Goal: Entertainment & Leisure: Consume media (video, audio)

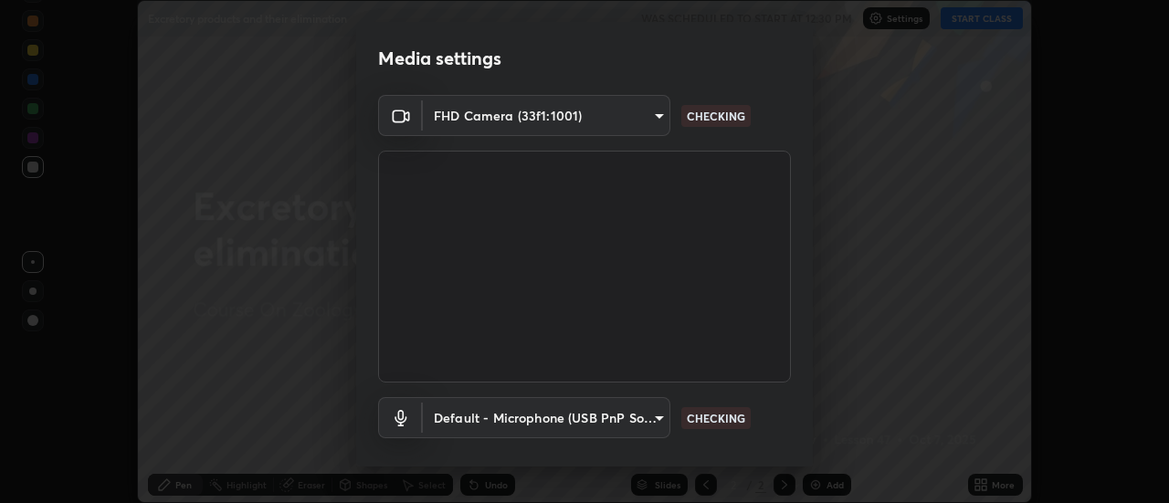
scroll to position [96, 0]
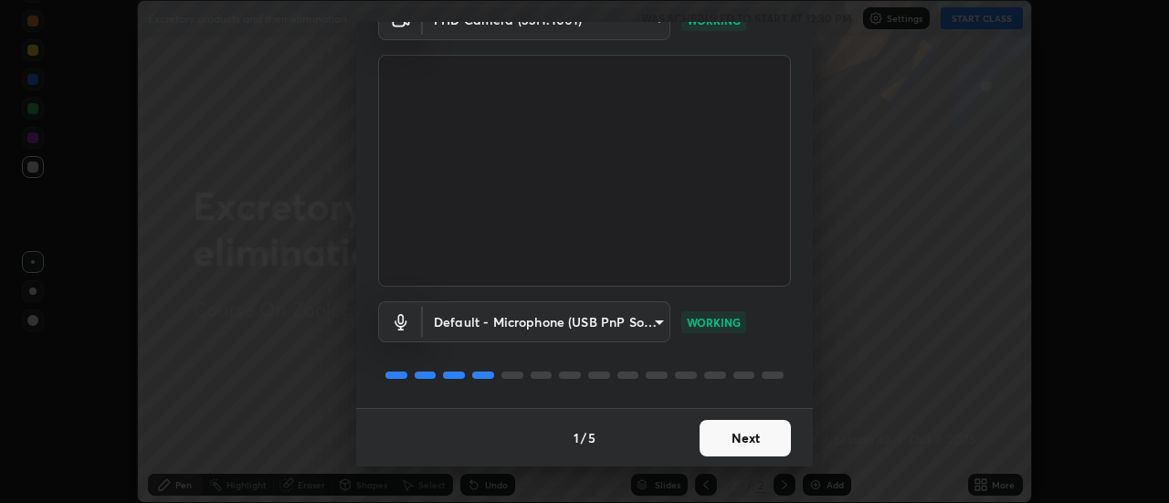
click at [749, 439] on button "Next" at bounding box center [744, 438] width 91 height 37
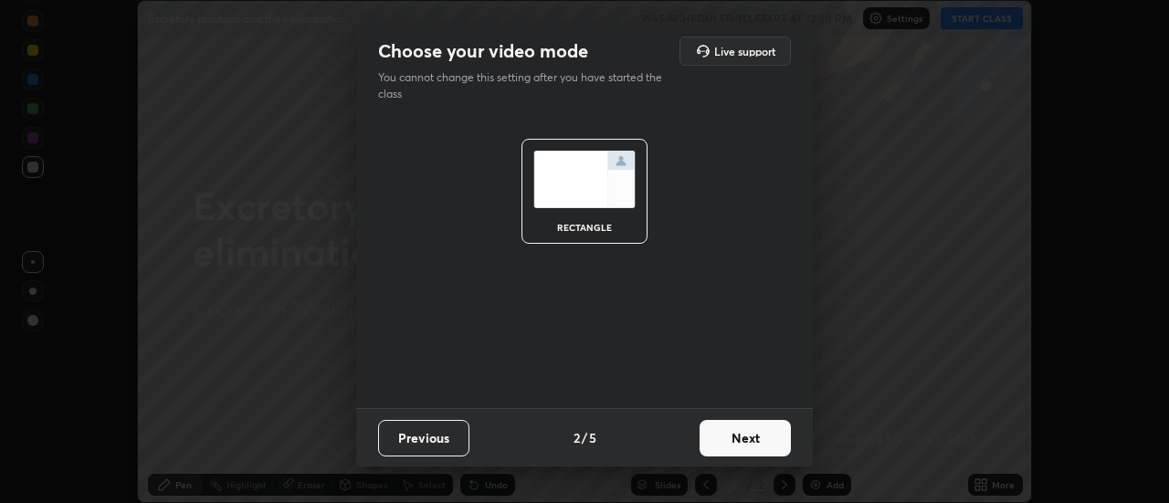
scroll to position [0, 0]
click at [754, 441] on button "Next" at bounding box center [744, 438] width 91 height 37
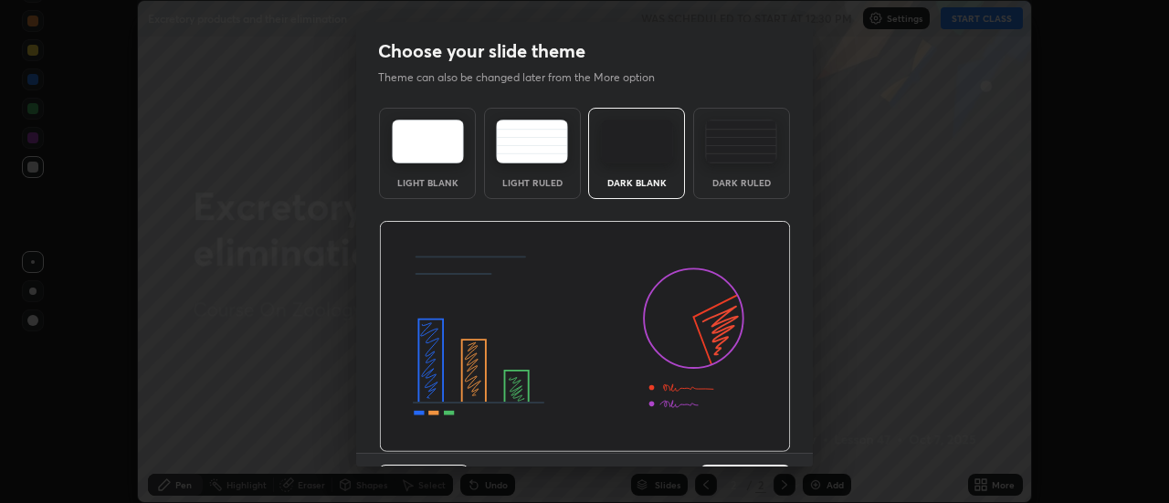
click at [754, 441] on img at bounding box center [585, 337] width 412 height 232
click at [779, 446] on img at bounding box center [585, 337] width 412 height 232
click at [770, 465] on button "Next" at bounding box center [744, 483] width 91 height 37
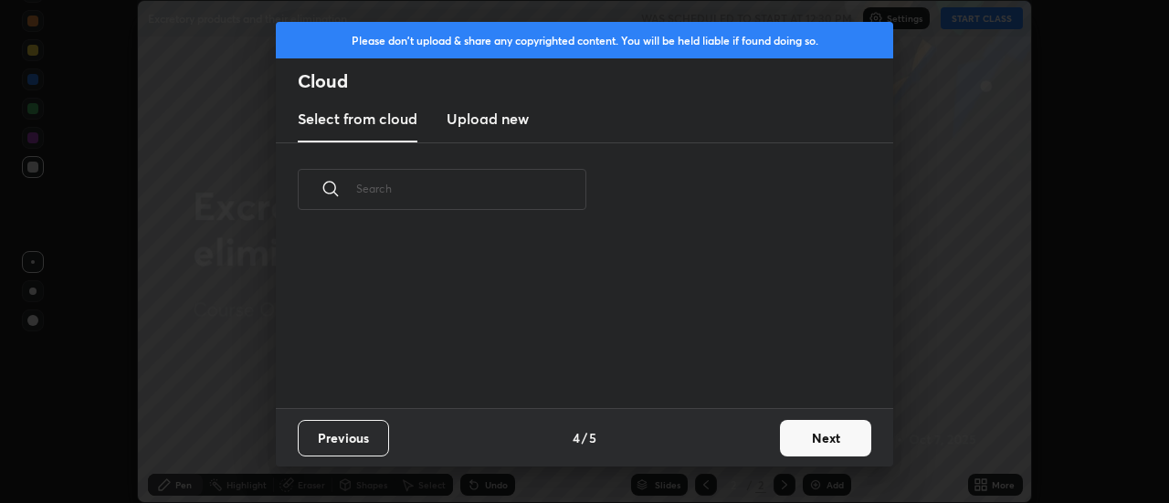
scroll to position [172, 586]
click at [819, 428] on button "Next" at bounding box center [825, 438] width 91 height 37
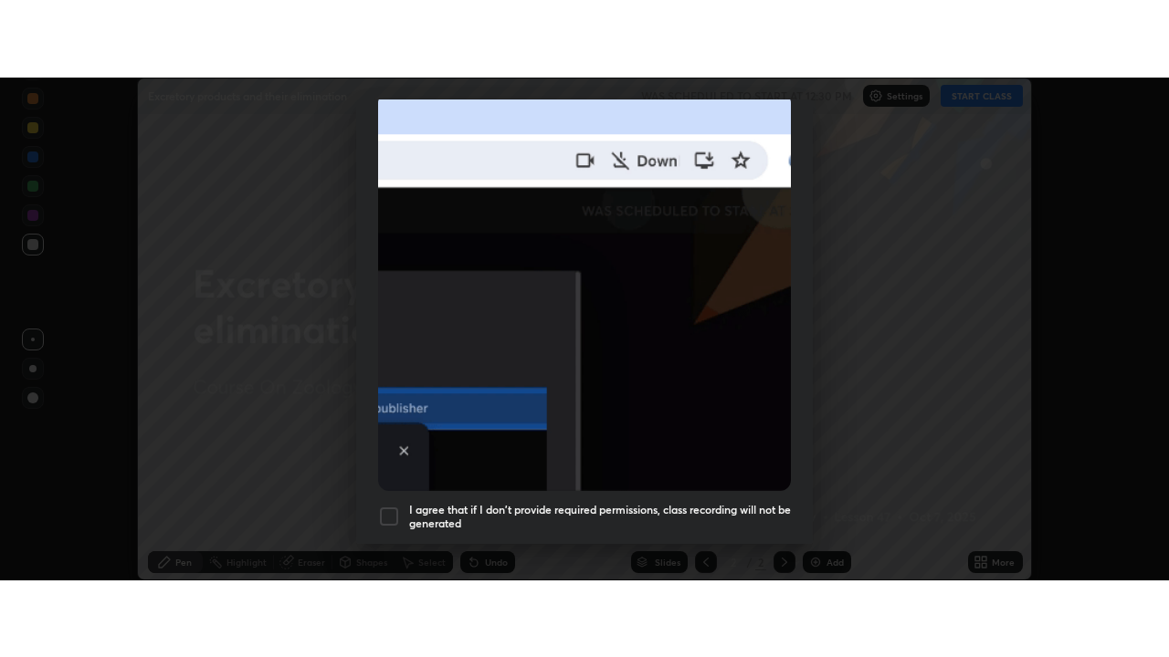
scroll to position [468, 0]
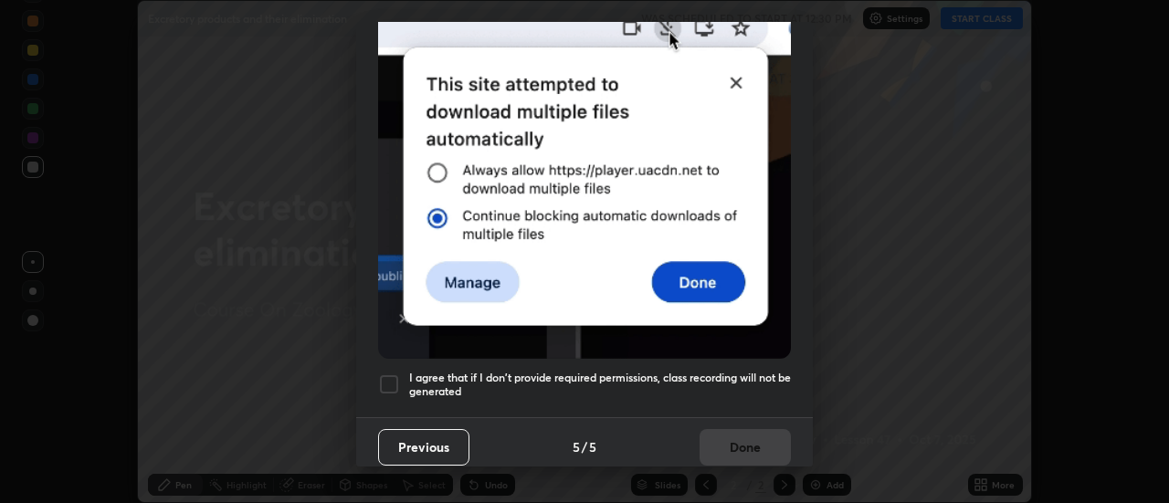
click at [383, 378] on div at bounding box center [389, 384] width 22 height 22
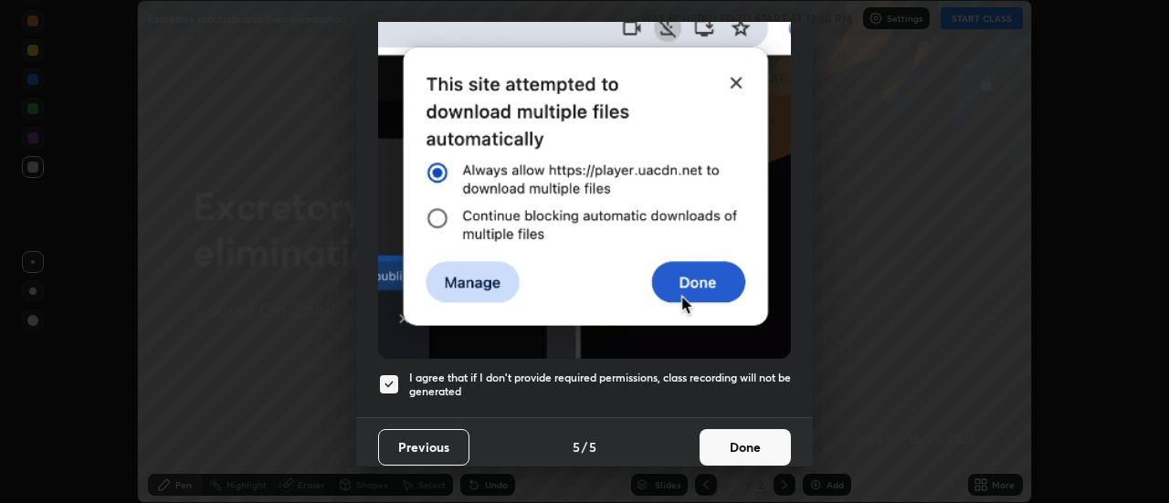
click at [719, 431] on button "Done" at bounding box center [744, 447] width 91 height 37
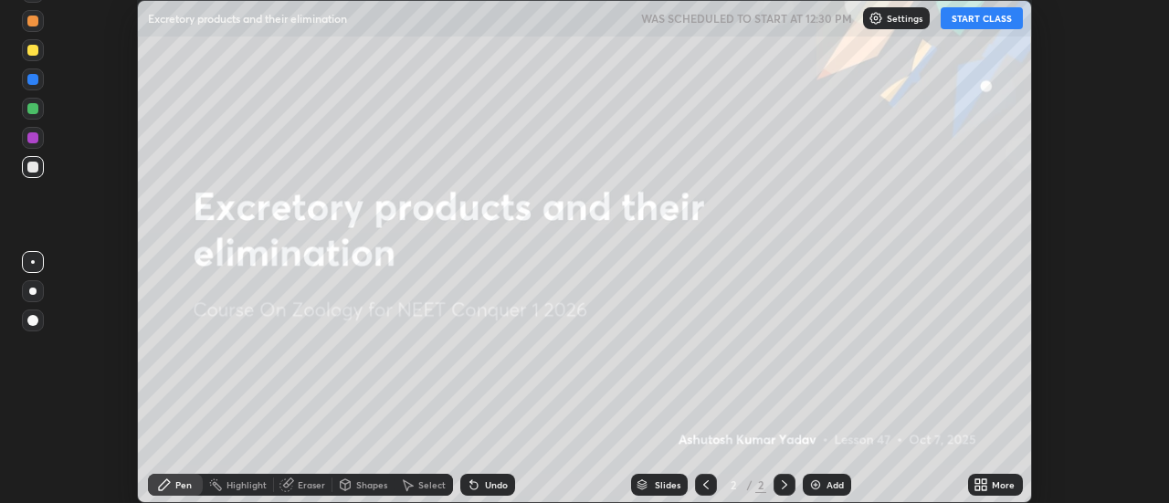
click at [814, 479] on img at bounding box center [815, 484] width 15 height 15
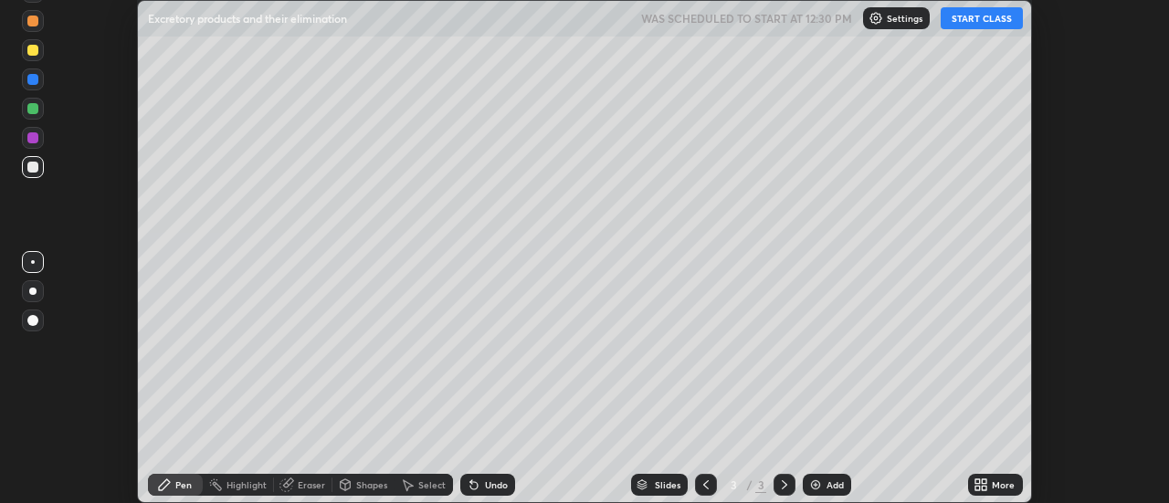
click at [981, 483] on icon at bounding box center [980, 484] width 15 height 15
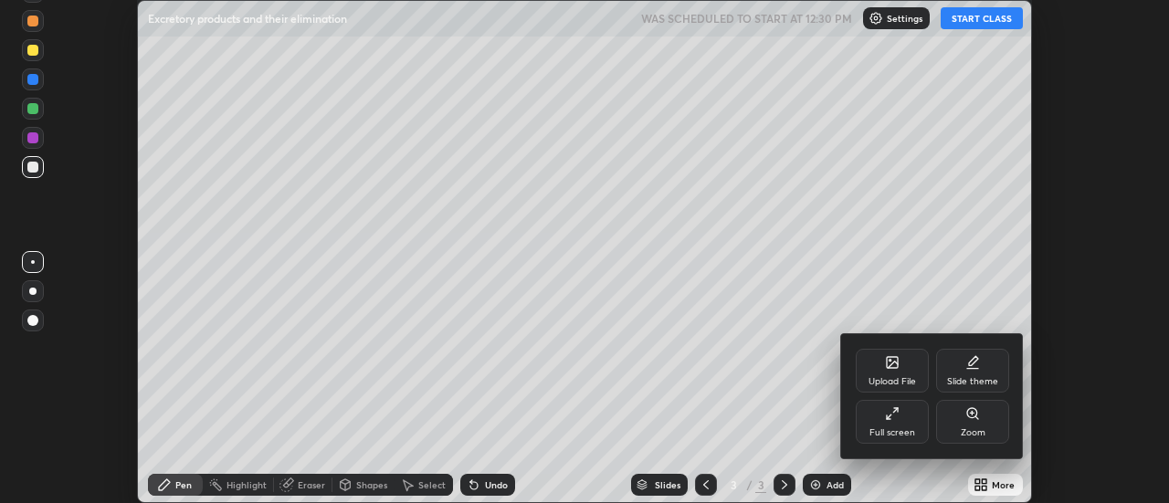
click at [894, 425] on div "Full screen" at bounding box center [891, 422] width 73 height 44
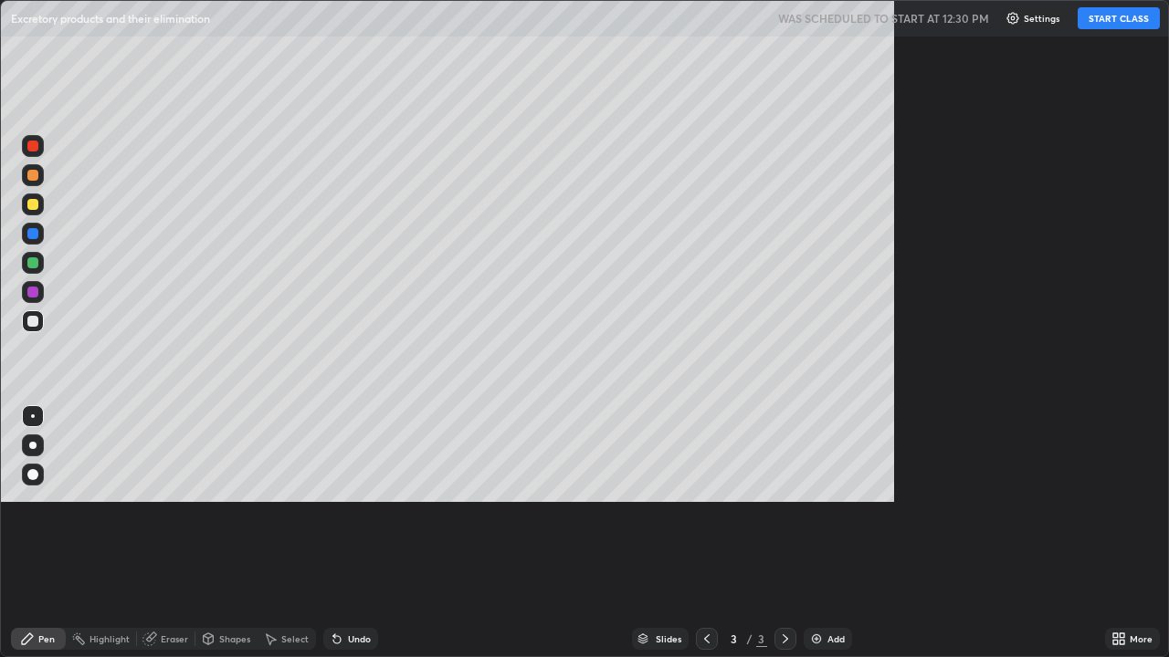
scroll to position [657, 1169]
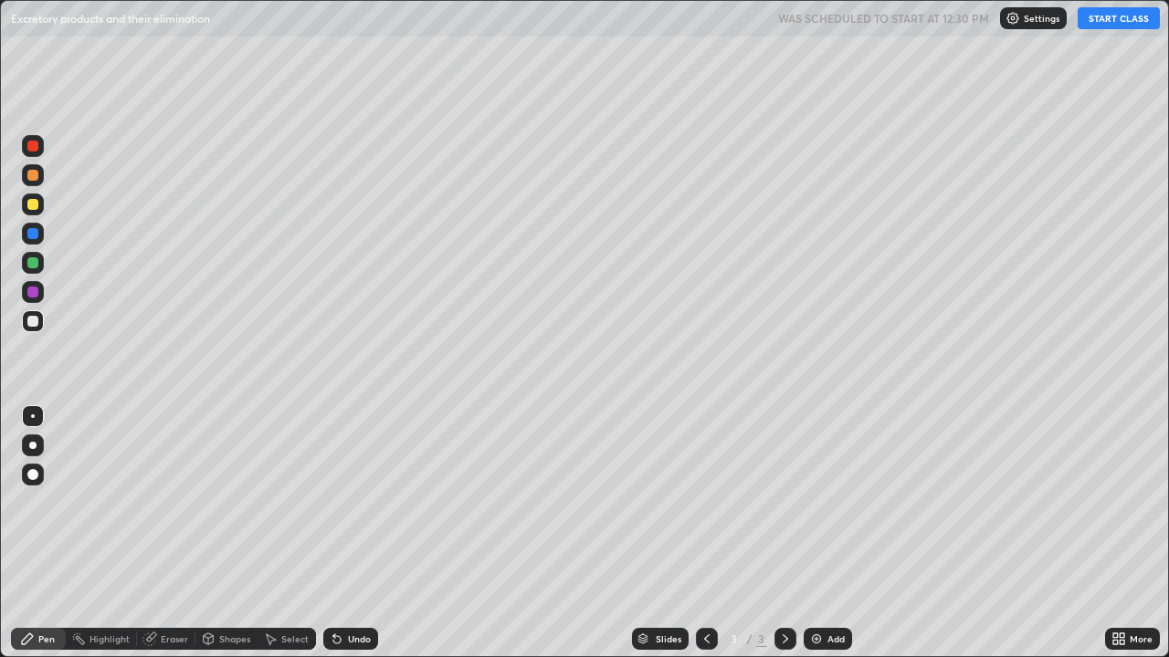
click at [1103, 22] on button "START CLASS" at bounding box center [1118, 18] width 82 height 22
click at [34, 172] on div at bounding box center [32, 175] width 11 height 11
click at [33, 446] on div at bounding box center [32, 445] width 7 height 7
click at [37, 199] on div at bounding box center [33, 205] width 22 height 22
click at [33, 176] on div at bounding box center [32, 175] width 11 height 11
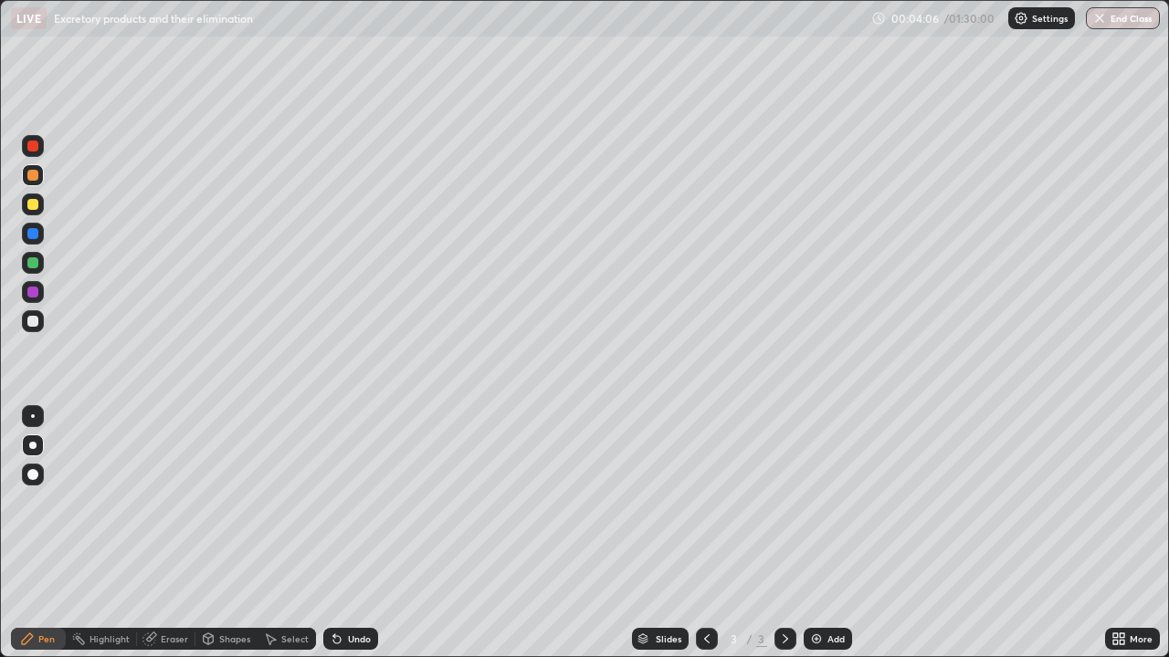
click at [40, 323] on div at bounding box center [33, 321] width 22 height 22
click at [33, 231] on div at bounding box center [32, 233] width 11 height 11
click at [34, 321] on div at bounding box center [32, 321] width 11 height 11
click at [821, 502] on img at bounding box center [816, 639] width 15 height 15
click at [29, 207] on div at bounding box center [32, 204] width 11 height 11
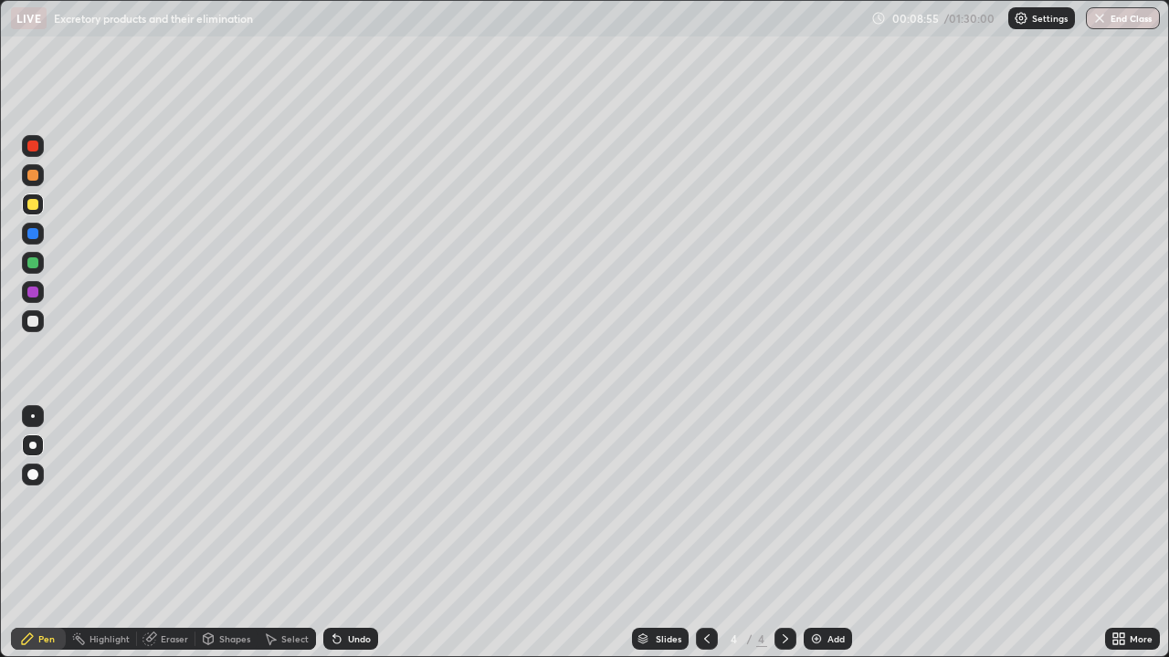
click at [51, 502] on div "Pen" at bounding box center [46, 639] width 16 height 9
click at [224, 502] on div "Shapes" at bounding box center [234, 639] width 31 height 9
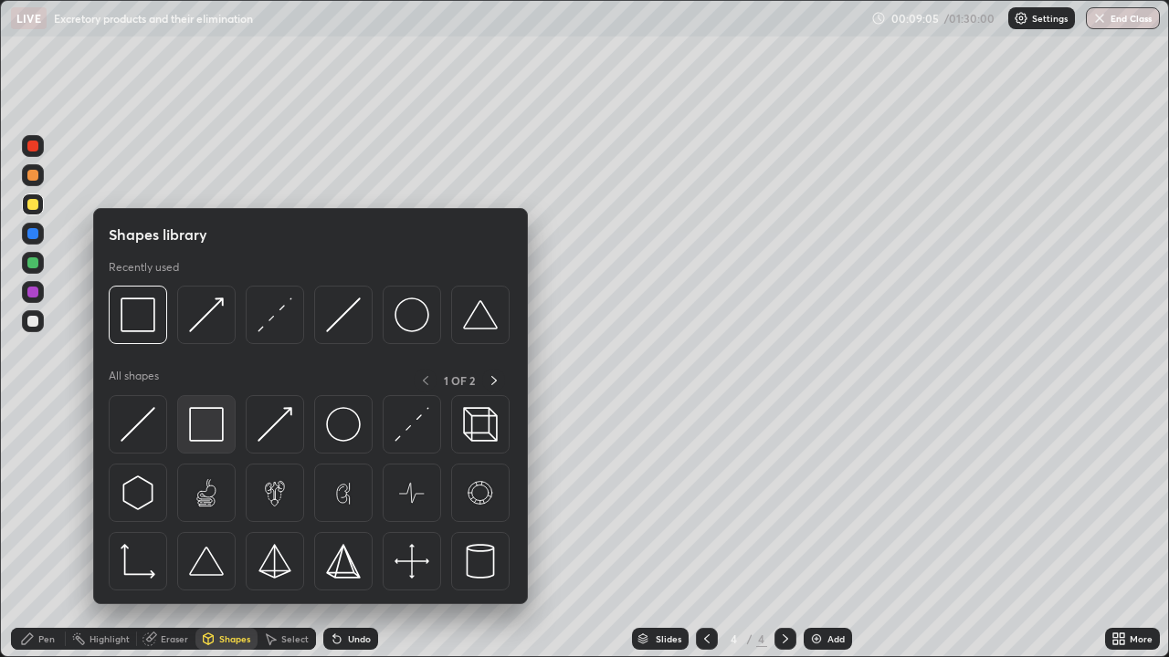
click at [218, 419] on img at bounding box center [206, 424] width 35 height 35
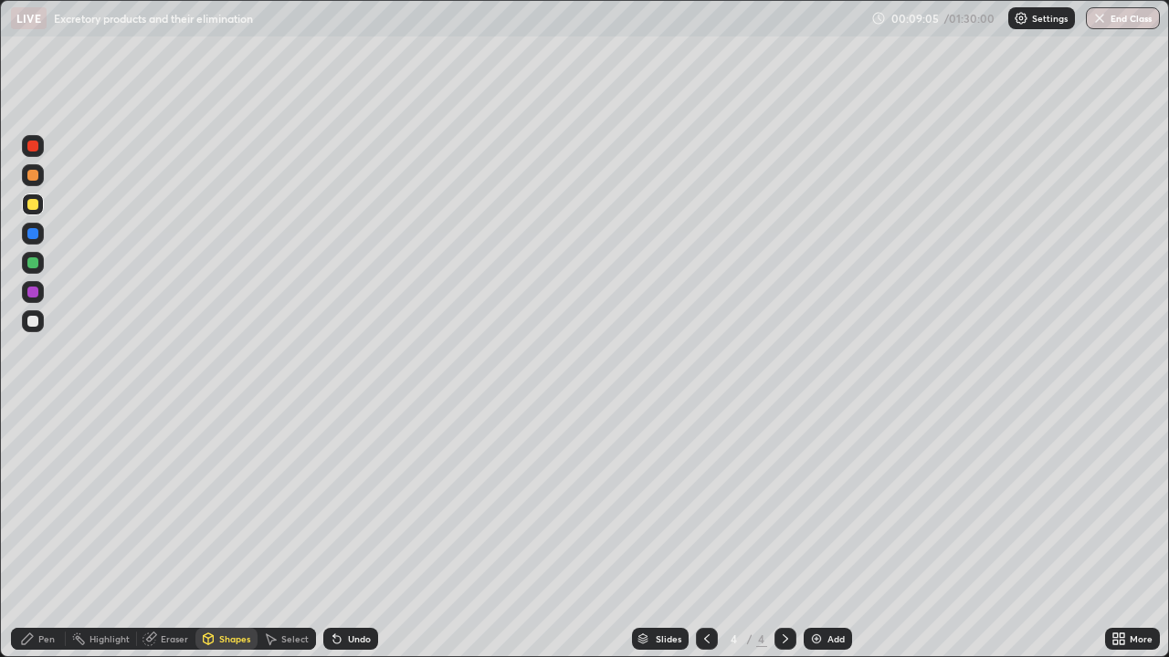
click at [34, 321] on div at bounding box center [32, 321] width 11 height 11
click at [42, 502] on div "Pen" at bounding box center [46, 639] width 16 height 9
click at [33, 205] on div at bounding box center [32, 204] width 11 height 11
click at [32, 320] on div at bounding box center [32, 321] width 11 height 11
click at [226, 502] on div "Shapes" at bounding box center [234, 639] width 31 height 9
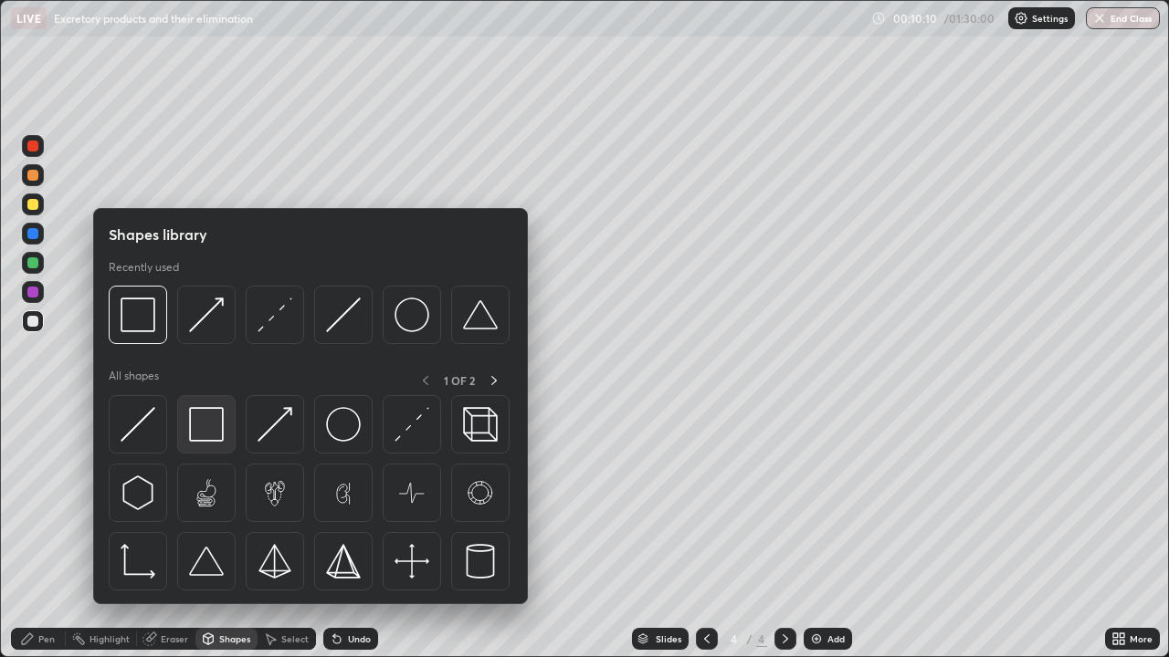
click at [205, 425] on img at bounding box center [206, 424] width 35 height 35
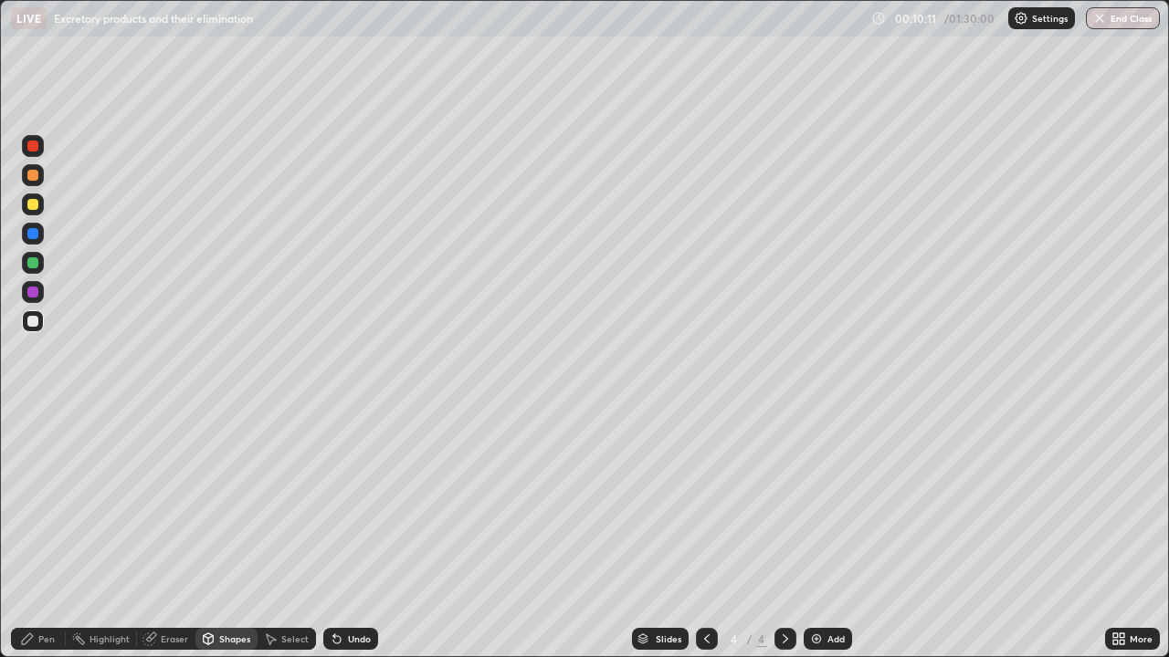
click at [31, 208] on div at bounding box center [32, 204] width 11 height 11
click at [40, 502] on div "Pen" at bounding box center [38, 639] width 55 height 22
click at [35, 174] on div at bounding box center [32, 175] width 11 height 11
click at [36, 326] on div at bounding box center [32, 321] width 11 height 11
click at [33, 322] on div at bounding box center [32, 321] width 11 height 11
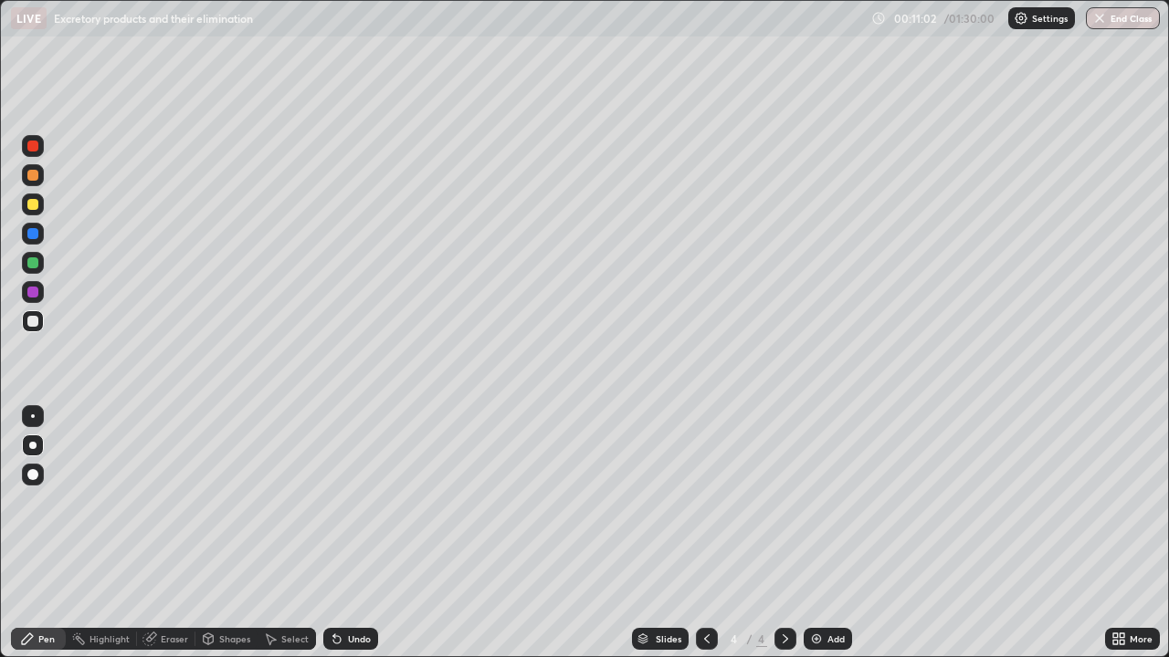
click at [34, 205] on div at bounding box center [32, 204] width 11 height 11
click at [33, 445] on div at bounding box center [32, 445] width 7 height 7
click at [34, 321] on div at bounding box center [32, 321] width 11 height 11
click at [37, 502] on div "Pen" at bounding box center [38, 639] width 55 height 22
click at [39, 267] on div at bounding box center [33, 263] width 22 height 22
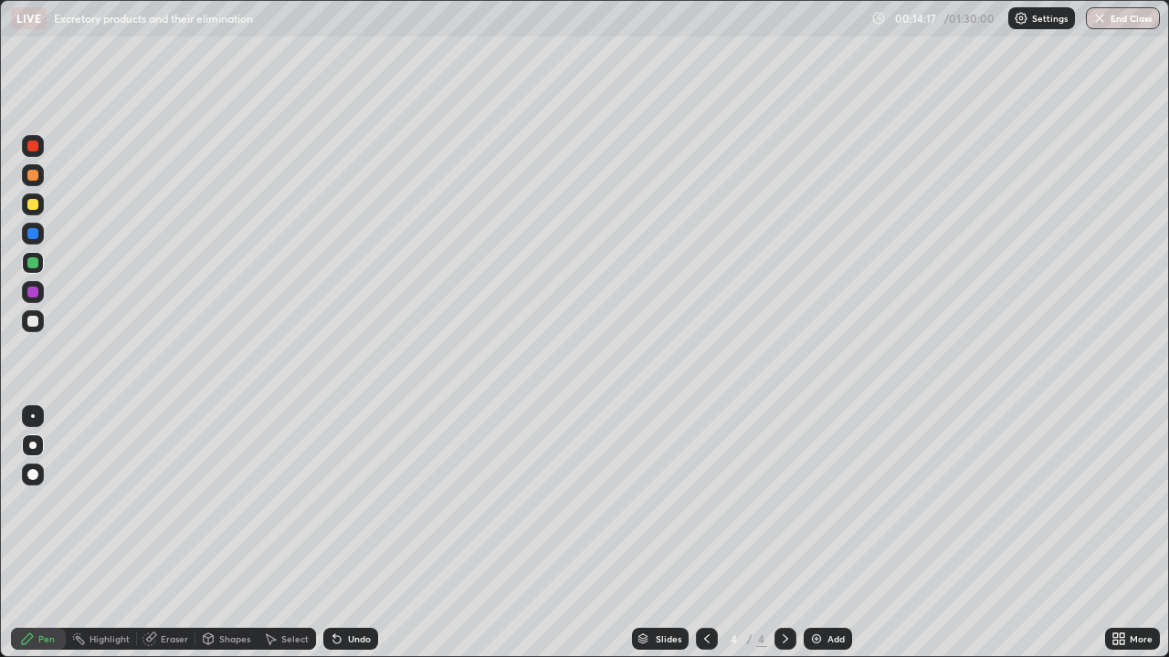
click at [33, 322] on div at bounding box center [32, 321] width 11 height 11
click at [227, 502] on div "Shapes" at bounding box center [234, 639] width 31 height 9
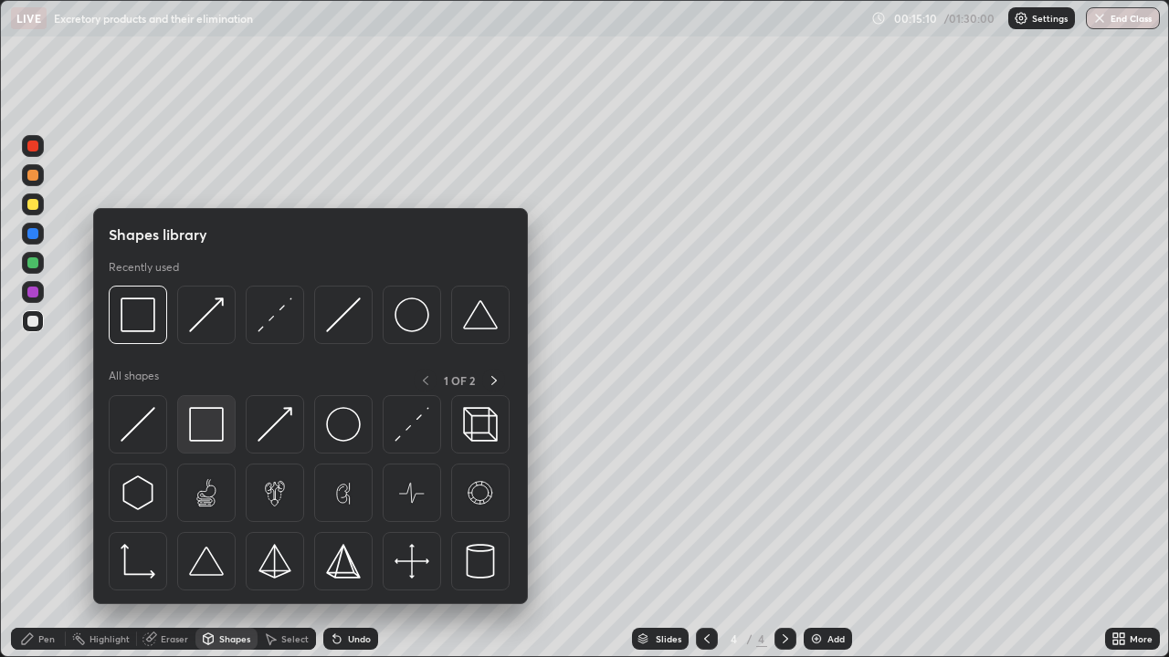
click at [212, 425] on img at bounding box center [206, 424] width 35 height 35
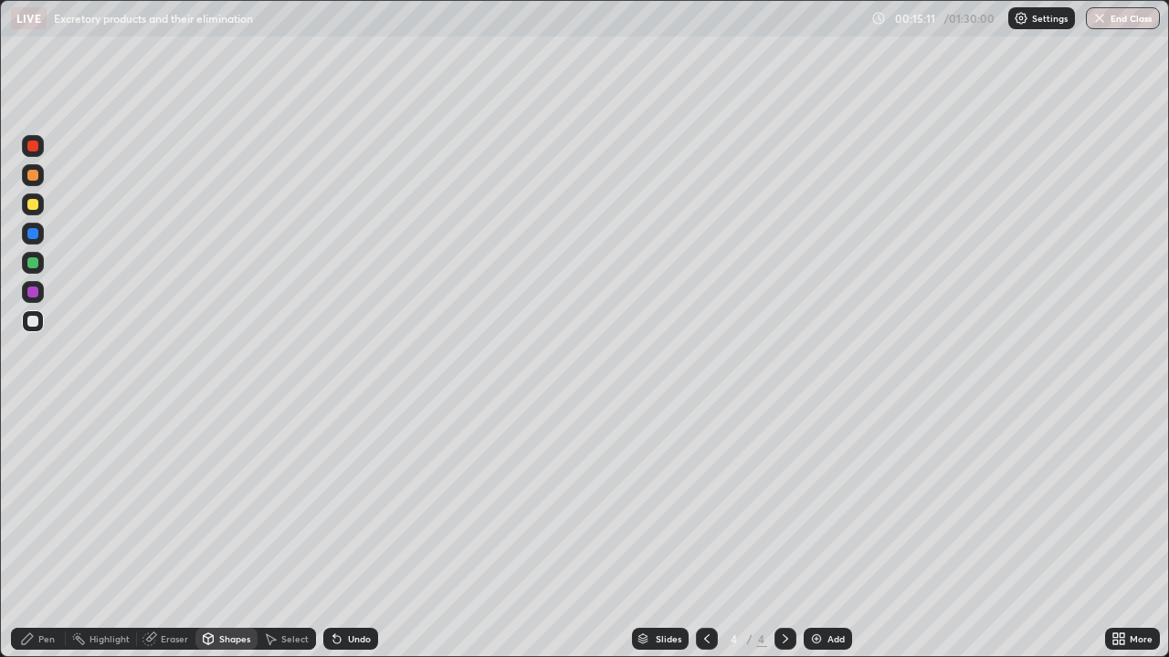
click at [31, 212] on div at bounding box center [33, 205] width 22 height 22
click at [27, 233] on div at bounding box center [32, 233] width 11 height 11
click at [237, 502] on div "Shapes" at bounding box center [234, 639] width 31 height 9
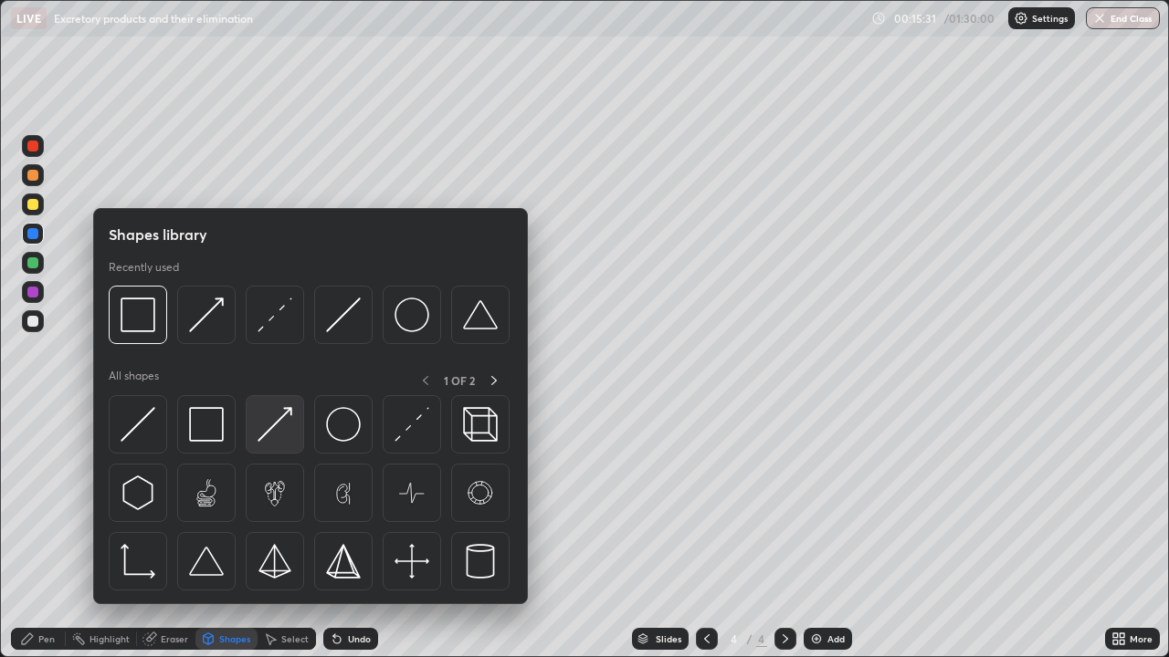
click at [273, 418] on img at bounding box center [274, 424] width 35 height 35
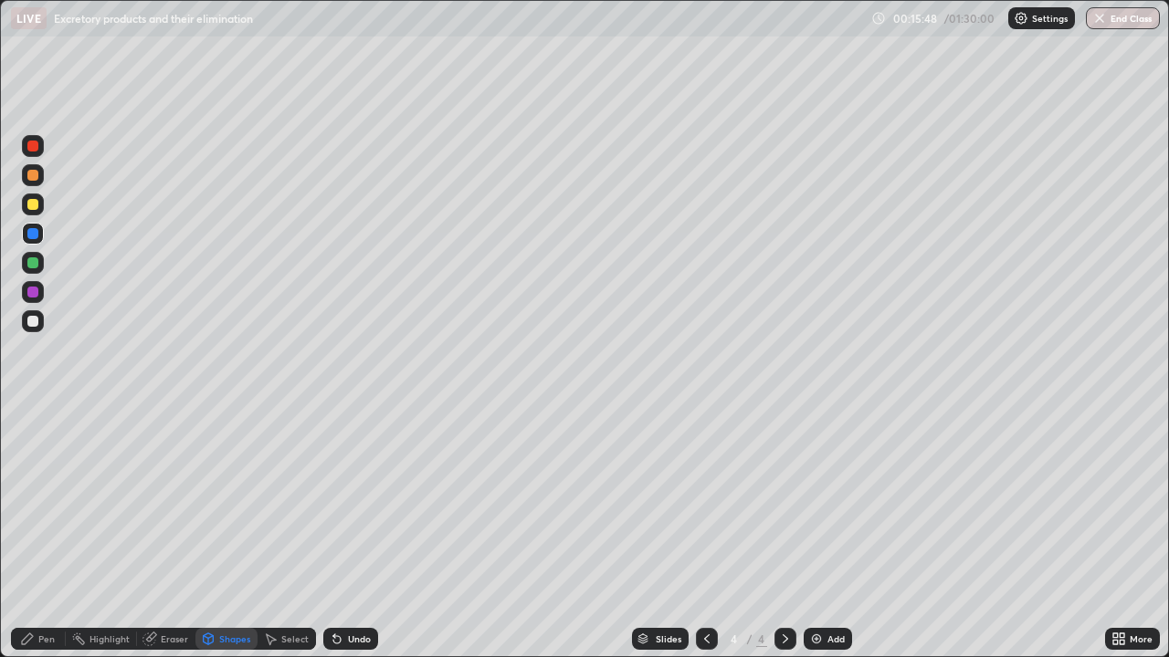
click at [38, 502] on div "Pen" at bounding box center [46, 639] width 16 height 9
click at [31, 211] on div at bounding box center [33, 205] width 22 height 22
click at [34, 321] on div at bounding box center [32, 321] width 11 height 11
click at [39, 502] on div "Pen" at bounding box center [46, 639] width 16 height 9
click at [222, 502] on div "Shapes" at bounding box center [226, 639] width 62 height 22
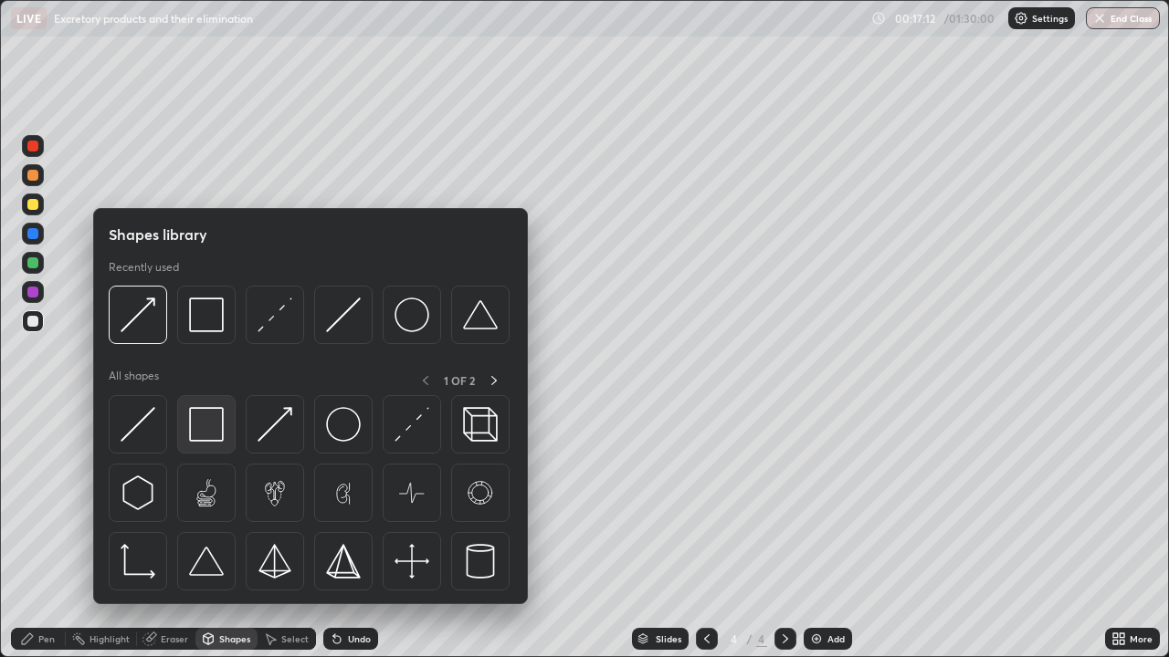
click at [206, 428] on img at bounding box center [206, 424] width 35 height 35
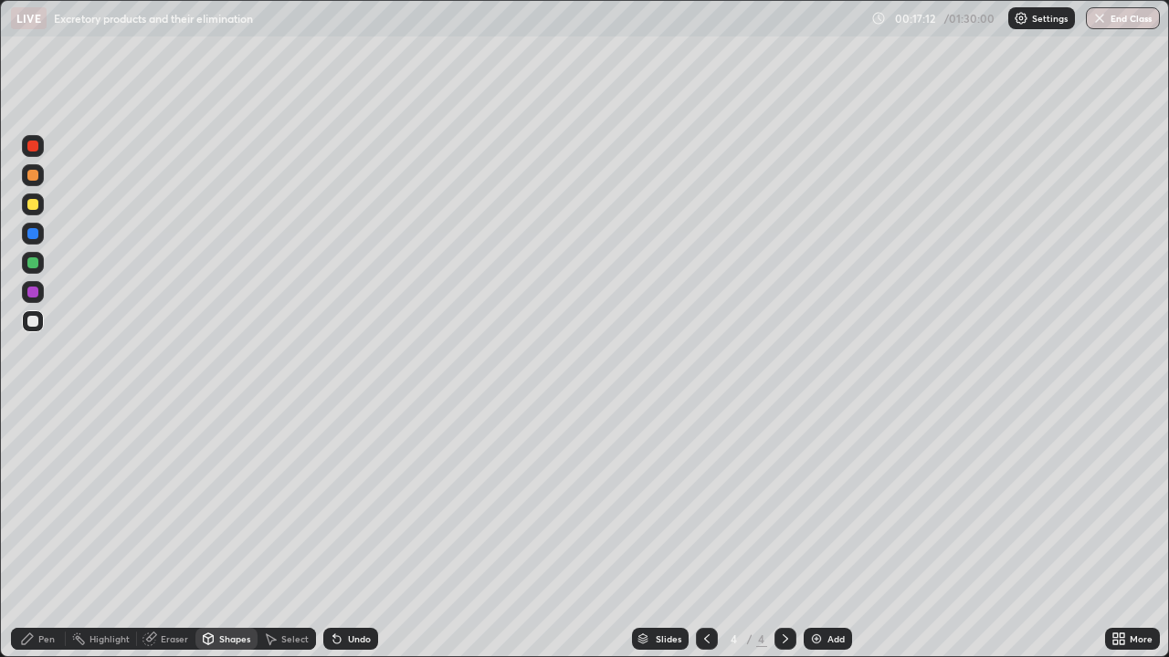
click at [35, 214] on div at bounding box center [33, 205] width 22 height 22
click at [226, 502] on div "Shapes" at bounding box center [234, 639] width 31 height 9
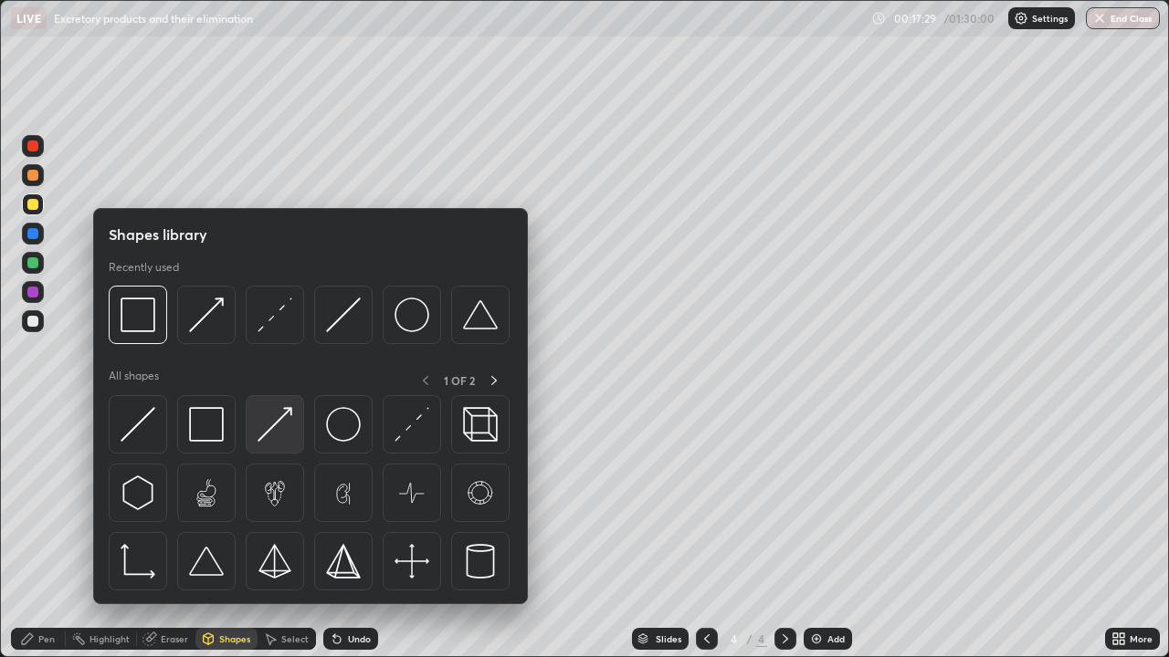
click at [273, 425] on img at bounding box center [274, 424] width 35 height 35
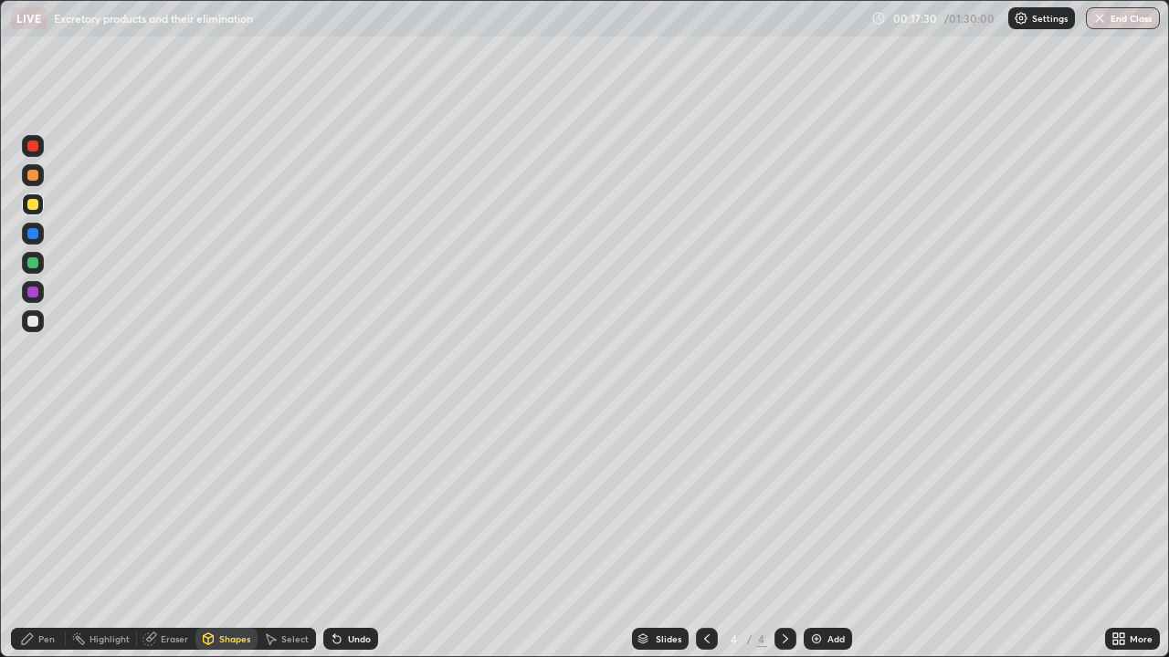
click at [33, 293] on div at bounding box center [32, 292] width 11 height 11
click at [44, 502] on div "Pen" at bounding box center [38, 639] width 55 height 22
click at [829, 502] on div "Add" at bounding box center [827, 639] width 48 height 22
click at [35, 206] on div at bounding box center [32, 204] width 11 height 11
click at [34, 478] on div at bounding box center [32, 474] width 11 height 11
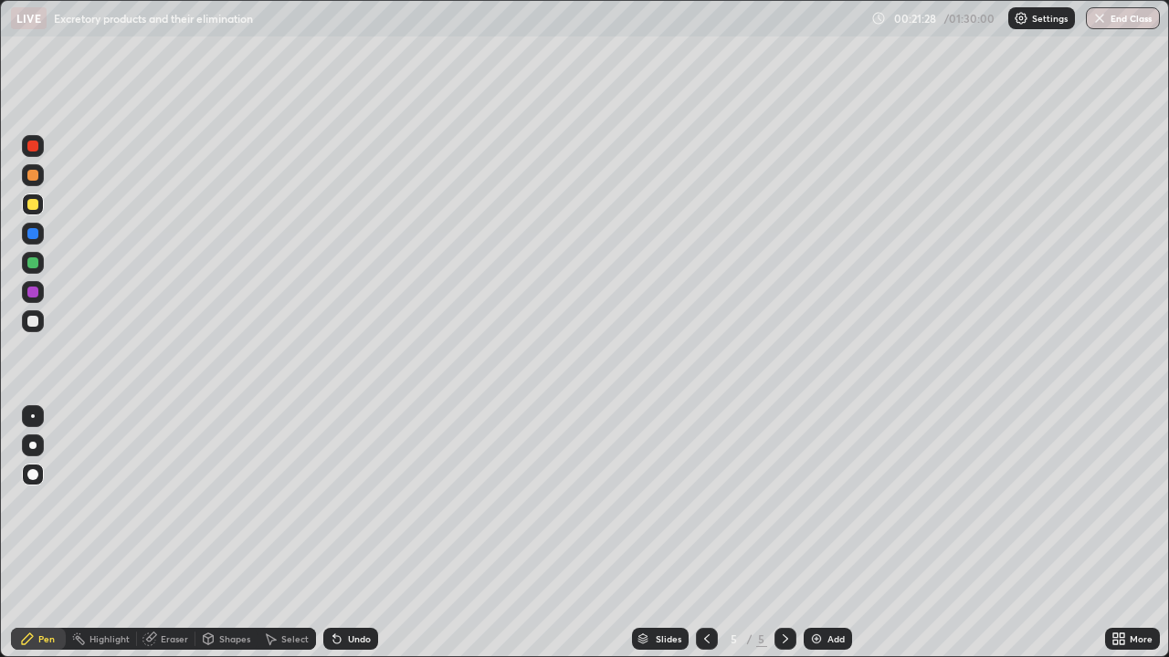
click at [223, 502] on div "Shapes" at bounding box center [234, 639] width 31 height 9
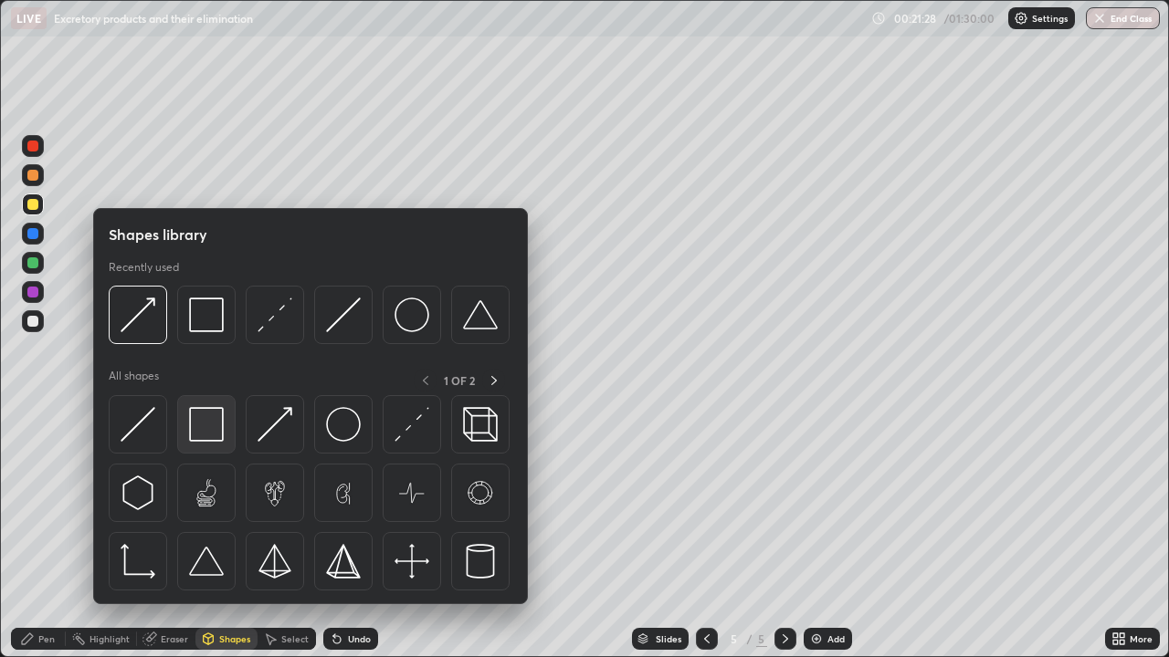
click at [209, 425] on img at bounding box center [206, 424] width 35 height 35
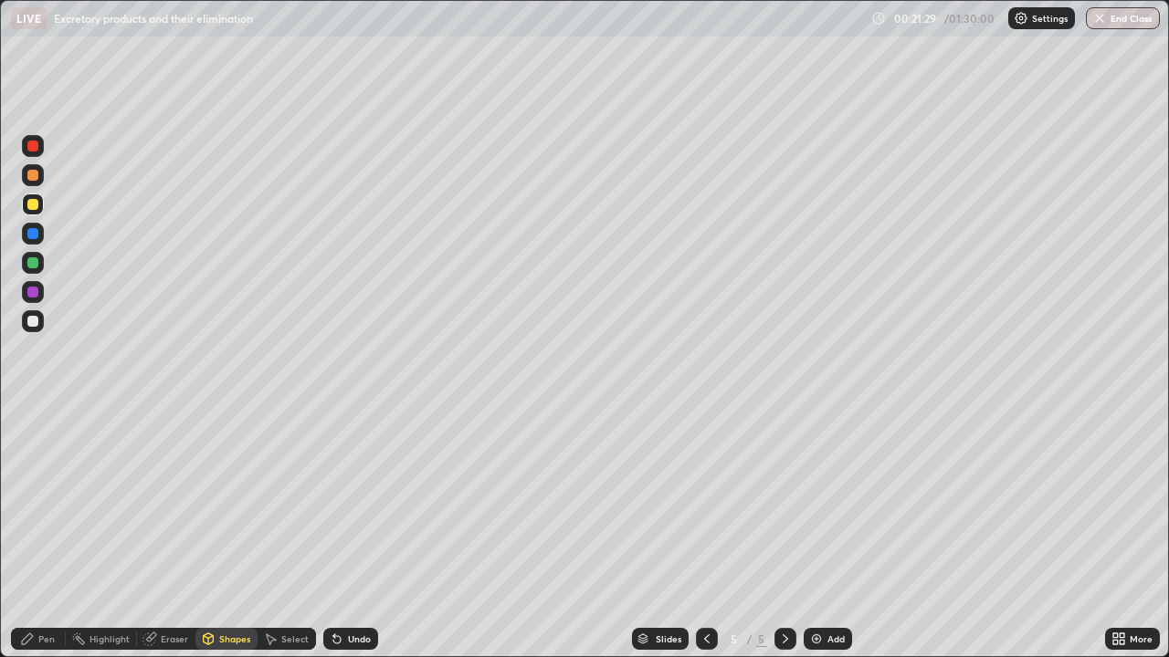
click at [33, 293] on div at bounding box center [32, 292] width 11 height 11
click at [46, 502] on div "Pen" at bounding box center [38, 639] width 55 height 22
click at [35, 322] on div at bounding box center [32, 321] width 11 height 11
click at [36, 446] on div at bounding box center [32, 445] width 7 height 7
click at [341, 502] on icon at bounding box center [337, 639] width 15 height 15
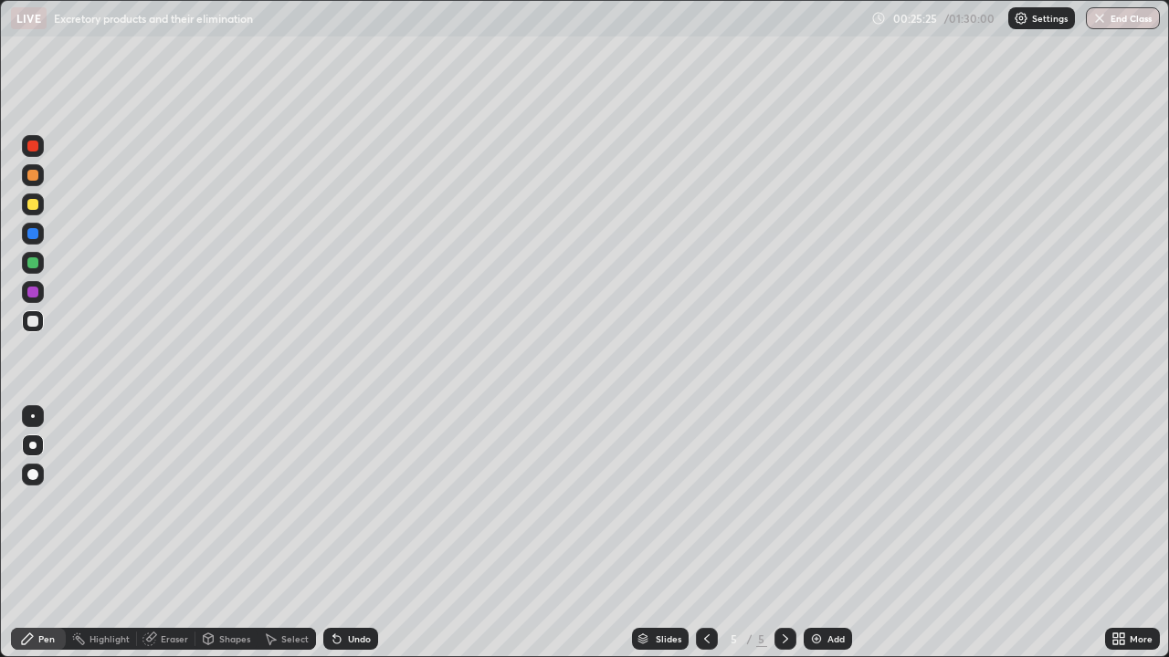
click at [31, 203] on div at bounding box center [32, 204] width 11 height 11
click at [33, 176] on div at bounding box center [32, 175] width 11 height 11
click at [35, 211] on div at bounding box center [33, 205] width 22 height 22
click at [29, 178] on div at bounding box center [32, 175] width 11 height 11
click at [223, 502] on div "Shapes" at bounding box center [234, 639] width 31 height 9
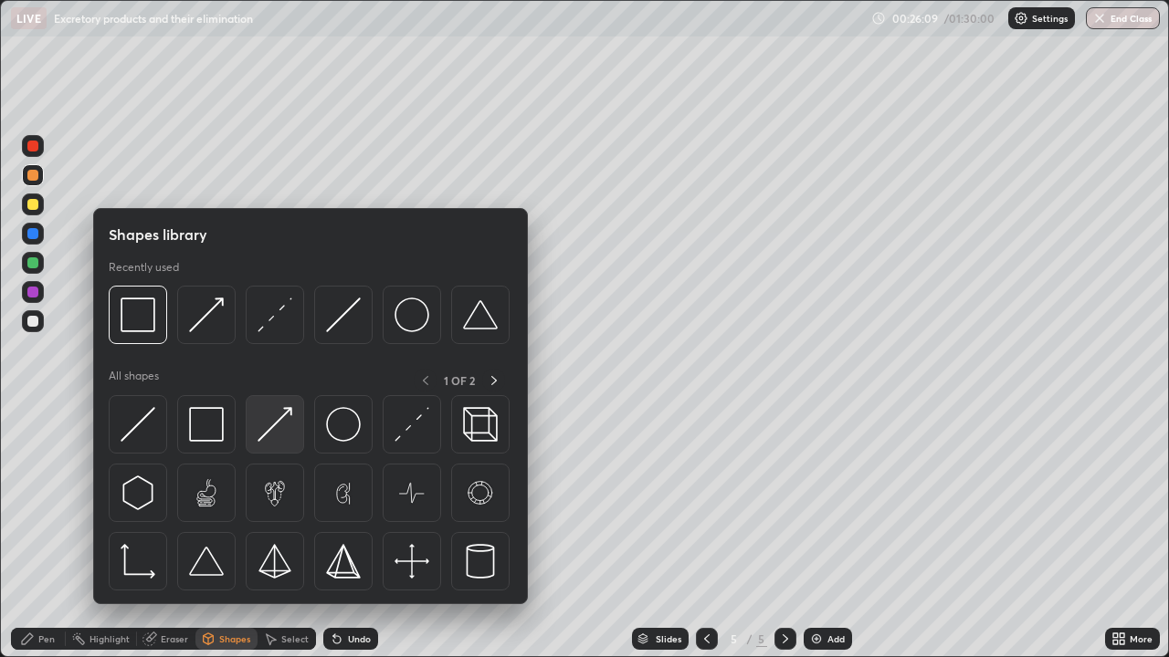
click at [264, 434] on img at bounding box center [274, 424] width 35 height 35
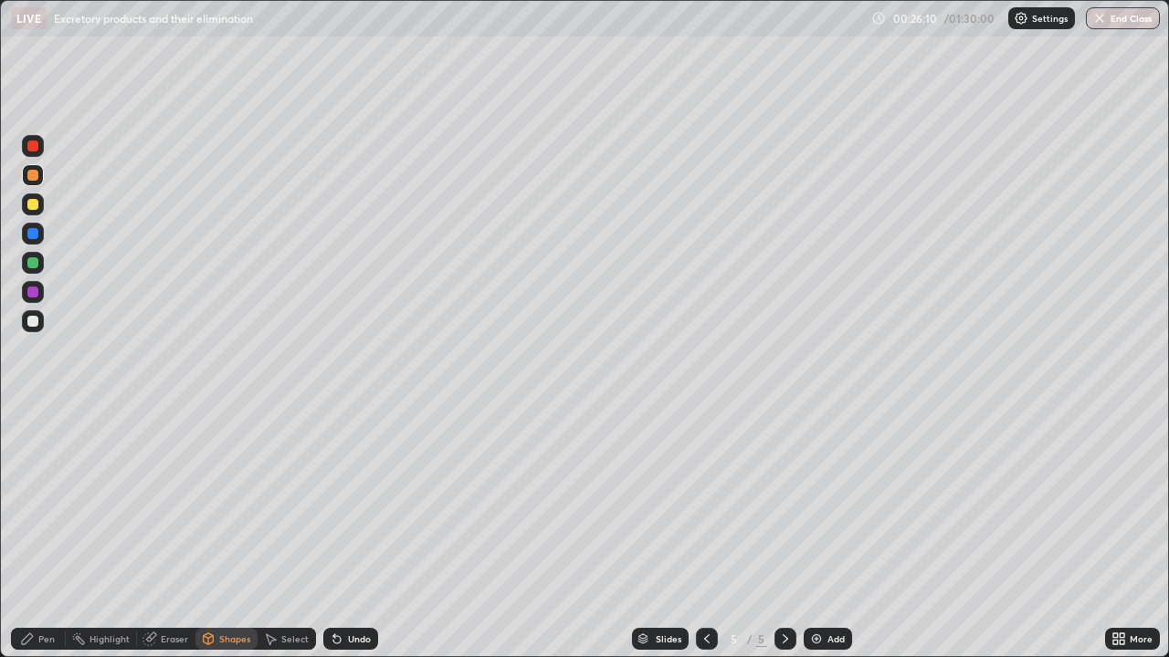
click at [30, 323] on div at bounding box center [32, 321] width 11 height 11
click at [35, 324] on div at bounding box center [32, 321] width 11 height 11
click at [42, 502] on div "Pen" at bounding box center [46, 639] width 16 height 9
click at [33, 205] on div at bounding box center [32, 204] width 11 height 11
click at [226, 502] on div "Shapes" at bounding box center [234, 639] width 31 height 9
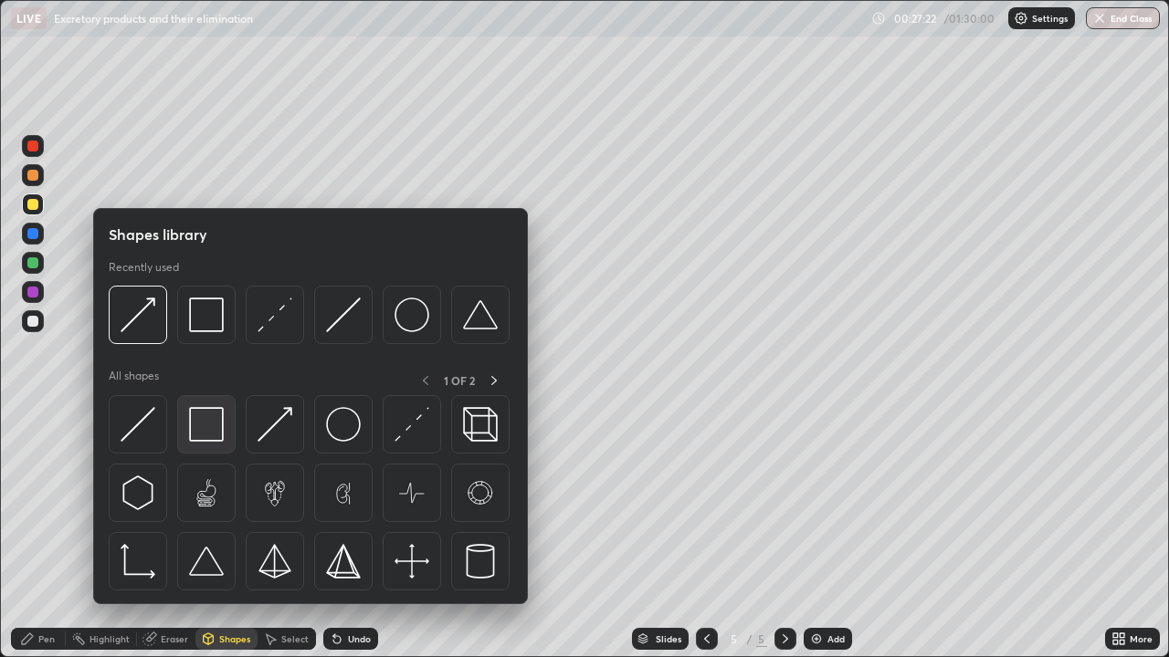
click at [214, 419] on img at bounding box center [206, 424] width 35 height 35
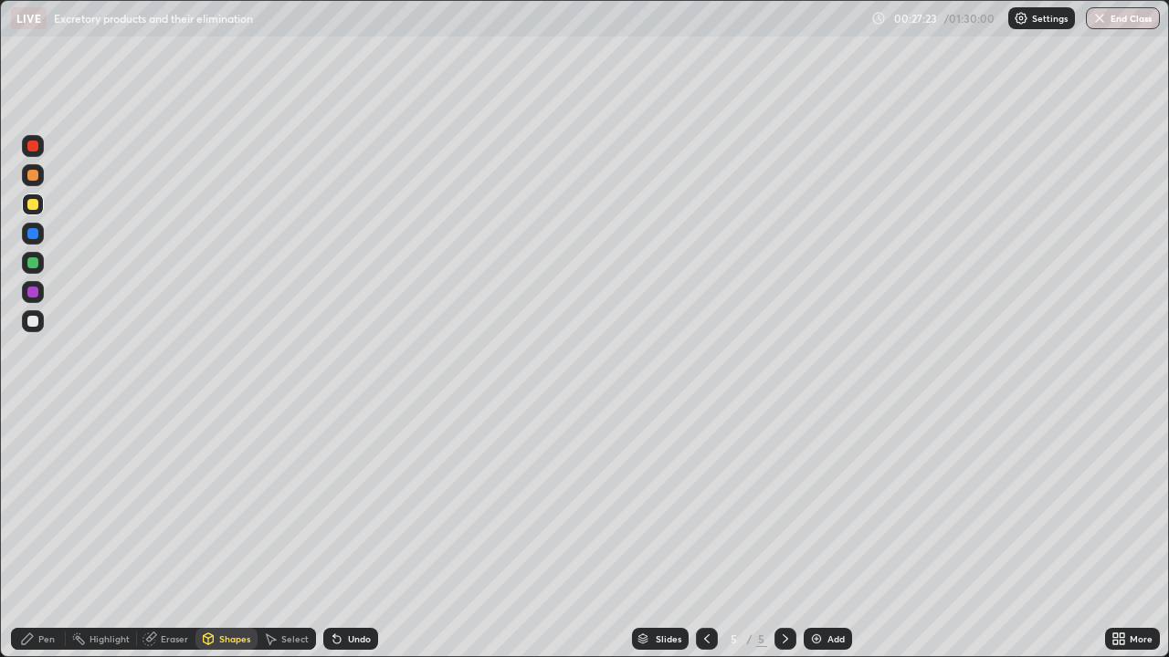
click at [32, 320] on div at bounding box center [32, 321] width 11 height 11
click at [44, 502] on div "Pen" at bounding box center [38, 639] width 55 height 22
click at [35, 329] on div at bounding box center [33, 321] width 22 height 22
click at [33, 208] on div at bounding box center [32, 204] width 11 height 11
click at [37, 293] on div at bounding box center [32, 292] width 11 height 11
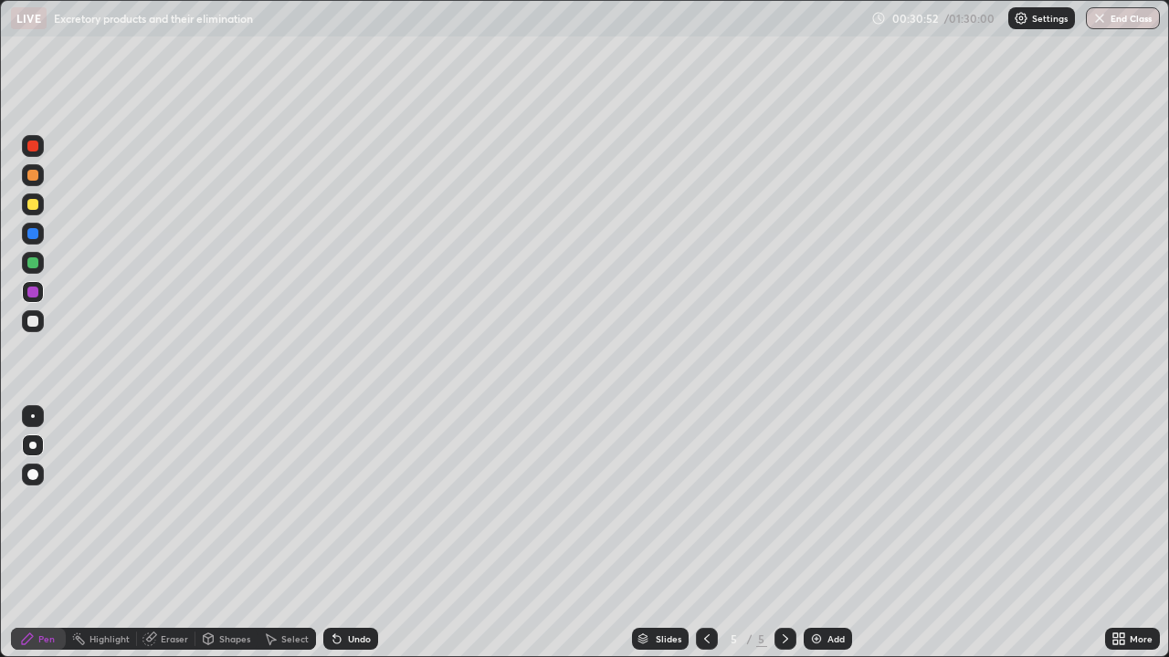
click at [824, 502] on div "Add" at bounding box center [827, 639] width 48 height 22
click at [219, 502] on div "Shapes" at bounding box center [234, 639] width 31 height 9
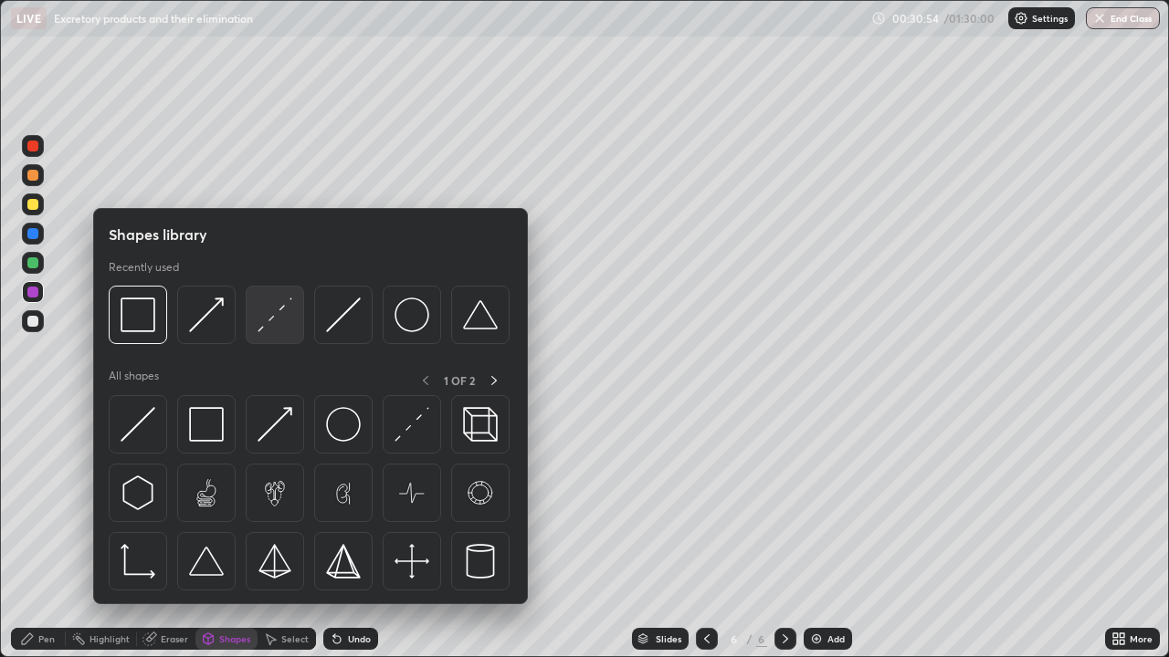
click at [285, 330] on img at bounding box center [274, 315] width 35 height 35
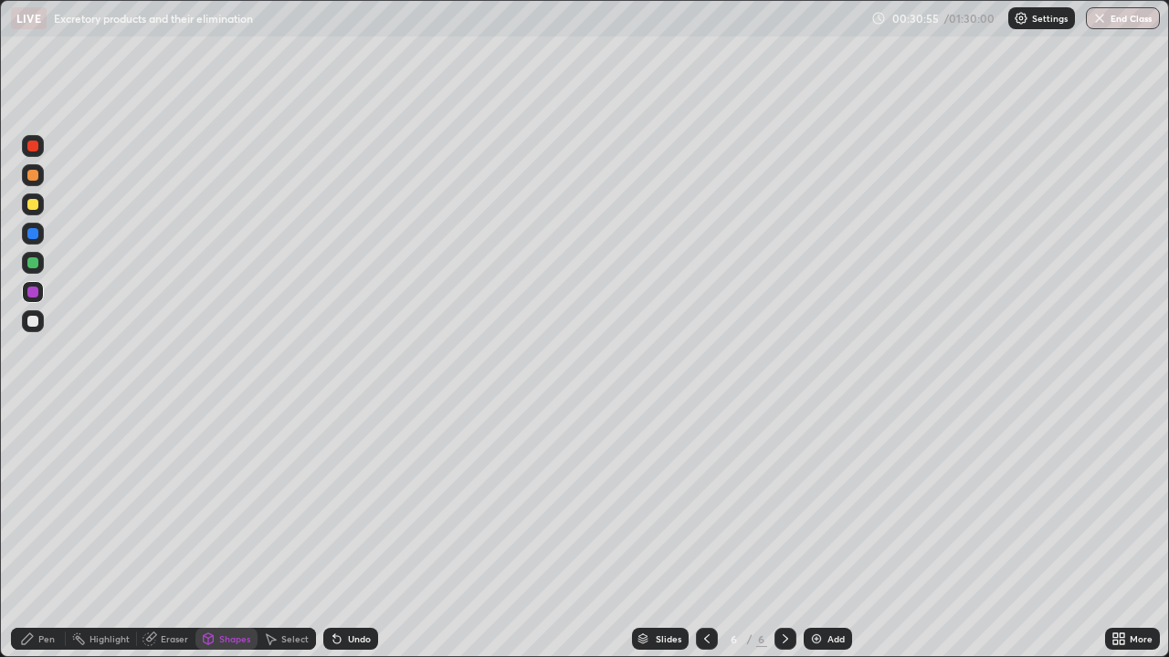
click at [37, 320] on div at bounding box center [32, 321] width 11 height 11
click at [30, 208] on div at bounding box center [32, 204] width 11 height 11
click at [34, 175] on div at bounding box center [32, 175] width 11 height 11
click at [47, 502] on div "Pen" at bounding box center [46, 639] width 16 height 9
click at [336, 502] on icon at bounding box center [336, 639] width 7 height 7
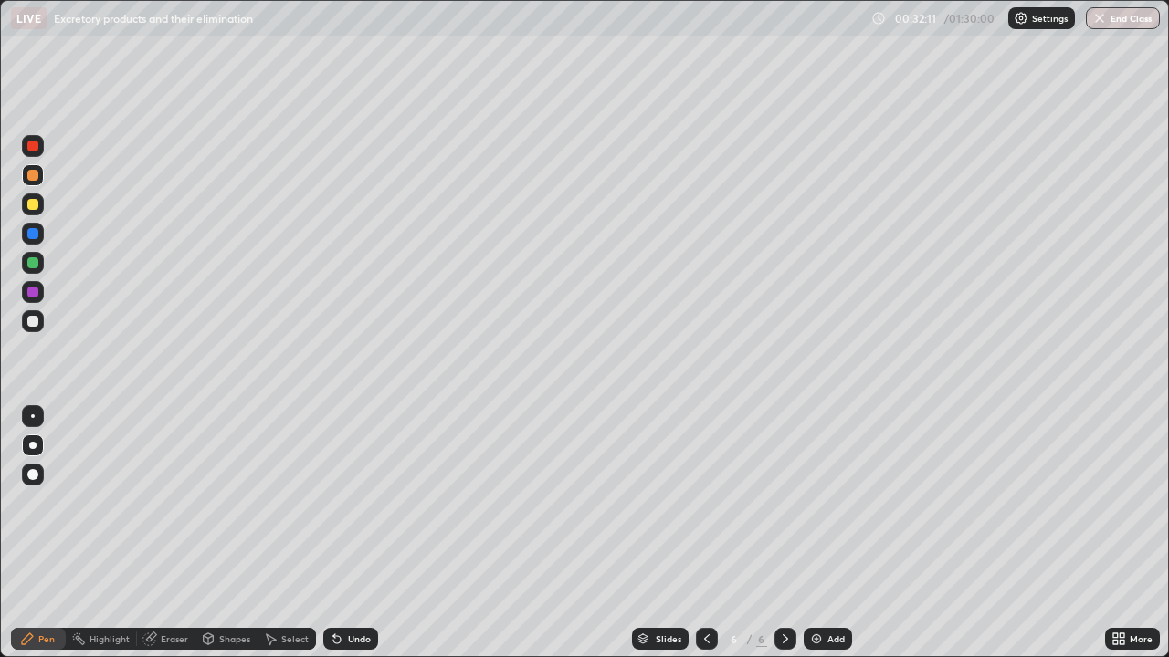
click at [335, 502] on icon at bounding box center [336, 639] width 7 height 7
click at [333, 502] on icon at bounding box center [334, 636] width 2 height 2
click at [32, 203] on div at bounding box center [32, 204] width 11 height 11
click at [161, 502] on div "Eraser" at bounding box center [174, 639] width 27 height 9
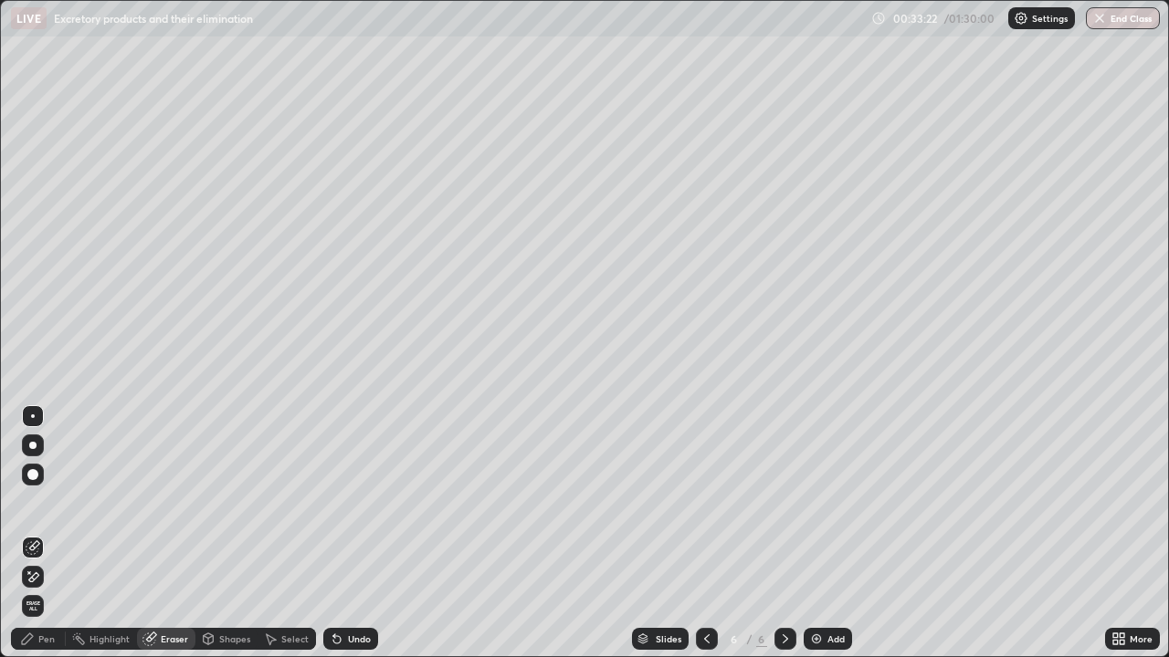
click at [47, 502] on div "Pen" at bounding box center [46, 639] width 16 height 9
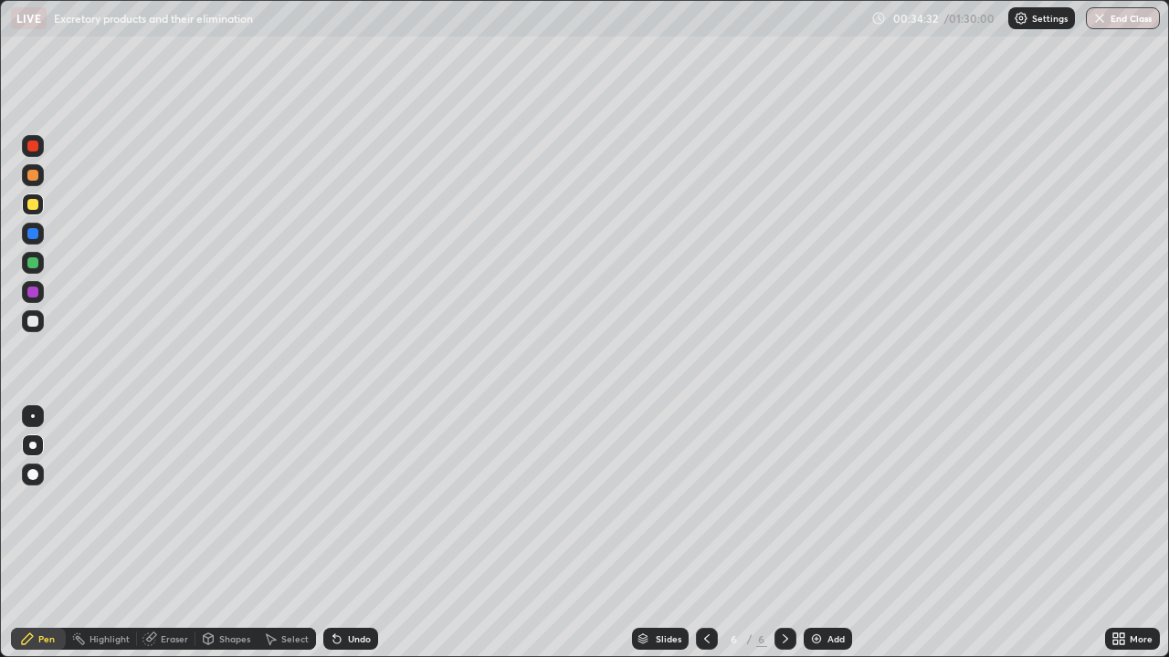
click at [34, 146] on div at bounding box center [32, 146] width 11 height 11
click at [163, 502] on div "Eraser" at bounding box center [174, 639] width 27 height 9
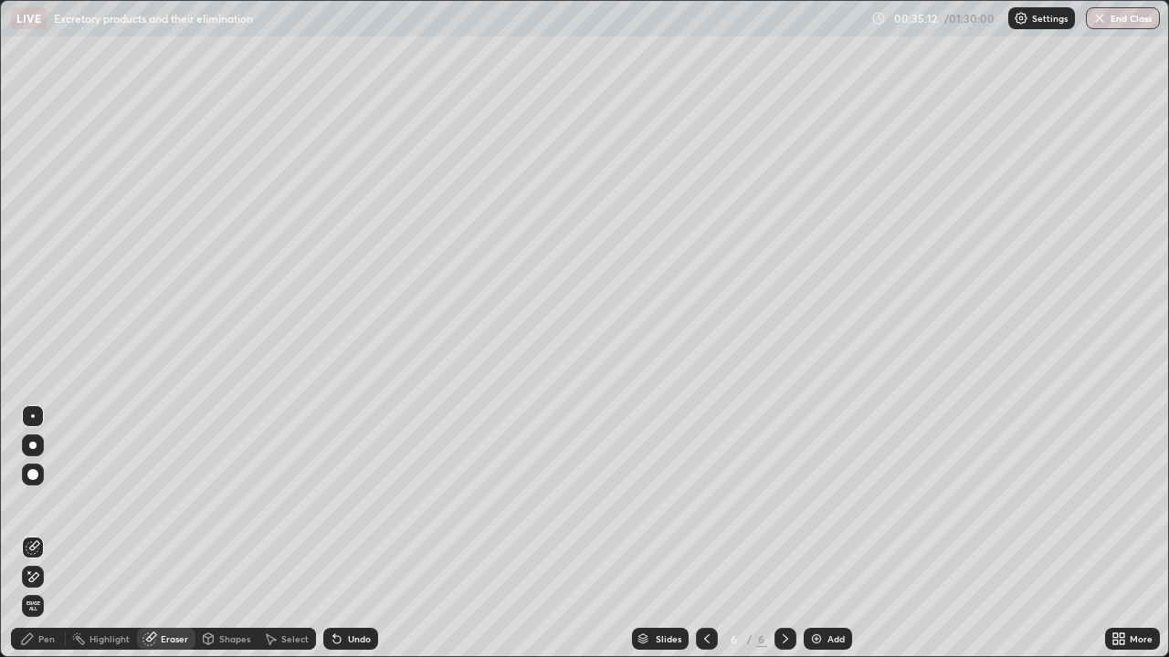
click at [43, 502] on div "Pen" at bounding box center [46, 639] width 16 height 9
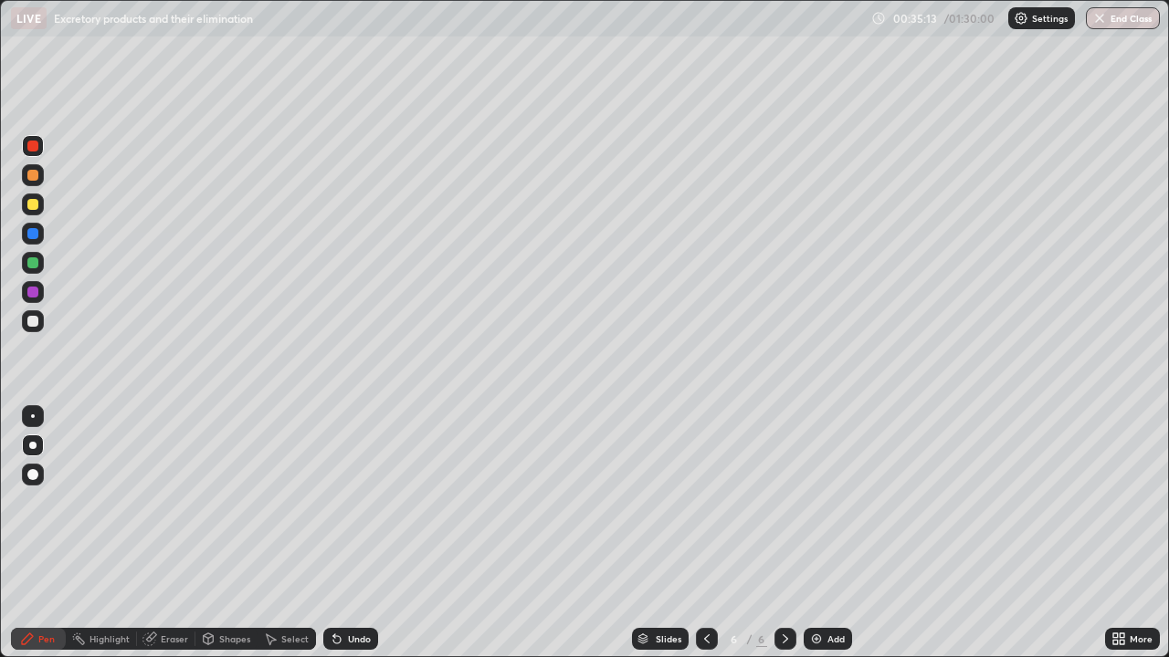
click at [36, 207] on div at bounding box center [32, 204] width 11 height 11
click at [174, 502] on div "Eraser" at bounding box center [166, 639] width 58 height 22
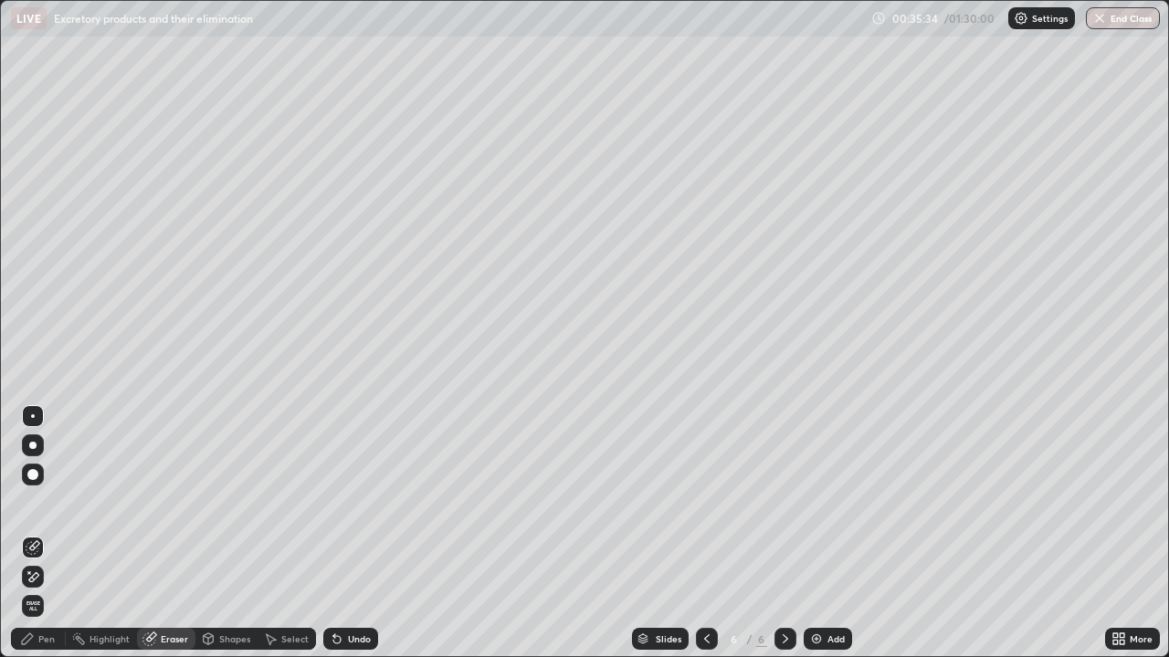
click at [43, 502] on div "Pen" at bounding box center [38, 639] width 55 height 22
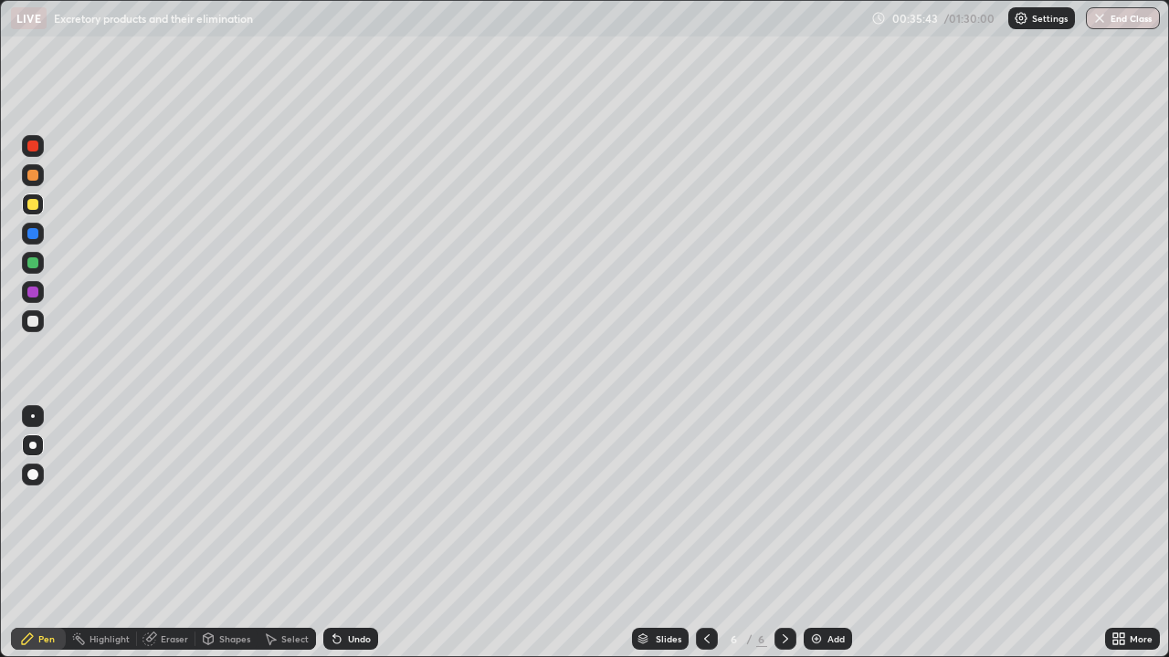
click at [162, 502] on div "Eraser" at bounding box center [174, 639] width 27 height 9
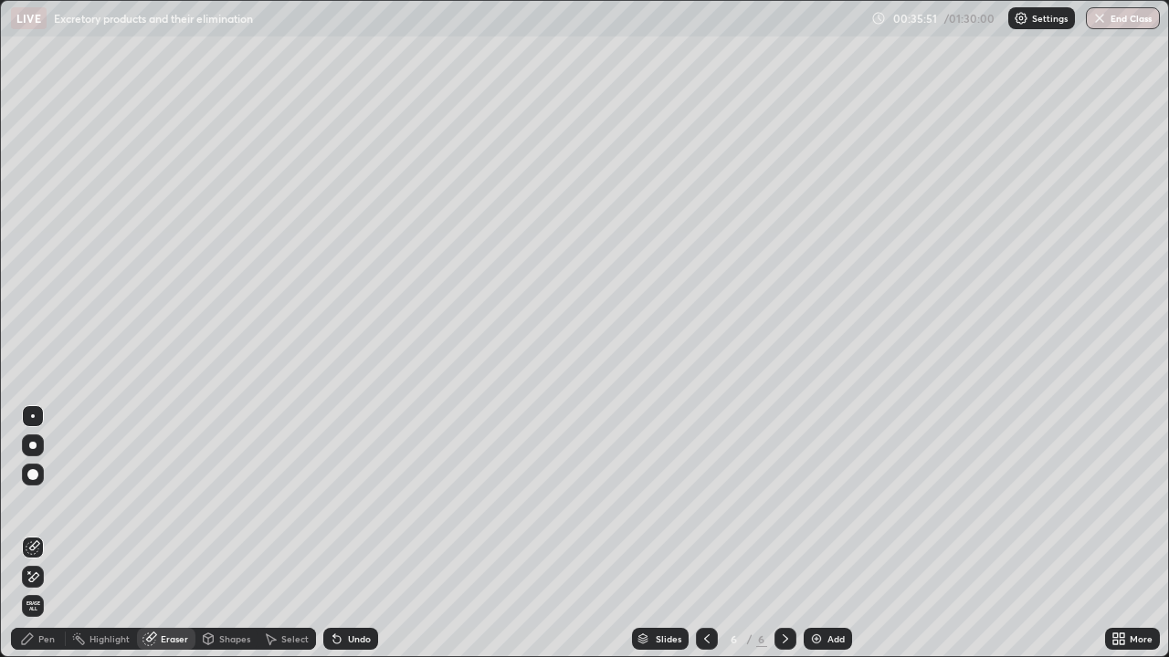
click at [47, 502] on div "Pen" at bounding box center [38, 639] width 55 height 22
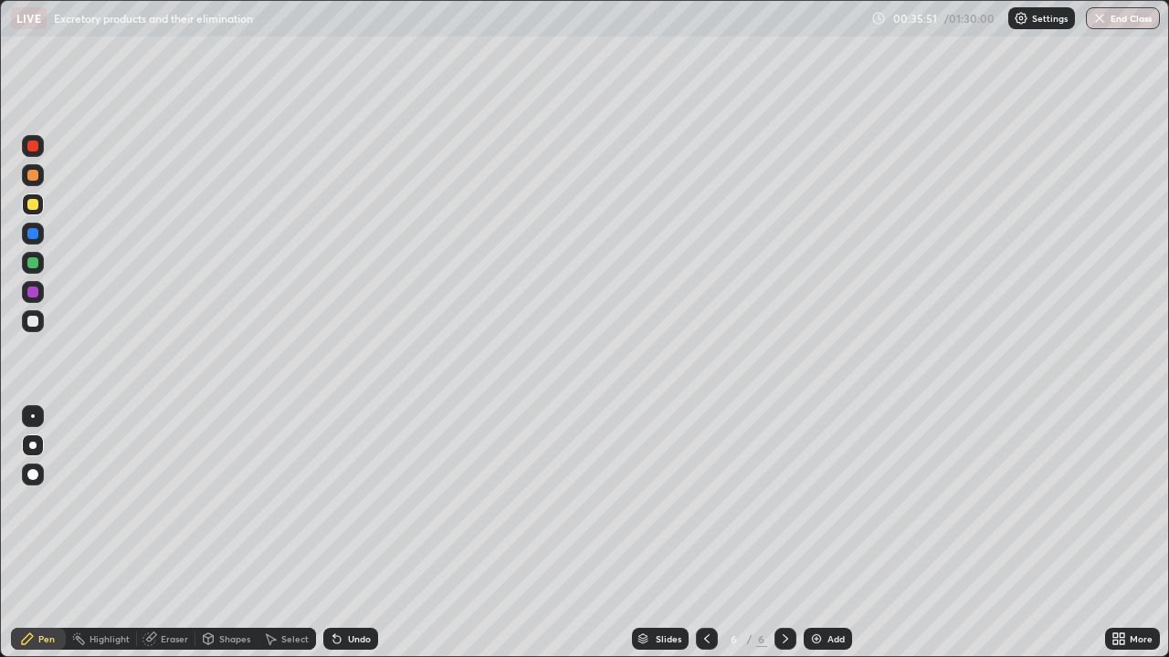
click at [33, 205] on div at bounding box center [32, 204] width 11 height 11
click at [33, 151] on div at bounding box center [32, 146] width 11 height 11
click at [354, 502] on div "Undo" at bounding box center [359, 639] width 23 height 9
click at [32, 299] on div at bounding box center [33, 292] width 22 height 22
click at [37, 316] on div at bounding box center [33, 321] width 22 height 22
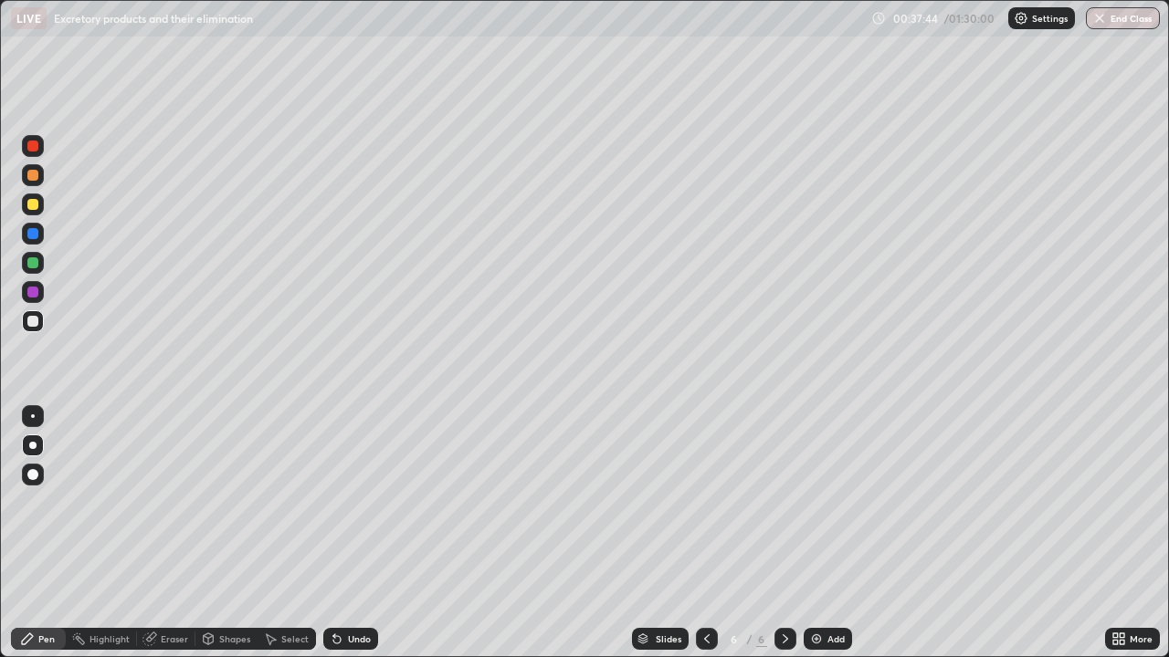
click at [33, 176] on div at bounding box center [32, 175] width 11 height 11
click at [32, 326] on div at bounding box center [32, 321] width 11 height 11
click at [33, 446] on div at bounding box center [32, 445] width 7 height 7
click at [33, 213] on div at bounding box center [33, 205] width 22 height 22
click at [33, 446] on div at bounding box center [32, 445] width 7 height 7
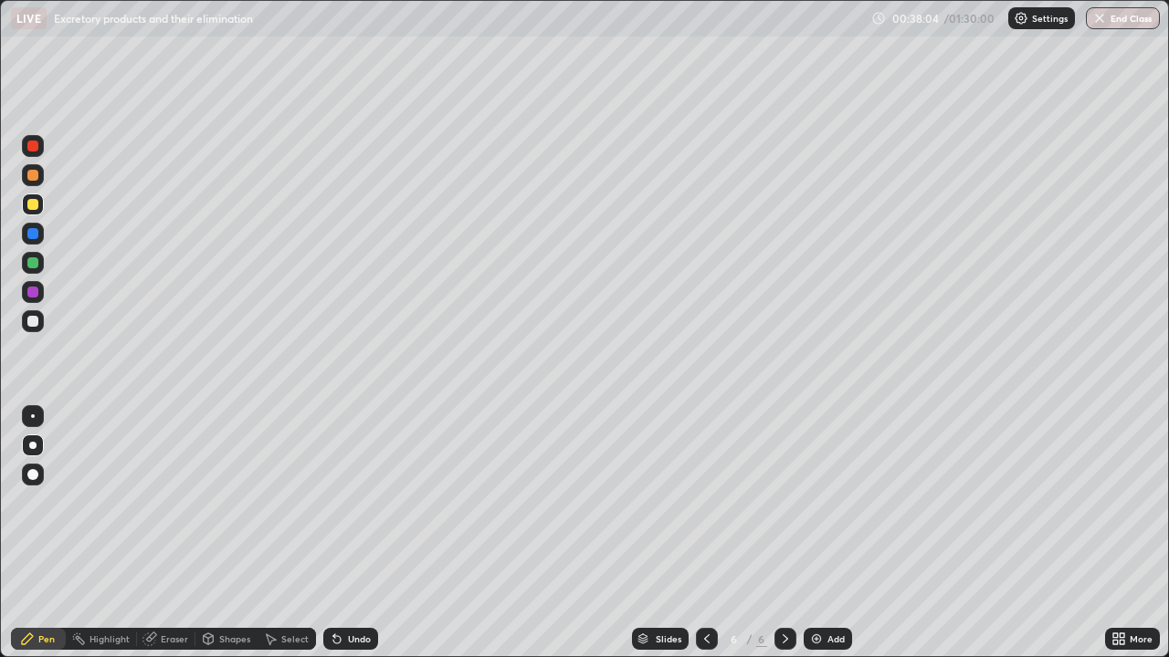
click at [37, 264] on div at bounding box center [32, 262] width 11 height 11
click at [26, 175] on div at bounding box center [33, 175] width 22 height 22
click at [226, 502] on div "Shapes" at bounding box center [234, 639] width 31 height 9
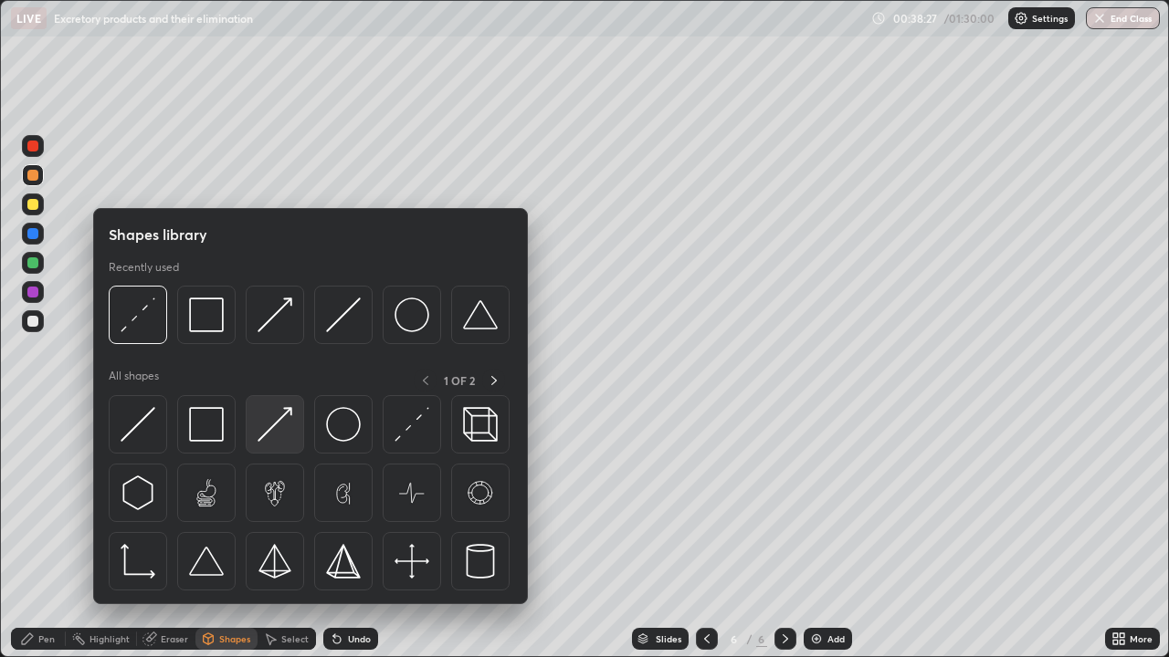
click at [278, 431] on img at bounding box center [274, 424] width 35 height 35
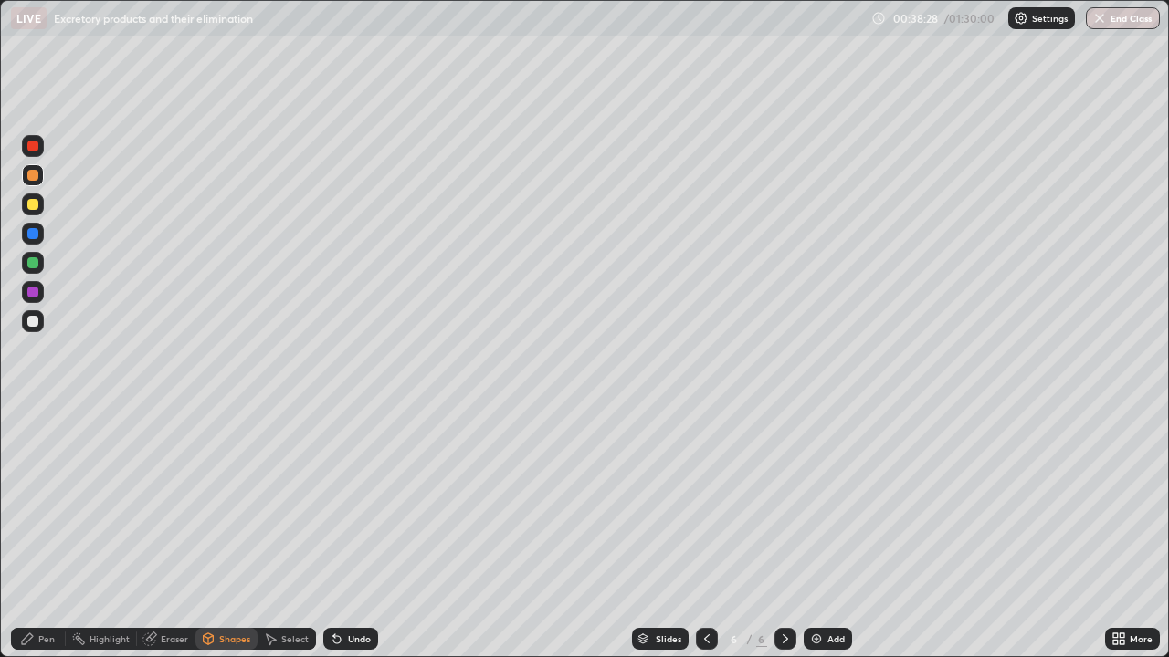
click at [37, 322] on div at bounding box center [32, 321] width 11 height 11
click at [47, 502] on div "Pen" at bounding box center [46, 639] width 16 height 9
click at [32, 447] on div at bounding box center [32, 445] width 7 height 7
click at [351, 502] on div "Undo" at bounding box center [359, 639] width 23 height 9
click at [240, 502] on div "Shapes" at bounding box center [234, 639] width 31 height 9
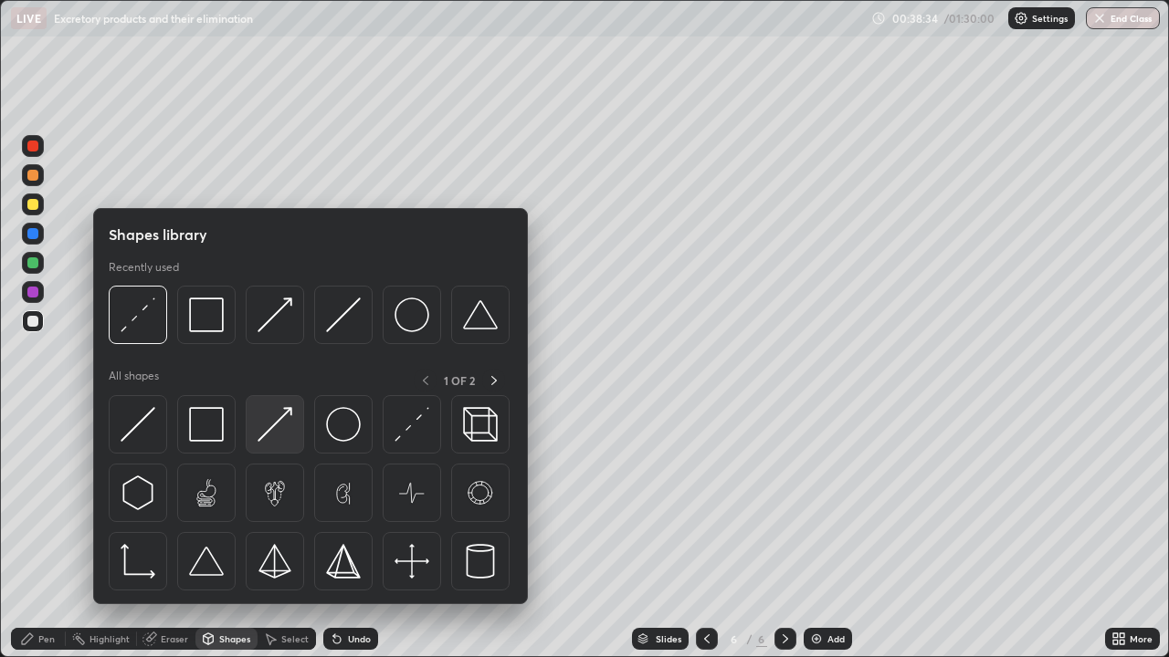
click at [289, 425] on img at bounding box center [274, 424] width 35 height 35
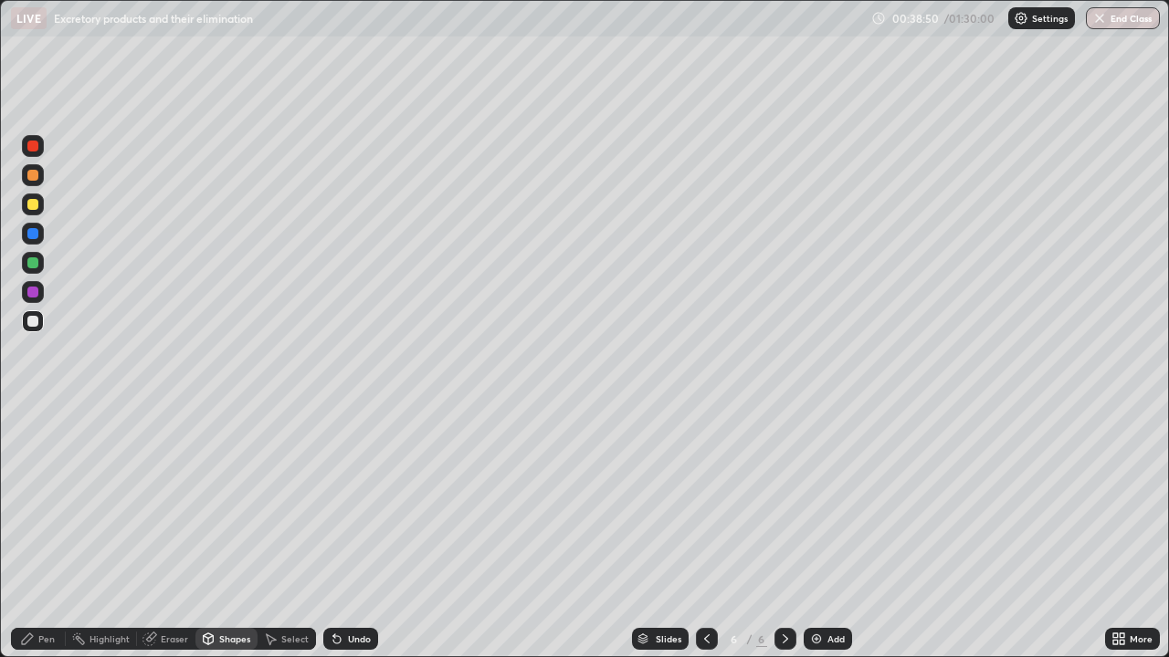
click at [39, 272] on div at bounding box center [33, 263] width 22 height 22
click at [40, 502] on div "Pen" at bounding box center [46, 639] width 16 height 9
click at [34, 321] on div at bounding box center [32, 321] width 11 height 11
click at [220, 502] on div "Shapes" at bounding box center [234, 639] width 31 height 9
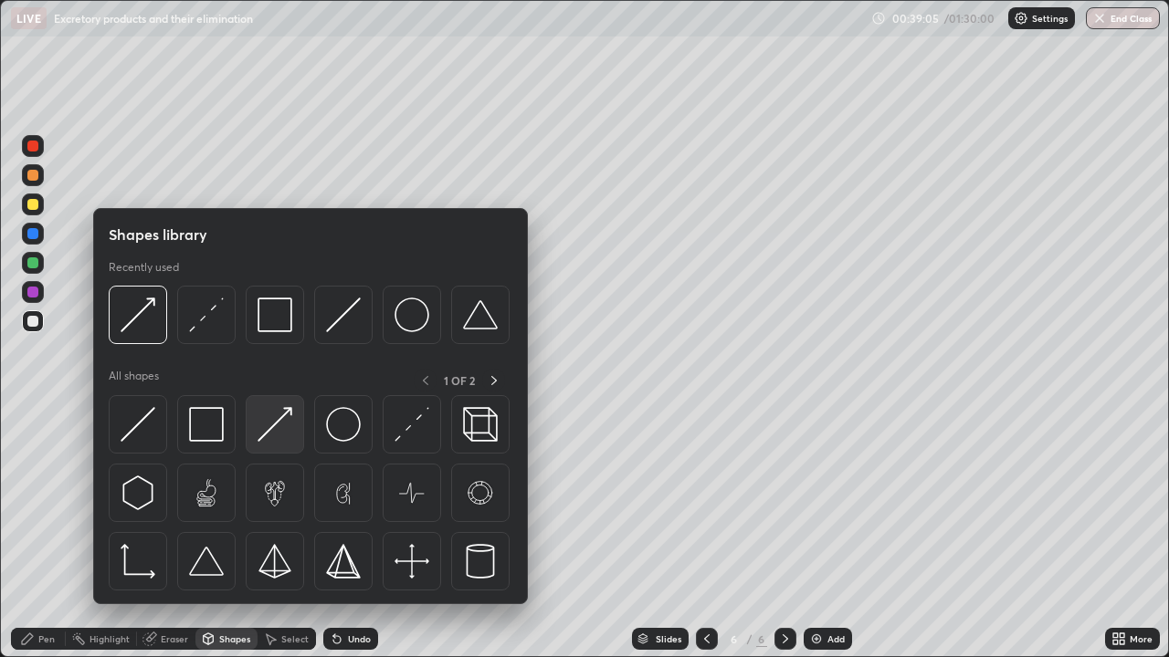
click at [275, 430] on img at bounding box center [274, 424] width 35 height 35
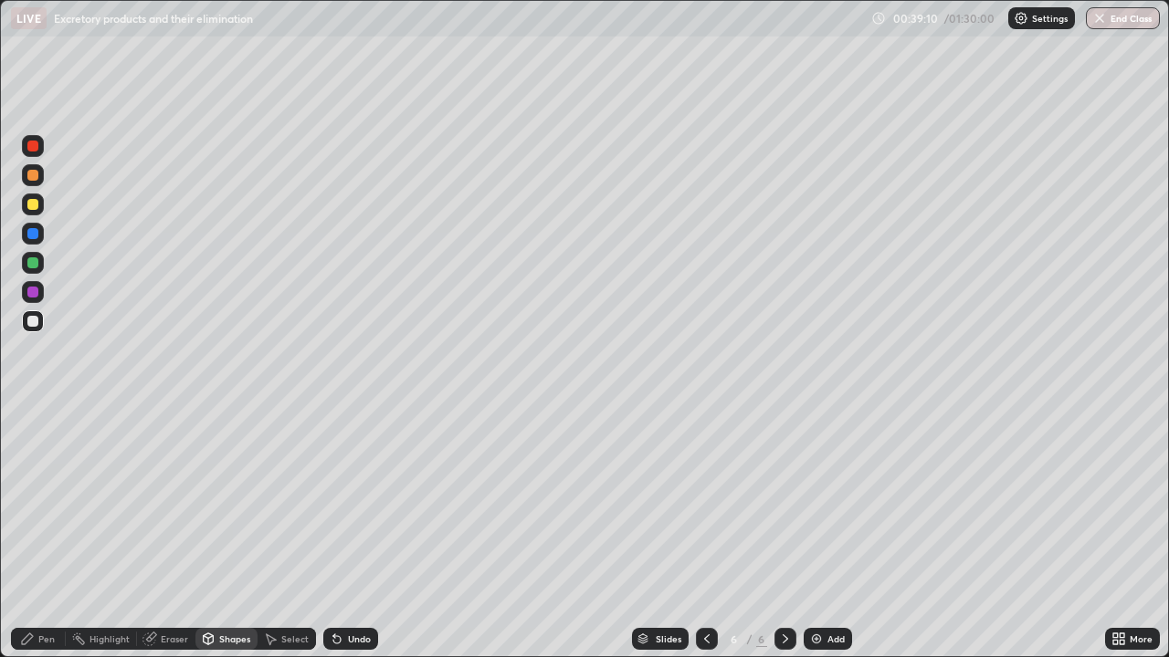
click at [40, 502] on div "Pen" at bounding box center [46, 639] width 16 height 9
click at [37, 266] on div at bounding box center [32, 262] width 11 height 11
click at [32, 243] on div at bounding box center [33, 234] width 22 height 22
click at [31, 173] on div at bounding box center [32, 175] width 11 height 11
click at [226, 502] on div "Shapes" at bounding box center [234, 639] width 31 height 9
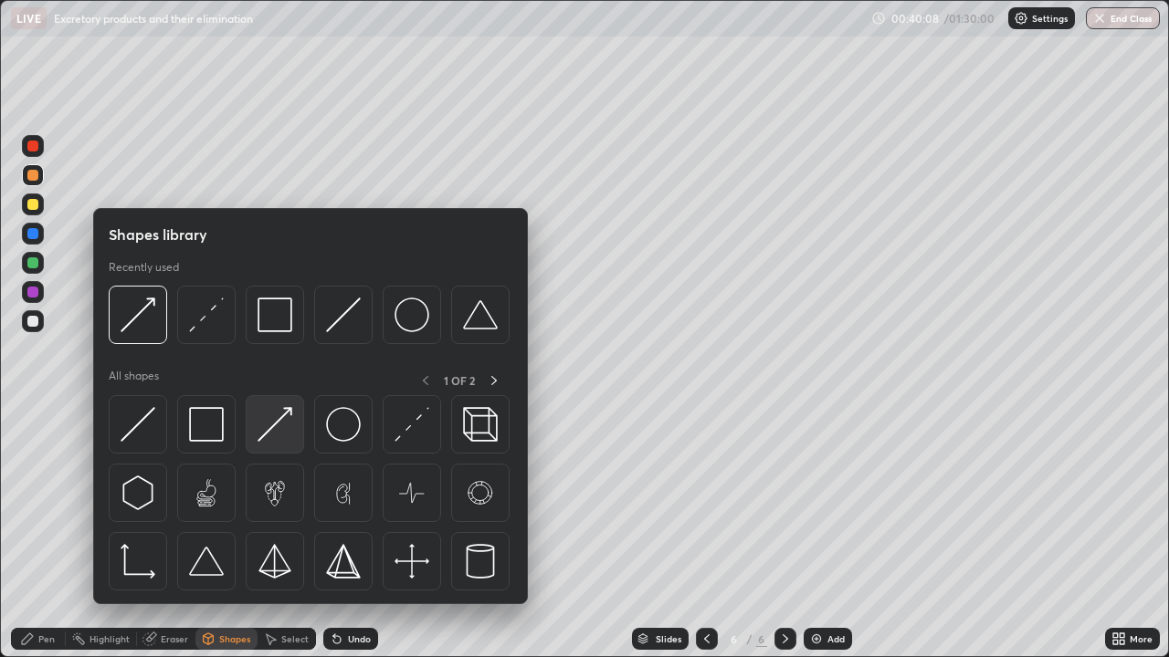
click at [271, 422] on img at bounding box center [274, 424] width 35 height 35
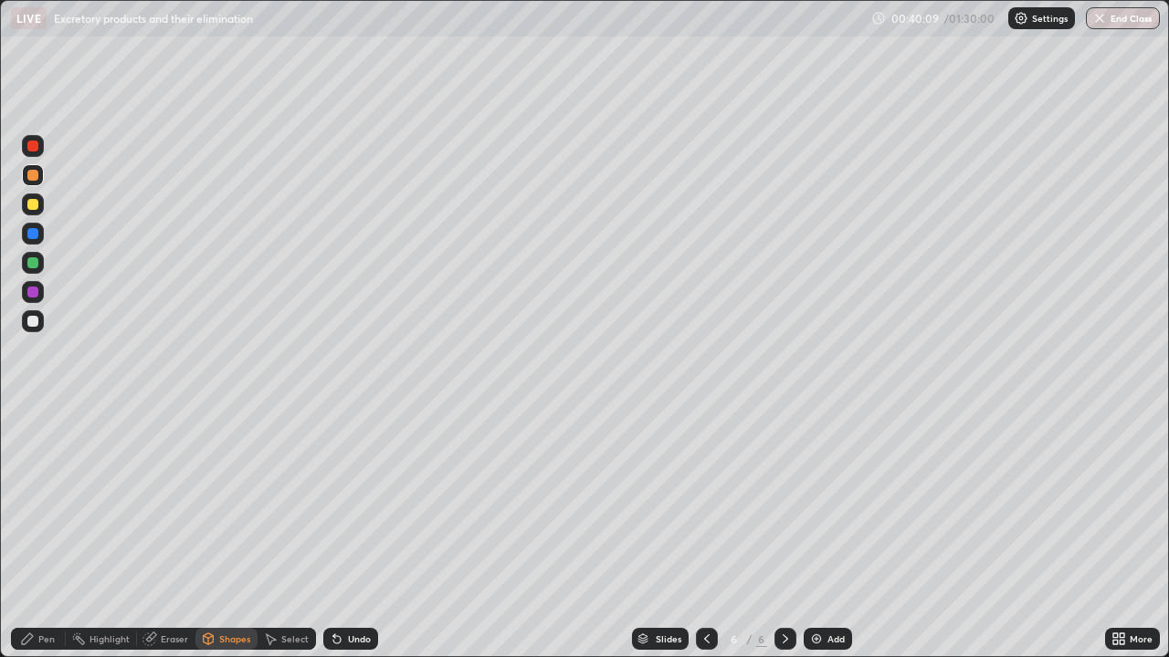
click at [37, 322] on div at bounding box center [32, 321] width 11 height 11
click at [34, 264] on div at bounding box center [32, 262] width 11 height 11
click at [33, 502] on icon at bounding box center [27, 639] width 15 height 15
click at [35, 321] on div at bounding box center [32, 321] width 11 height 11
click at [35, 325] on div at bounding box center [32, 321] width 11 height 11
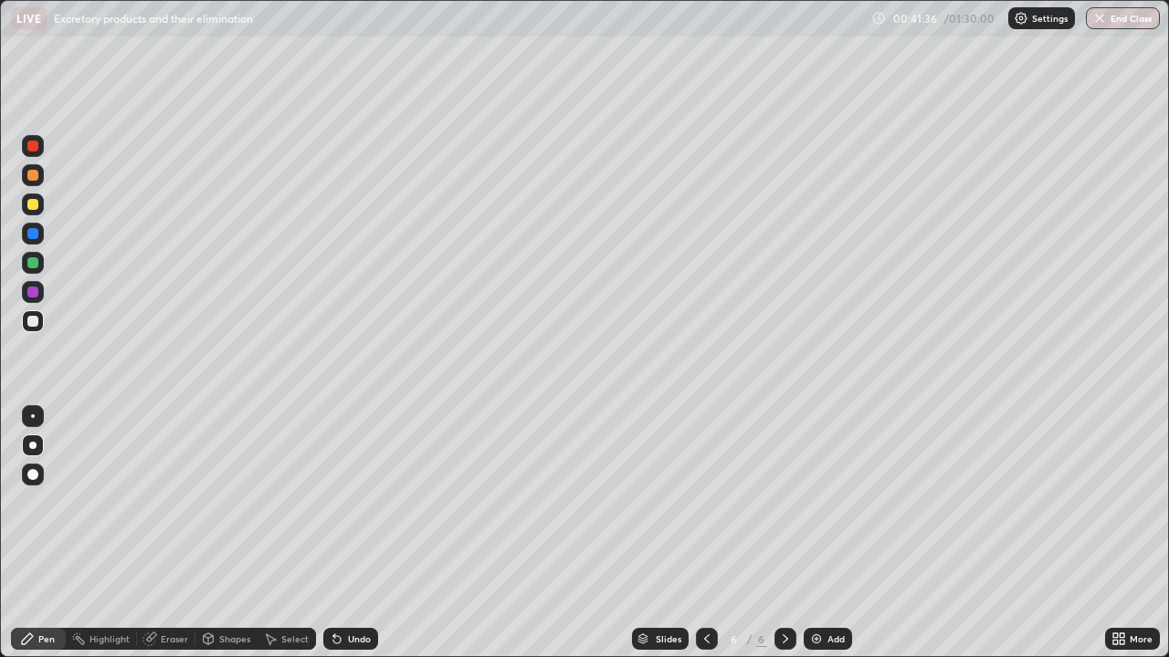
click at [228, 502] on div "Shapes" at bounding box center [234, 639] width 31 height 9
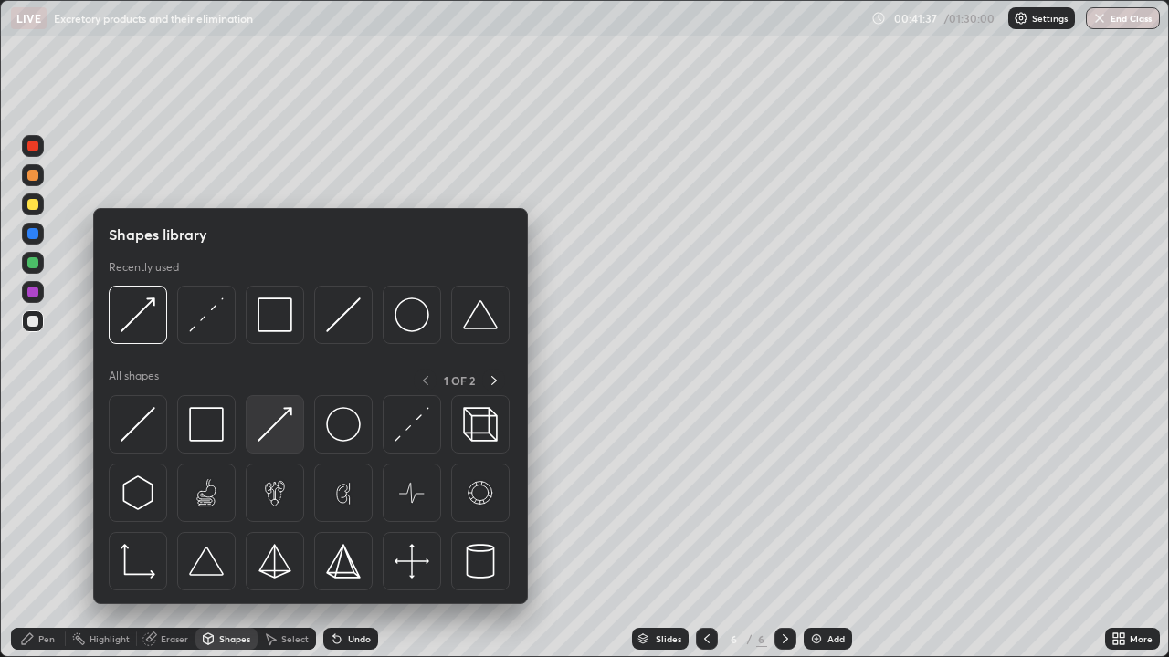
click at [274, 432] on img at bounding box center [274, 424] width 35 height 35
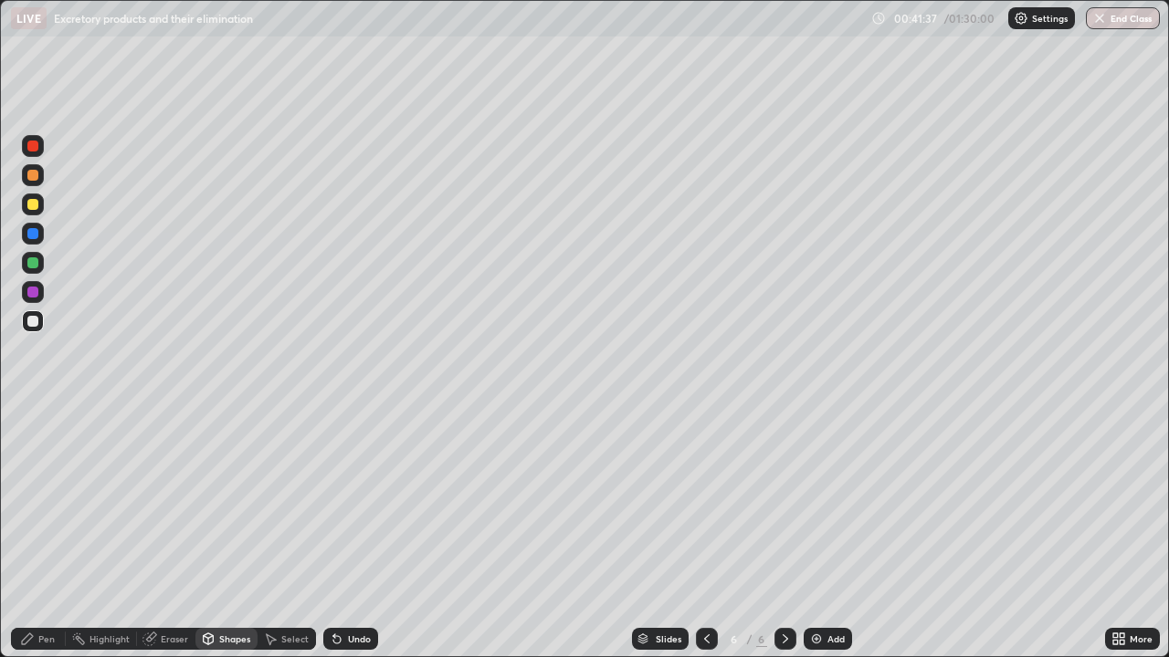
click at [35, 322] on div at bounding box center [32, 321] width 11 height 11
click at [46, 502] on div "Pen" at bounding box center [38, 639] width 55 height 22
click at [36, 211] on div at bounding box center [33, 205] width 22 height 22
click at [37, 271] on div at bounding box center [33, 263] width 22 height 22
click at [37, 502] on div "Pen" at bounding box center [38, 639] width 55 height 22
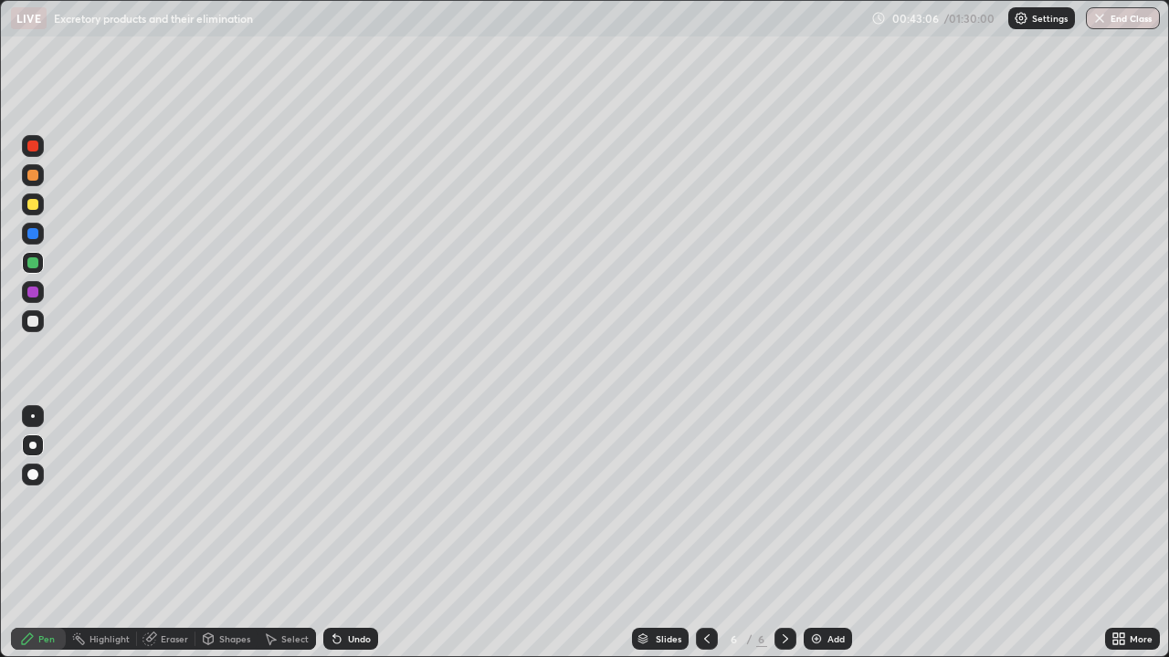
click at [37, 205] on div at bounding box center [32, 204] width 11 height 11
click at [36, 171] on div at bounding box center [32, 175] width 11 height 11
click at [34, 447] on div at bounding box center [32, 445] width 7 height 7
click at [45, 502] on div "Pen" at bounding box center [46, 639] width 16 height 9
click at [32, 149] on div at bounding box center [32, 146] width 11 height 11
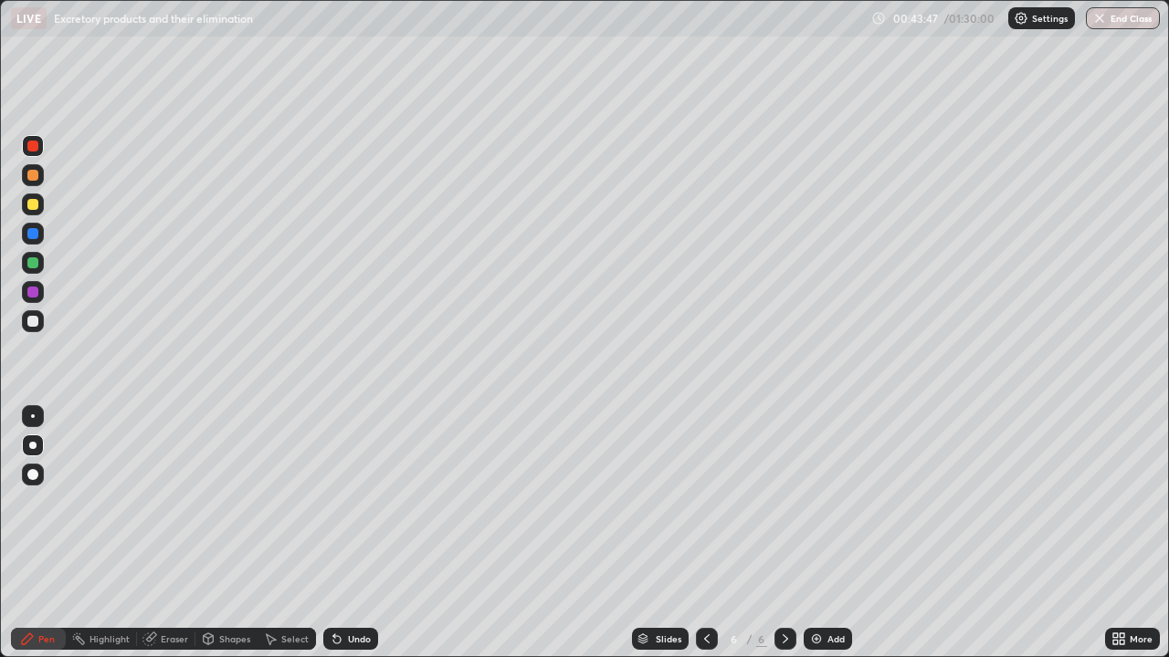
click at [36, 322] on div at bounding box center [32, 321] width 11 height 11
click at [33, 445] on div at bounding box center [32, 445] width 7 height 7
click at [222, 502] on div "Shapes" at bounding box center [234, 639] width 31 height 9
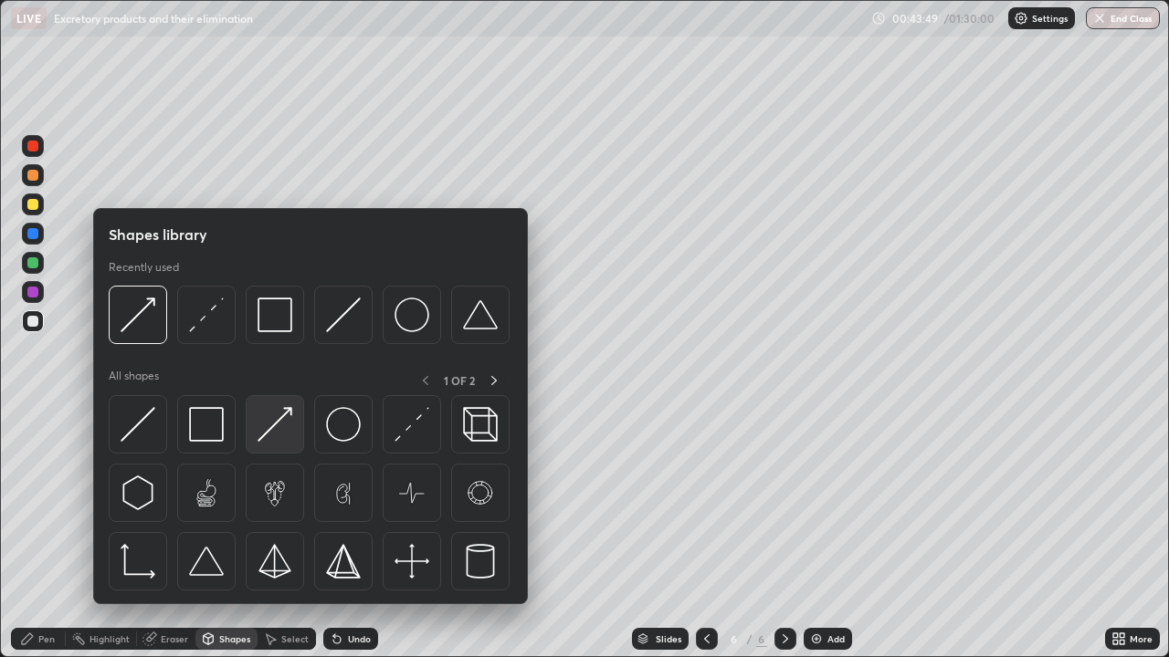
click at [271, 427] on img at bounding box center [274, 424] width 35 height 35
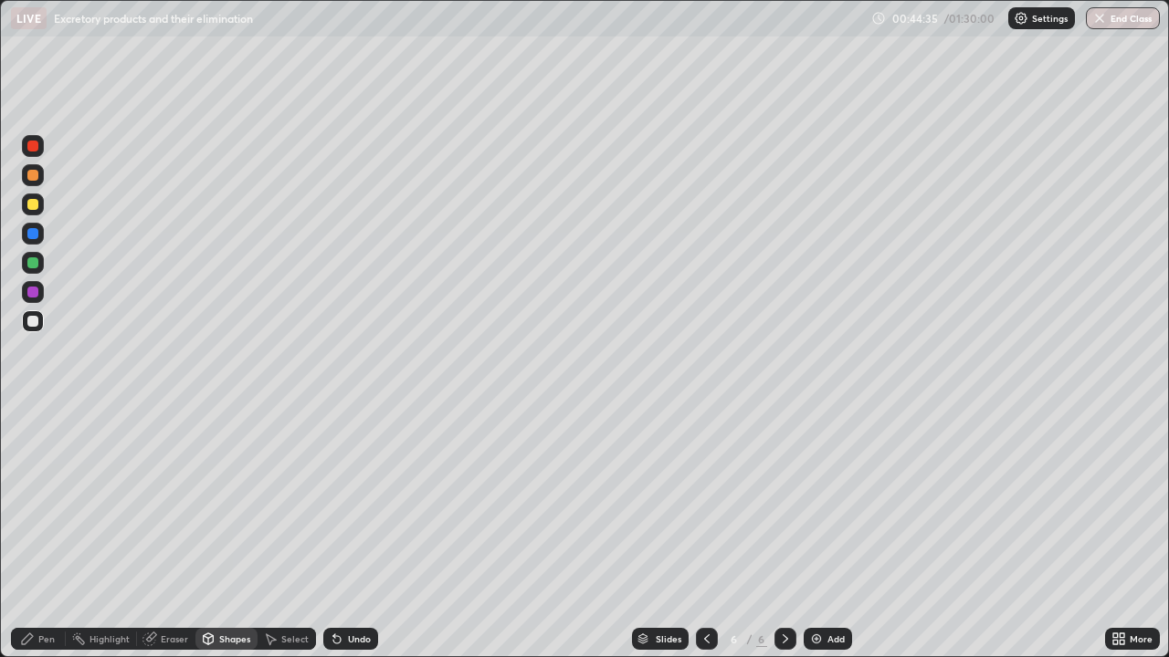
click at [33, 320] on div at bounding box center [32, 321] width 11 height 11
click at [37, 502] on div "Pen" at bounding box center [38, 639] width 55 height 22
click at [32, 180] on div at bounding box center [32, 175] width 11 height 11
click at [34, 443] on div at bounding box center [32, 445] width 7 height 7
click at [39, 502] on div "Pen" at bounding box center [46, 639] width 16 height 9
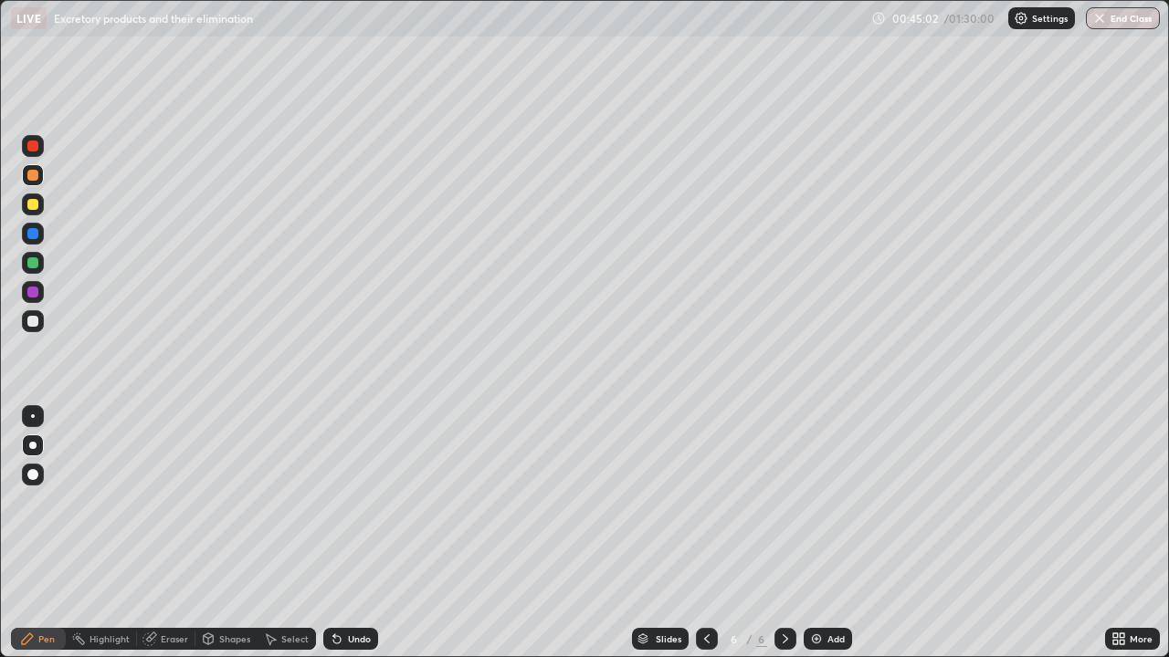
click at [358, 502] on div "Undo" at bounding box center [359, 639] width 23 height 9
click at [37, 177] on div at bounding box center [32, 175] width 11 height 11
click at [37, 321] on div at bounding box center [32, 321] width 11 height 11
click at [33, 416] on div at bounding box center [33, 416] width 4 height 4
click at [33, 147] on div at bounding box center [32, 146] width 11 height 11
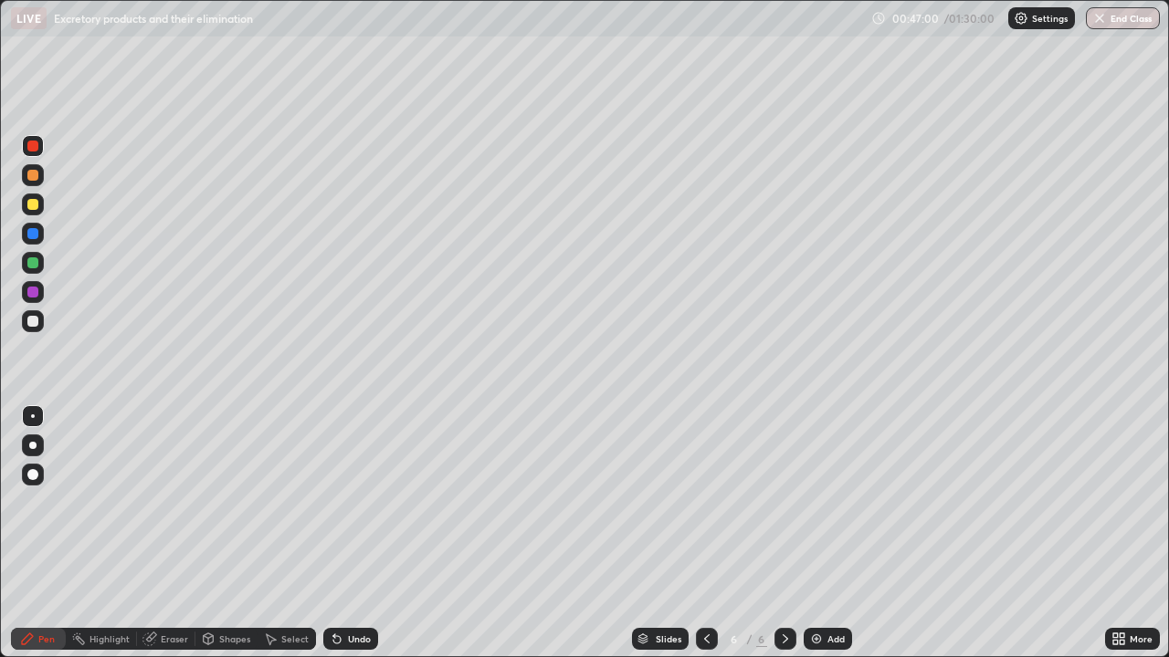
click at [32, 261] on div at bounding box center [32, 262] width 11 height 11
click at [37, 323] on div at bounding box center [32, 321] width 11 height 11
click at [33, 446] on div at bounding box center [32, 445] width 7 height 7
click at [214, 502] on icon at bounding box center [208, 639] width 15 height 15
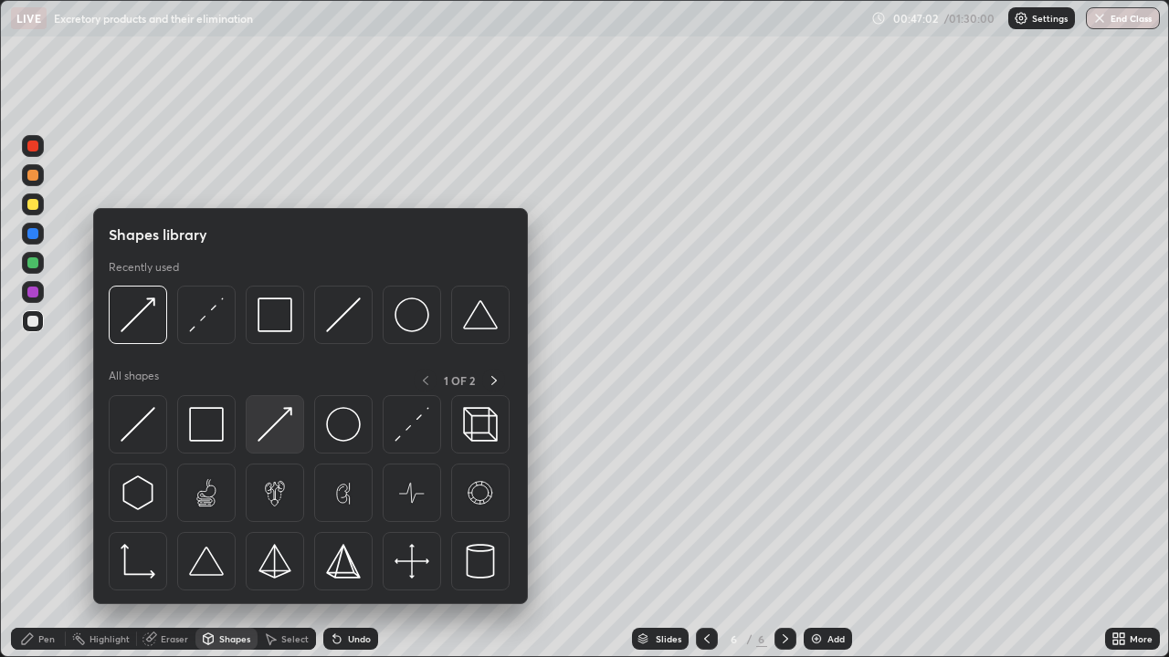
click at [267, 428] on img at bounding box center [274, 424] width 35 height 35
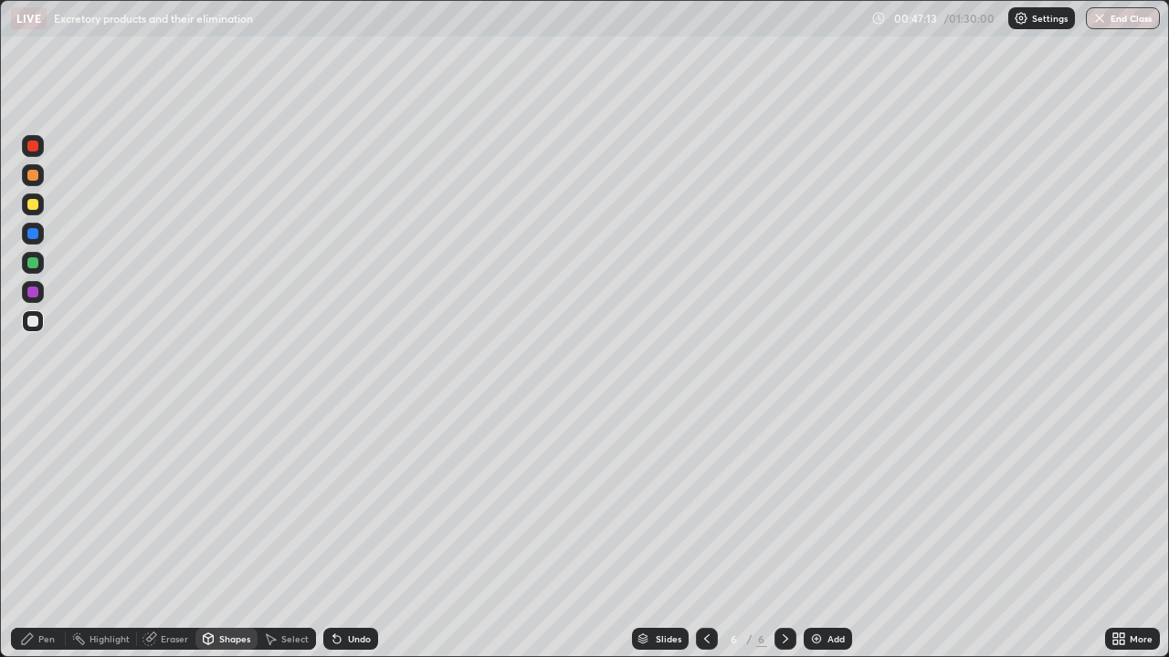
click at [32, 236] on div at bounding box center [32, 233] width 11 height 11
click at [32, 203] on div at bounding box center [32, 204] width 11 height 11
click at [43, 502] on div "Pen" at bounding box center [46, 639] width 16 height 9
click at [36, 322] on div at bounding box center [32, 321] width 11 height 11
click at [33, 180] on div at bounding box center [32, 175] width 11 height 11
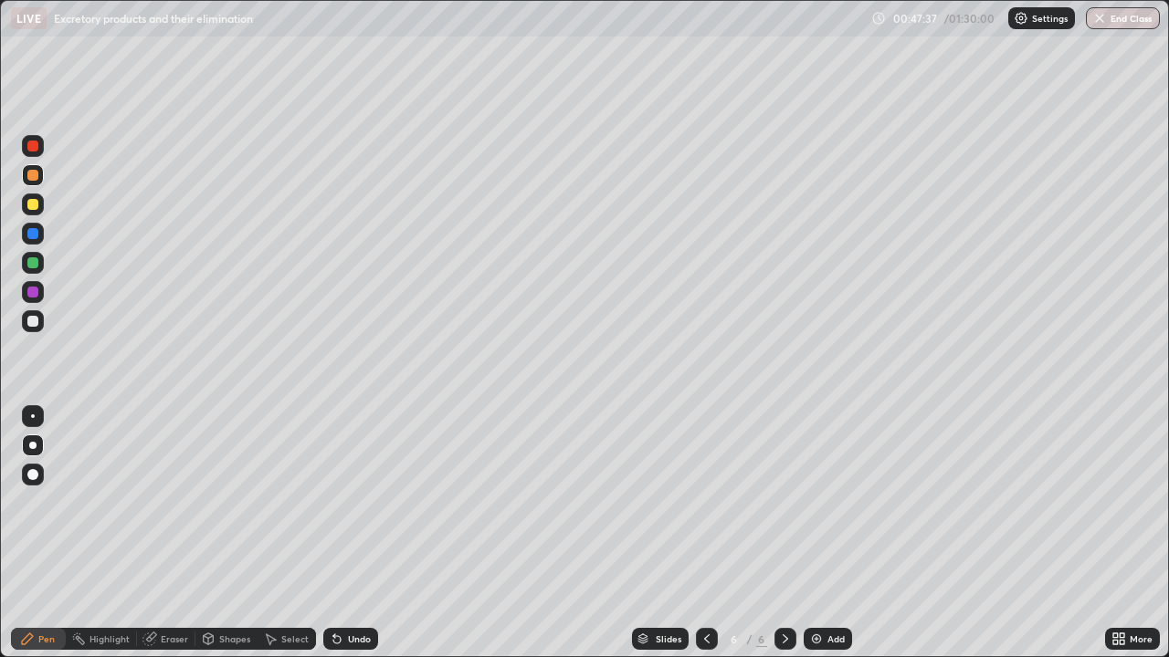
click at [346, 502] on div "Undo" at bounding box center [350, 639] width 55 height 22
click at [32, 234] on div at bounding box center [32, 233] width 11 height 11
click at [40, 326] on div at bounding box center [33, 321] width 22 height 22
click at [31, 415] on div at bounding box center [33, 416] width 4 height 4
click at [34, 175] on div at bounding box center [32, 175] width 11 height 11
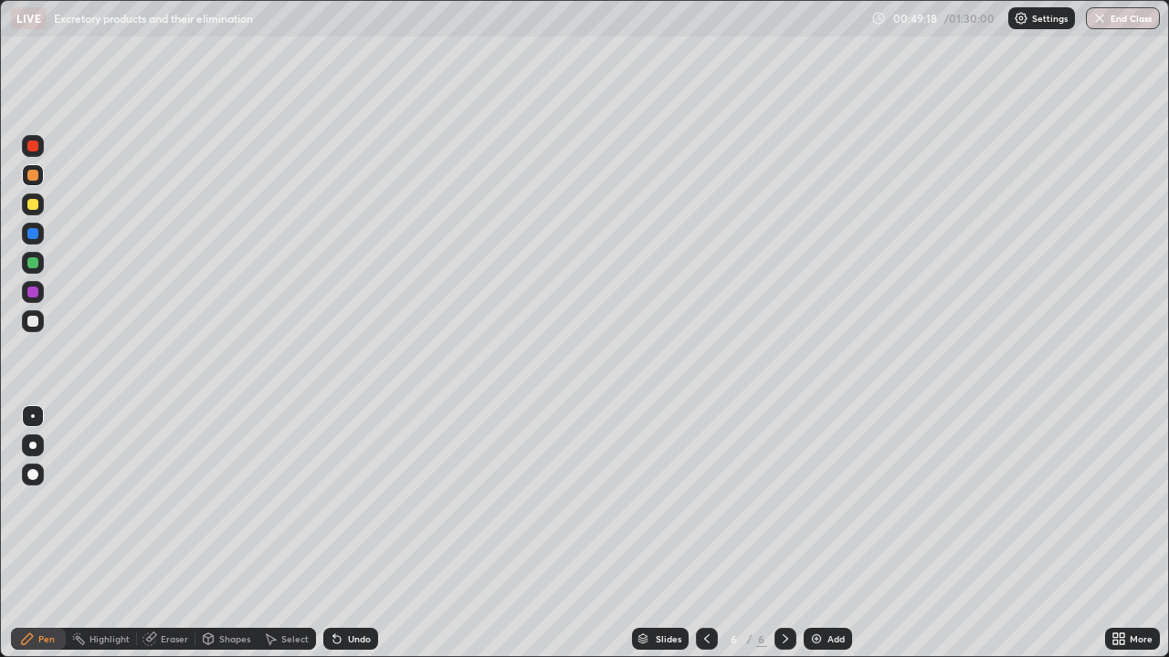
click at [36, 502] on div "Pen" at bounding box center [38, 639] width 55 height 22
click at [37, 320] on div at bounding box center [32, 321] width 11 height 11
click at [31, 444] on div at bounding box center [32, 445] width 7 height 7
click at [234, 502] on div "Shapes" at bounding box center [234, 639] width 31 height 9
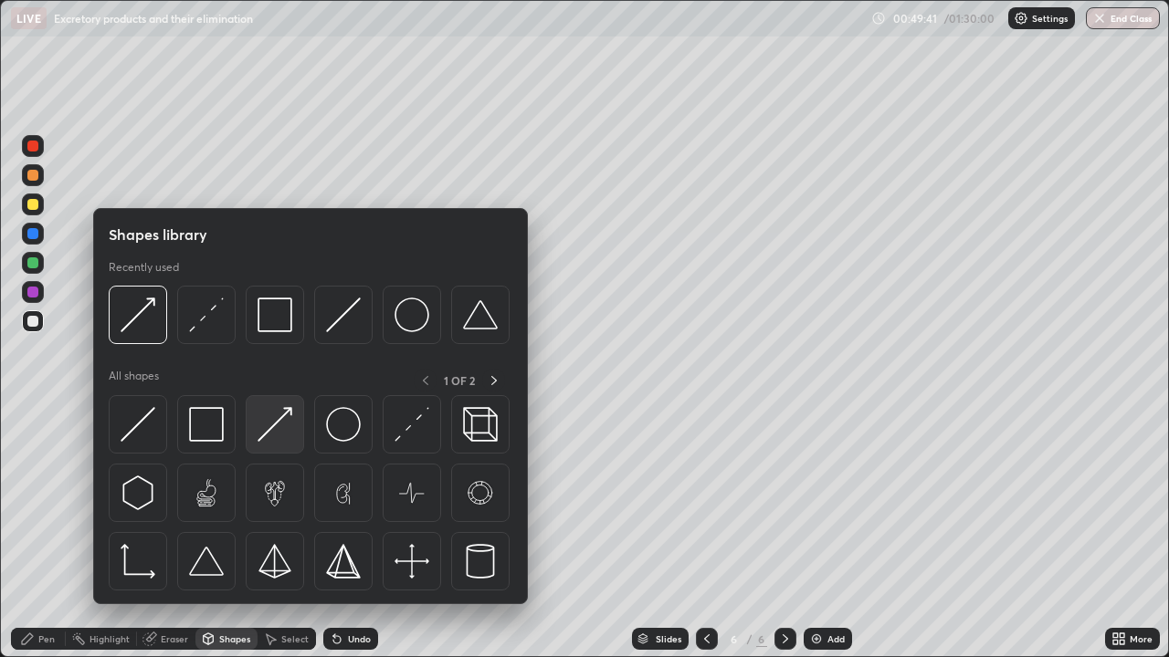
click at [274, 431] on img at bounding box center [274, 424] width 35 height 35
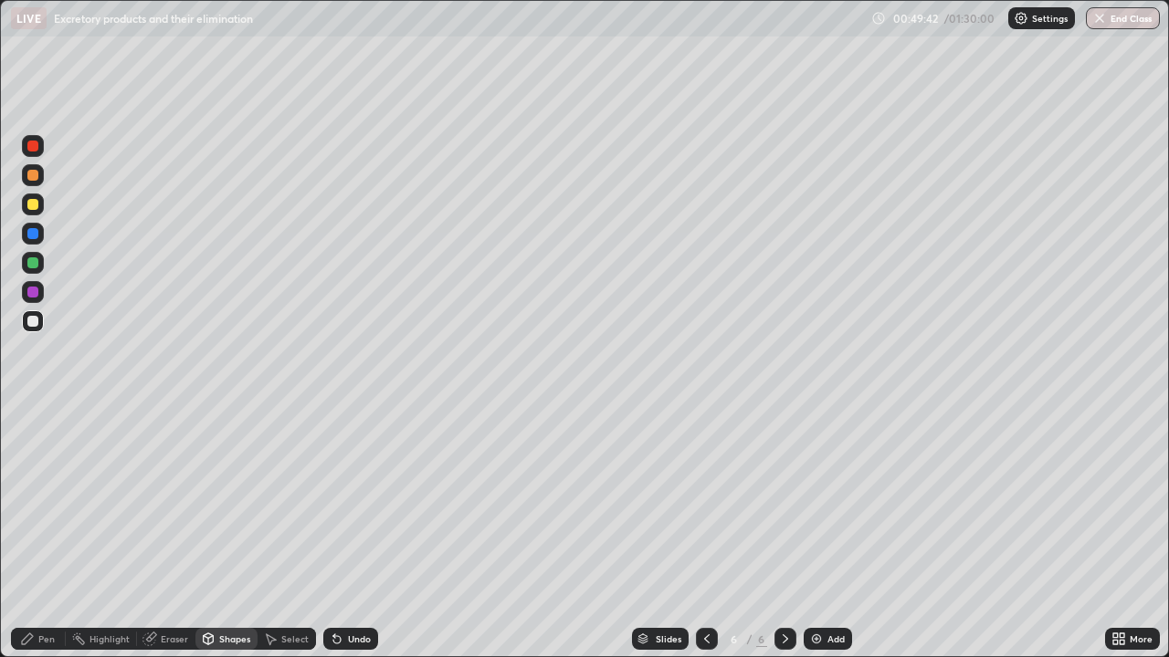
click at [37, 329] on div at bounding box center [33, 321] width 22 height 22
click at [57, 502] on div "Pen" at bounding box center [38, 639] width 55 height 22
click at [37, 273] on div at bounding box center [33, 263] width 22 height 22
click at [37, 178] on div at bounding box center [32, 175] width 11 height 11
click at [31, 317] on div at bounding box center [32, 321] width 11 height 11
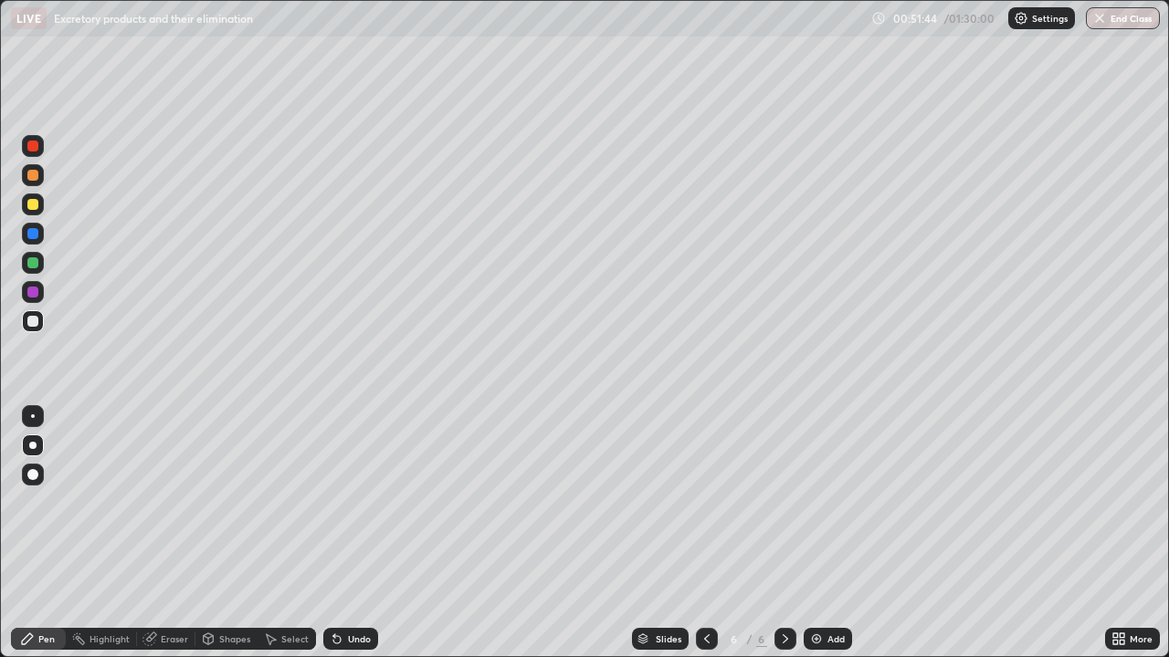
click at [36, 445] on div at bounding box center [32, 445] width 7 height 7
click at [35, 321] on div at bounding box center [32, 321] width 11 height 11
click at [48, 502] on div "Pen" at bounding box center [46, 639] width 16 height 9
click at [35, 264] on div at bounding box center [32, 262] width 11 height 11
click at [828, 502] on div "Add" at bounding box center [827, 639] width 48 height 22
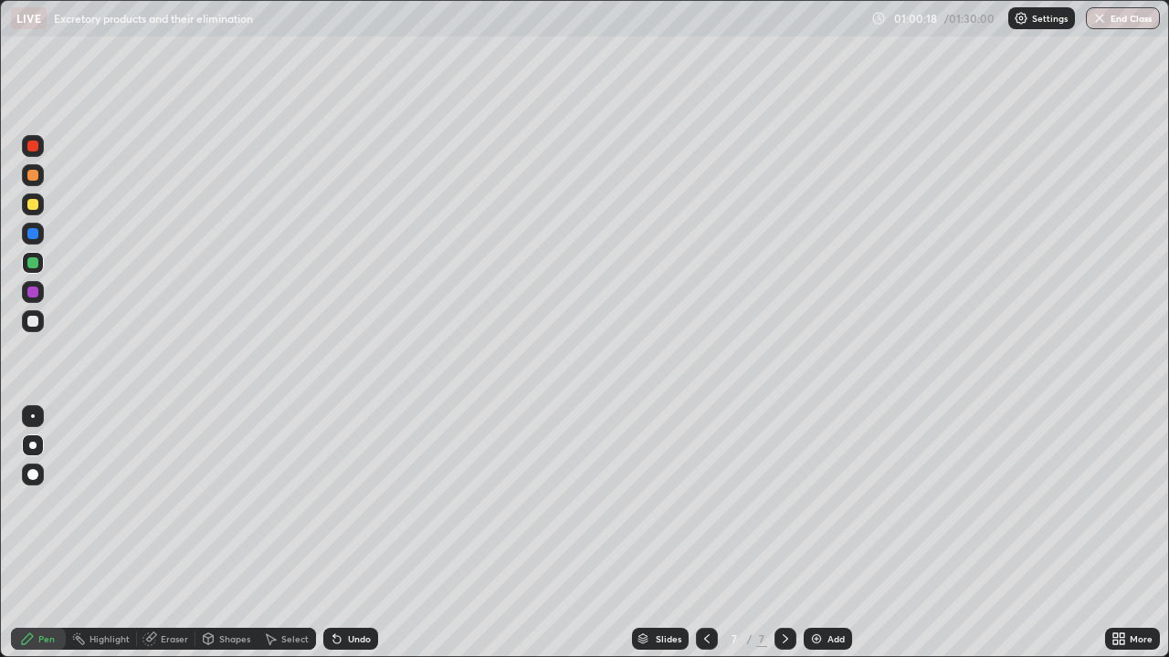
click at [32, 183] on div at bounding box center [33, 175] width 22 height 22
click at [224, 502] on div "Shapes" at bounding box center [234, 639] width 31 height 9
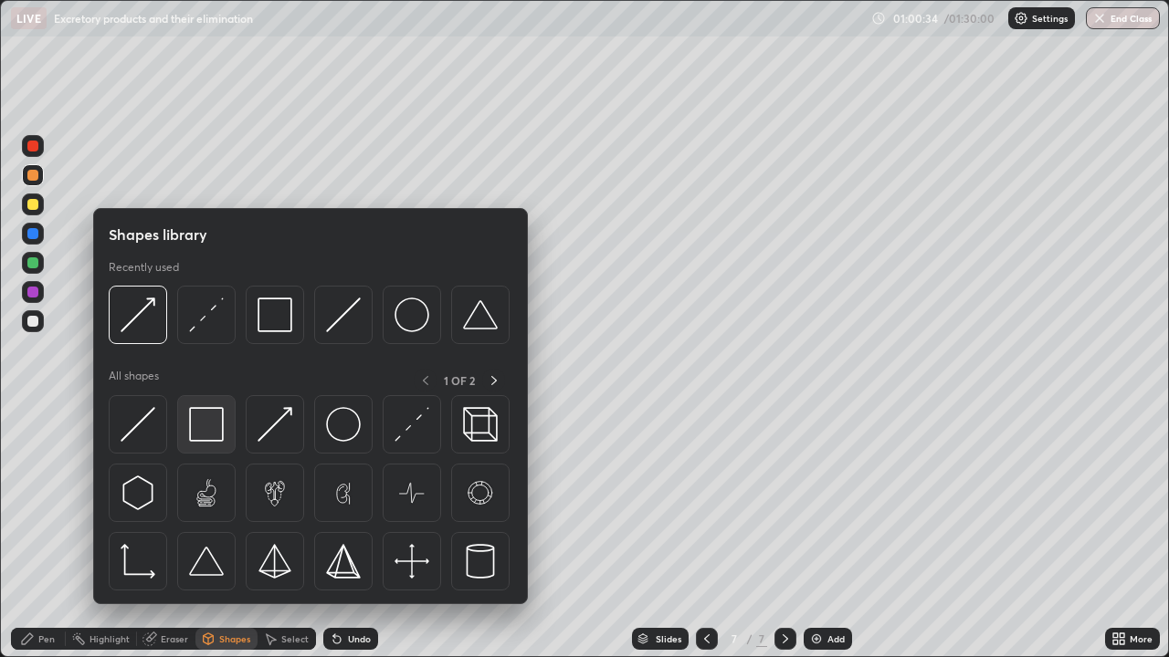
click at [204, 424] on img at bounding box center [206, 424] width 35 height 35
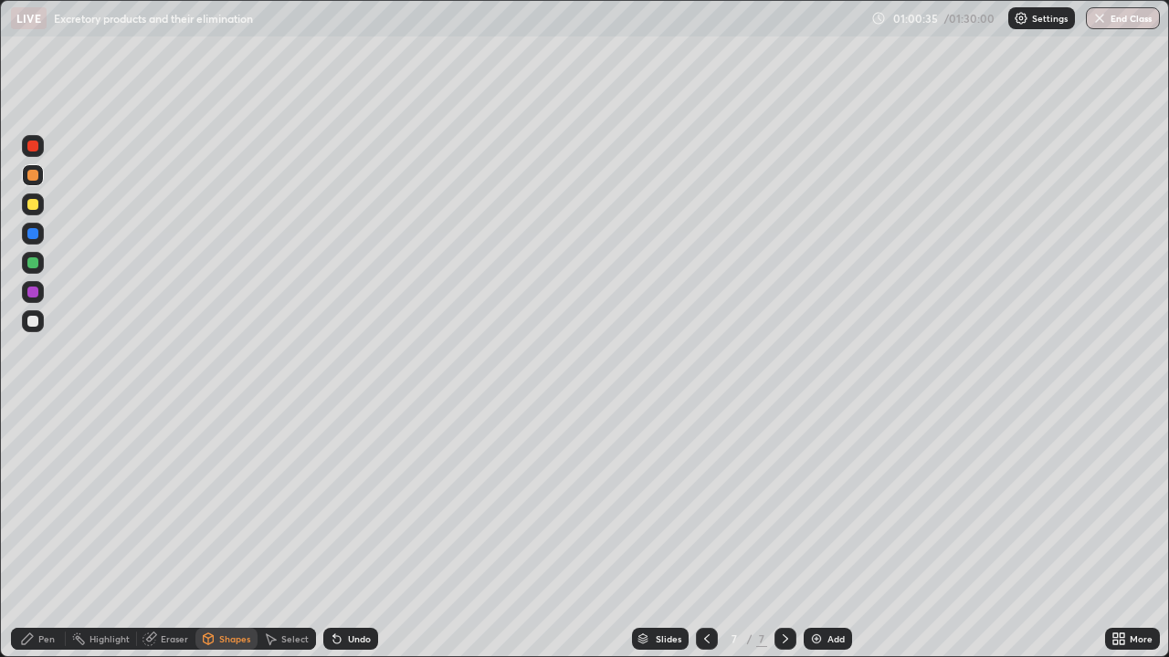
click at [29, 324] on div at bounding box center [32, 321] width 11 height 11
click at [52, 502] on div "Pen" at bounding box center [46, 639] width 16 height 9
click at [32, 205] on div at bounding box center [32, 204] width 11 height 11
click at [334, 502] on icon at bounding box center [336, 639] width 7 height 7
click at [234, 502] on div "Shapes" at bounding box center [234, 639] width 31 height 9
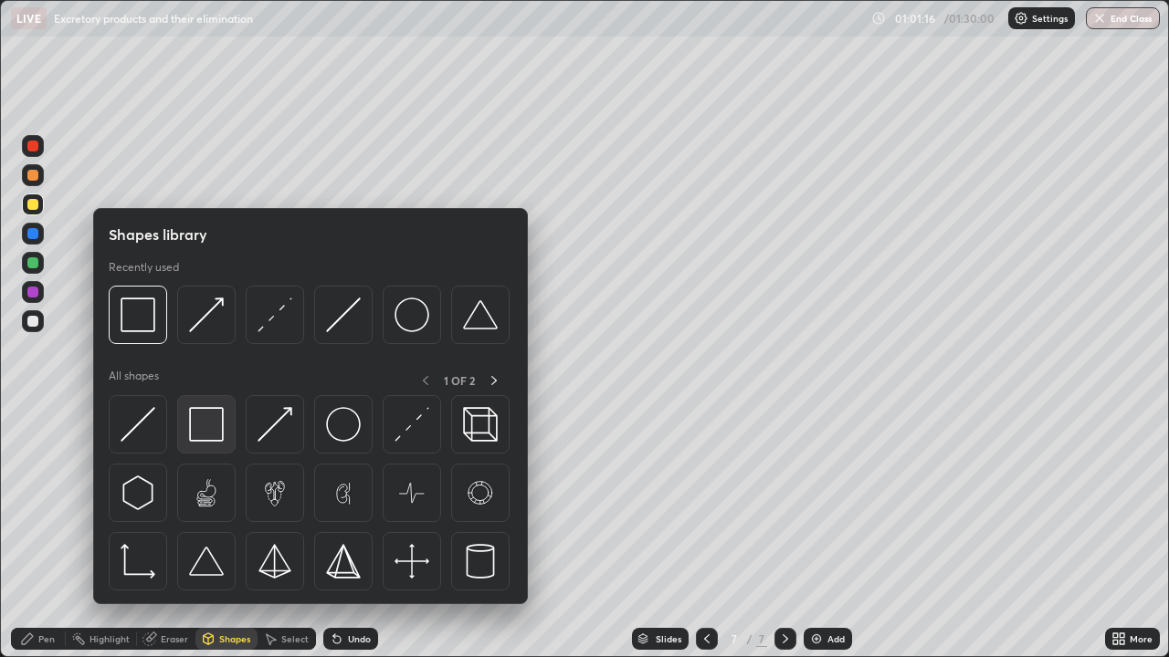
click at [204, 429] on img at bounding box center [206, 424] width 35 height 35
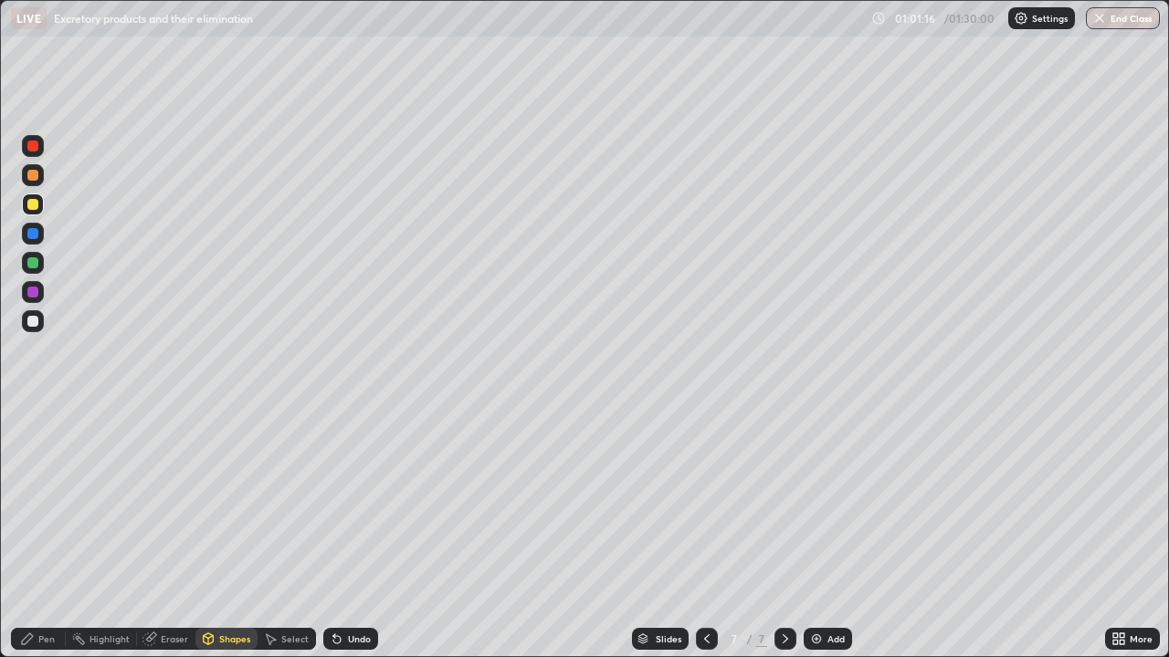
click at [34, 321] on div at bounding box center [32, 321] width 11 height 11
click at [33, 235] on div at bounding box center [32, 233] width 11 height 11
click at [31, 325] on div at bounding box center [32, 321] width 11 height 11
click at [33, 324] on div at bounding box center [32, 321] width 11 height 11
click at [42, 502] on div "Pen" at bounding box center [46, 639] width 16 height 9
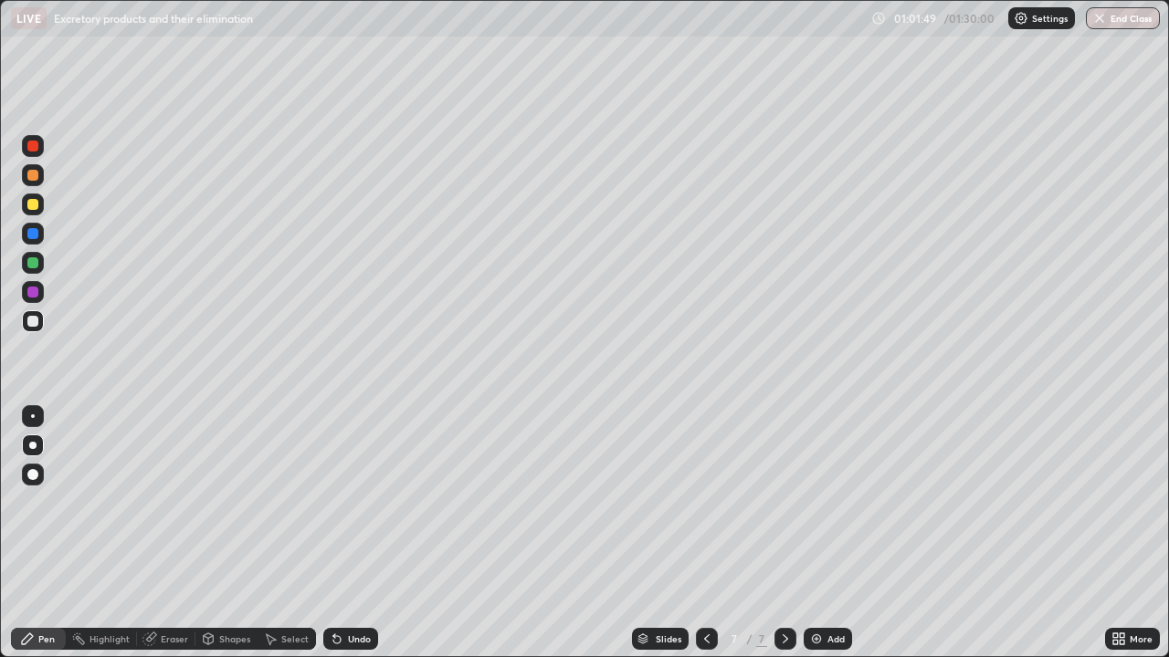
click at [33, 446] on div at bounding box center [32, 445] width 7 height 7
click at [362, 502] on div "Undo" at bounding box center [359, 639] width 23 height 9
click at [231, 502] on div "Shapes" at bounding box center [226, 639] width 62 height 22
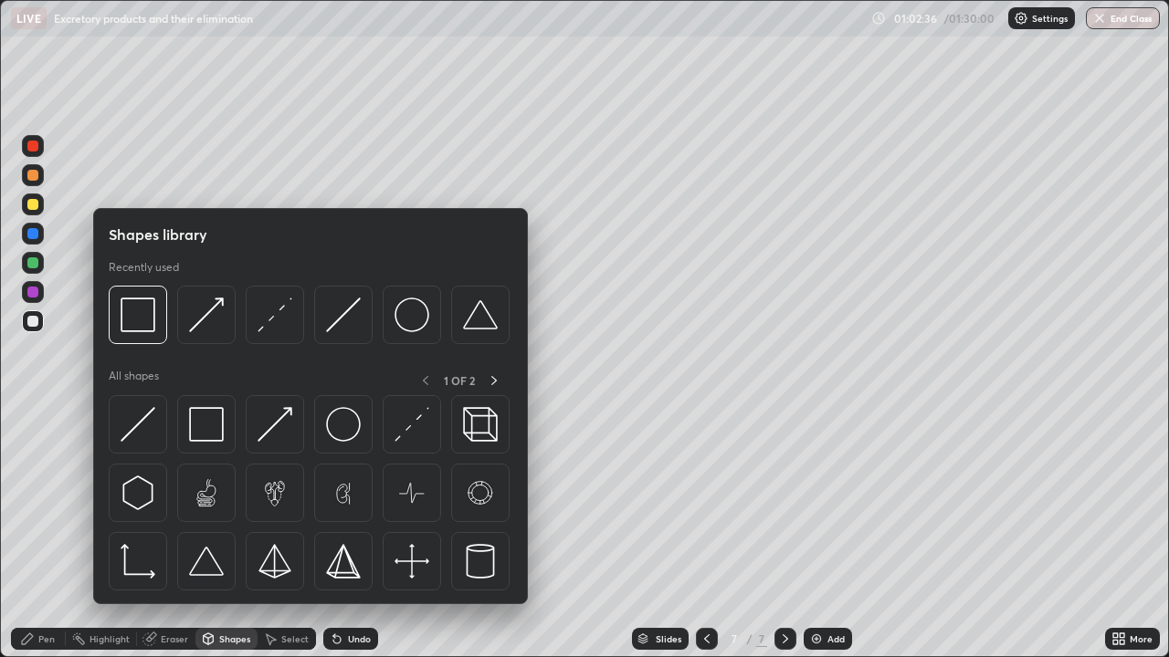
click at [348, 502] on div "Undo" at bounding box center [359, 639] width 23 height 9
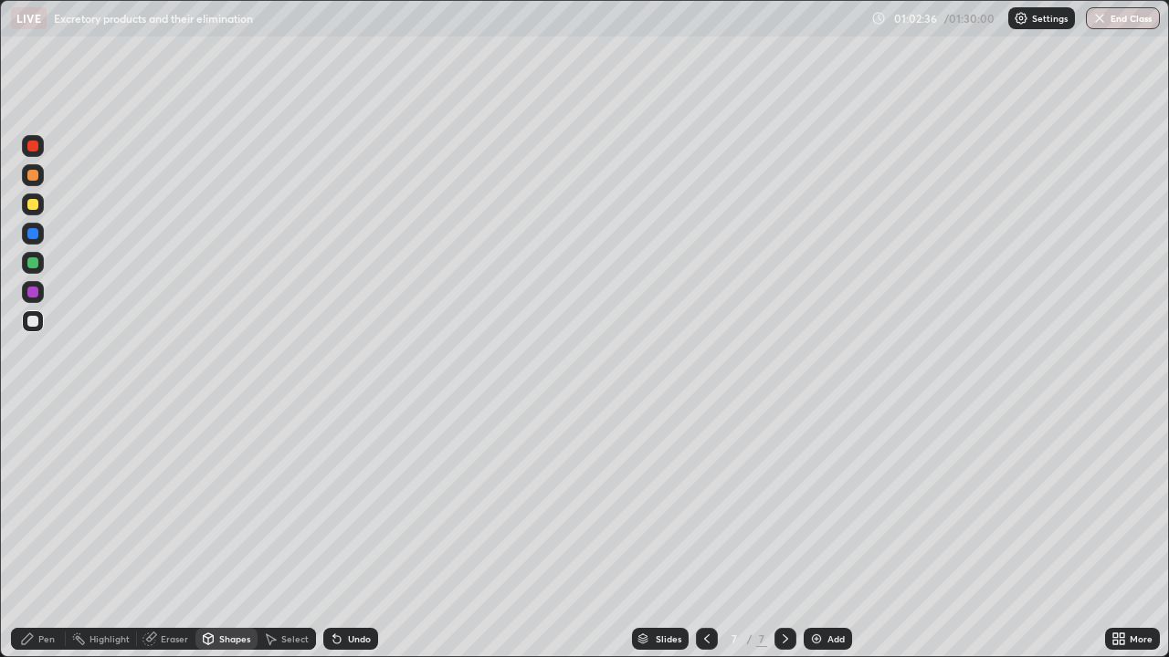
click at [348, 502] on div "Undo" at bounding box center [359, 639] width 23 height 9
click at [341, 502] on icon at bounding box center [337, 639] width 15 height 15
click at [344, 502] on div "Undo" at bounding box center [350, 639] width 55 height 22
click at [43, 502] on div "Pen" at bounding box center [46, 639] width 16 height 9
click at [32, 236] on div at bounding box center [32, 233] width 11 height 11
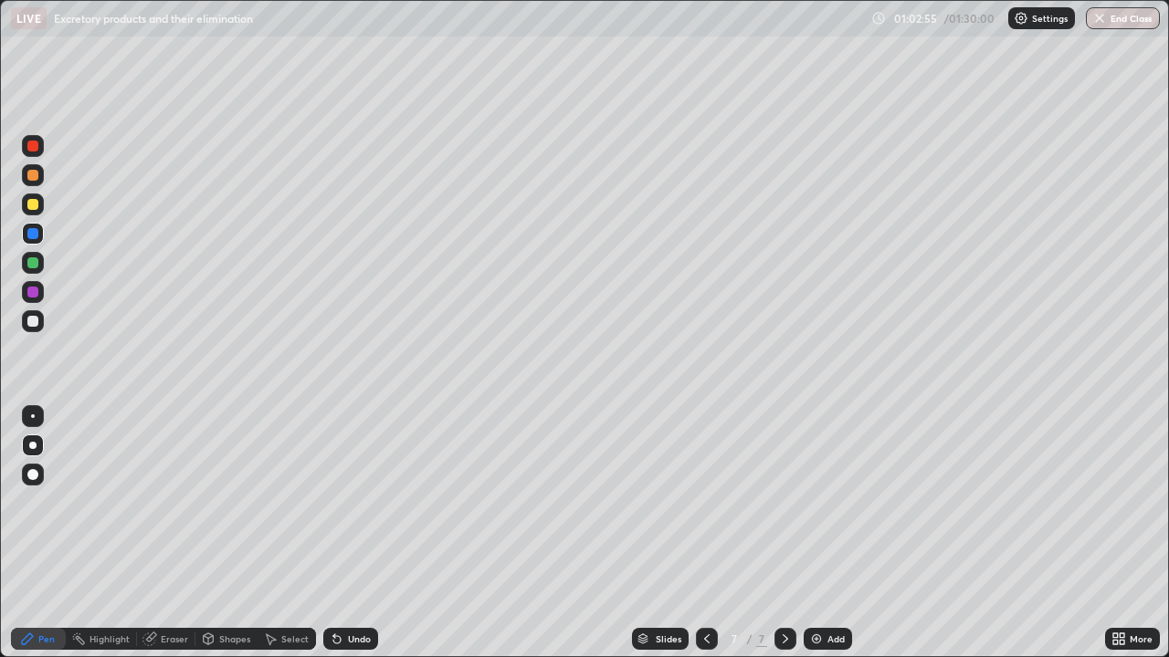
click at [36, 324] on div at bounding box center [32, 321] width 11 height 11
click at [358, 502] on div "Undo" at bounding box center [359, 639] width 23 height 9
click at [351, 502] on div "Undo" at bounding box center [359, 639] width 23 height 9
click at [37, 173] on div at bounding box center [32, 175] width 11 height 11
click at [33, 147] on div at bounding box center [32, 146] width 11 height 11
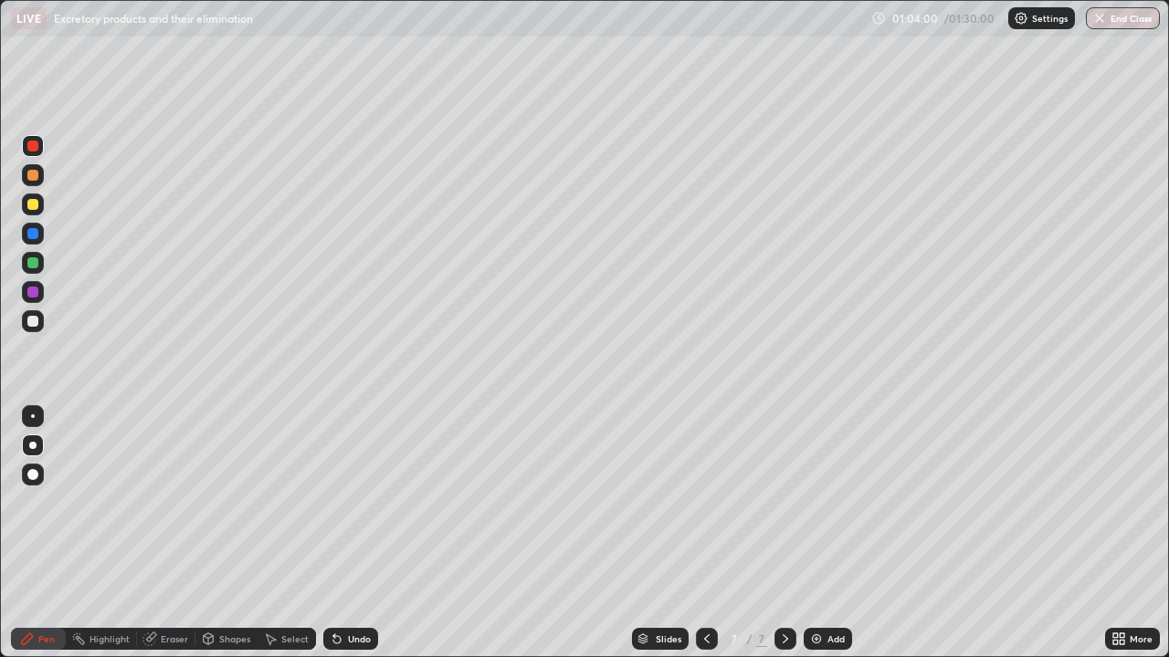
click at [30, 211] on div at bounding box center [33, 205] width 22 height 22
click at [43, 268] on div at bounding box center [33, 263] width 22 height 22
click at [29, 320] on div at bounding box center [32, 321] width 11 height 11
click at [250, 502] on div "Shapes" at bounding box center [226, 639] width 62 height 22
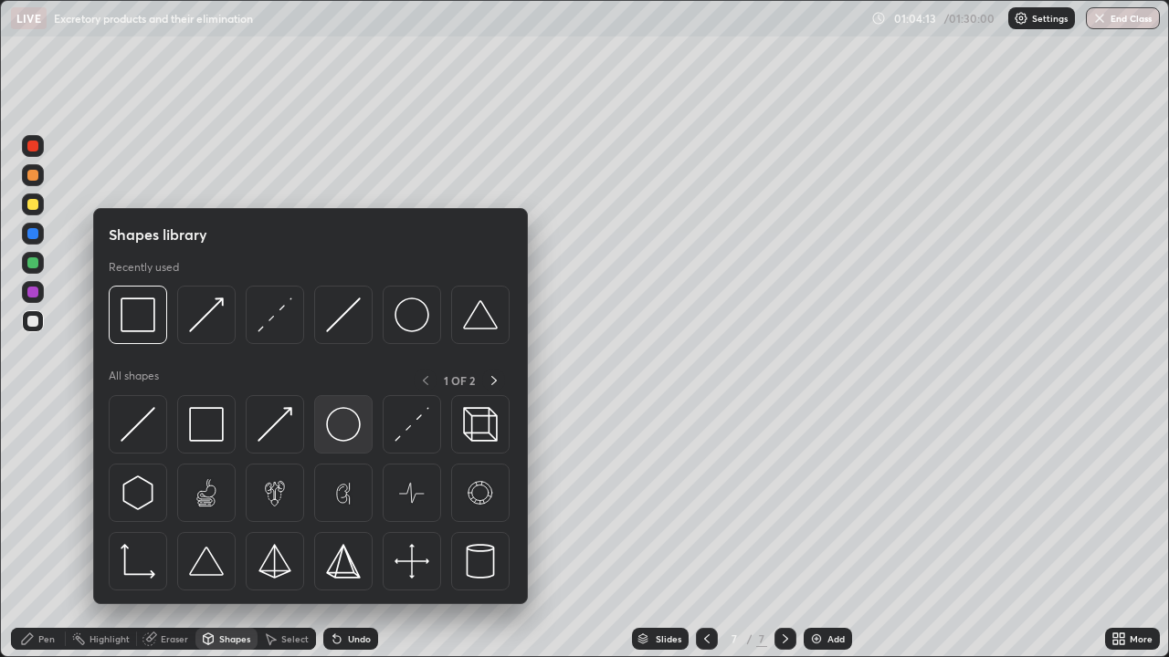
click at [346, 433] on img at bounding box center [343, 424] width 35 height 35
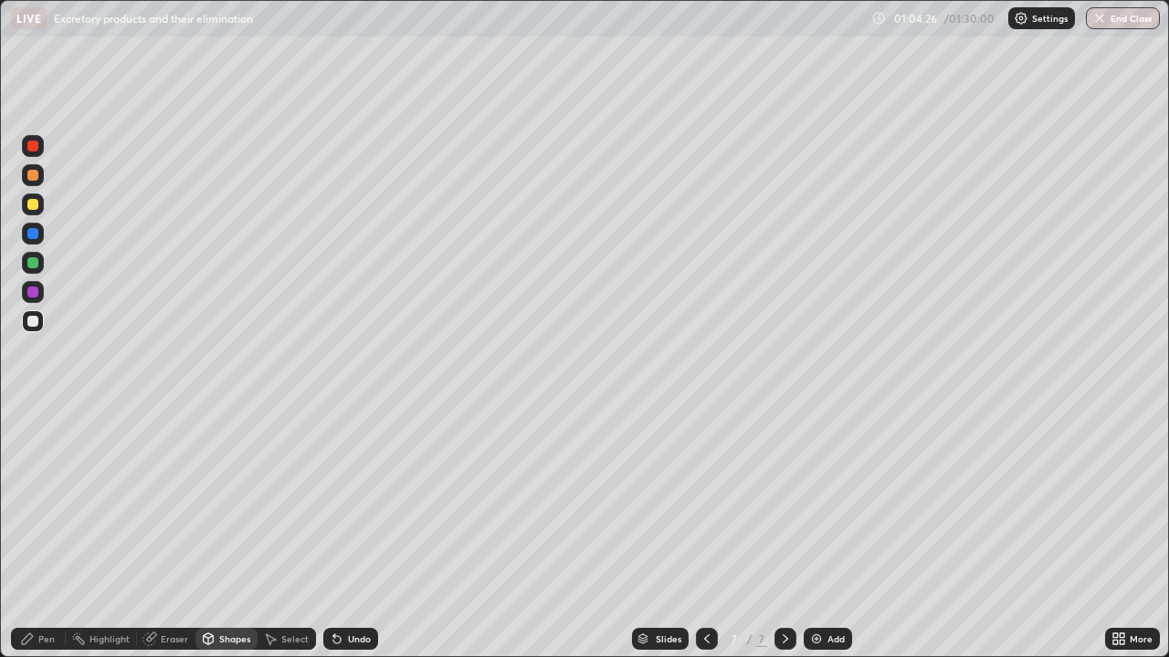
click at [36, 502] on div "Pen" at bounding box center [38, 639] width 55 height 22
click at [36, 206] on div at bounding box center [32, 204] width 11 height 11
click at [28, 260] on div at bounding box center [32, 262] width 11 height 11
click at [35, 185] on div at bounding box center [33, 175] width 22 height 22
click at [33, 502] on icon at bounding box center [27, 639] width 15 height 15
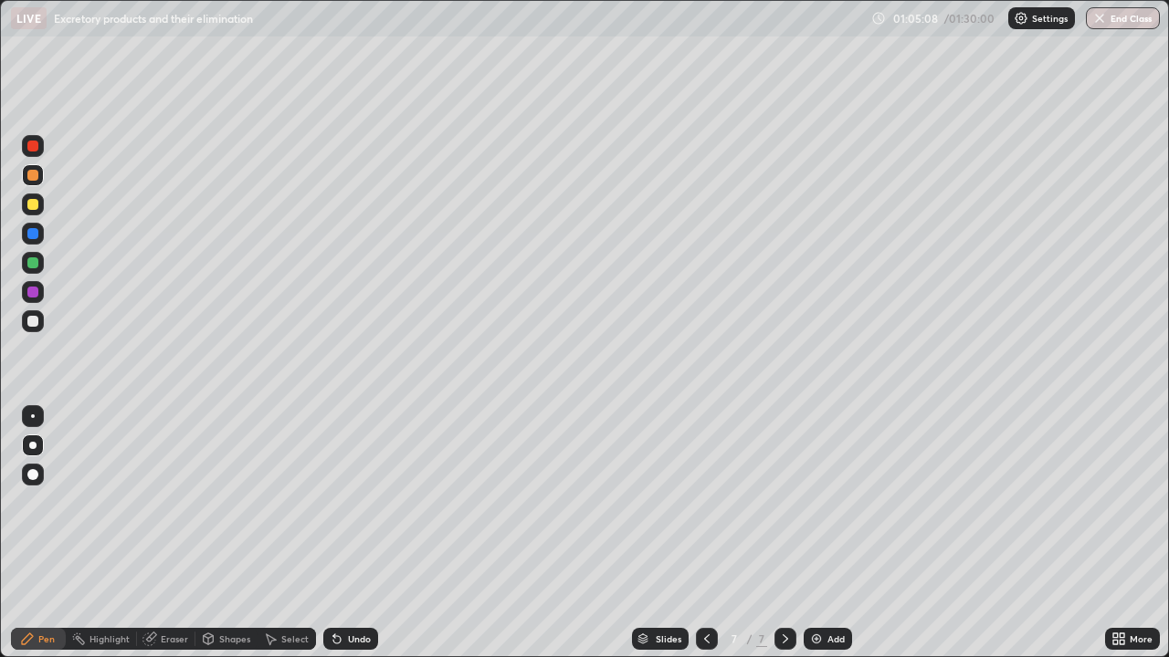
click at [37, 180] on div at bounding box center [33, 175] width 22 height 22
click at [37, 151] on div at bounding box center [33, 146] width 22 height 22
click at [31, 236] on div at bounding box center [32, 233] width 11 height 11
click at [34, 323] on div at bounding box center [32, 321] width 11 height 11
click at [33, 264] on div at bounding box center [32, 262] width 11 height 11
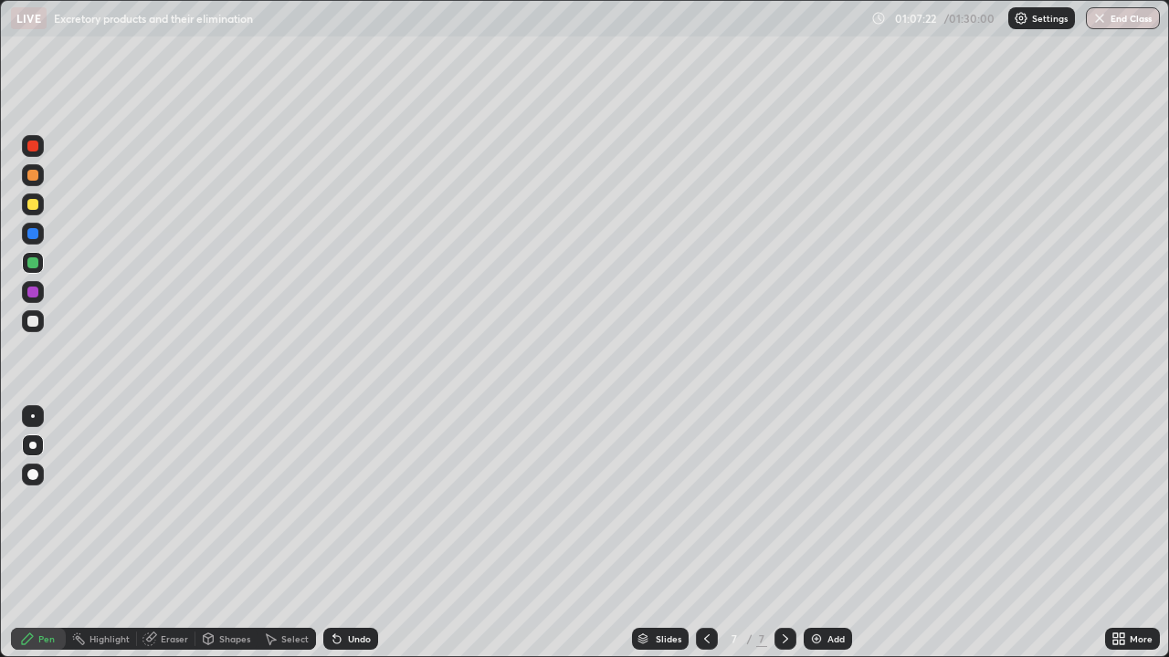
click at [33, 291] on div at bounding box center [32, 292] width 11 height 11
click at [33, 235] on div at bounding box center [32, 233] width 11 height 11
click at [37, 180] on div at bounding box center [33, 175] width 22 height 22
click at [360, 502] on div "Undo" at bounding box center [359, 639] width 23 height 9
click at [231, 502] on div "Shapes" at bounding box center [226, 639] width 62 height 22
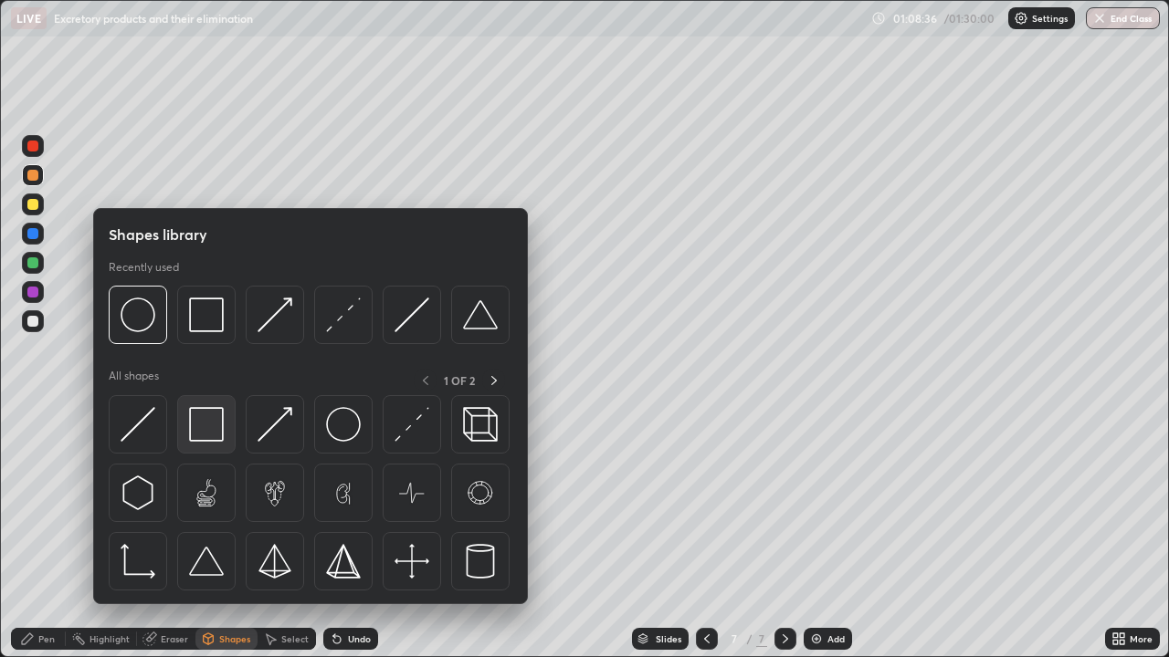
click at [215, 424] on img at bounding box center [206, 424] width 35 height 35
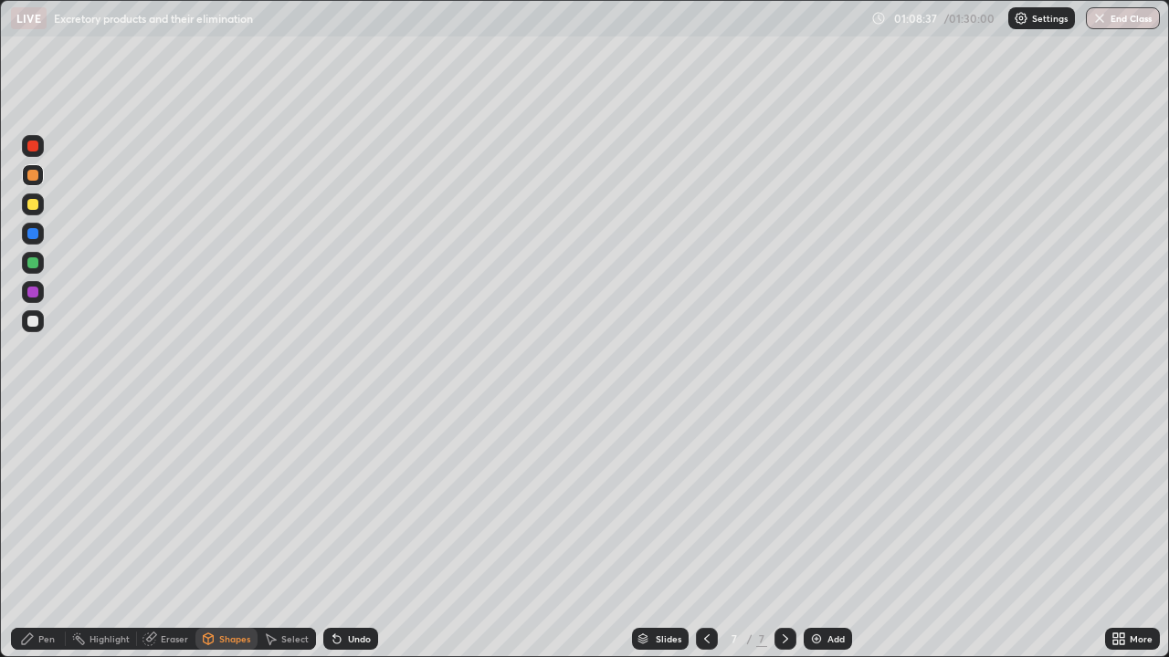
click at [29, 317] on div at bounding box center [32, 321] width 11 height 11
click at [33, 176] on div at bounding box center [32, 175] width 11 height 11
click at [33, 264] on div at bounding box center [32, 262] width 11 height 11
click at [828, 502] on div "Add" at bounding box center [835, 639] width 17 height 9
click at [33, 211] on div at bounding box center [33, 205] width 22 height 22
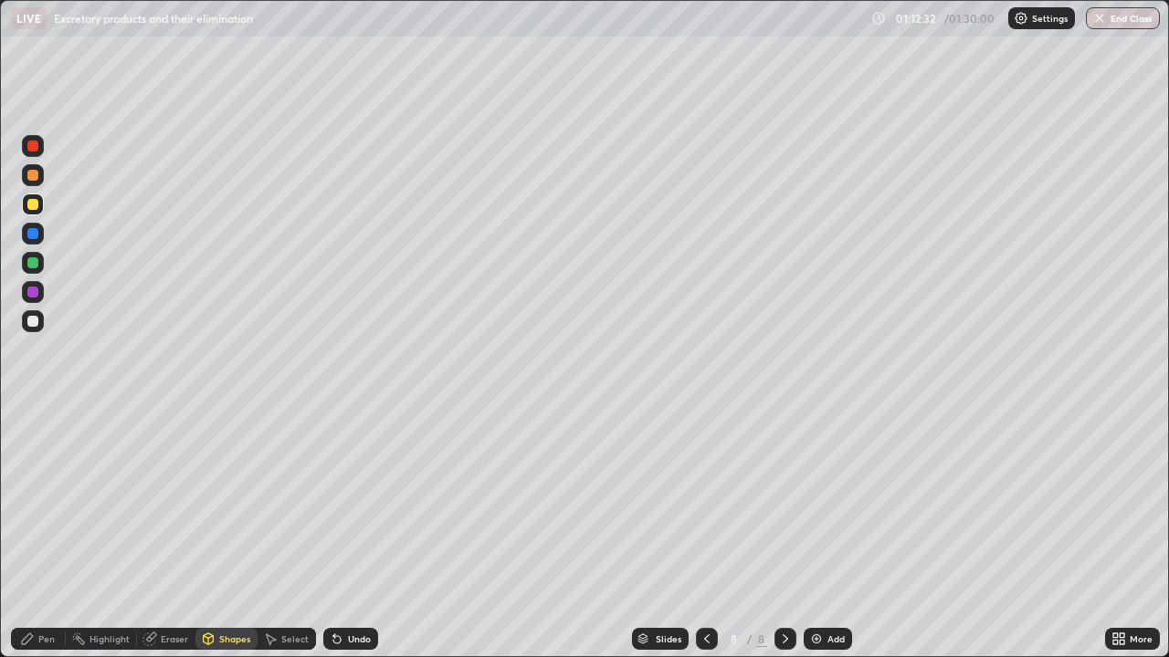
click at [45, 502] on div "Pen" at bounding box center [46, 639] width 16 height 9
click at [226, 502] on div "Shapes" at bounding box center [234, 639] width 31 height 9
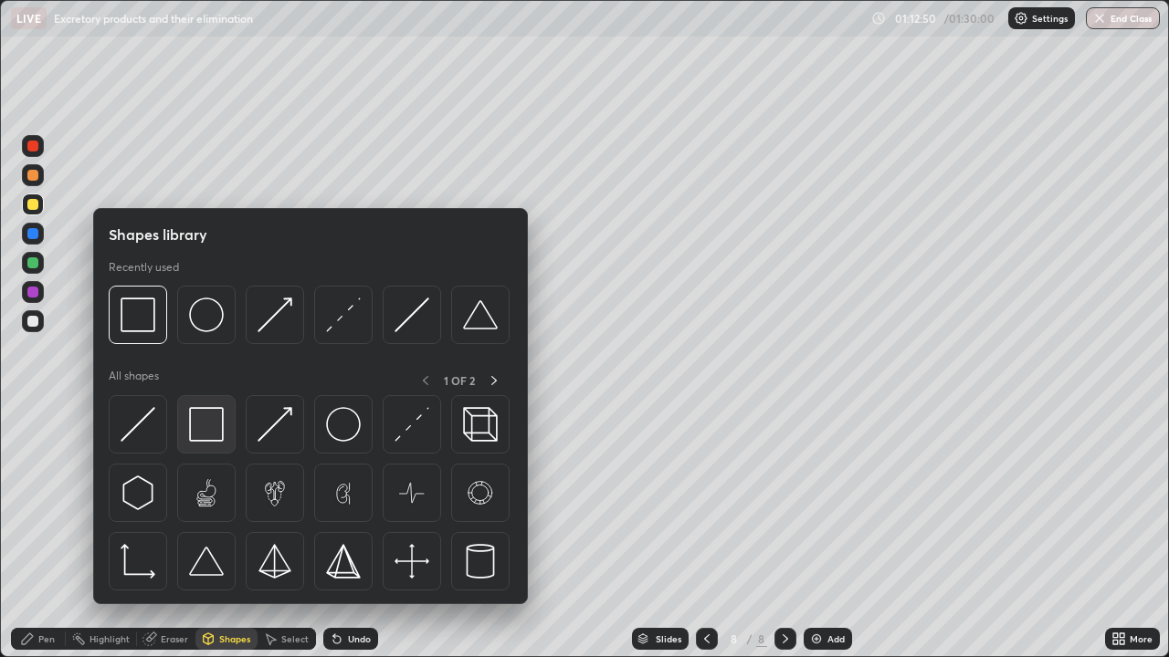
click at [213, 425] on img at bounding box center [206, 424] width 35 height 35
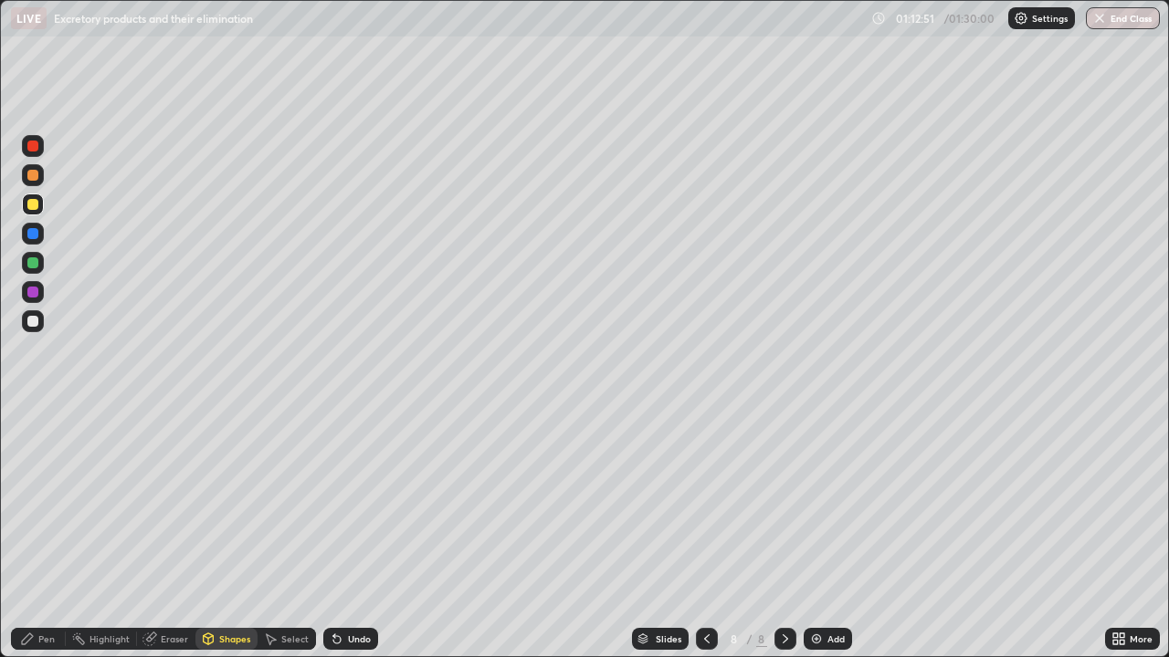
click at [31, 324] on div at bounding box center [32, 321] width 11 height 11
click at [46, 502] on div "Pen" at bounding box center [46, 639] width 16 height 9
click at [33, 185] on div at bounding box center [33, 175] width 22 height 22
click at [31, 225] on div at bounding box center [33, 234] width 22 height 22
click at [33, 204] on div at bounding box center [32, 204] width 11 height 11
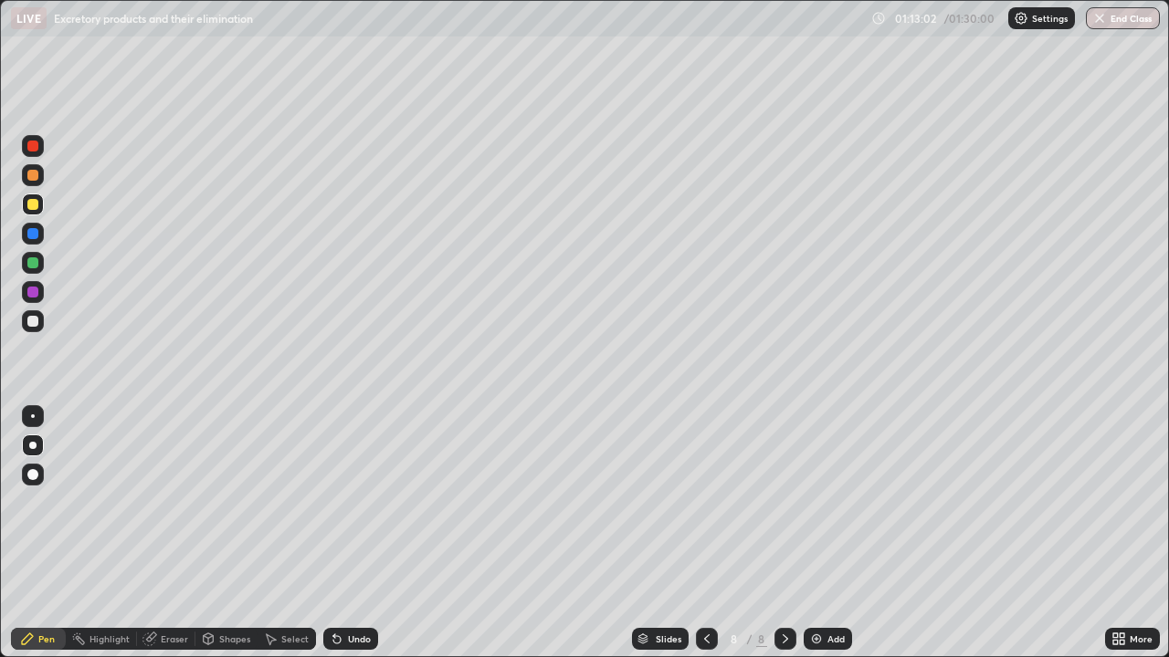
click at [34, 321] on div at bounding box center [32, 321] width 11 height 11
click at [43, 502] on div "Pen" at bounding box center [46, 639] width 16 height 9
click at [226, 502] on div "Shapes" at bounding box center [234, 639] width 31 height 9
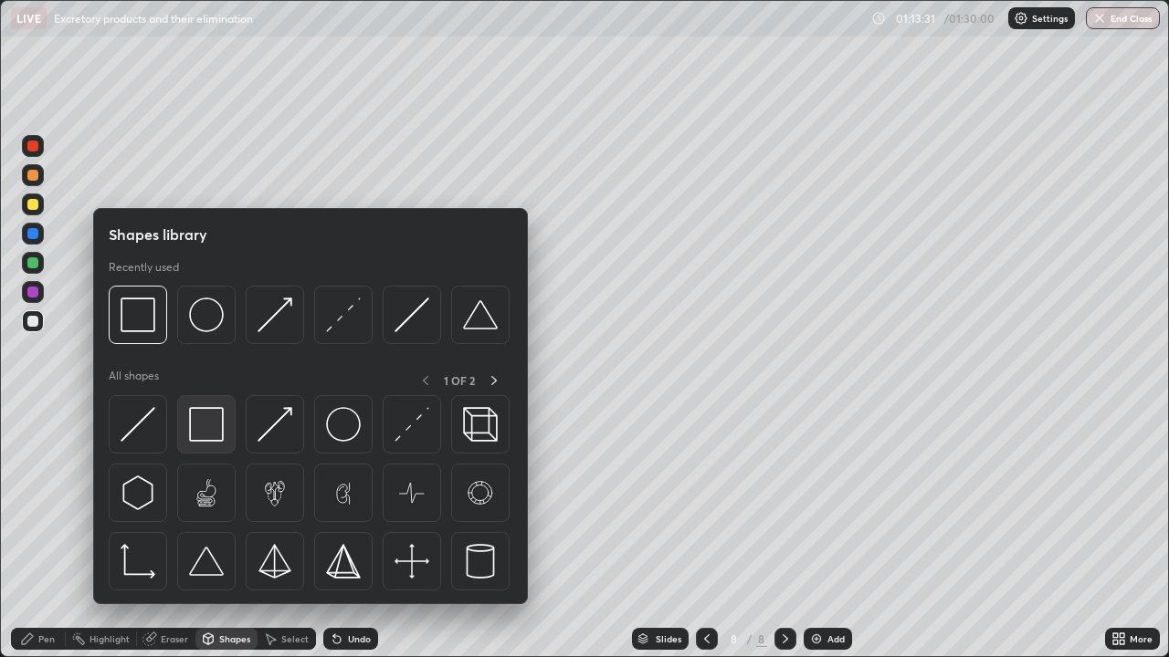
click at [210, 419] on img at bounding box center [206, 424] width 35 height 35
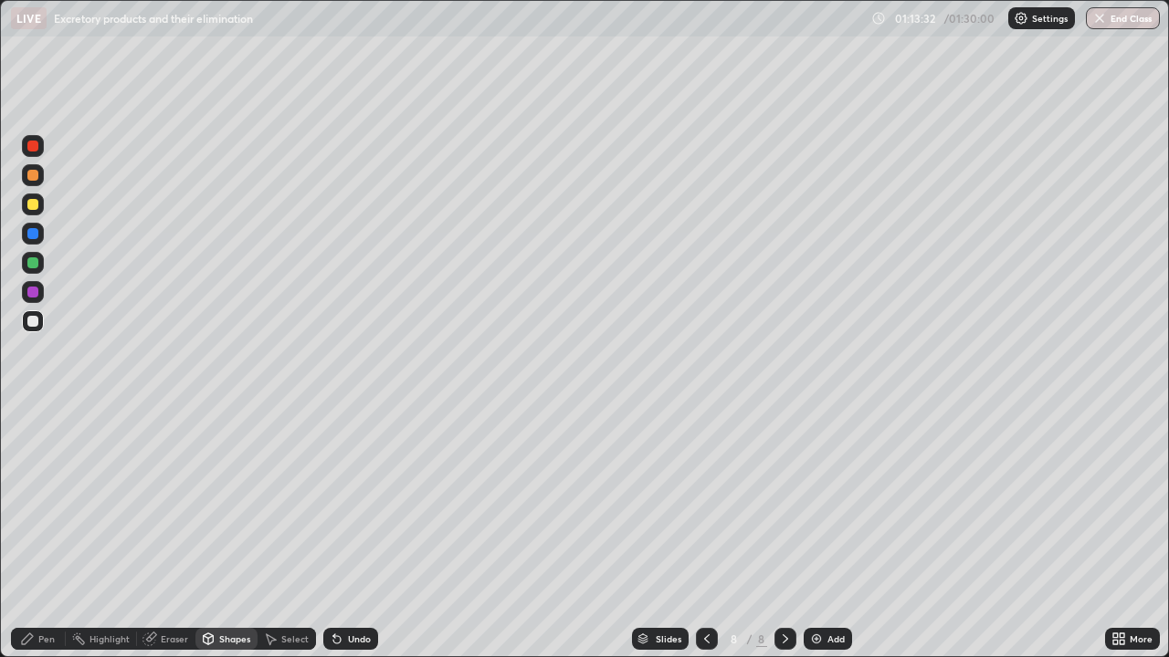
click at [31, 293] on div at bounding box center [32, 292] width 11 height 11
click at [42, 502] on div "Pen" at bounding box center [46, 639] width 16 height 9
click at [37, 215] on div at bounding box center [33, 205] width 22 height 22
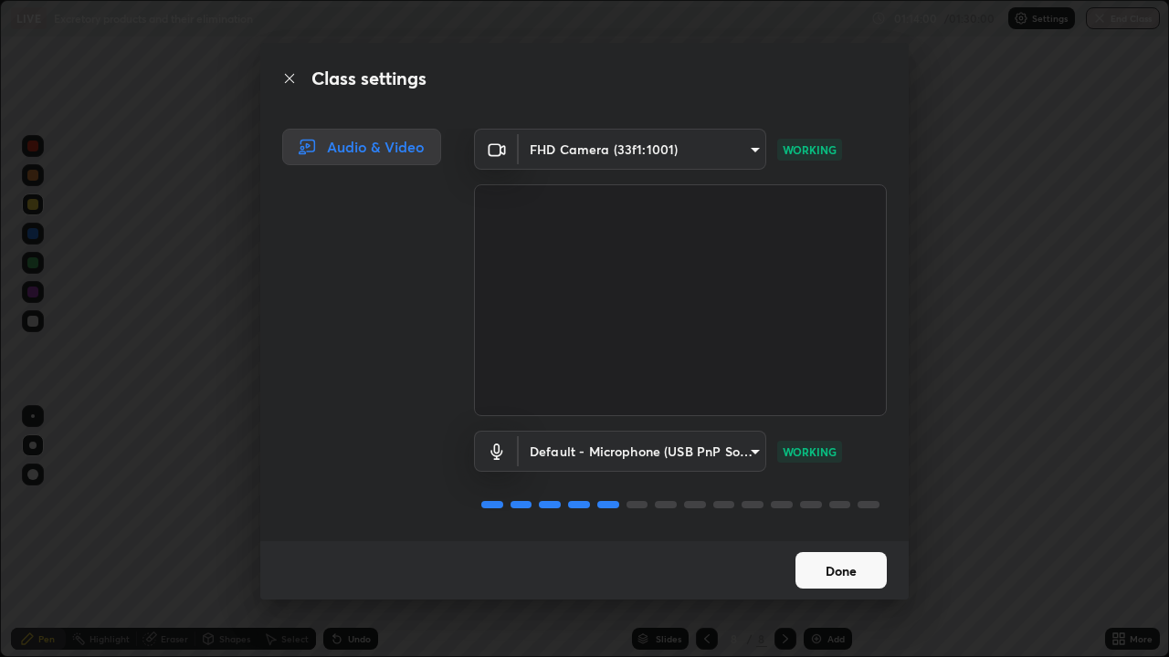
click at [818, 502] on button "Done" at bounding box center [840, 570] width 91 height 37
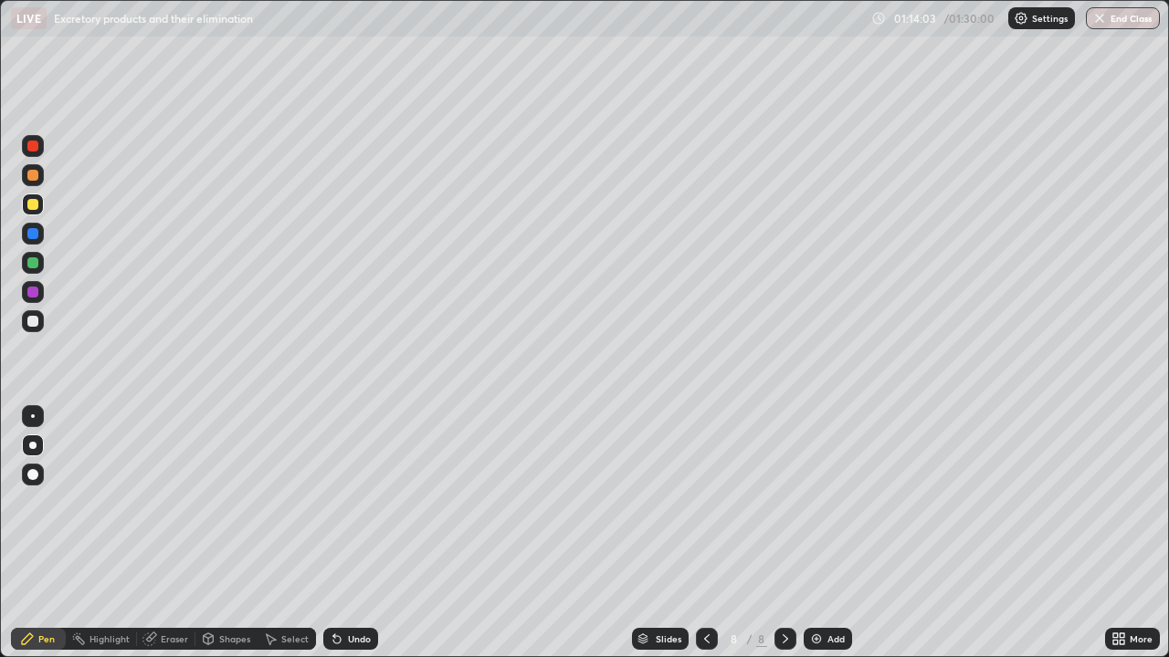
click at [33, 205] on div at bounding box center [32, 204] width 11 height 11
click at [32, 314] on div at bounding box center [33, 321] width 22 height 22
click at [37, 179] on div at bounding box center [32, 175] width 11 height 11
click at [33, 296] on div at bounding box center [32, 292] width 11 height 11
click at [30, 319] on div at bounding box center [32, 321] width 11 height 11
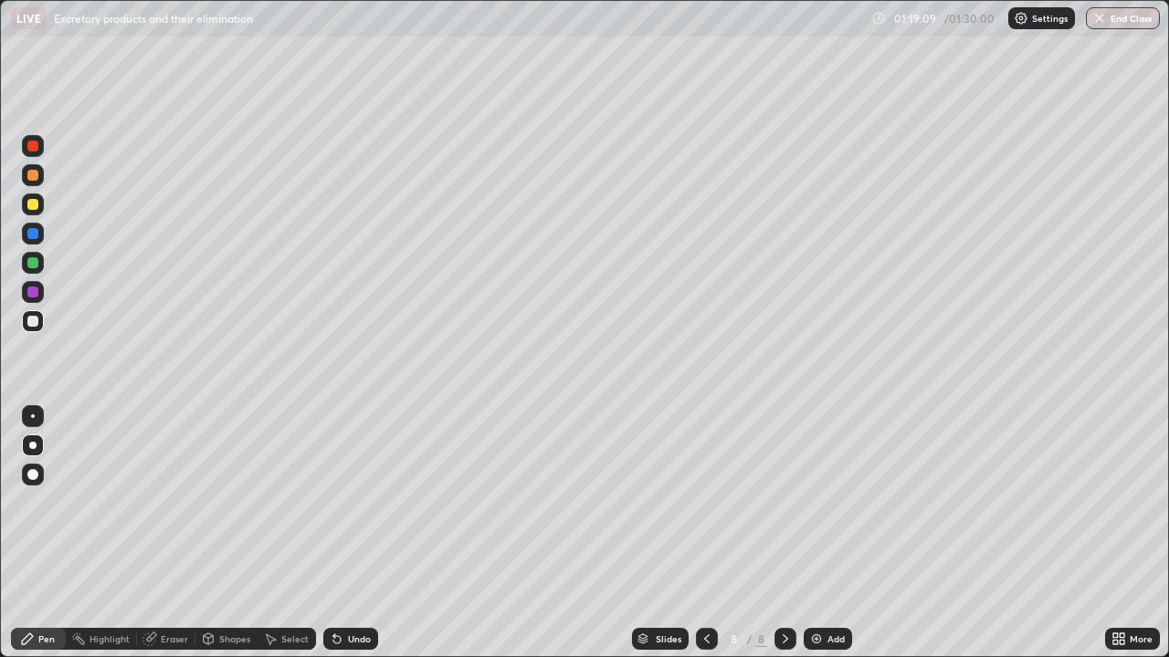
click at [227, 502] on div "Shapes" at bounding box center [234, 639] width 31 height 9
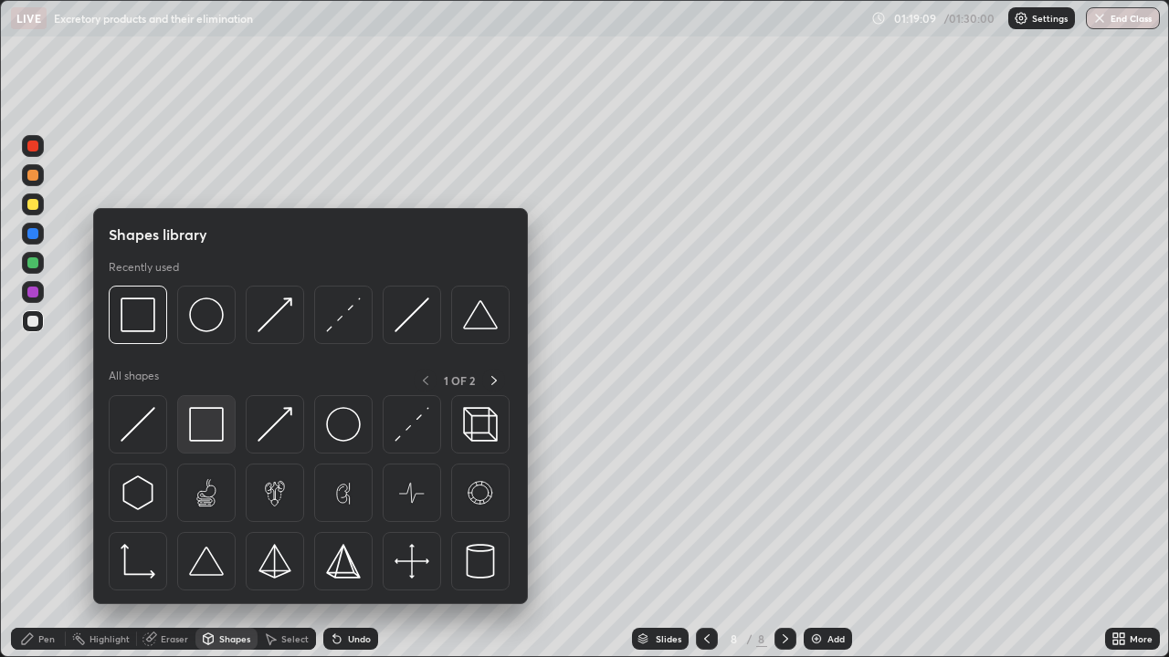
click at [202, 431] on img at bounding box center [206, 424] width 35 height 35
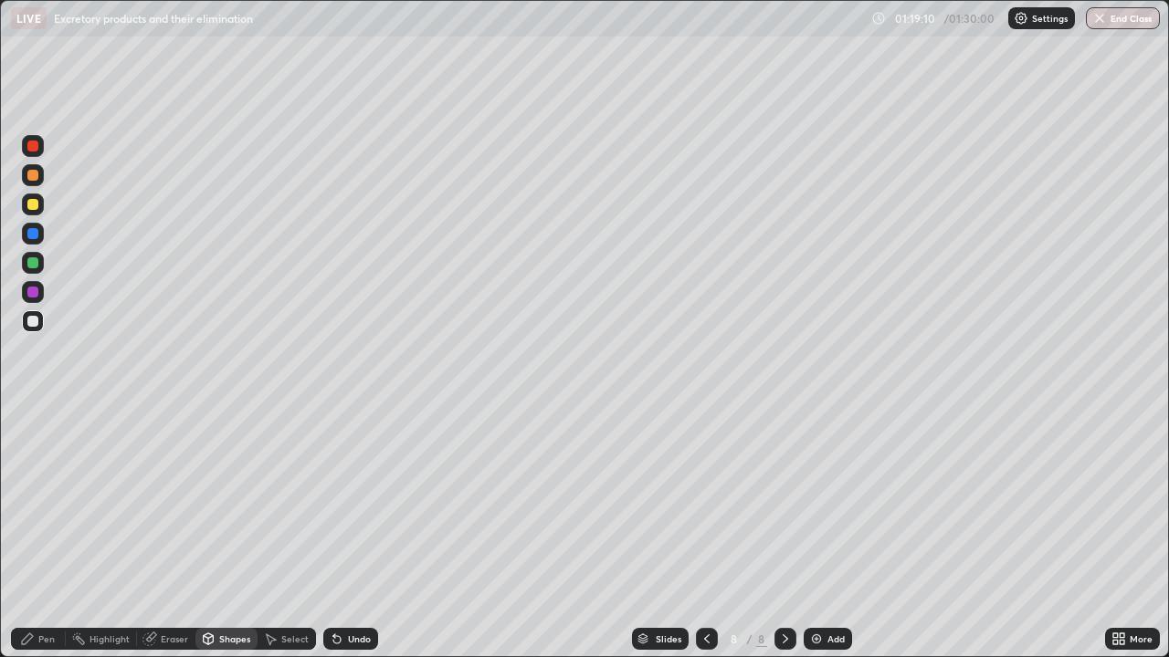
click at [35, 212] on div at bounding box center [33, 205] width 22 height 22
click at [35, 180] on div at bounding box center [32, 175] width 11 height 11
click at [341, 502] on icon at bounding box center [337, 639] width 15 height 15
click at [43, 502] on div "Pen" at bounding box center [46, 639] width 16 height 9
click at [33, 313] on div at bounding box center [33, 321] width 22 height 22
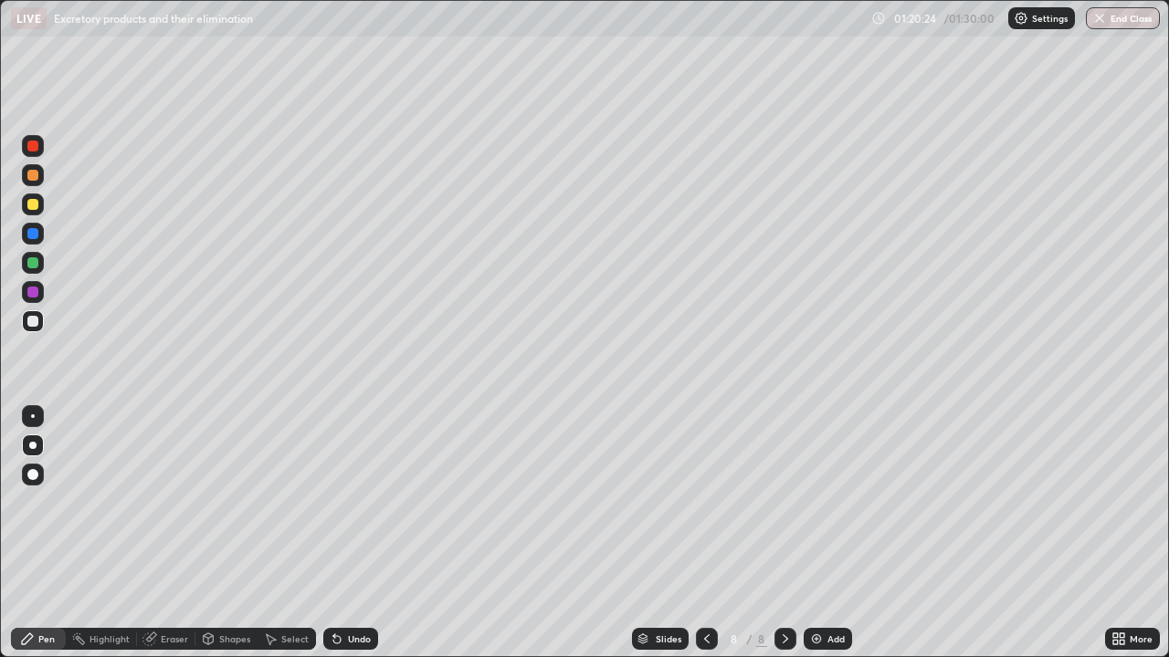
click at [705, 502] on icon at bounding box center [706, 639] width 15 height 15
click at [783, 502] on icon at bounding box center [784, 639] width 5 height 9
click at [42, 210] on div at bounding box center [33, 205] width 22 height 22
click at [238, 502] on div "Shapes" at bounding box center [234, 639] width 31 height 9
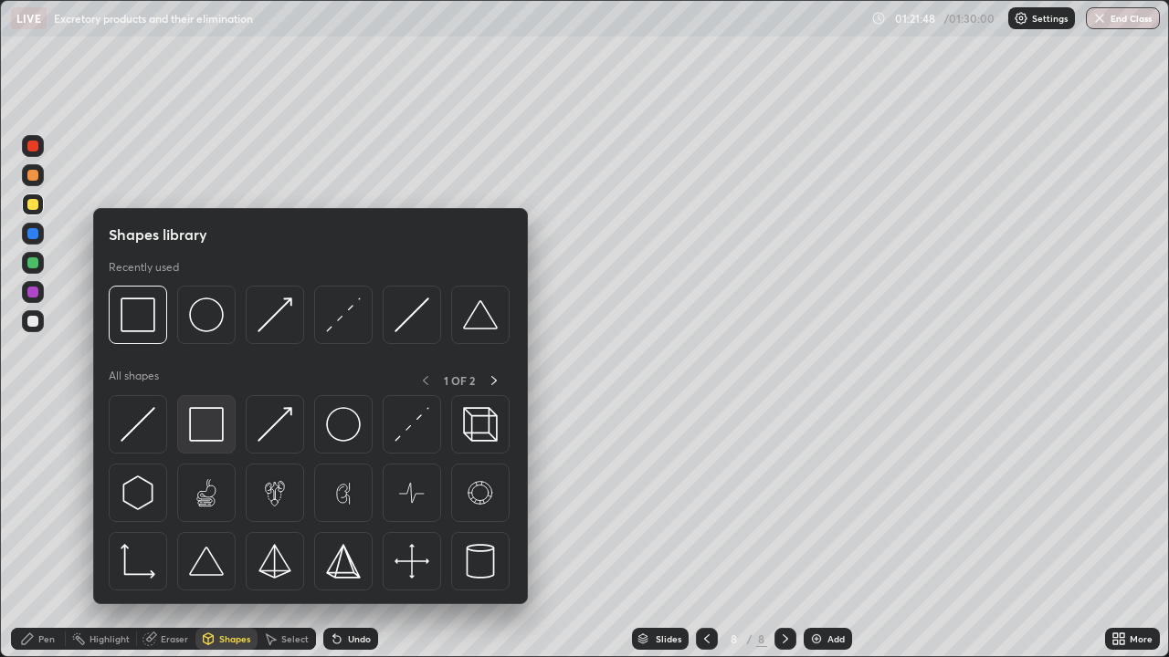
click at [215, 427] on img at bounding box center [206, 424] width 35 height 35
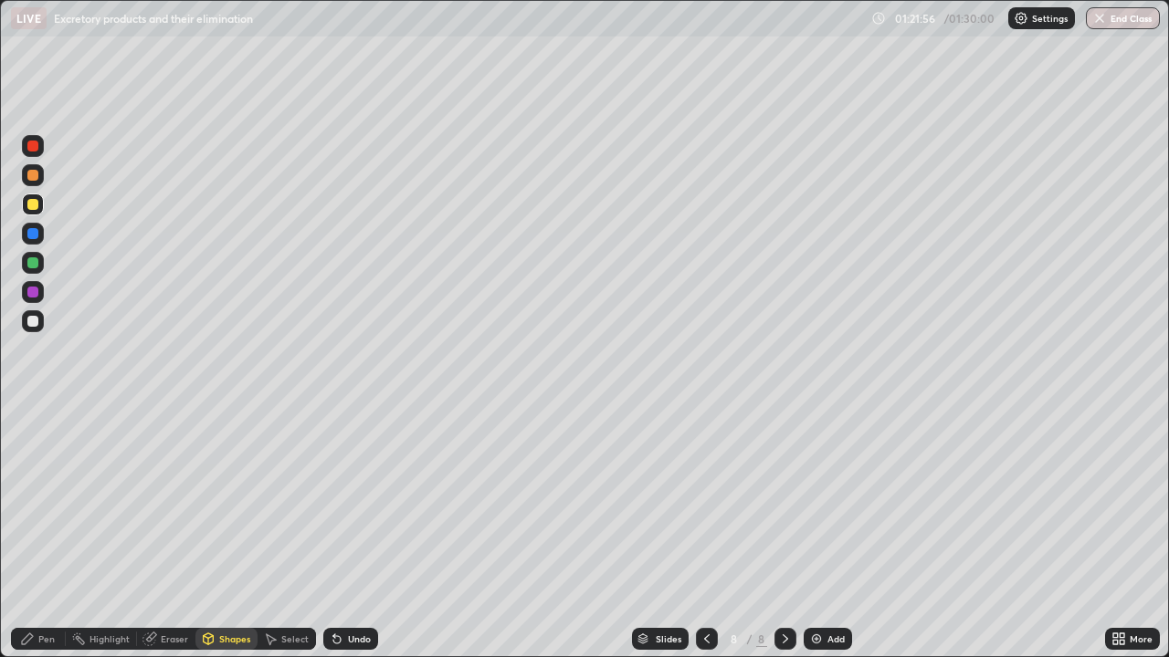
click at [55, 502] on div "Pen" at bounding box center [38, 639] width 55 height 22
click at [33, 330] on div at bounding box center [33, 321] width 22 height 22
click at [221, 502] on div "Shapes" at bounding box center [234, 639] width 31 height 9
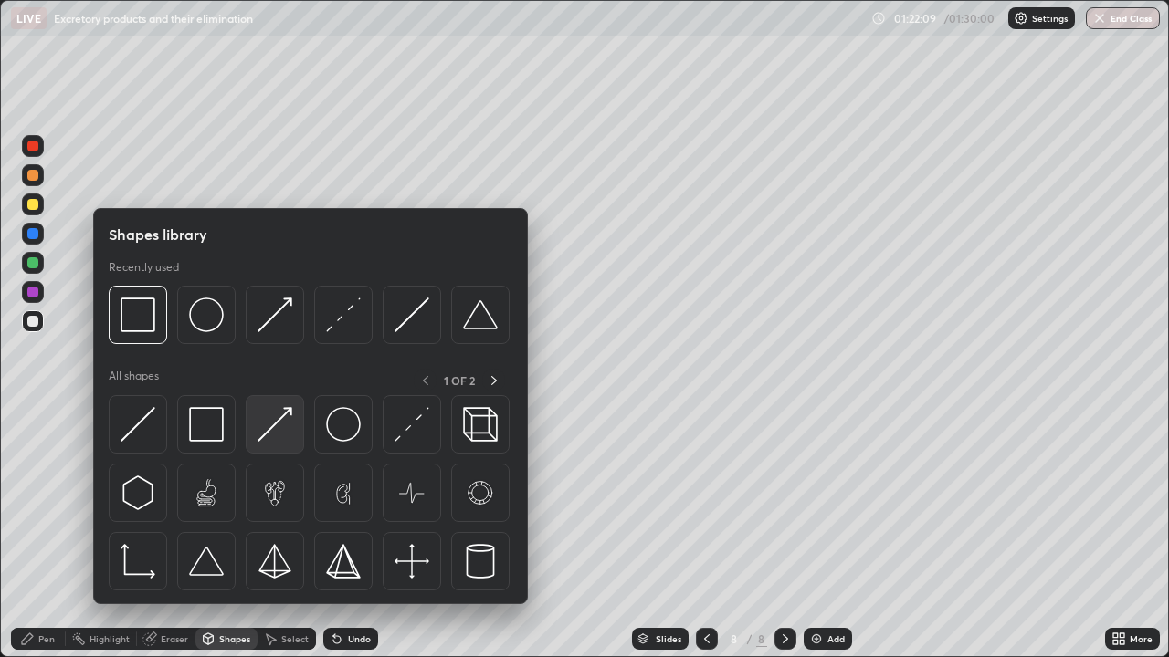
click at [268, 425] on img at bounding box center [274, 424] width 35 height 35
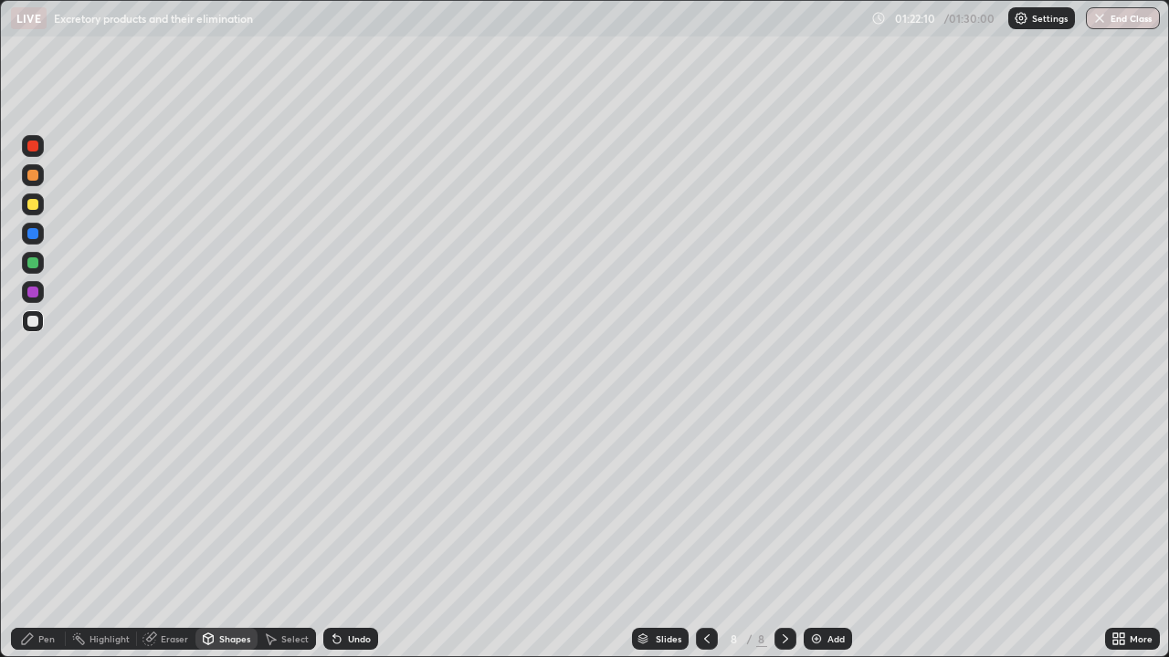
click at [31, 209] on div at bounding box center [32, 204] width 11 height 11
click at [348, 502] on div "Undo" at bounding box center [350, 639] width 55 height 22
click at [231, 502] on div "Shapes" at bounding box center [234, 639] width 31 height 9
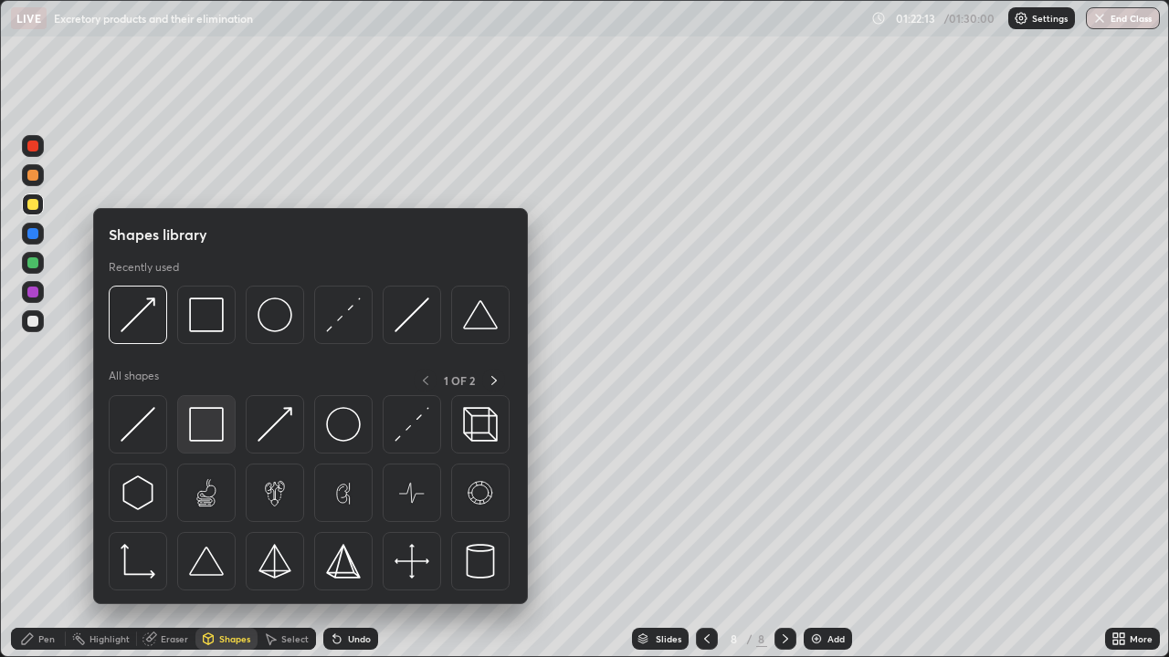
click at [214, 425] on img at bounding box center [206, 424] width 35 height 35
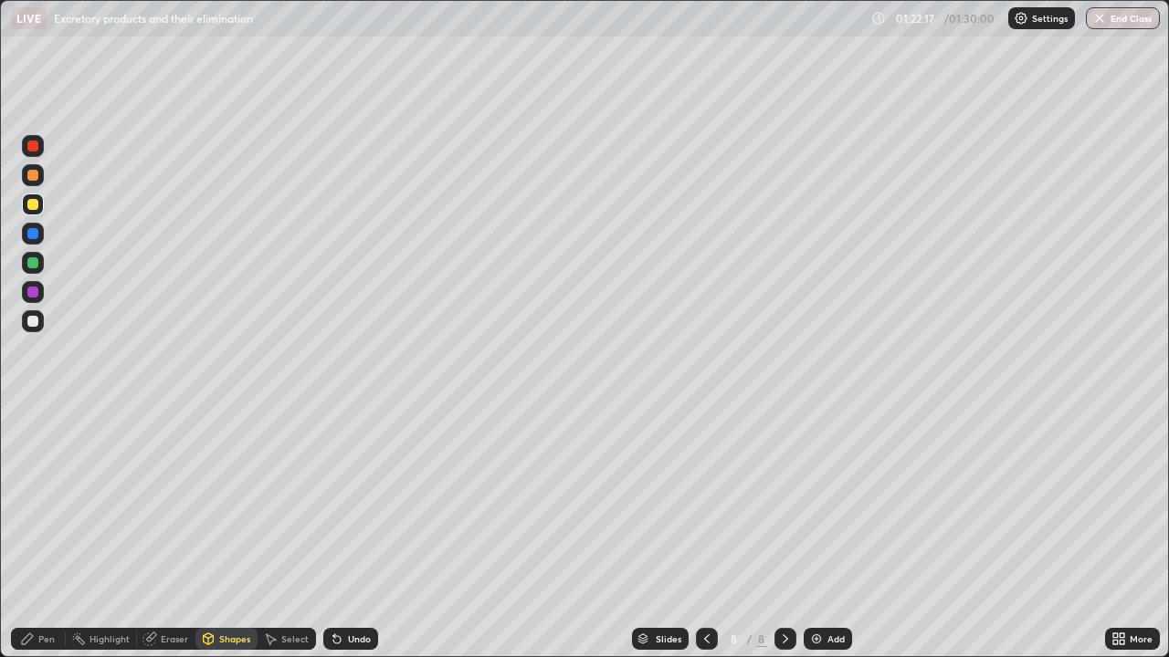
click at [40, 502] on div "Pen" at bounding box center [46, 639] width 16 height 9
click at [27, 330] on div at bounding box center [33, 321] width 22 height 22
click at [357, 502] on div "Undo" at bounding box center [359, 639] width 23 height 9
click at [351, 502] on div "Undo" at bounding box center [350, 639] width 55 height 22
click at [349, 502] on div "Undo" at bounding box center [359, 639] width 23 height 9
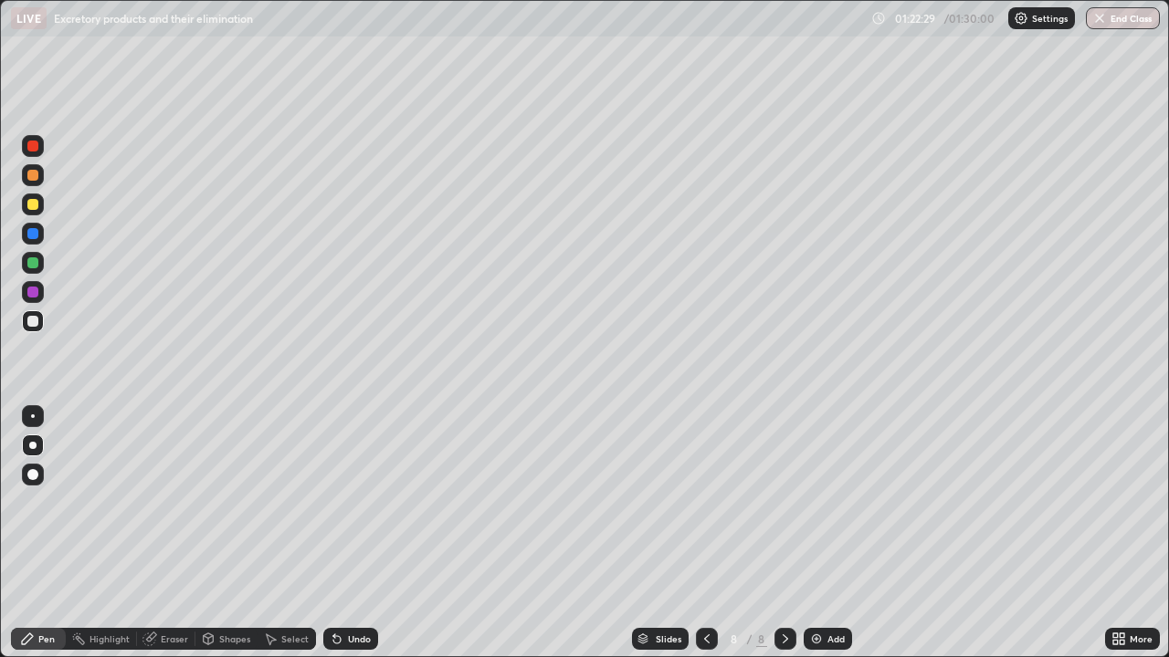
click at [356, 502] on div "Undo" at bounding box center [359, 639] width 23 height 9
click at [34, 178] on div at bounding box center [32, 175] width 11 height 11
click at [1129, 25] on button "End Class" at bounding box center [1123, 18] width 74 height 22
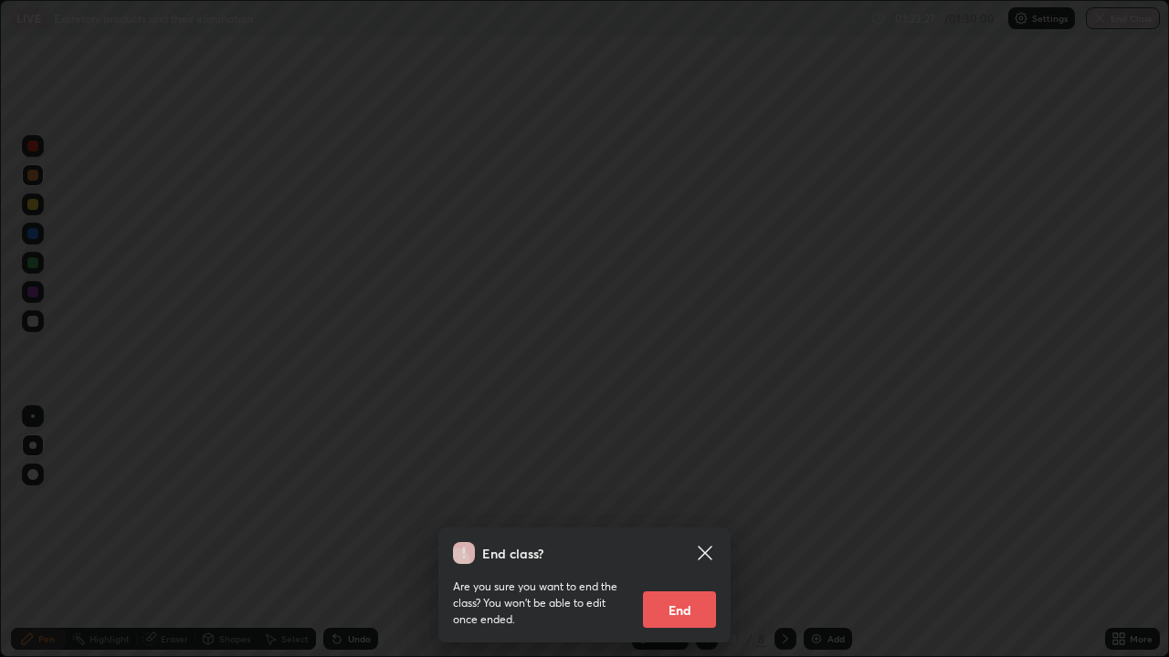
click at [698, 502] on icon at bounding box center [705, 553] width 14 height 14
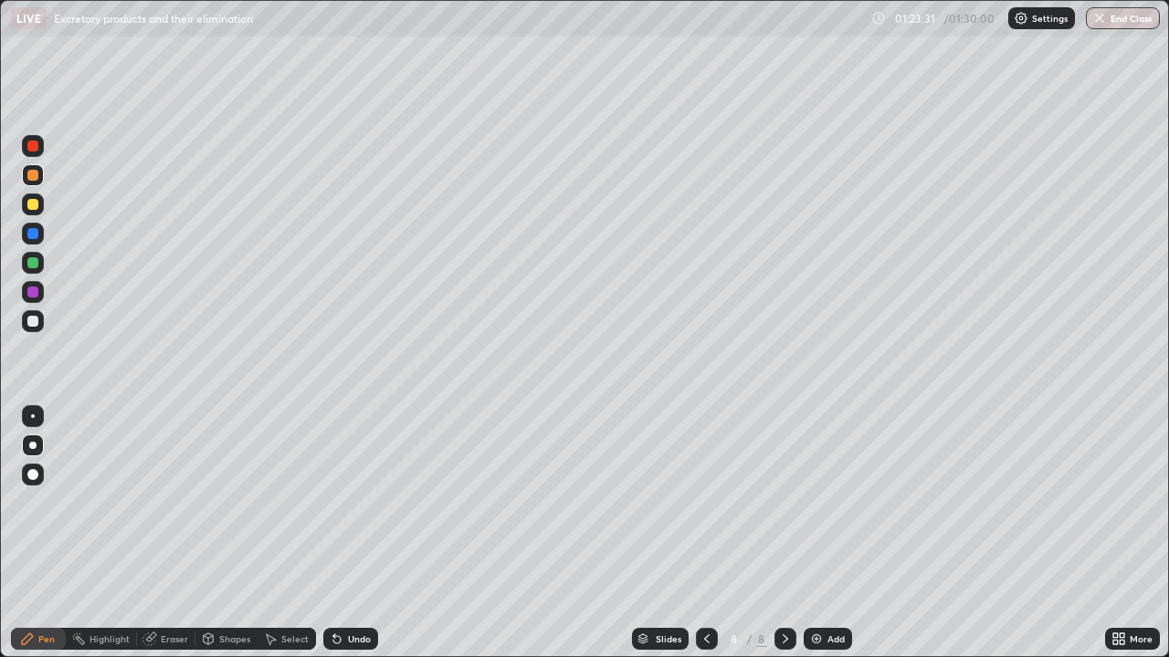
click at [1131, 21] on button "End Class" at bounding box center [1123, 18] width 74 height 22
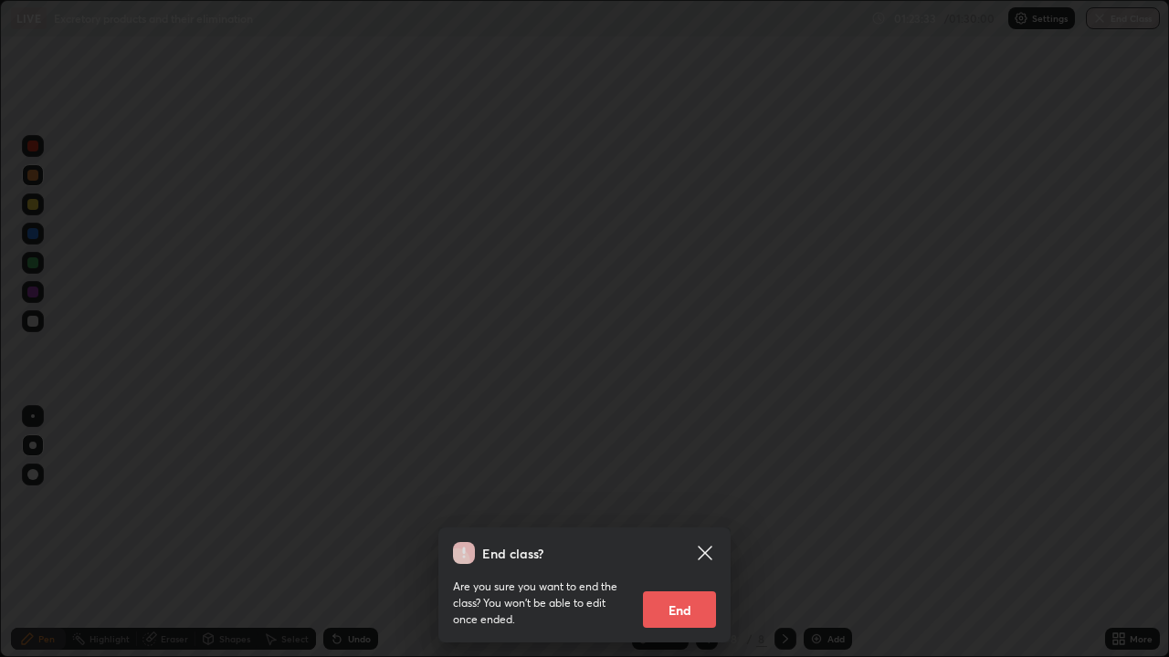
click at [680, 502] on button "End" at bounding box center [679, 610] width 73 height 37
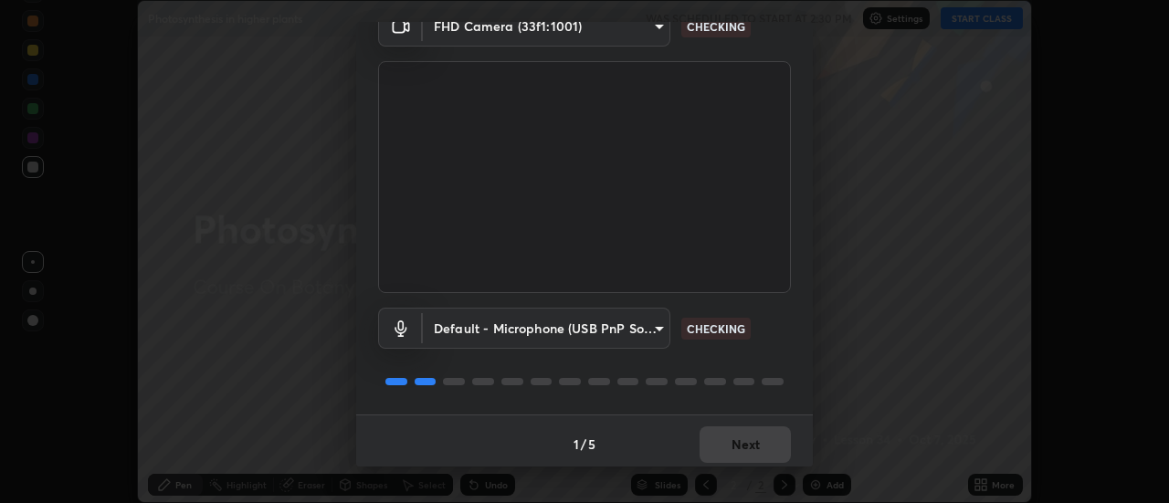
scroll to position [96, 0]
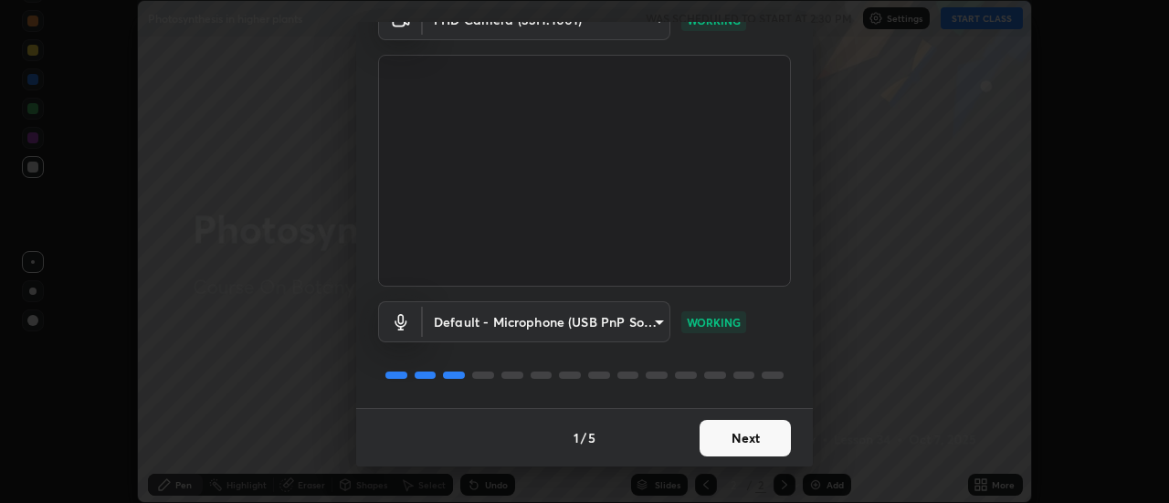
click at [718, 435] on button "Next" at bounding box center [744, 438] width 91 height 37
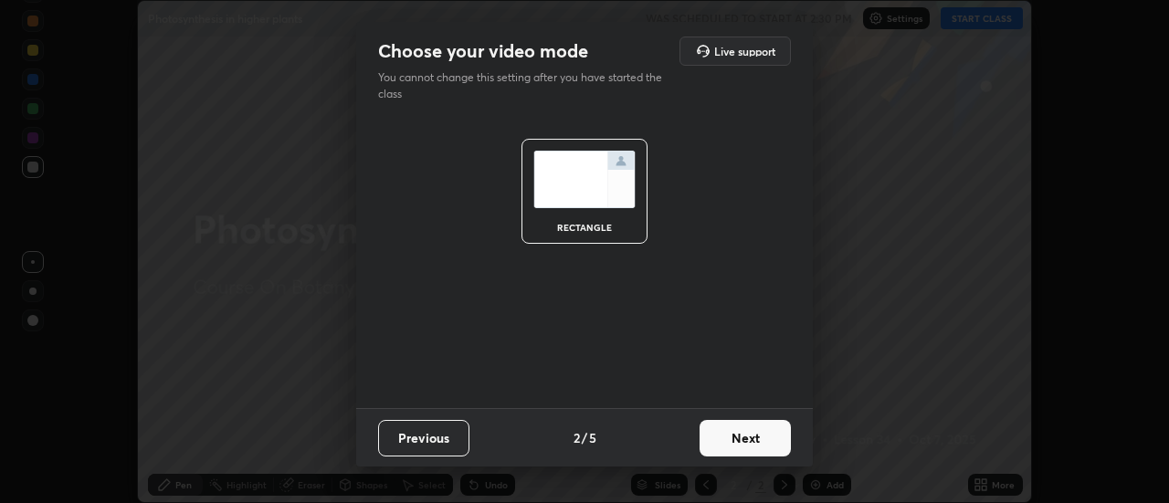
scroll to position [0, 0]
click at [715, 437] on button "Next" at bounding box center [744, 438] width 91 height 37
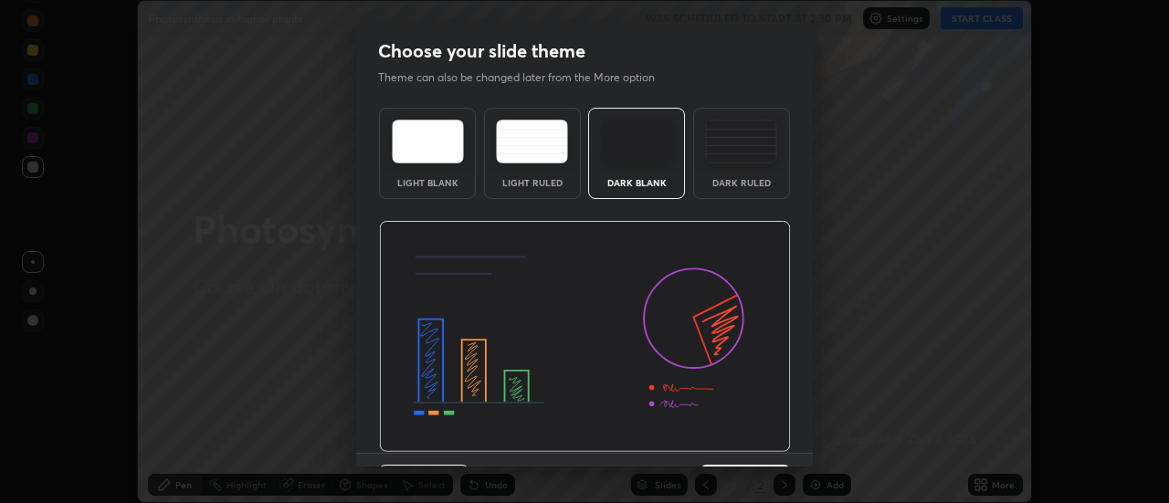
click at [715, 441] on img at bounding box center [585, 337] width 412 height 232
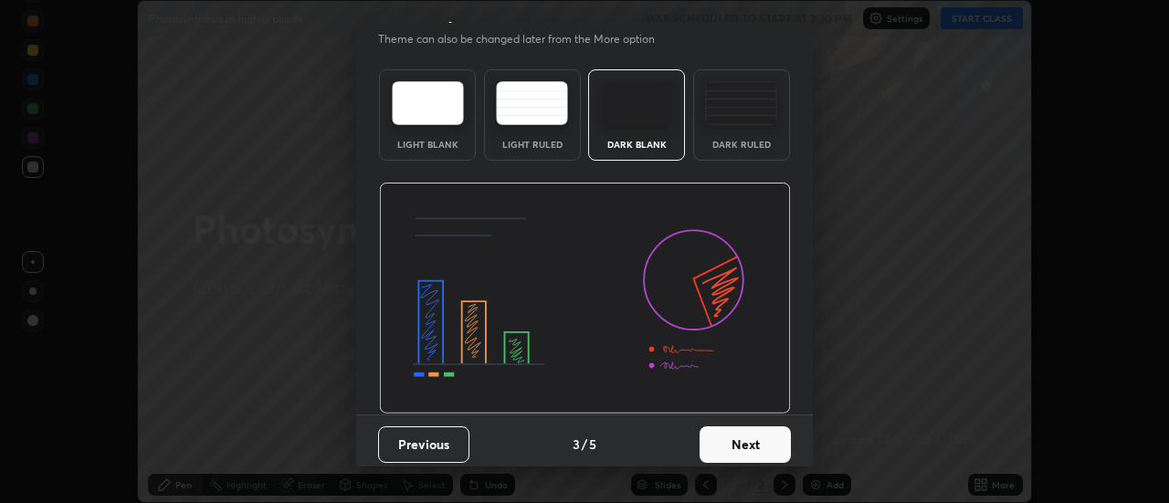
scroll to position [45, 0]
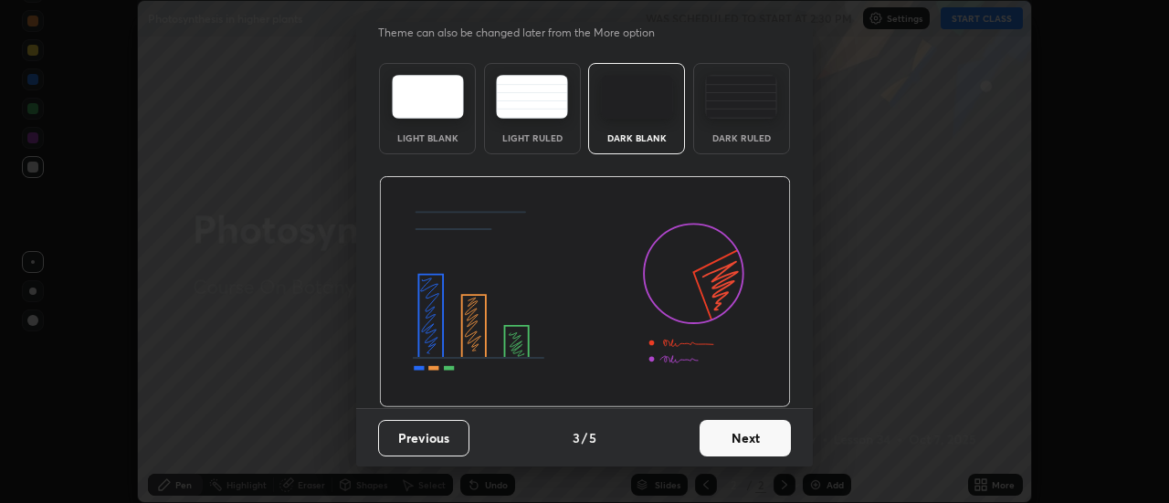
click at [716, 434] on button "Next" at bounding box center [744, 438] width 91 height 37
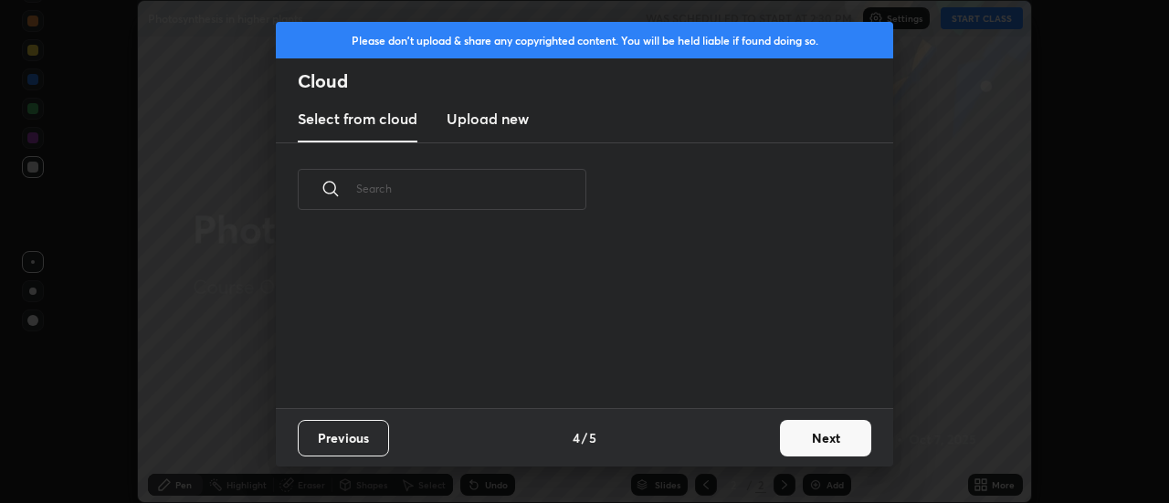
scroll to position [0, 0]
click at [786, 443] on button "Next" at bounding box center [825, 438] width 91 height 37
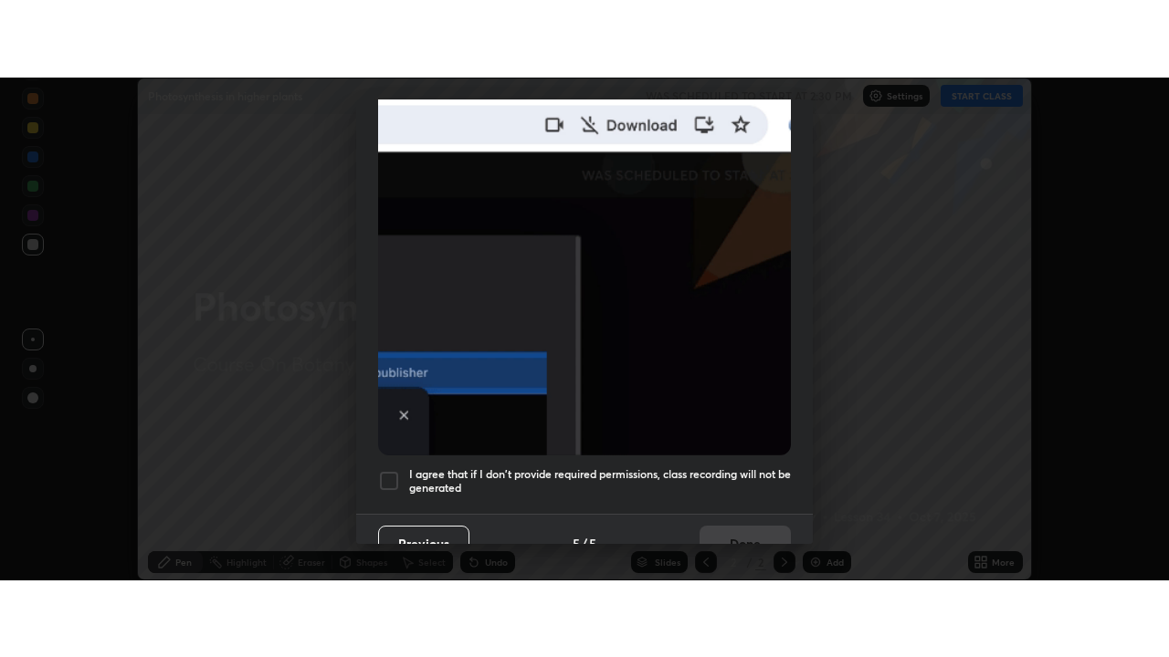
scroll to position [460, 0]
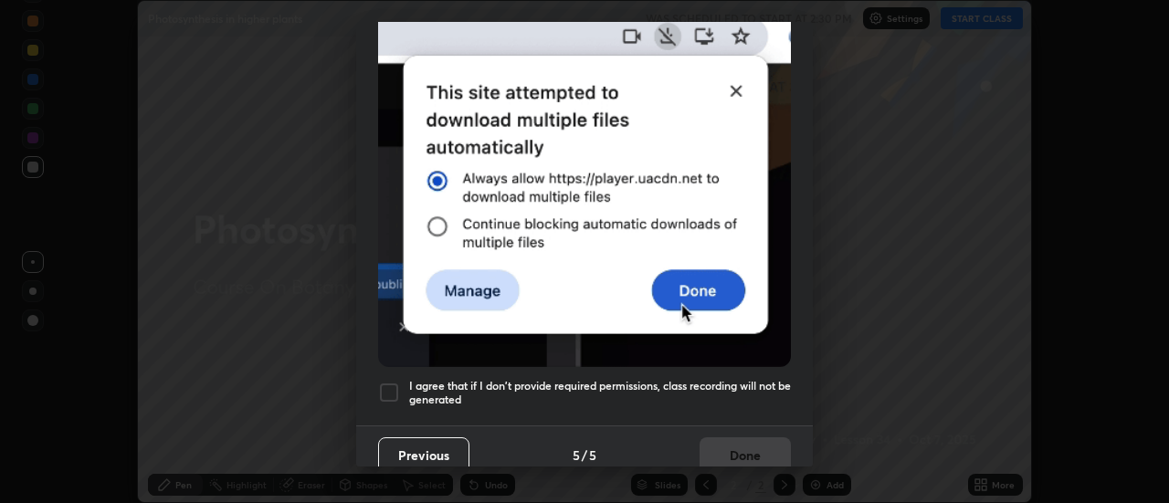
click at [394, 382] on div at bounding box center [389, 393] width 22 height 22
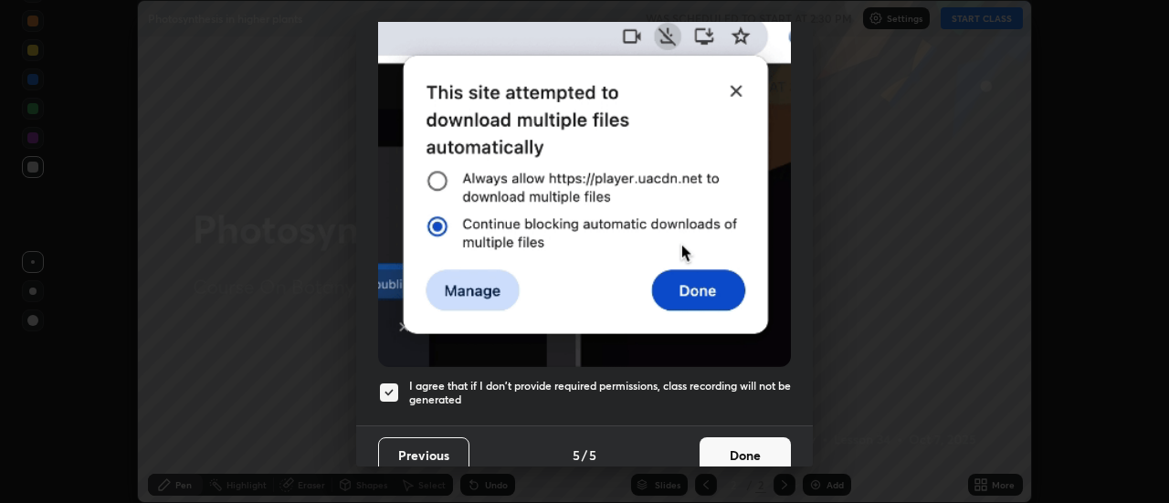
click at [729, 445] on button "Done" at bounding box center [744, 455] width 91 height 37
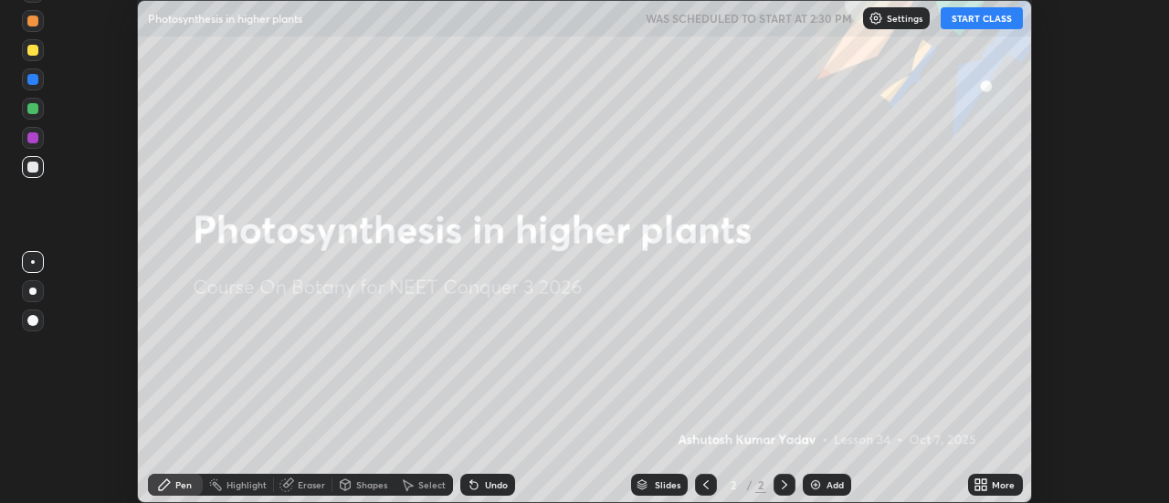
click at [813, 477] on div "Add" at bounding box center [827, 485] width 48 height 22
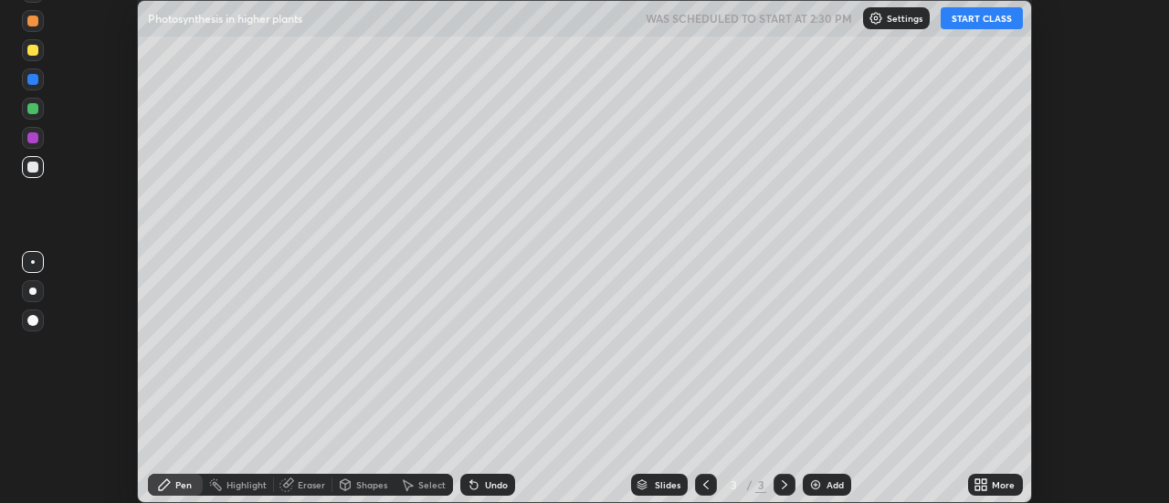
click at [978, 480] on icon at bounding box center [977, 481] width 5 height 5
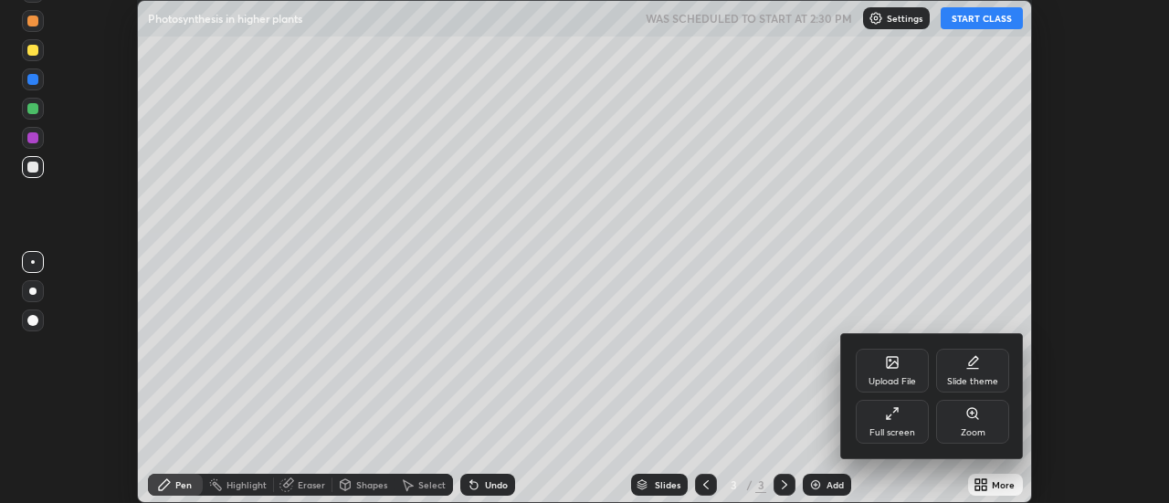
click at [899, 418] on div "Full screen" at bounding box center [891, 422] width 73 height 44
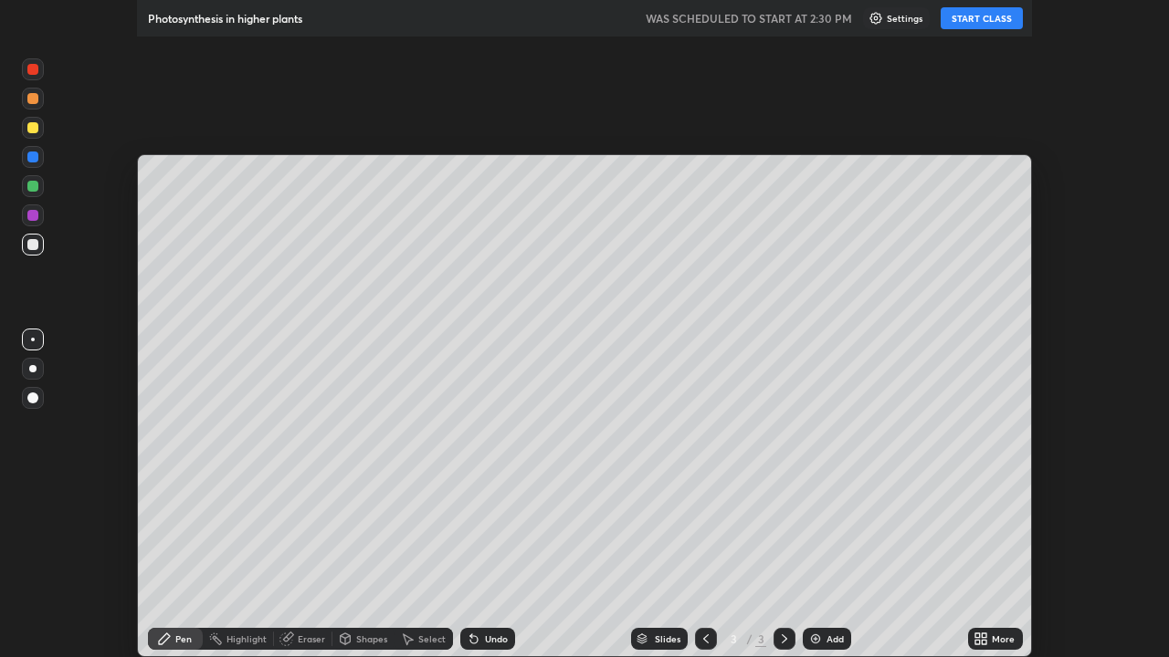
scroll to position [657, 1169]
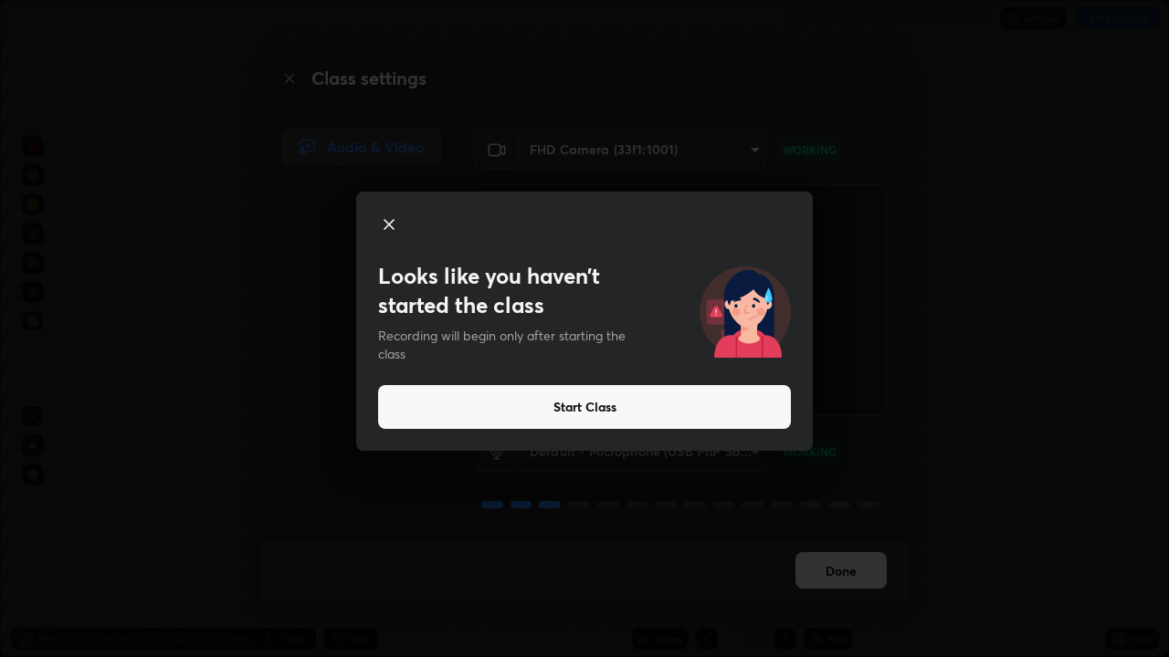
click at [666, 411] on button "Start Class" at bounding box center [584, 407] width 413 height 44
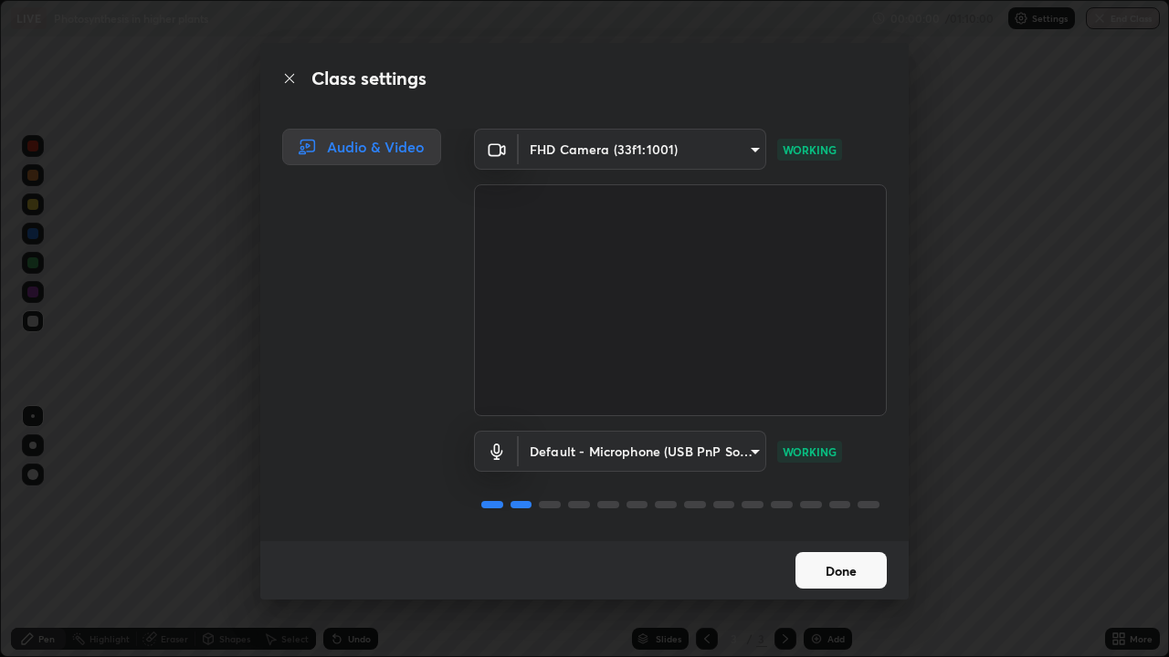
click at [592, 408] on video at bounding box center [680, 300] width 413 height 232
click at [845, 502] on button "Done" at bounding box center [840, 570] width 91 height 37
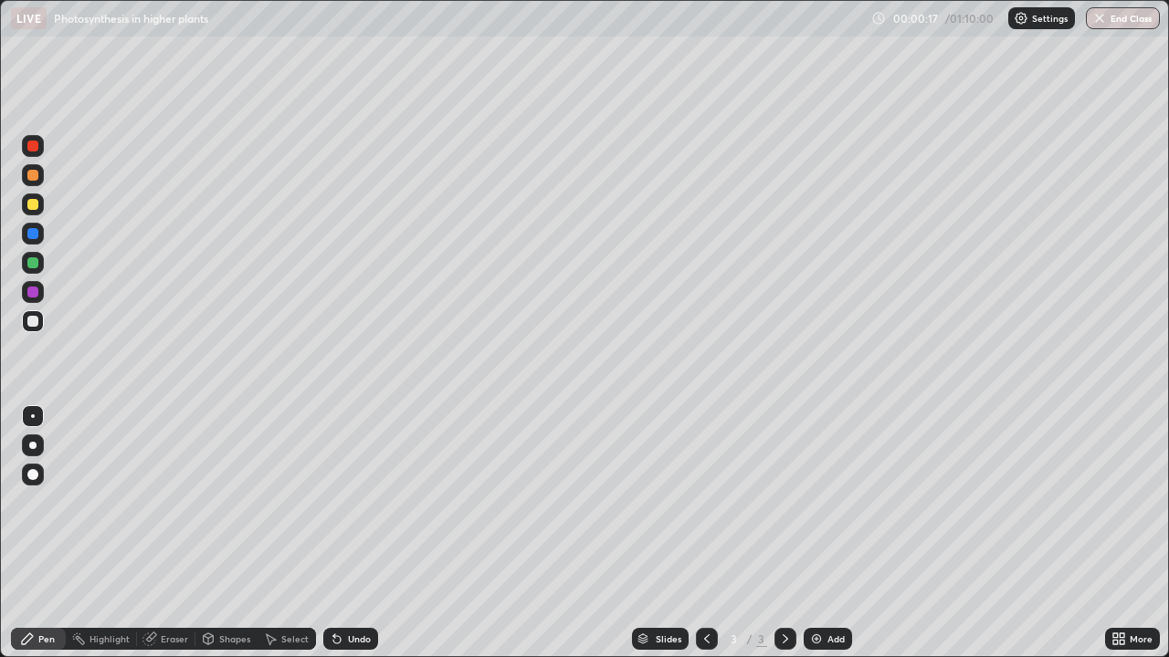
click at [40, 468] on div at bounding box center [33, 475] width 22 height 22
click at [39, 211] on div at bounding box center [33, 205] width 22 height 22
click at [33, 446] on div at bounding box center [32, 445] width 7 height 7
click at [229, 502] on div "Shapes" at bounding box center [234, 639] width 31 height 9
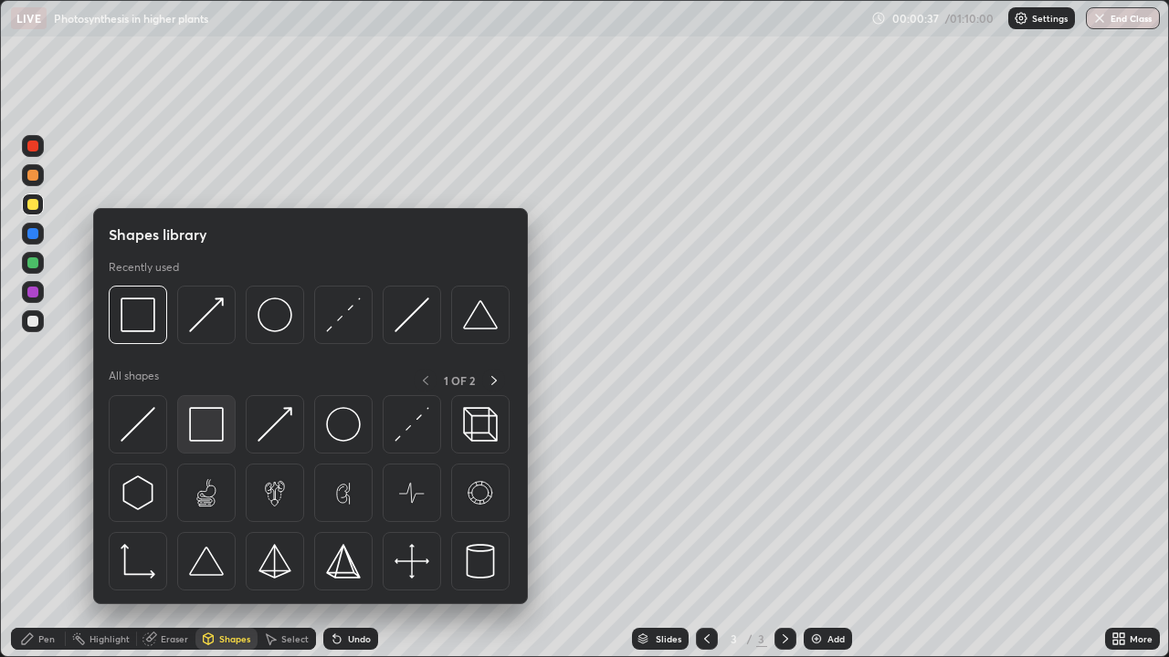
click at [209, 418] on img at bounding box center [206, 424] width 35 height 35
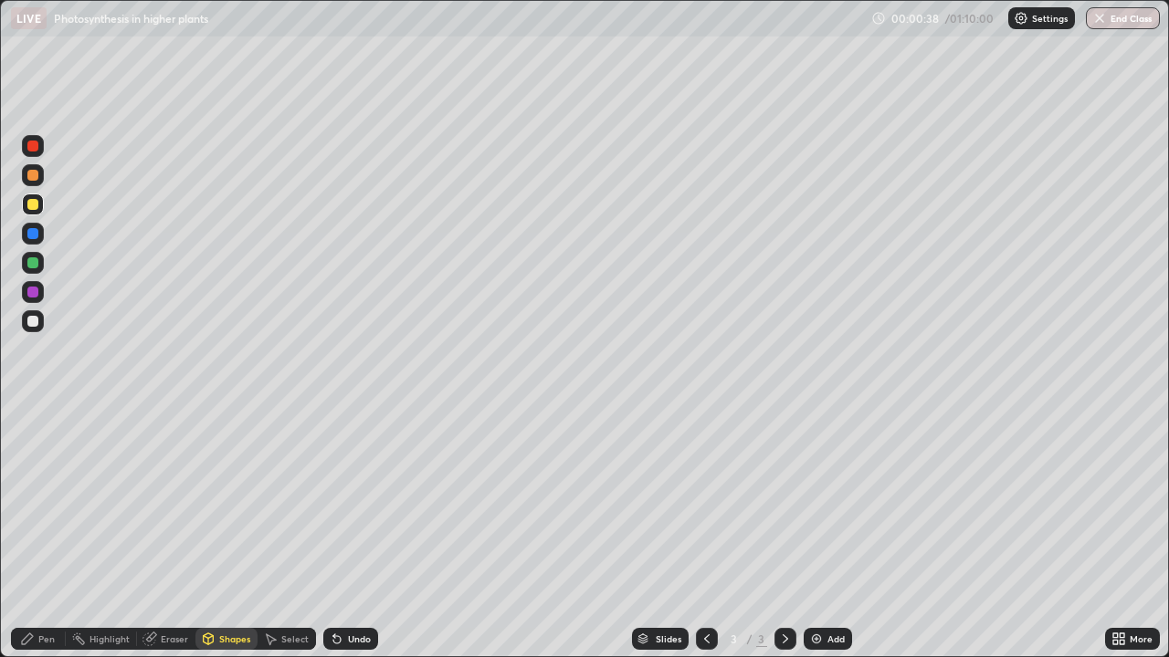
click at [37, 297] on div at bounding box center [33, 292] width 22 height 22
click at [46, 502] on div "Pen" at bounding box center [46, 639] width 16 height 9
click at [37, 321] on div at bounding box center [32, 321] width 11 height 11
click at [35, 177] on div at bounding box center [32, 175] width 11 height 11
click at [33, 446] on div at bounding box center [32, 445] width 7 height 7
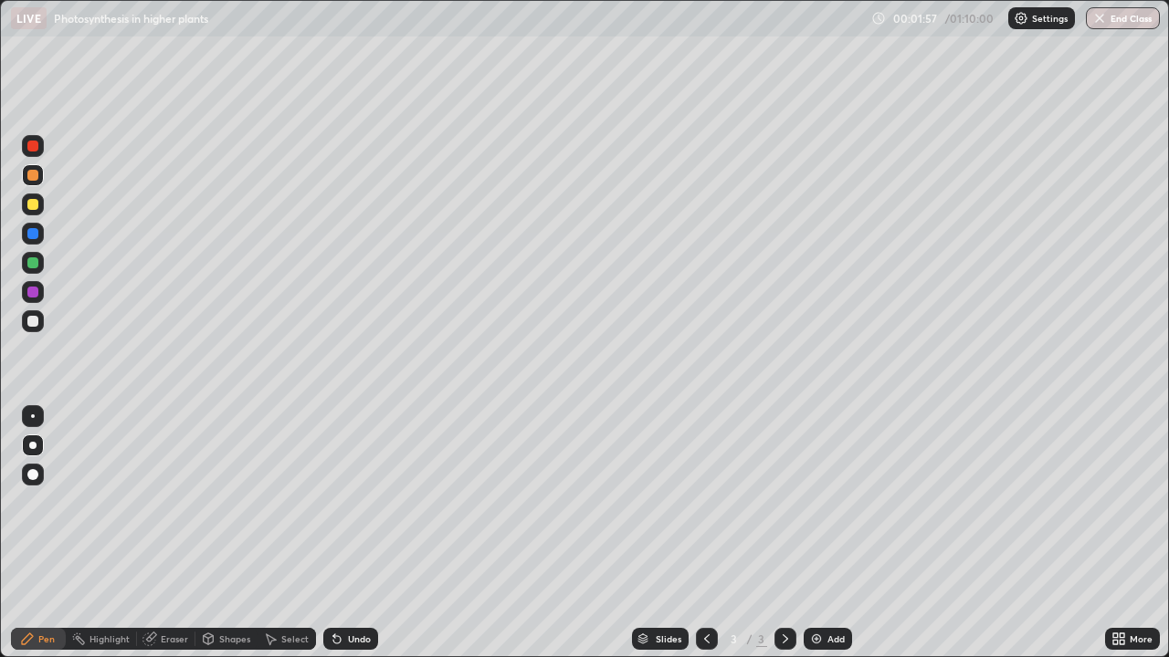
click at [35, 320] on div at bounding box center [32, 321] width 11 height 11
click at [33, 205] on div at bounding box center [32, 204] width 11 height 11
click at [36, 320] on div at bounding box center [32, 321] width 11 height 11
click at [226, 502] on div "Shapes" at bounding box center [234, 639] width 31 height 9
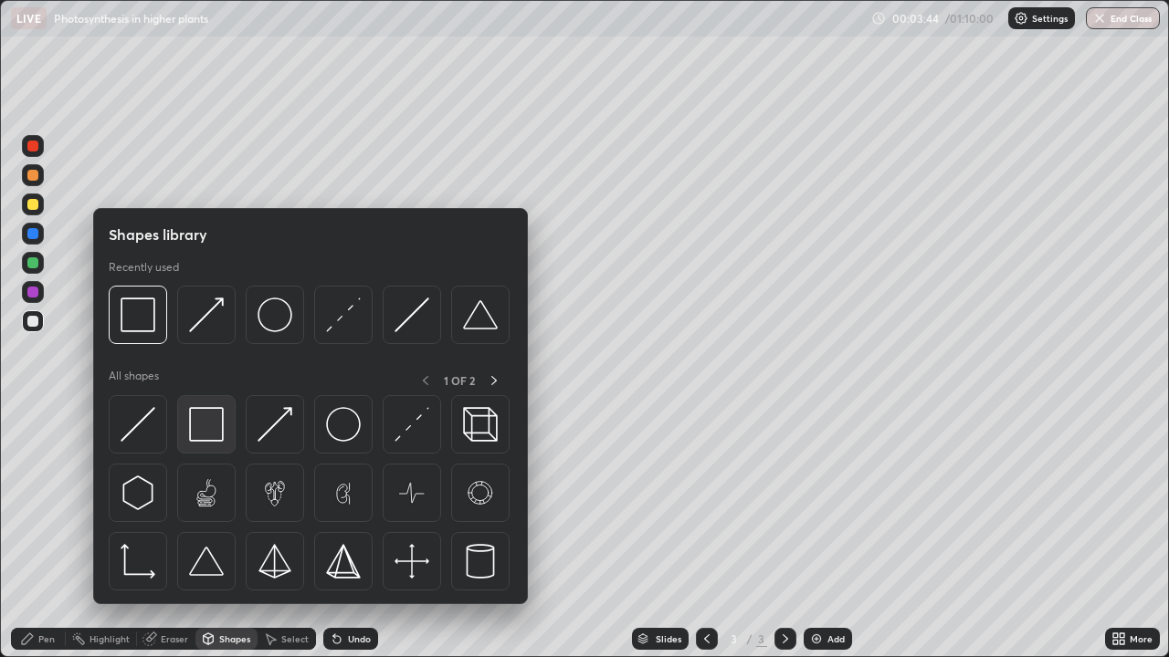
click at [216, 428] on img at bounding box center [206, 424] width 35 height 35
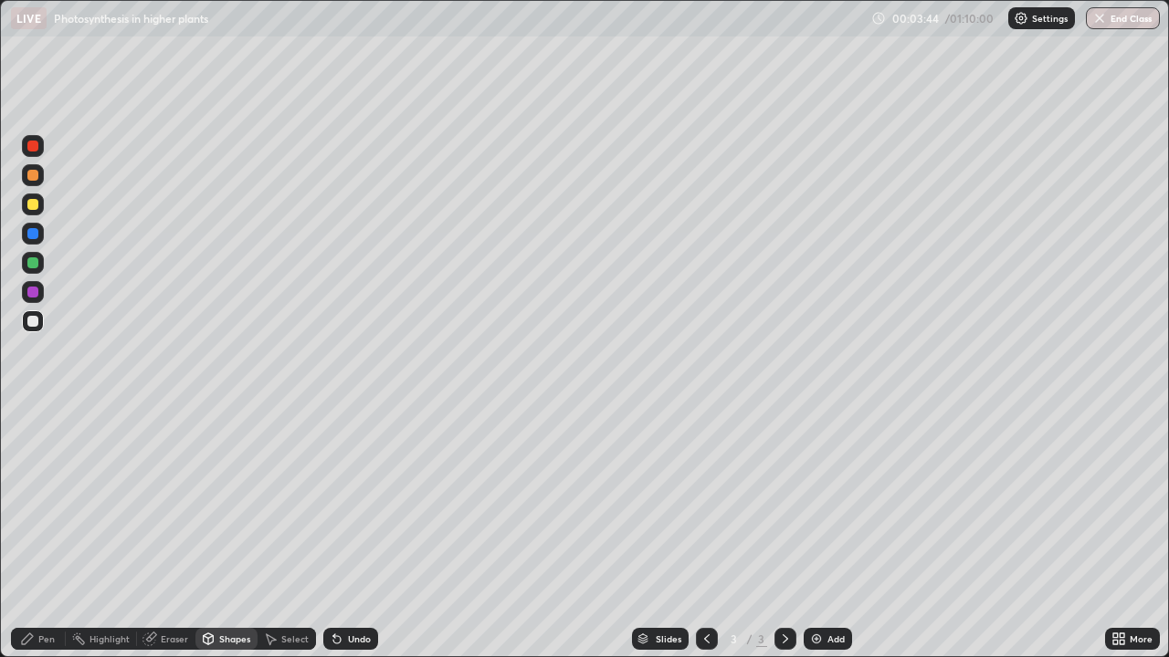
click at [33, 295] on div at bounding box center [32, 292] width 11 height 11
click at [40, 502] on div "Pen" at bounding box center [46, 639] width 16 height 9
click at [31, 206] on div at bounding box center [32, 204] width 11 height 11
click at [34, 321] on div at bounding box center [32, 321] width 11 height 11
click at [224, 502] on div "Shapes" at bounding box center [234, 639] width 31 height 9
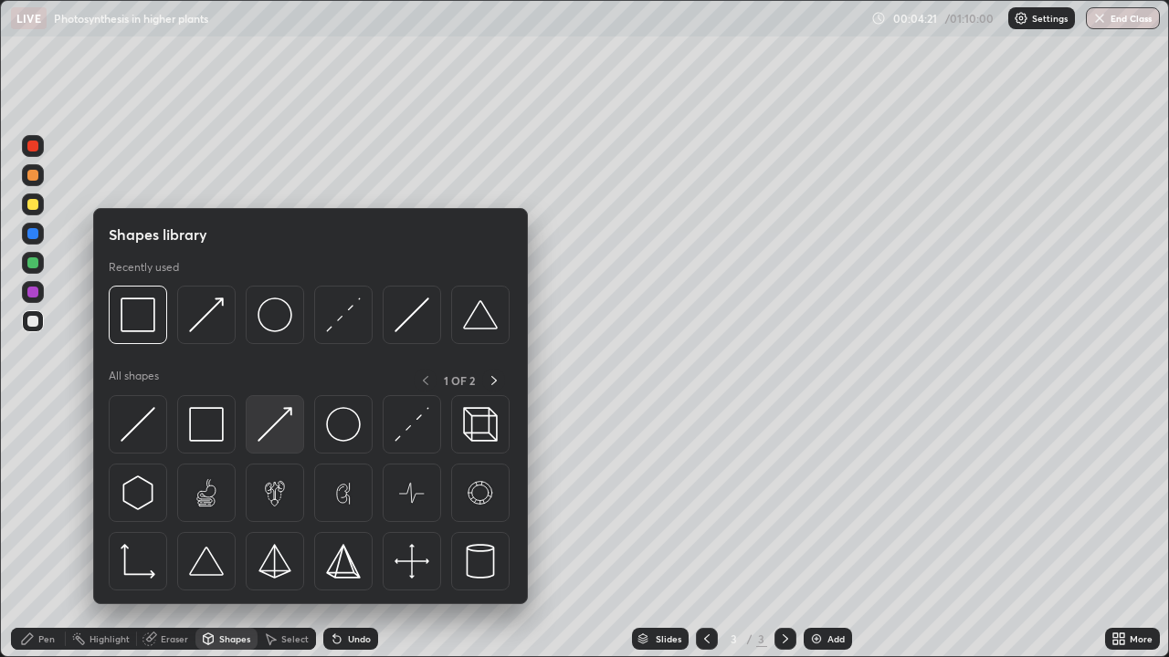
click at [266, 425] on img at bounding box center [274, 424] width 35 height 35
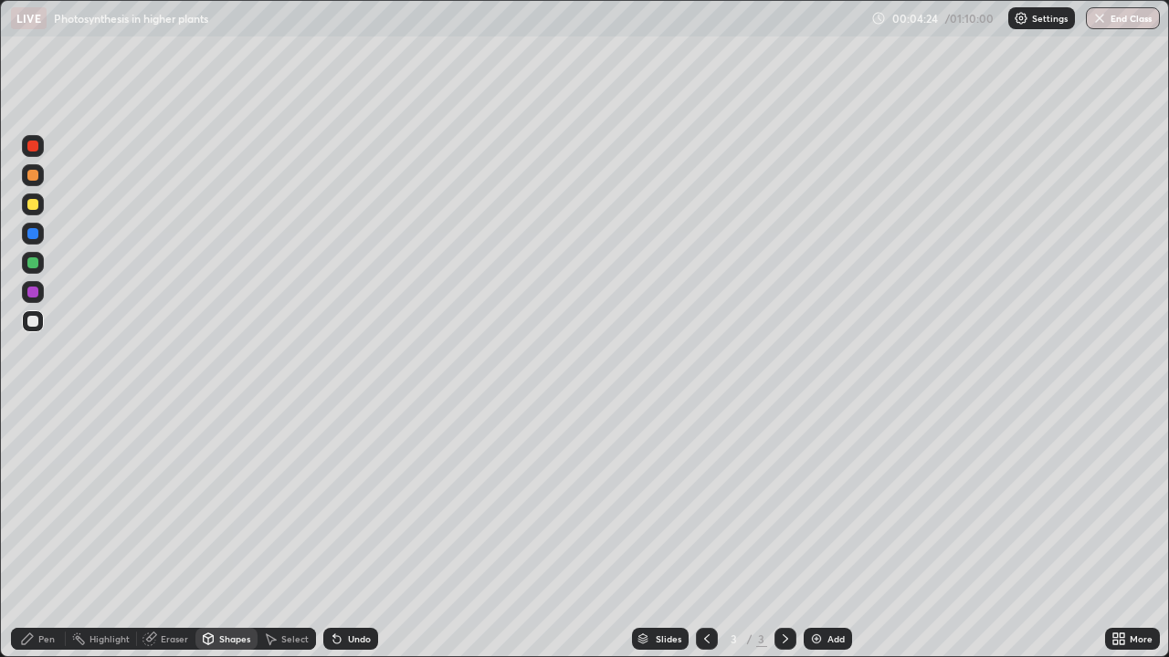
click at [45, 502] on div "Pen" at bounding box center [46, 639] width 16 height 9
click at [37, 207] on div at bounding box center [32, 204] width 11 height 11
click at [30, 322] on div at bounding box center [32, 321] width 11 height 11
click at [40, 502] on div "Pen" at bounding box center [46, 639] width 16 height 9
click at [35, 205] on div at bounding box center [32, 204] width 11 height 11
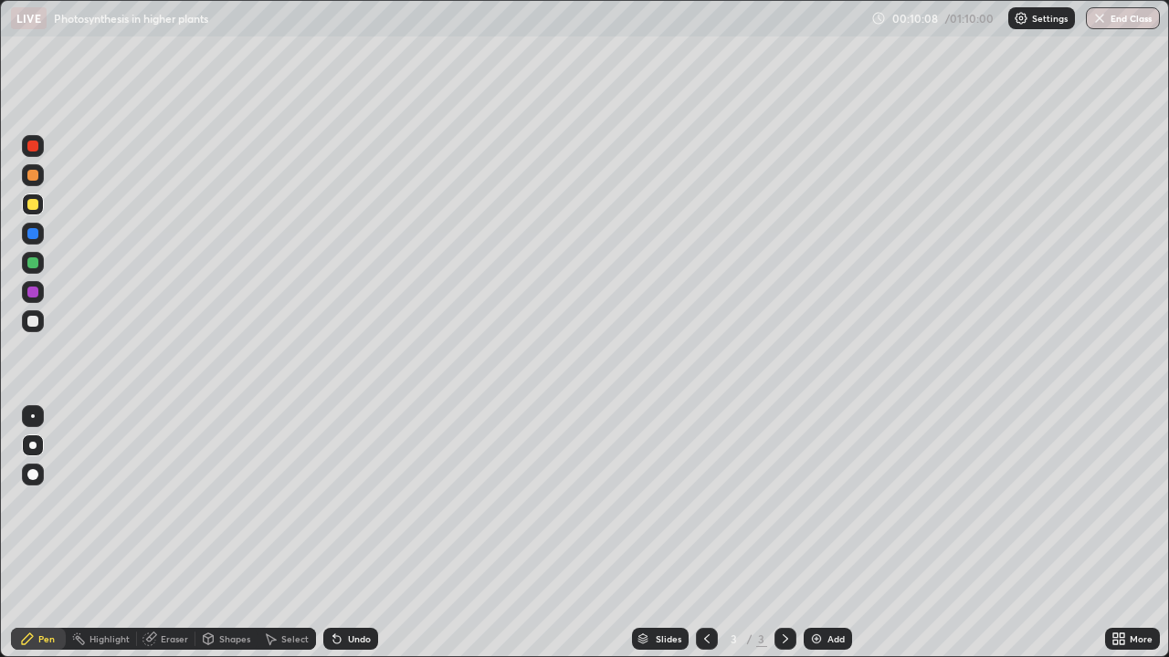
click at [828, 502] on div "Add" at bounding box center [835, 639] width 17 height 9
click at [34, 183] on div at bounding box center [33, 175] width 22 height 22
click at [42, 502] on div "Pen" at bounding box center [46, 639] width 16 height 9
click at [32, 326] on div at bounding box center [32, 321] width 11 height 11
click at [30, 328] on div at bounding box center [33, 321] width 22 height 22
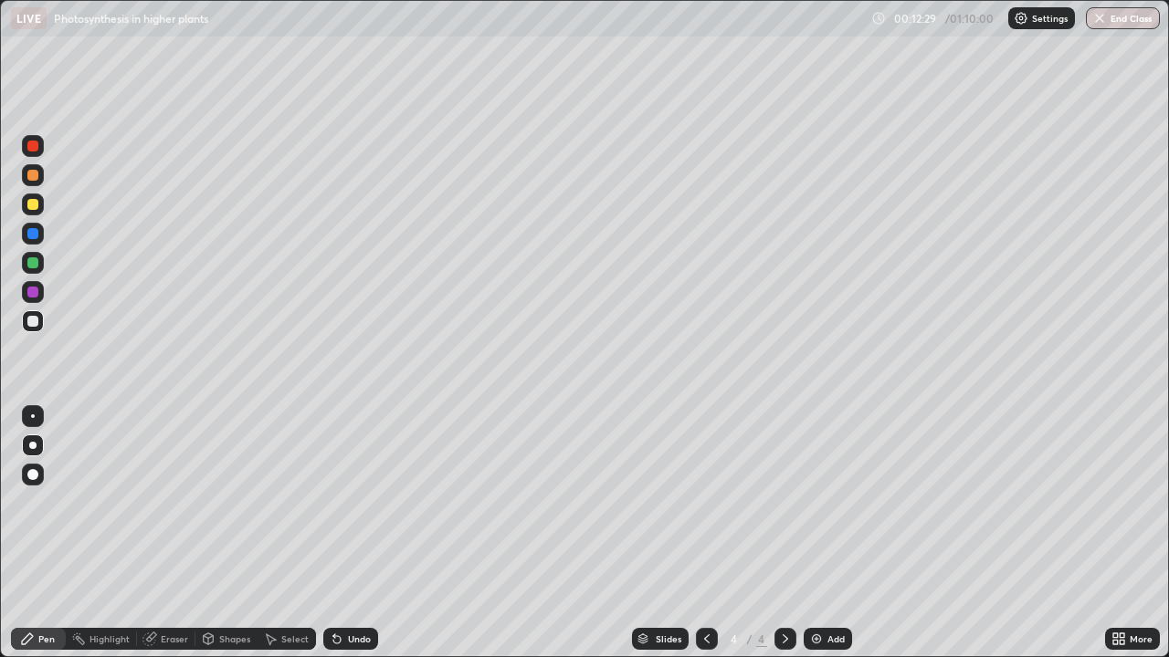
click at [364, 502] on div "Undo" at bounding box center [359, 639] width 23 height 9
click at [218, 502] on div "Shapes" at bounding box center [226, 639] width 62 height 22
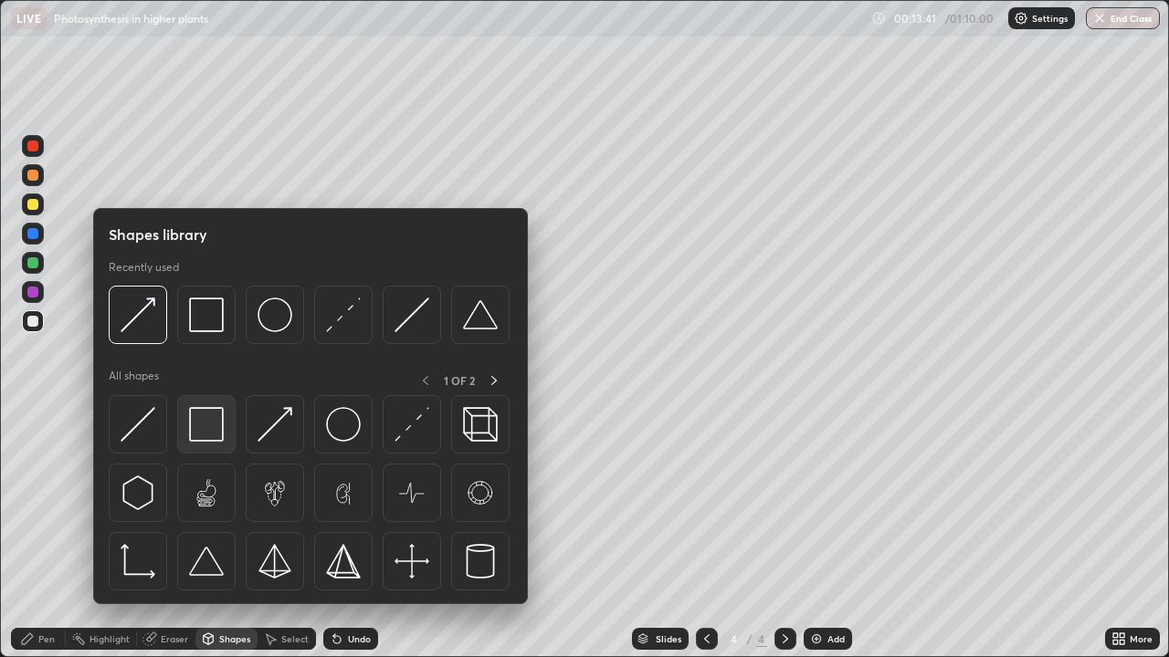
click at [213, 416] on img at bounding box center [206, 424] width 35 height 35
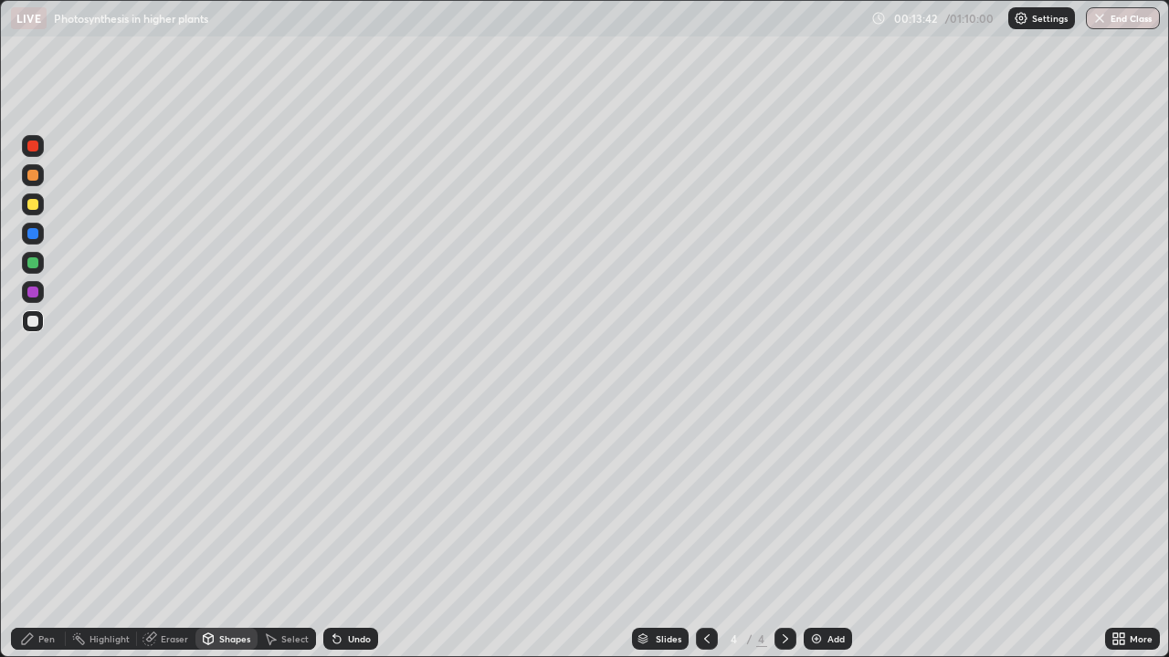
click at [35, 209] on div at bounding box center [32, 204] width 11 height 11
click at [43, 502] on div "Pen" at bounding box center [46, 639] width 16 height 9
click at [30, 260] on div at bounding box center [32, 262] width 11 height 11
click at [226, 502] on div "Shapes" at bounding box center [226, 639] width 62 height 22
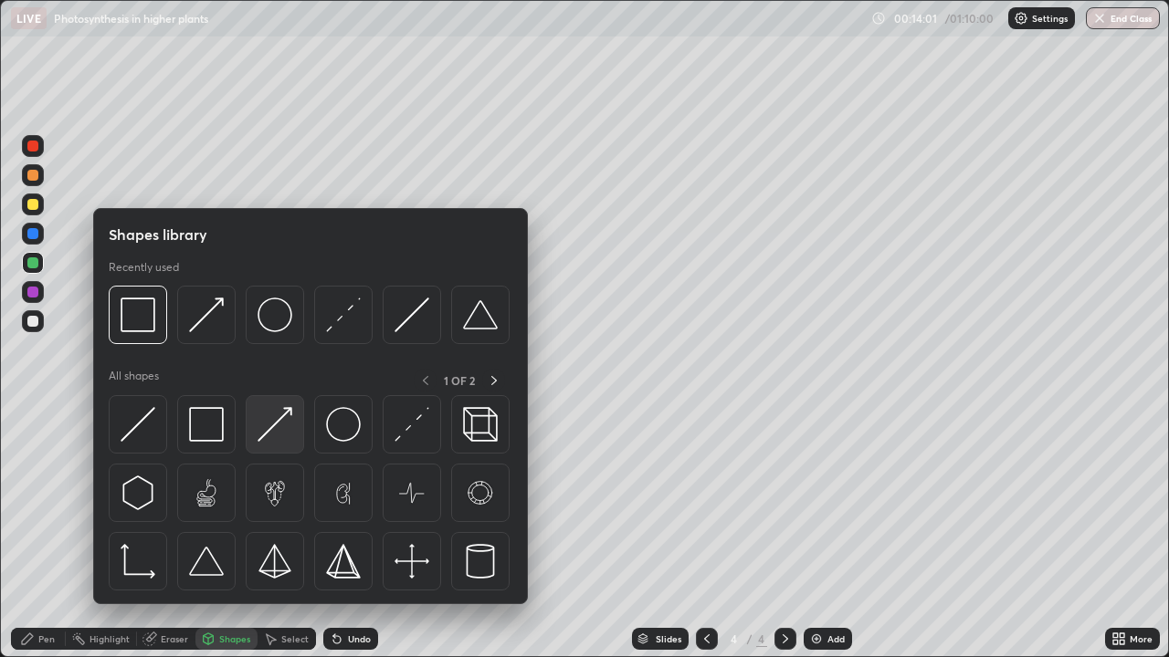
click at [274, 428] on img at bounding box center [274, 424] width 35 height 35
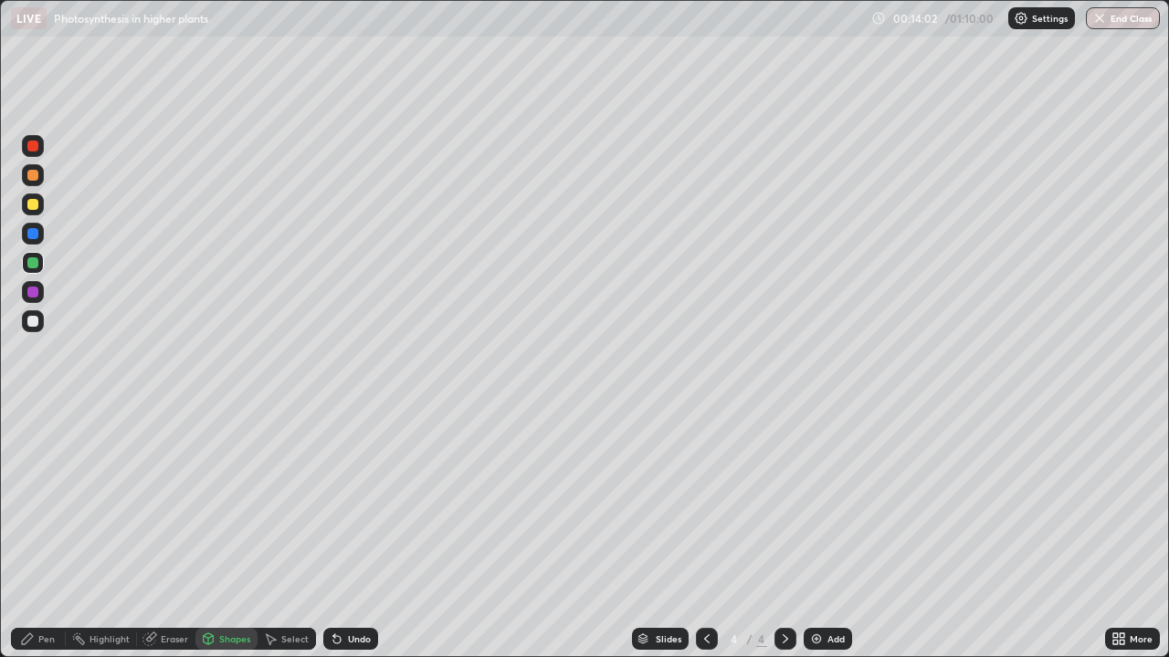
click at [39, 323] on div at bounding box center [33, 321] width 22 height 22
click at [47, 502] on div "Pen" at bounding box center [38, 639] width 55 height 22
click at [34, 205] on div at bounding box center [32, 204] width 11 height 11
click at [38, 242] on div at bounding box center [33, 234] width 22 height 22
click at [33, 325] on div at bounding box center [32, 321] width 11 height 11
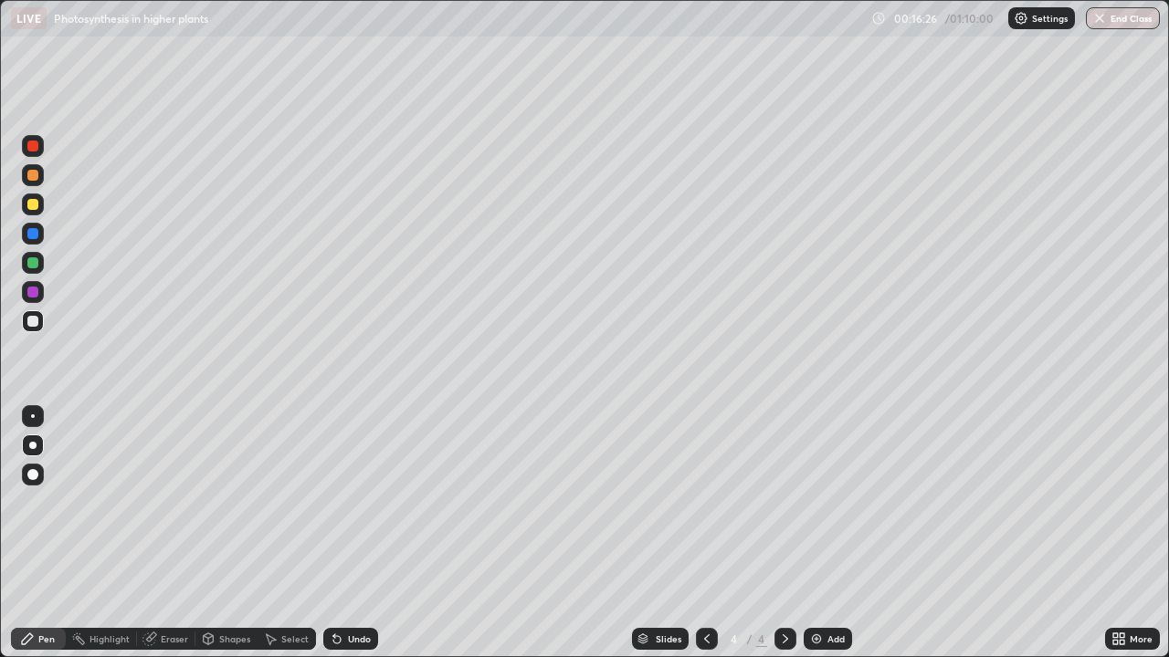
click at [827, 502] on div "Add" at bounding box center [835, 639] width 17 height 9
click at [32, 211] on div at bounding box center [33, 205] width 22 height 22
click at [228, 502] on div "Shapes" at bounding box center [234, 639] width 31 height 9
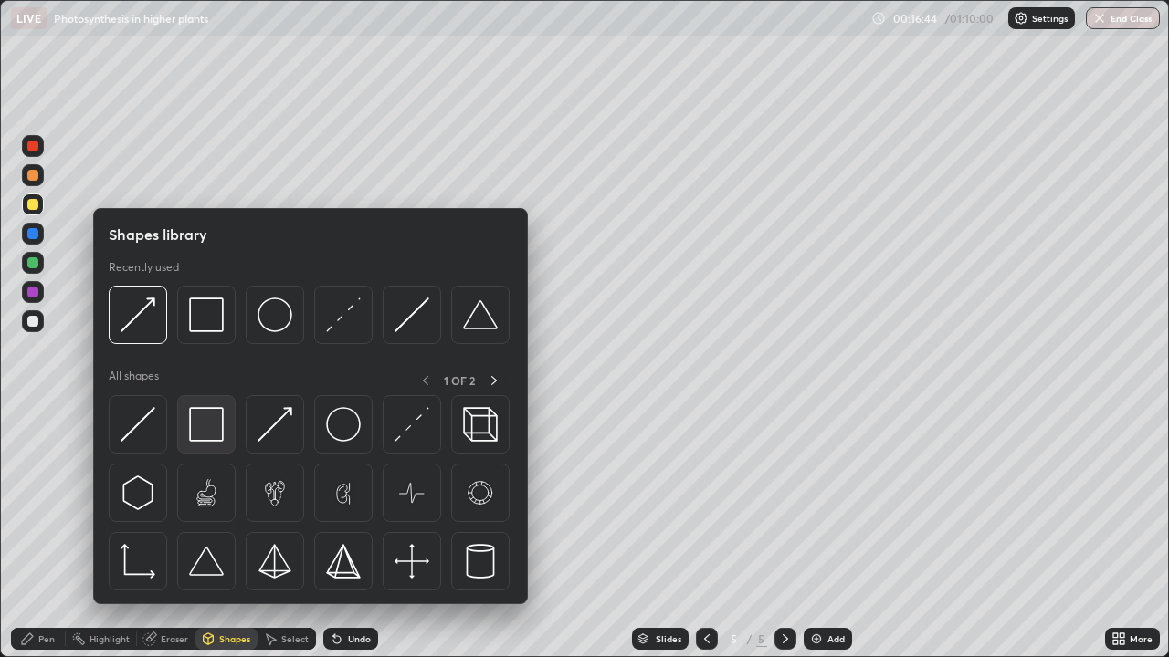
click at [205, 436] on img at bounding box center [206, 424] width 35 height 35
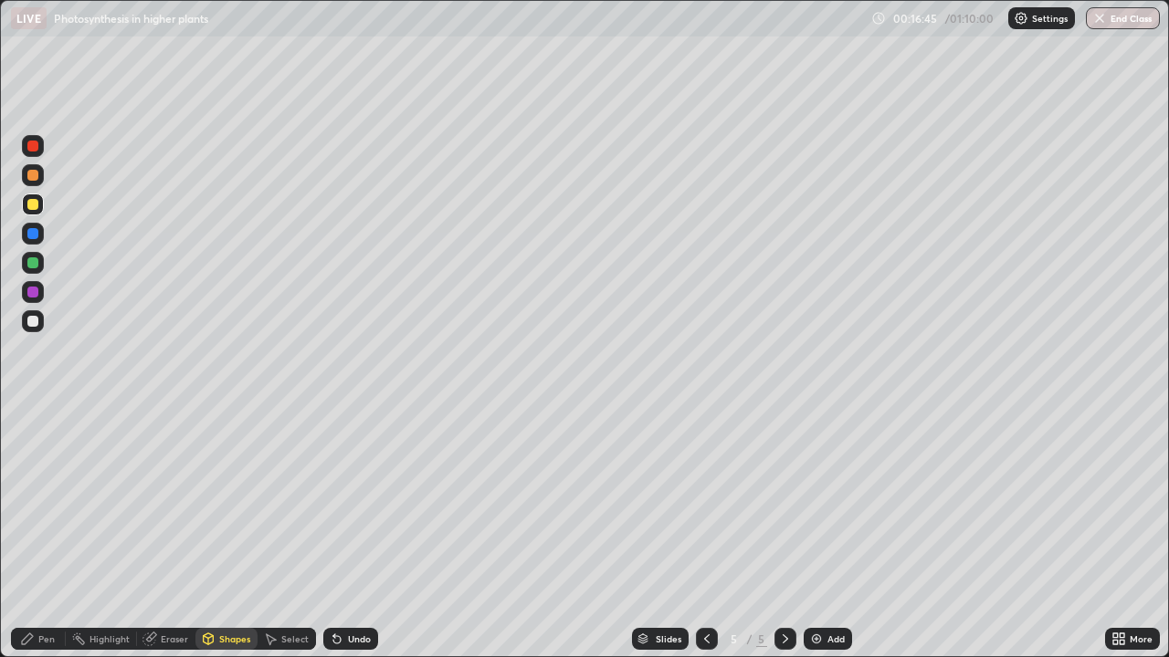
click at [34, 330] on div at bounding box center [33, 321] width 22 height 22
click at [49, 502] on div "Pen" at bounding box center [46, 639] width 16 height 9
click at [28, 258] on div at bounding box center [32, 262] width 11 height 11
click at [35, 320] on div at bounding box center [32, 321] width 11 height 11
click at [42, 321] on div at bounding box center [33, 321] width 22 height 22
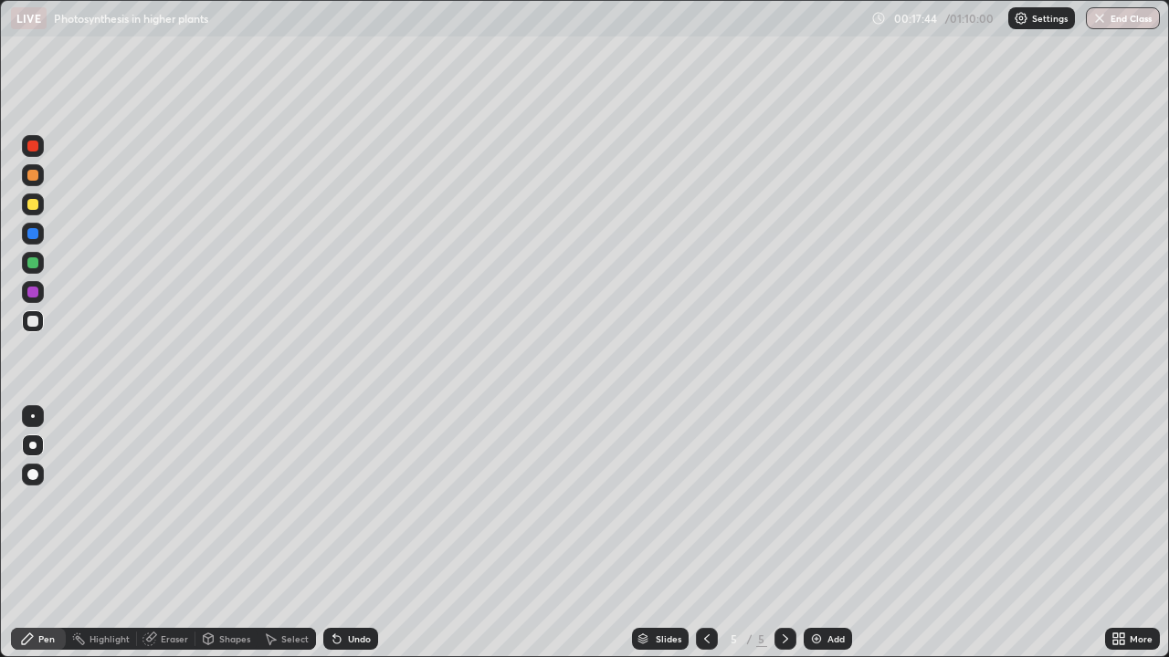
click at [36, 206] on div at bounding box center [32, 204] width 11 height 11
click at [37, 266] on div at bounding box center [32, 262] width 11 height 11
click at [35, 236] on div at bounding box center [32, 233] width 11 height 11
click at [37, 323] on div at bounding box center [32, 321] width 11 height 11
click at [227, 502] on div "Shapes" at bounding box center [234, 639] width 31 height 9
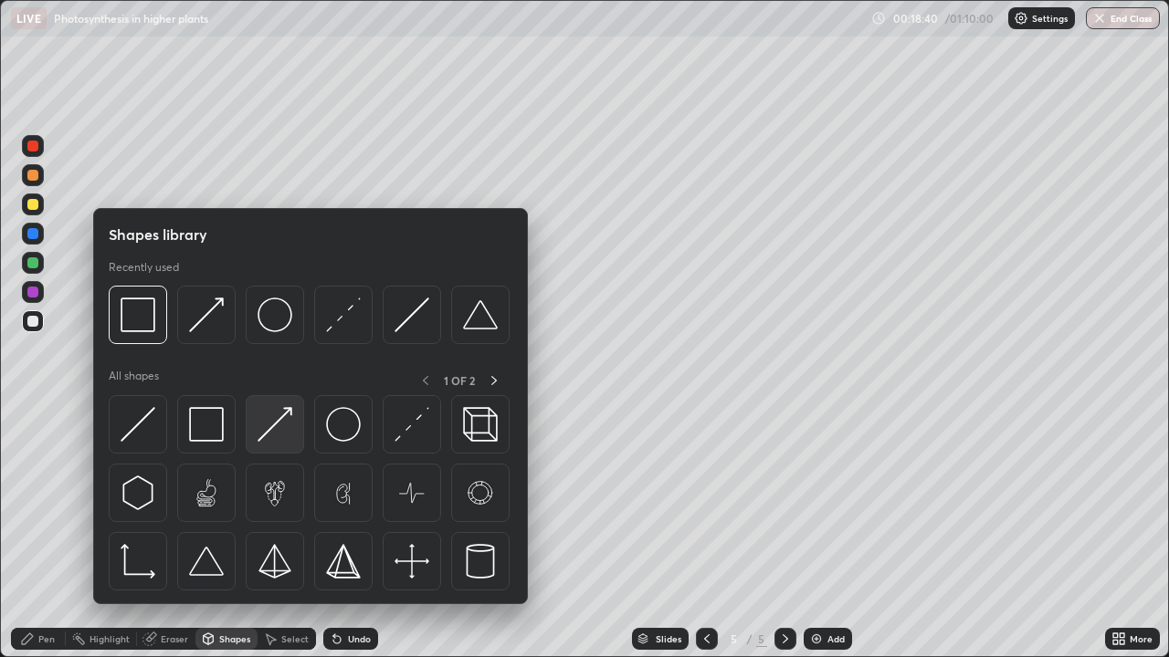
click at [280, 428] on img at bounding box center [274, 424] width 35 height 35
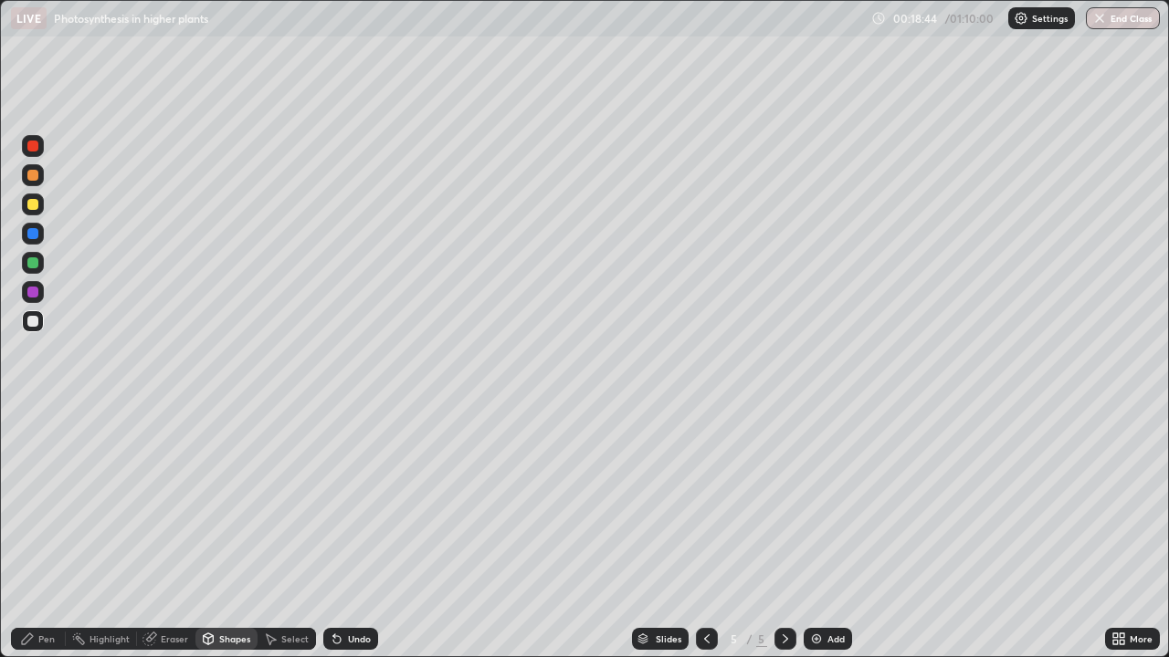
click at [40, 502] on div "Pen" at bounding box center [46, 639] width 16 height 9
click at [26, 205] on div at bounding box center [33, 205] width 22 height 22
click at [39, 328] on div at bounding box center [33, 321] width 22 height 22
click at [226, 502] on div "Shapes" at bounding box center [226, 639] width 62 height 22
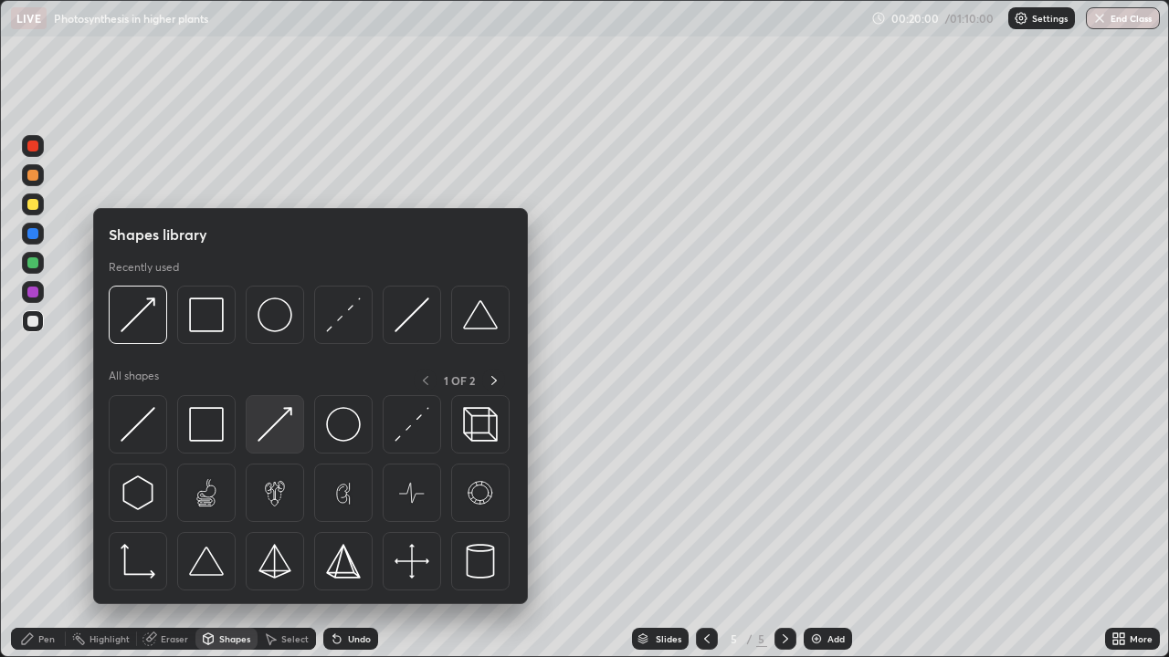
click at [285, 434] on img at bounding box center [274, 424] width 35 height 35
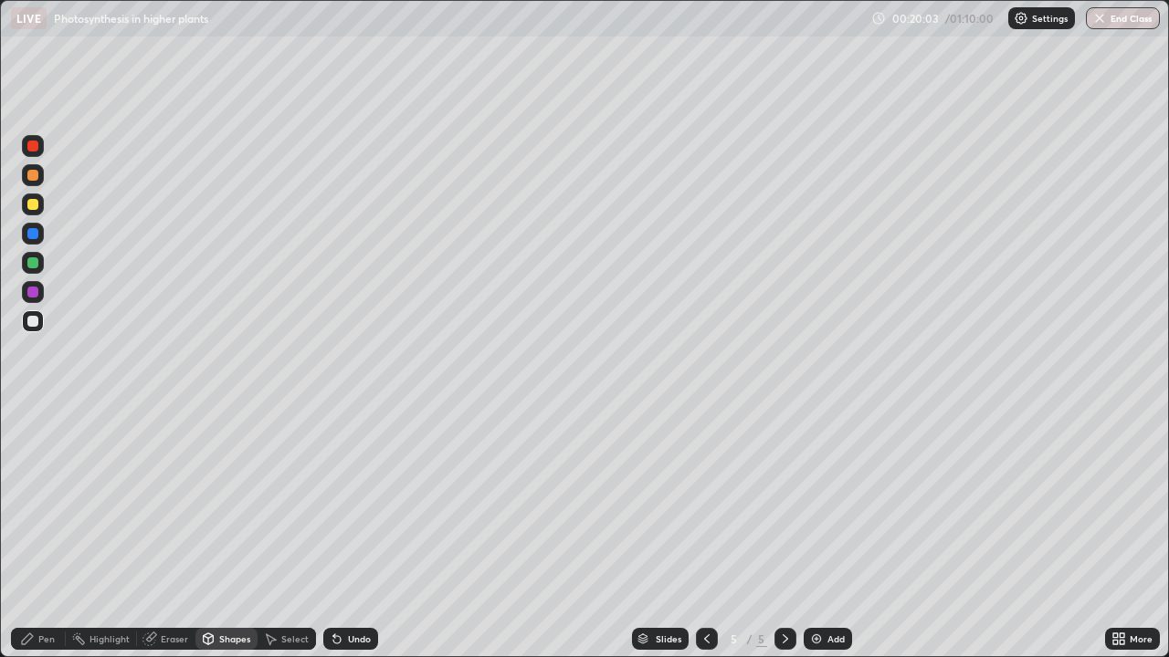
click at [44, 502] on div "Pen" at bounding box center [46, 639] width 16 height 9
click at [37, 224] on div at bounding box center [33, 234] width 22 height 22
click at [36, 320] on div at bounding box center [32, 321] width 11 height 11
click at [36, 262] on div at bounding box center [32, 262] width 11 height 11
click at [233, 502] on div "Shapes" at bounding box center [234, 639] width 31 height 9
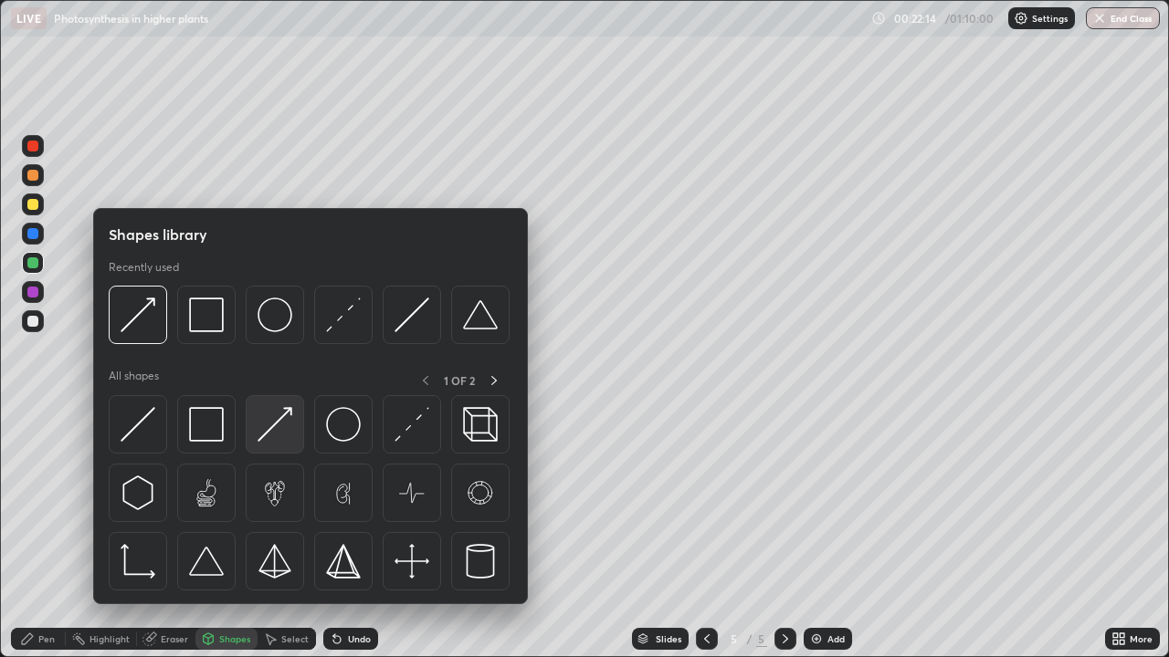
click at [278, 433] on img at bounding box center [274, 424] width 35 height 35
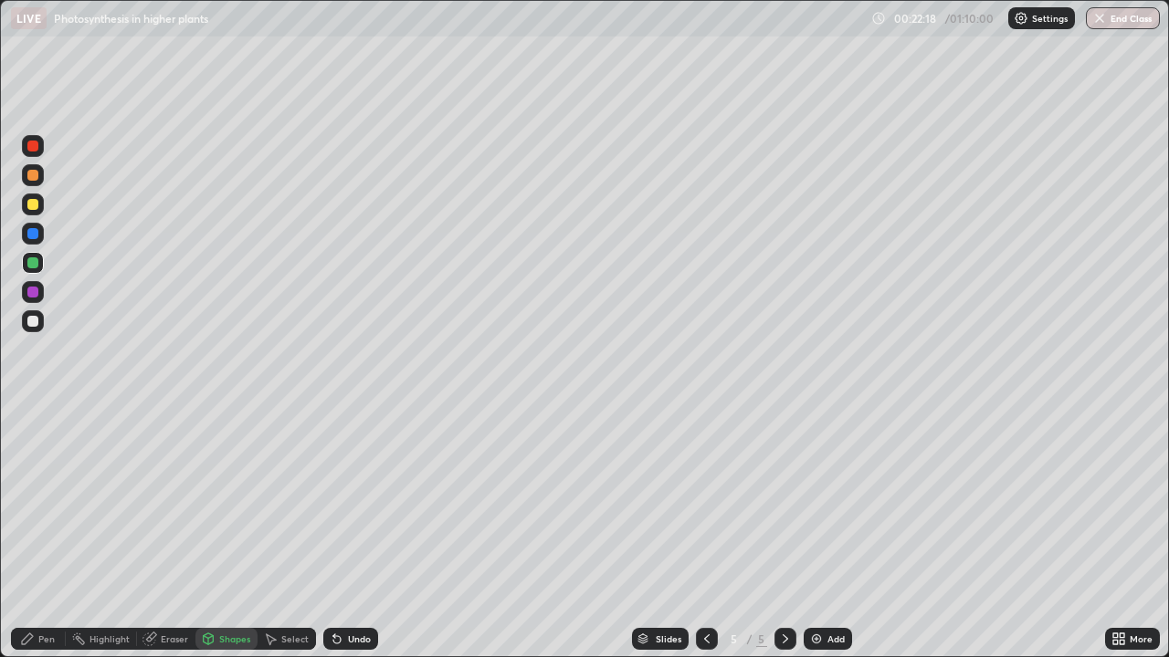
click at [41, 502] on div "Pen" at bounding box center [38, 639] width 55 height 22
click at [37, 203] on div at bounding box center [32, 204] width 11 height 11
click at [31, 260] on div at bounding box center [32, 262] width 11 height 11
click at [220, 502] on div "Shapes" at bounding box center [234, 639] width 31 height 9
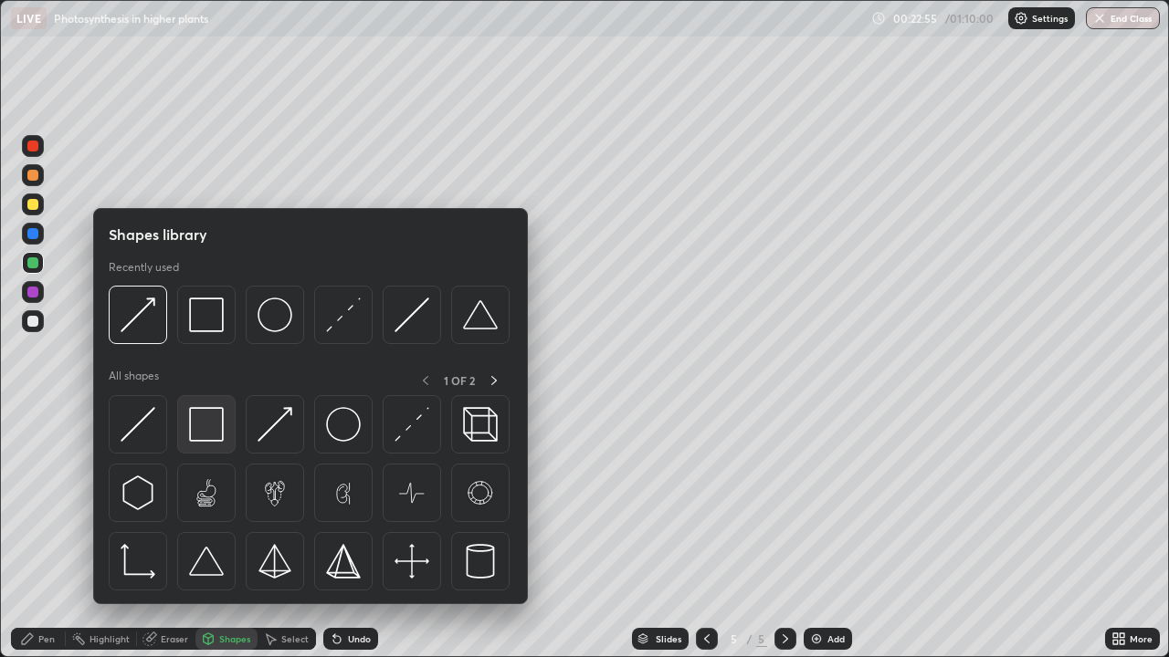
click at [207, 430] on img at bounding box center [206, 424] width 35 height 35
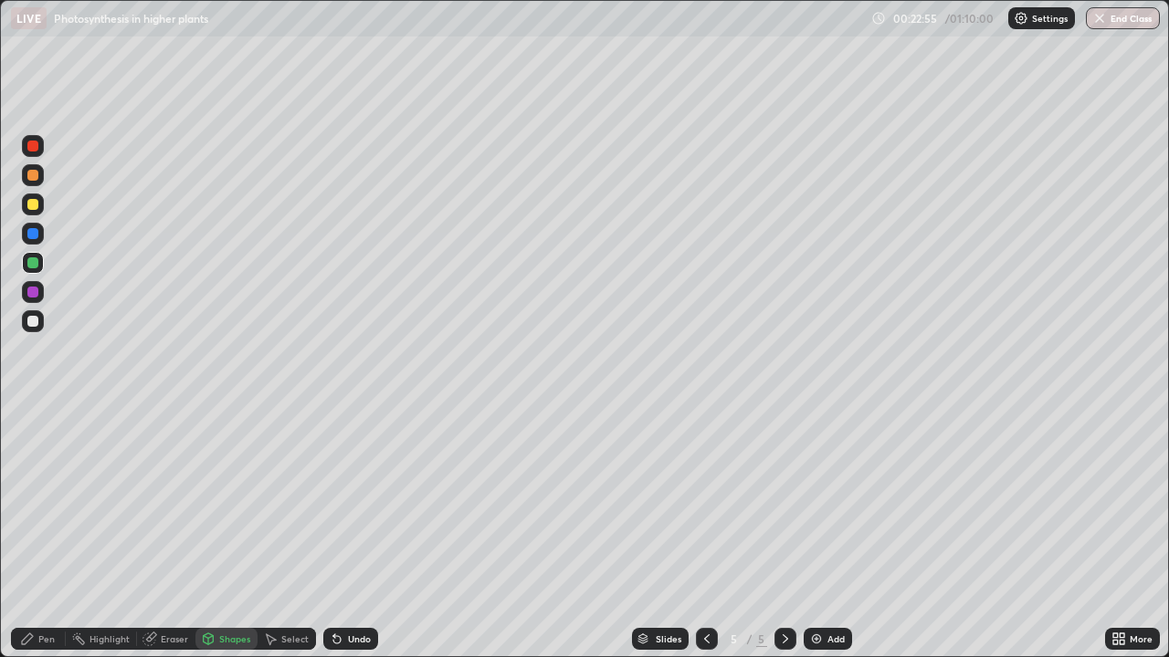
click at [33, 321] on div at bounding box center [32, 321] width 11 height 11
click at [211, 502] on icon at bounding box center [209, 639] width 10 height 11
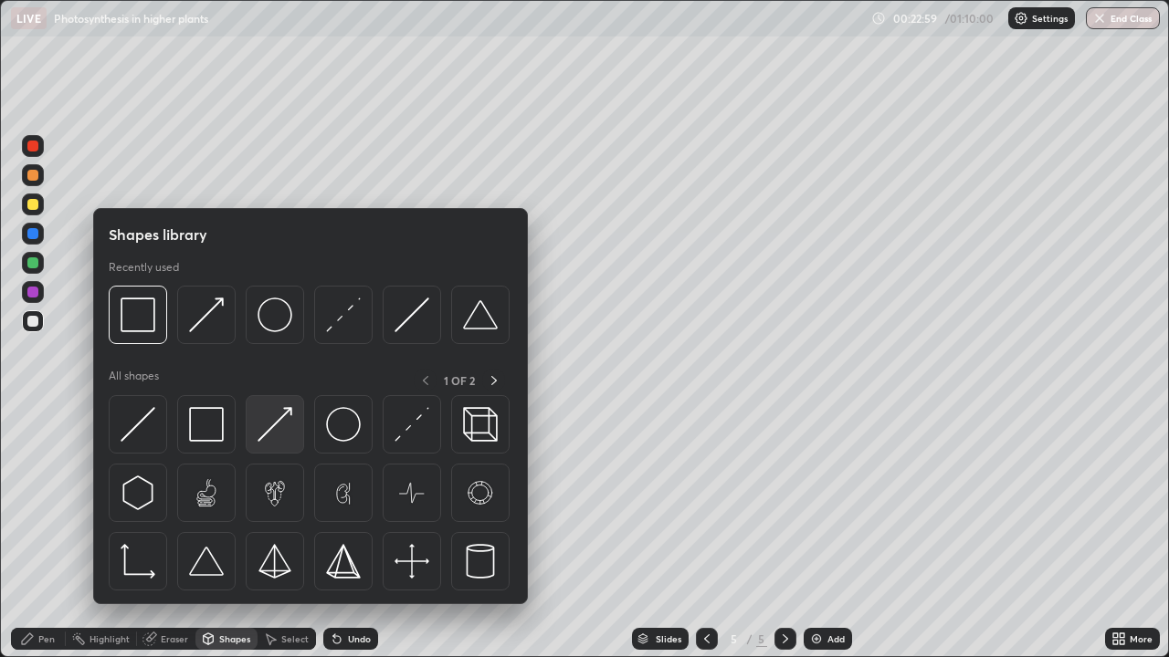
click at [268, 435] on img at bounding box center [274, 424] width 35 height 35
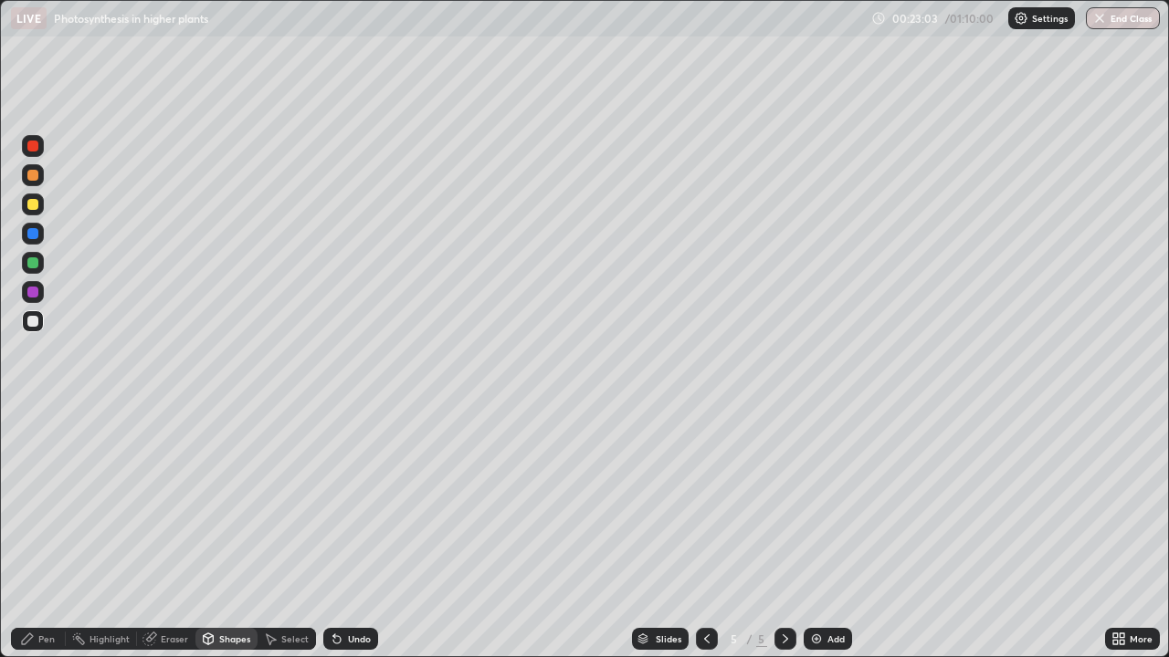
click at [50, 502] on div "Pen" at bounding box center [38, 639] width 55 height 22
click at [32, 203] on div at bounding box center [32, 204] width 11 height 11
click at [33, 235] on div at bounding box center [32, 233] width 11 height 11
click at [28, 201] on div at bounding box center [32, 204] width 11 height 11
click at [827, 502] on div "Add" at bounding box center [835, 639] width 17 height 9
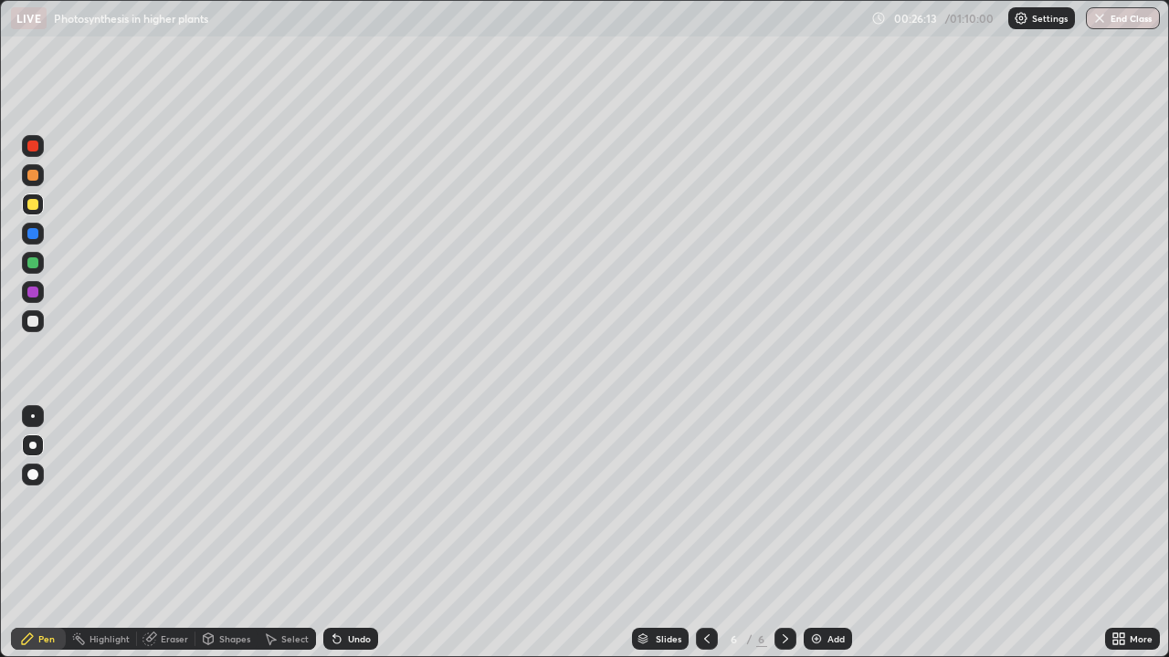
click at [34, 178] on div at bounding box center [32, 175] width 11 height 11
click at [33, 446] on div at bounding box center [32, 445] width 7 height 7
click at [29, 323] on div at bounding box center [32, 321] width 11 height 11
click at [32, 447] on div at bounding box center [32, 445] width 7 height 7
click at [230, 502] on div "Shapes" at bounding box center [234, 639] width 31 height 9
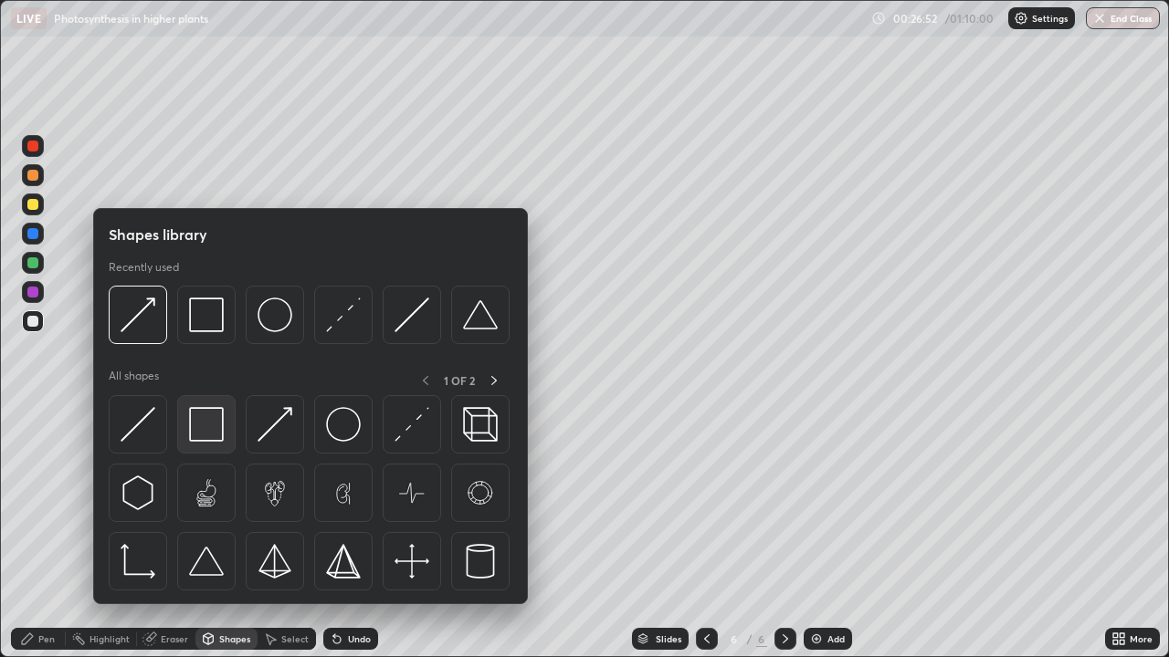
click at [204, 425] on img at bounding box center [206, 424] width 35 height 35
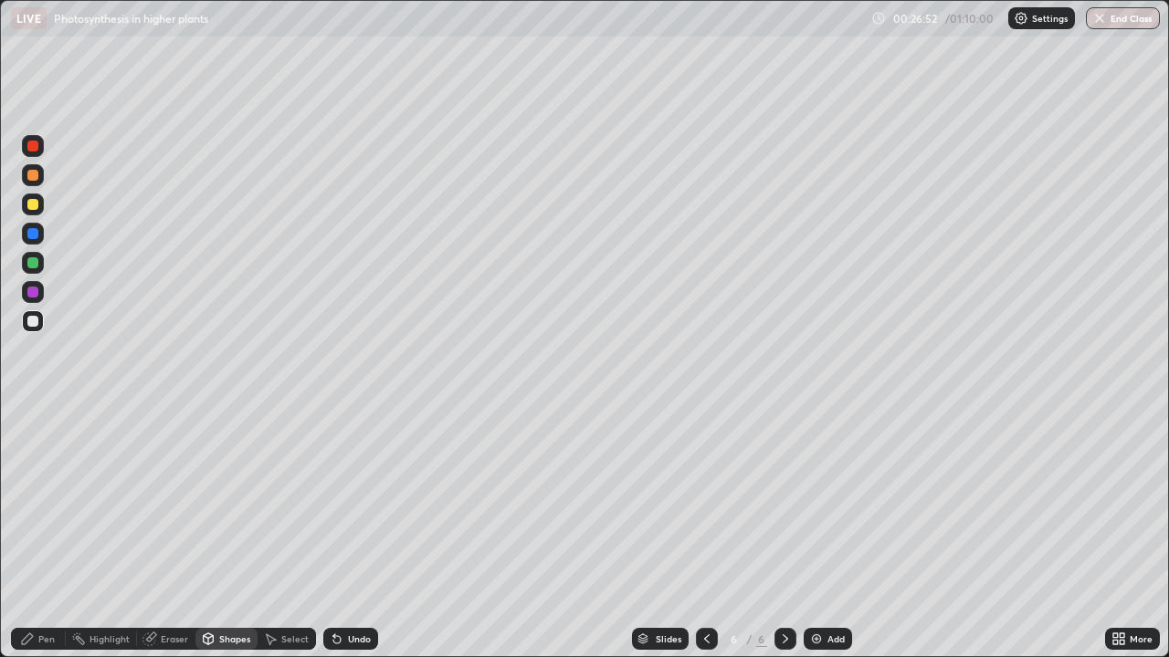
click at [30, 204] on div at bounding box center [32, 204] width 11 height 11
click at [47, 502] on div "Pen" at bounding box center [46, 639] width 16 height 9
click at [37, 322] on div at bounding box center [32, 321] width 11 height 11
click at [226, 502] on div "Shapes" at bounding box center [234, 639] width 31 height 9
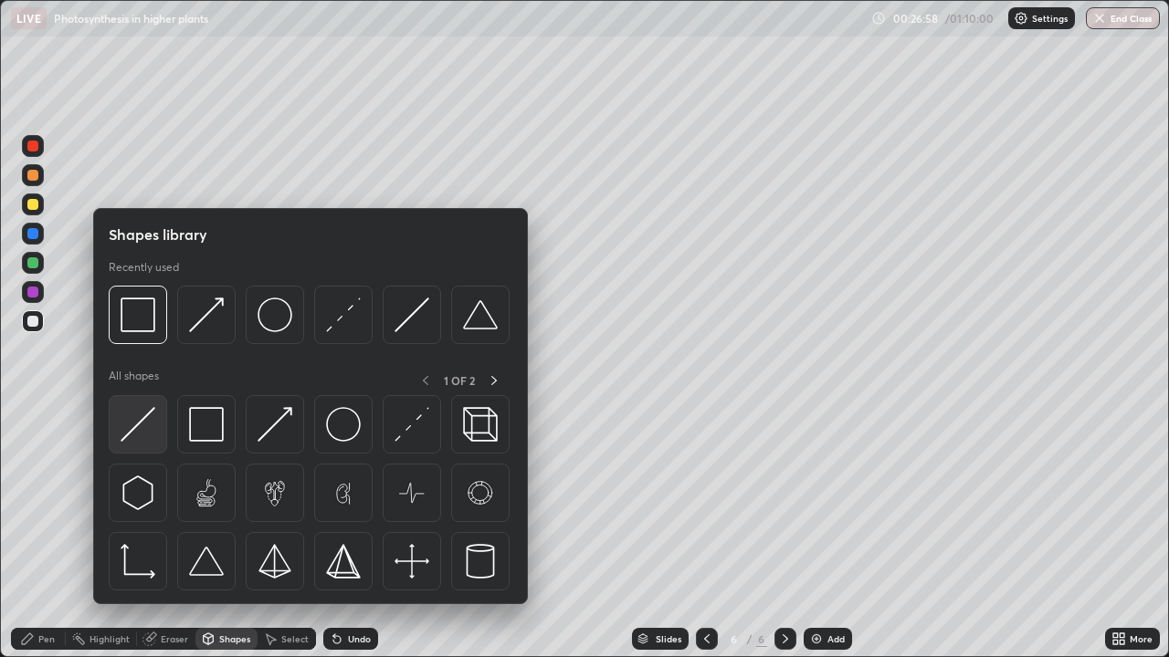
click at [156, 426] on div at bounding box center [138, 424] width 58 height 58
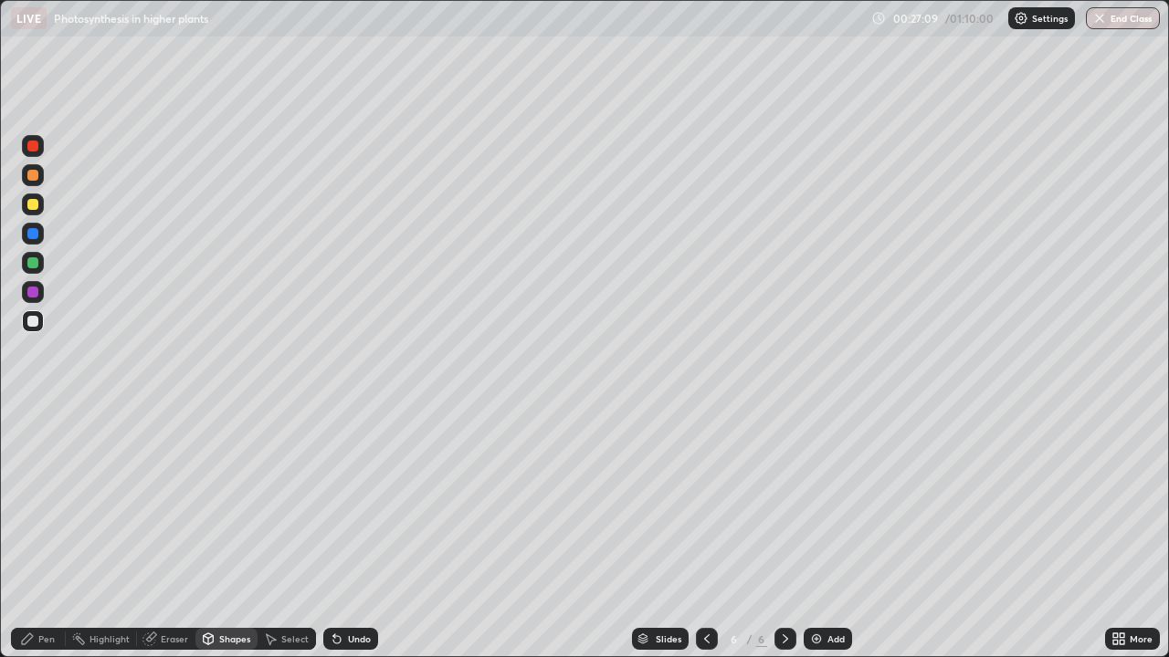
click at [33, 264] on div at bounding box center [32, 262] width 11 height 11
click at [333, 502] on icon at bounding box center [334, 636] width 2 height 2
click at [47, 502] on div "Pen" at bounding box center [46, 639] width 16 height 9
click at [32, 320] on div at bounding box center [32, 321] width 11 height 11
click at [33, 236] on div at bounding box center [32, 233] width 11 height 11
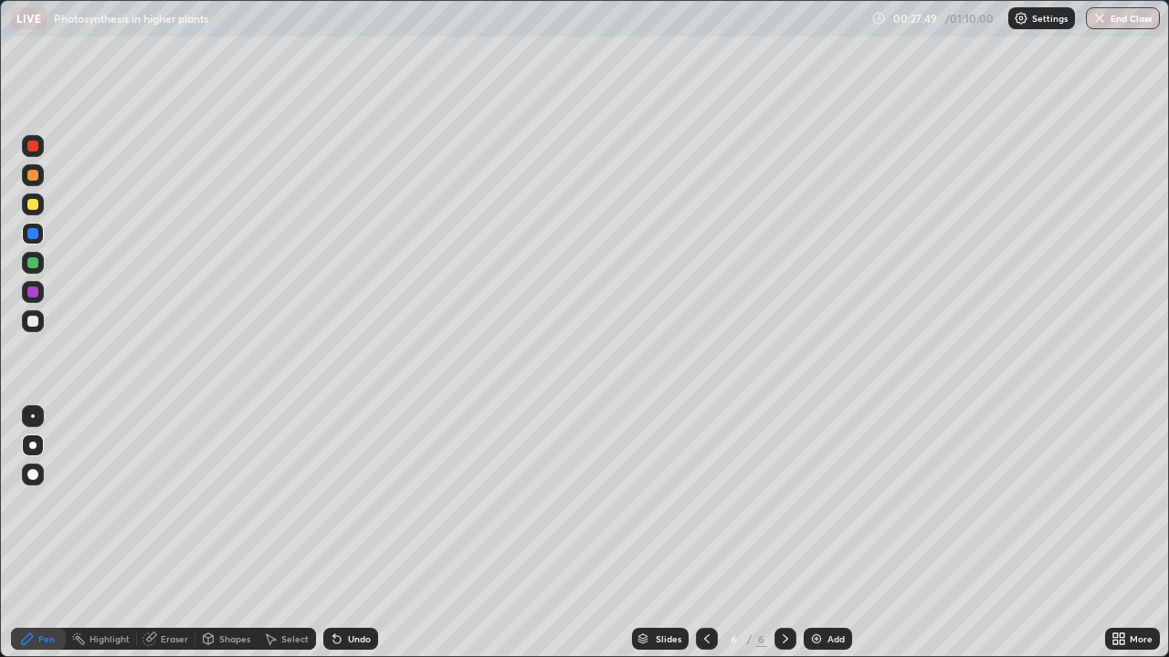
click at [36, 320] on div at bounding box center [32, 321] width 11 height 11
click at [35, 297] on div at bounding box center [32, 292] width 11 height 11
click at [32, 321] on div at bounding box center [32, 321] width 11 height 11
click at [349, 502] on div "Undo" at bounding box center [359, 639] width 23 height 9
click at [239, 502] on div "Shapes" at bounding box center [234, 639] width 31 height 9
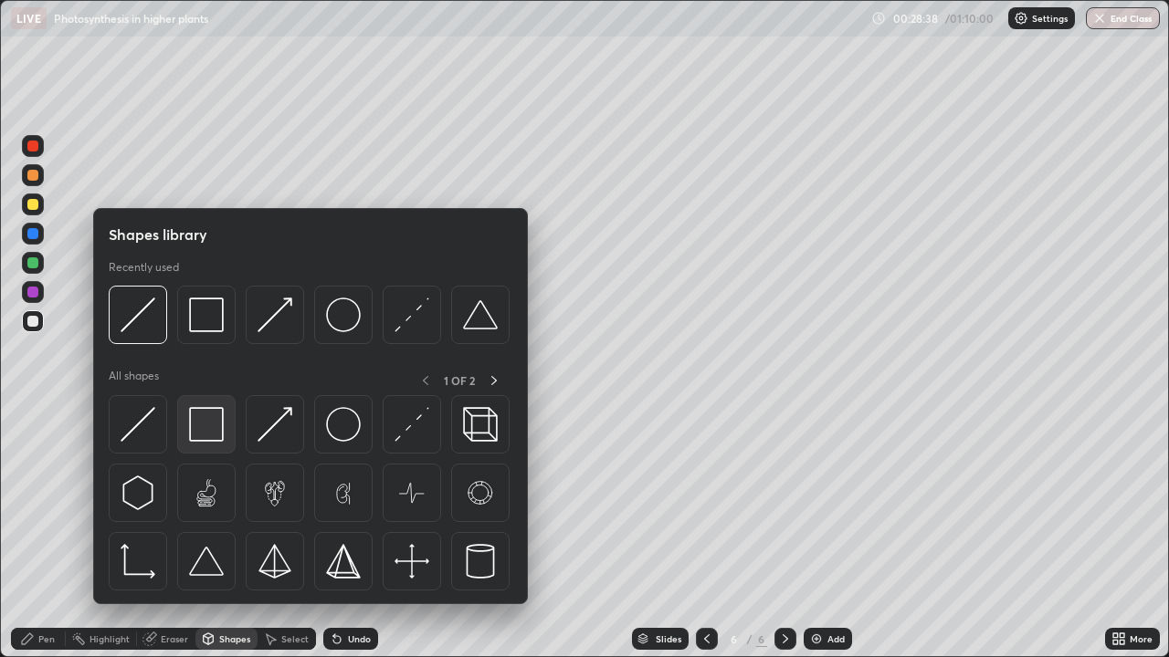
click at [209, 433] on img at bounding box center [206, 424] width 35 height 35
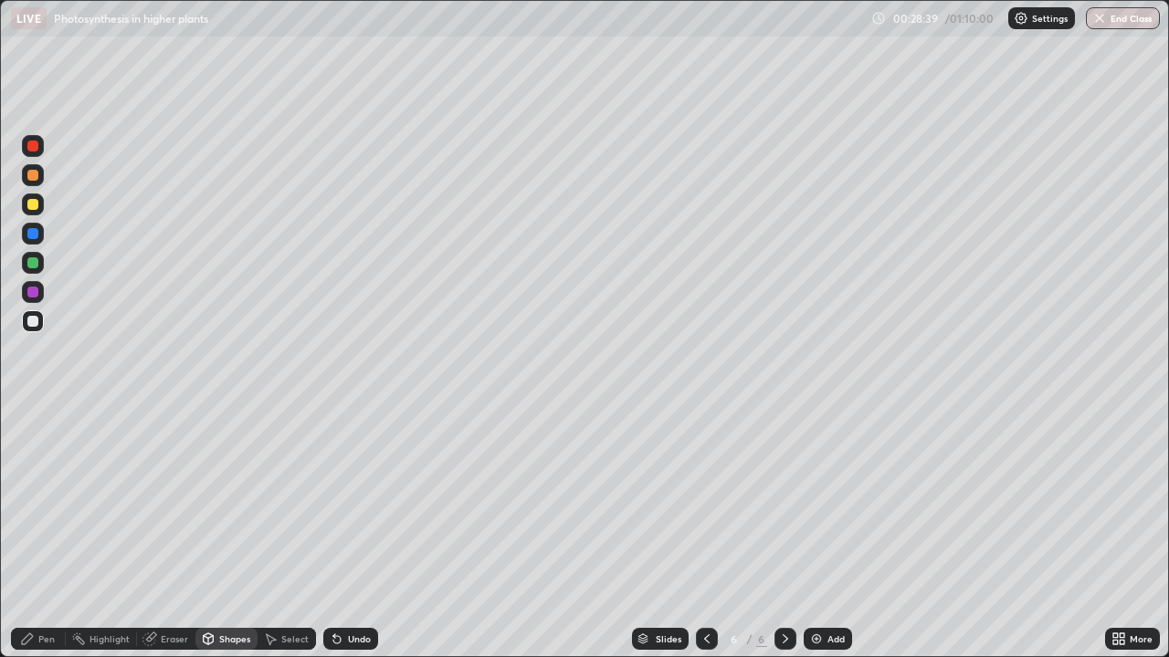
click at [34, 295] on div at bounding box center [32, 292] width 11 height 11
click at [33, 207] on div at bounding box center [32, 204] width 11 height 11
click at [47, 502] on div "Pen" at bounding box center [46, 639] width 16 height 9
click at [34, 321] on div at bounding box center [32, 321] width 11 height 11
click at [31, 454] on div at bounding box center [33, 446] width 22 height 22
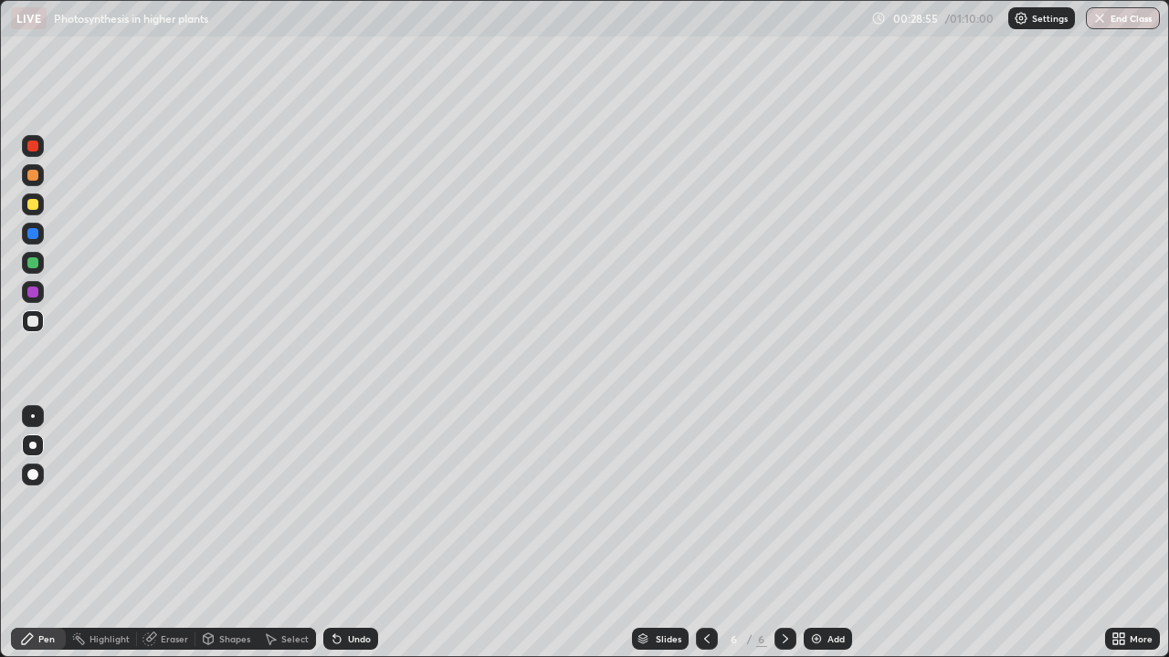
click at [32, 176] on div at bounding box center [32, 175] width 11 height 11
click at [33, 324] on div at bounding box center [32, 321] width 11 height 11
click at [37, 263] on div at bounding box center [32, 262] width 11 height 11
click at [208, 502] on icon at bounding box center [208, 641] width 0 height 6
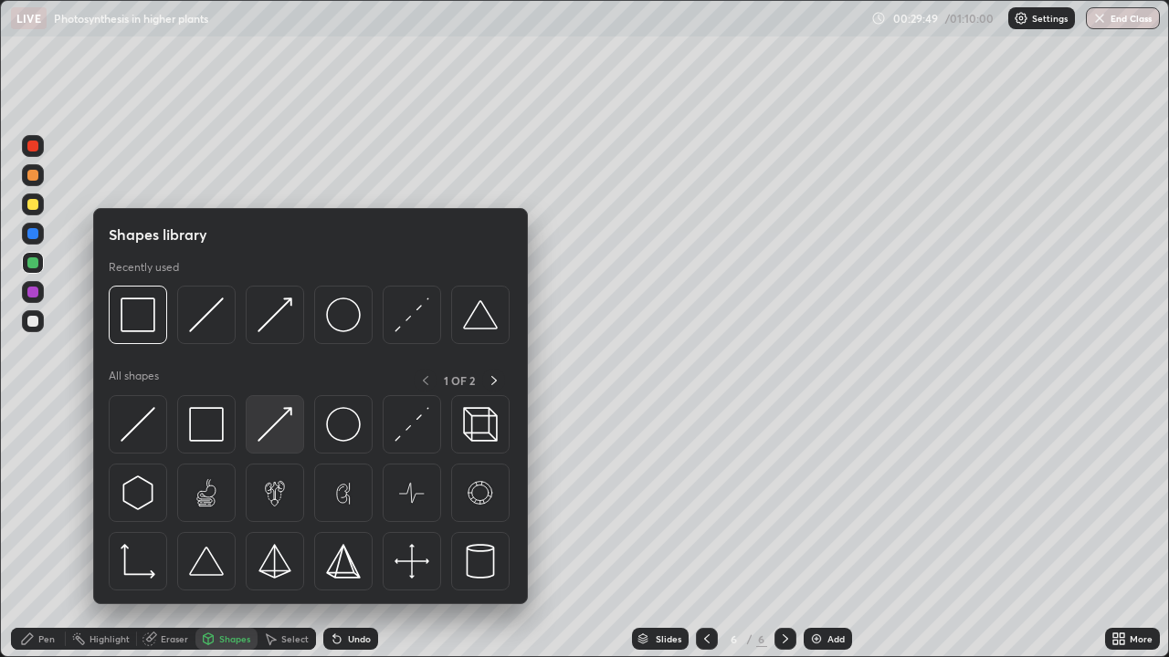
click at [269, 432] on img at bounding box center [274, 424] width 35 height 35
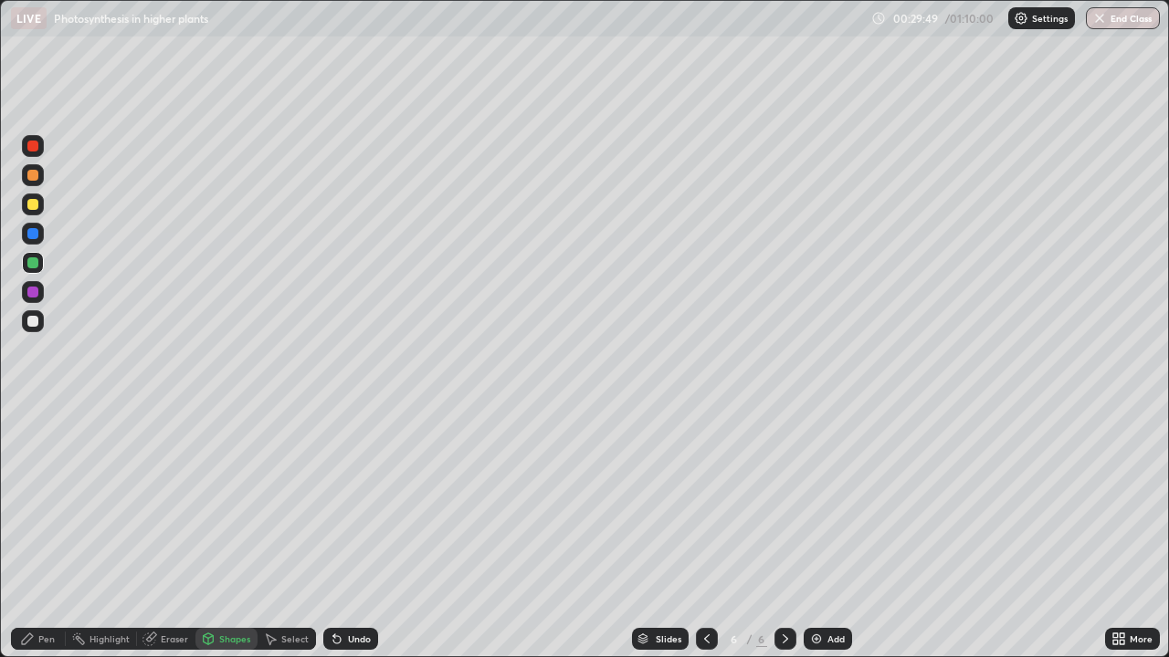
click at [35, 323] on div at bounding box center [32, 321] width 11 height 11
click at [26, 502] on icon at bounding box center [27, 639] width 11 height 11
click at [33, 205] on div at bounding box center [32, 204] width 11 height 11
click at [37, 325] on div at bounding box center [32, 321] width 11 height 11
click at [42, 266] on div at bounding box center [33, 263] width 22 height 22
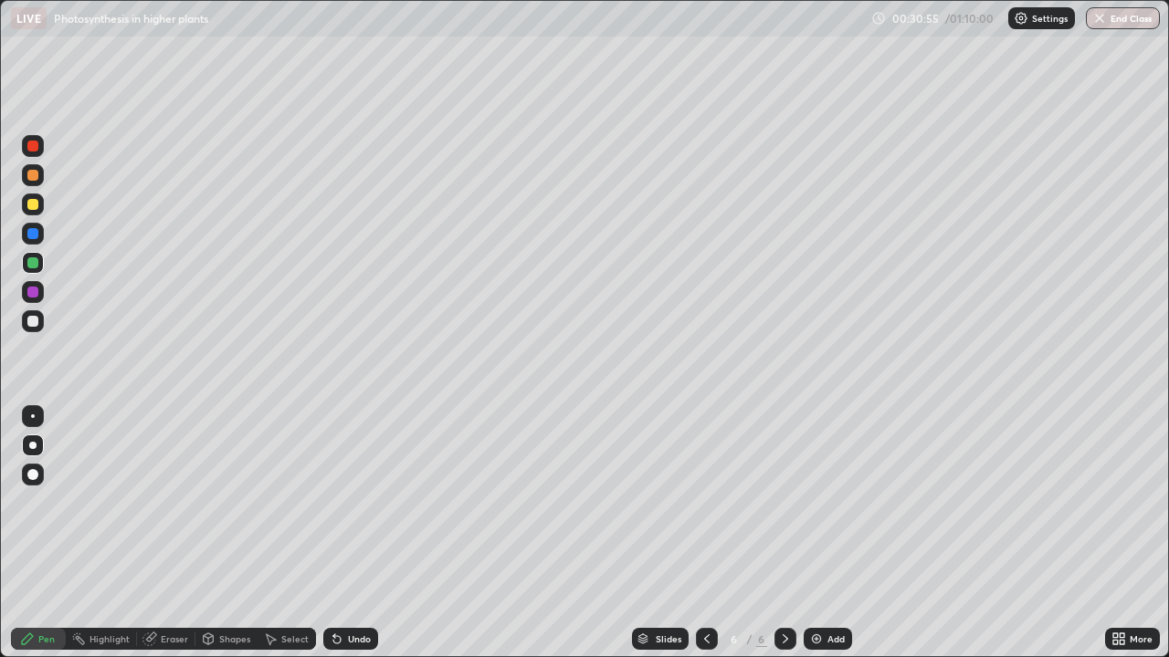
click at [33, 179] on div at bounding box center [32, 175] width 11 height 11
click at [226, 502] on div "Shapes" at bounding box center [234, 639] width 31 height 9
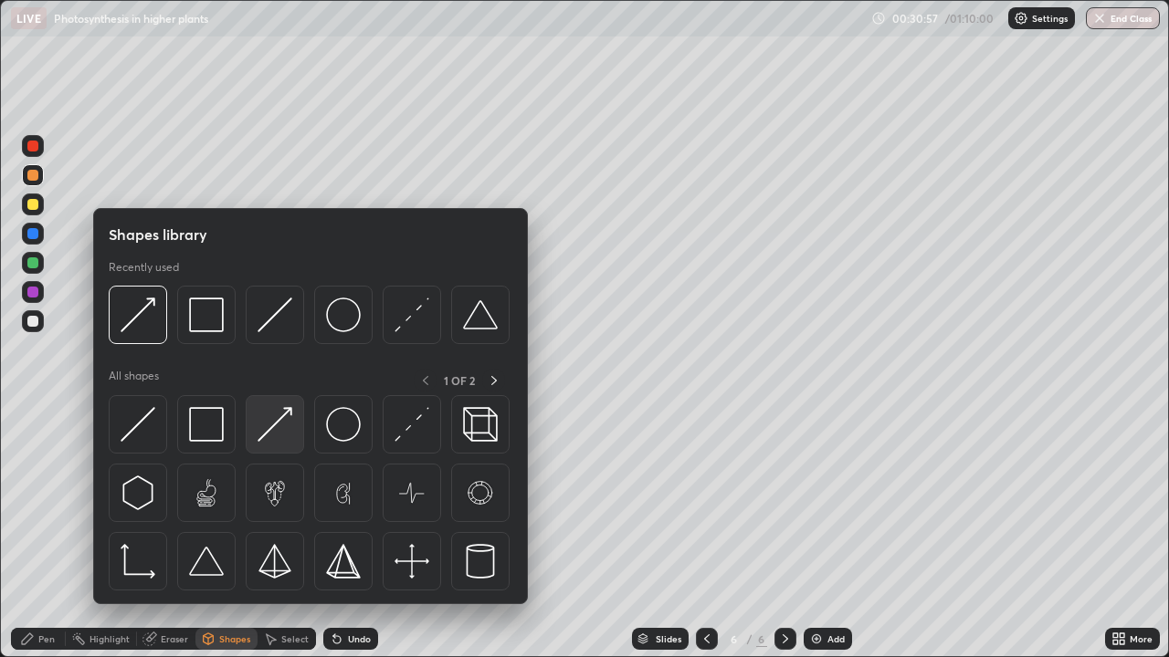
click at [278, 434] on img at bounding box center [274, 424] width 35 height 35
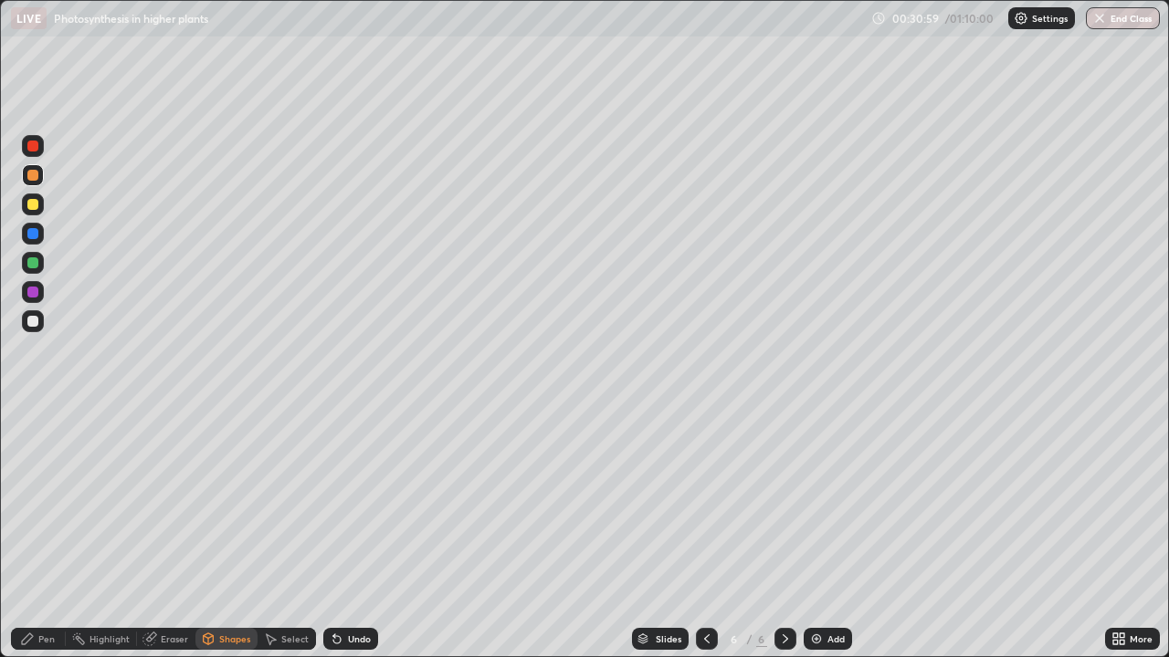
click at [41, 502] on div "Pen" at bounding box center [38, 639] width 55 height 22
click at [33, 416] on div at bounding box center [33, 416] width 4 height 4
click at [228, 502] on div "Shapes" at bounding box center [234, 639] width 31 height 9
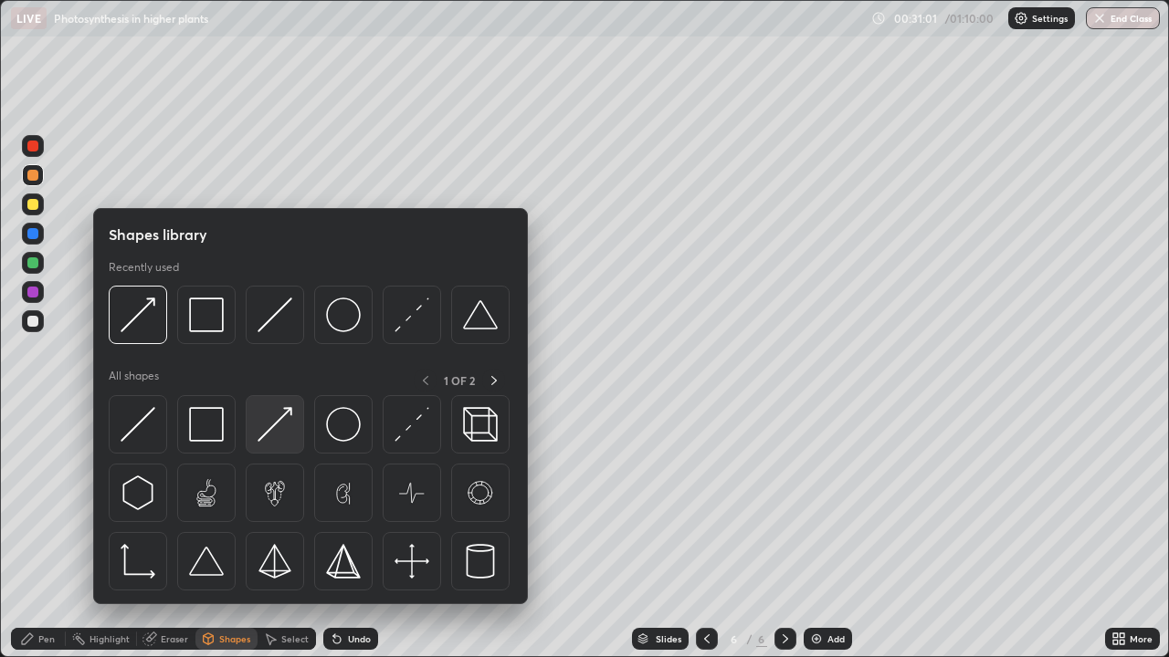
click at [266, 425] on img at bounding box center [274, 424] width 35 height 35
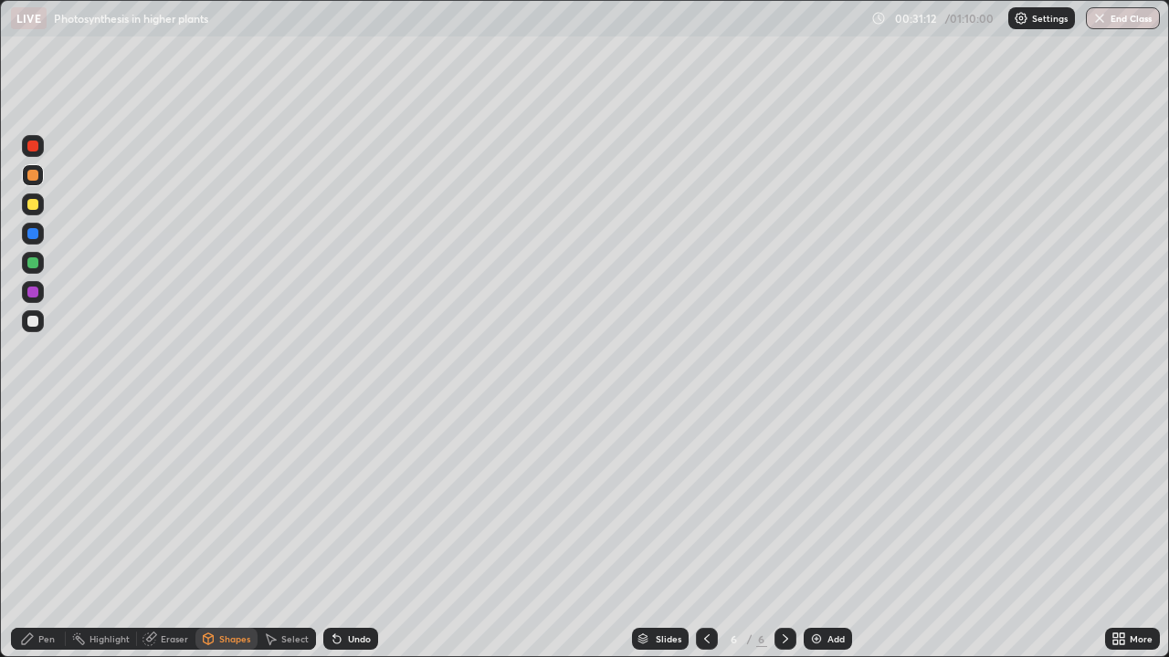
click at [29, 502] on icon at bounding box center [27, 639] width 15 height 15
click at [33, 322] on div at bounding box center [32, 321] width 11 height 11
click at [33, 446] on div at bounding box center [32, 445] width 7 height 7
click at [33, 235] on div at bounding box center [32, 233] width 11 height 11
click at [37, 322] on div at bounding box center [32, 321] width 11 height 11
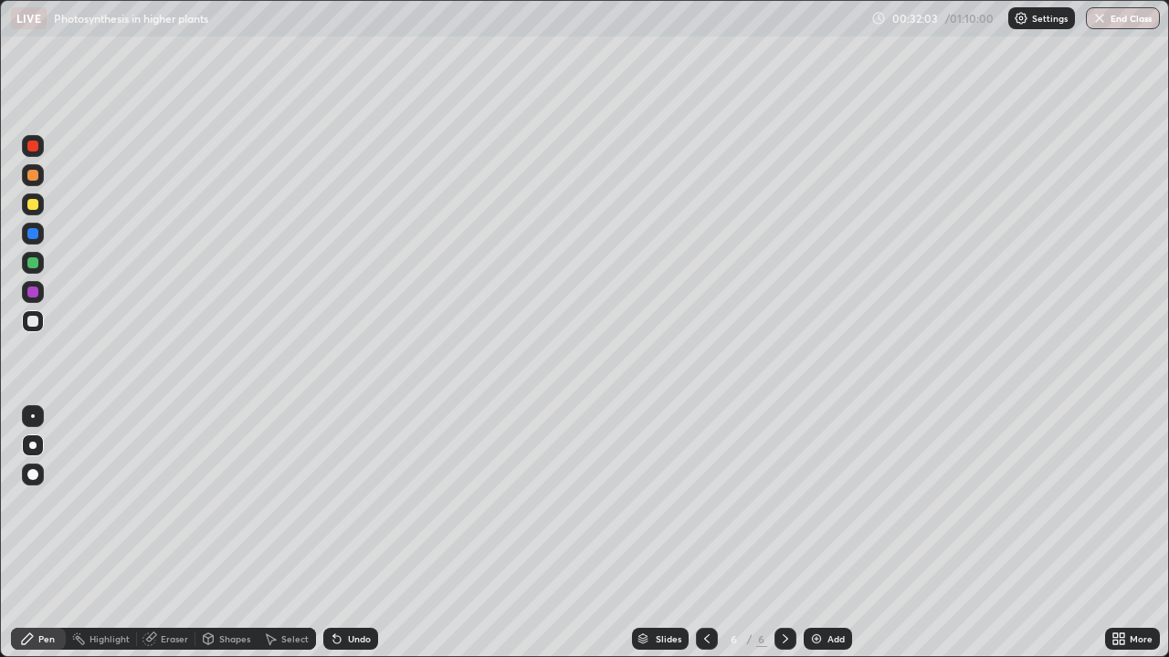
click at [35, 180] on div at bounding box center [32, 175] width 11 height 11
click at [35, 209] on div at bounding box center [32, 204] width 11 height 11
click at [33, 416] on div at bounding box center [33, 416] width 4 height 4
click at [32, 322] on div at bounding box center [32, 321] width 11 height 11
click at [33, 445] on div at bounding box center [32, 445] width 7 height 7
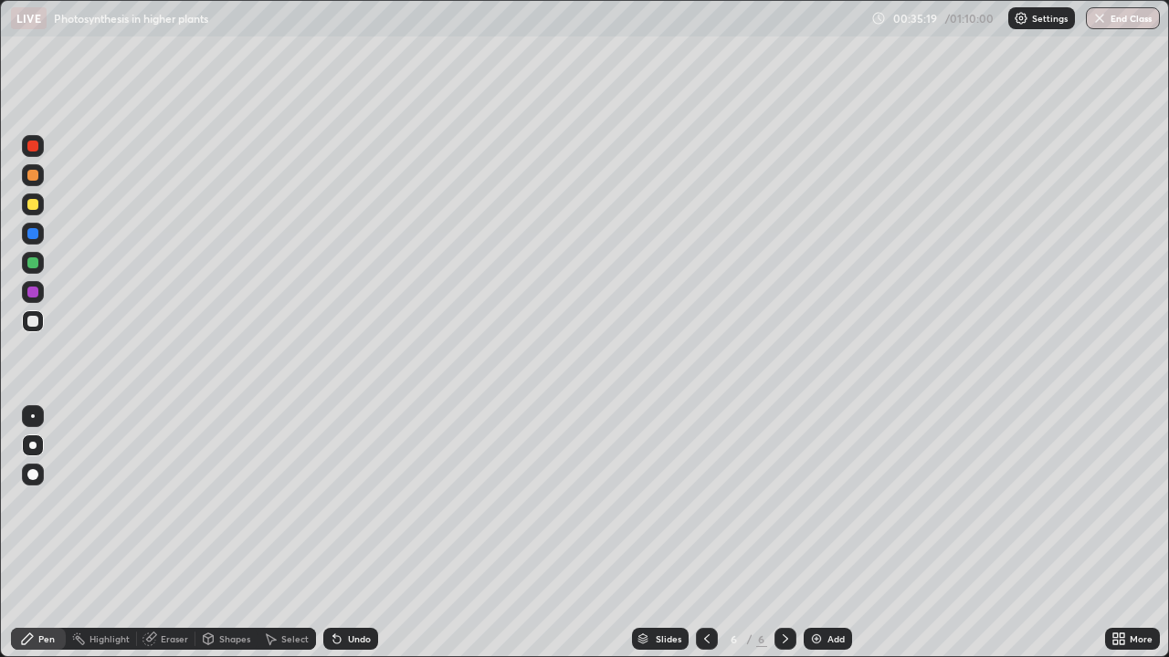
click at [830, 502] on div "Add" at bounding box center [835, 639] width 17 height 9
click at [40, 204] on div at bounding box center [33, 205] width 22 height 22
click at [224, 502] on div "Shapes" at bounding box center [234, 639] width 31 height 9
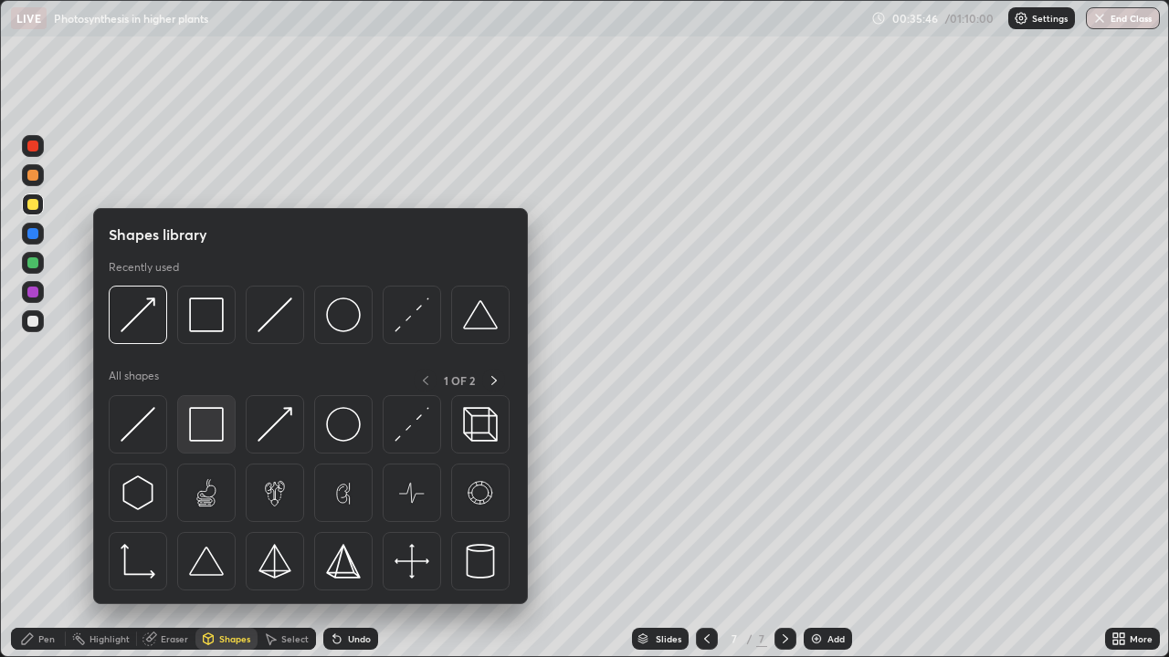
click at [208, 429] on img at bounding box center [206, 424] width 35 height 35
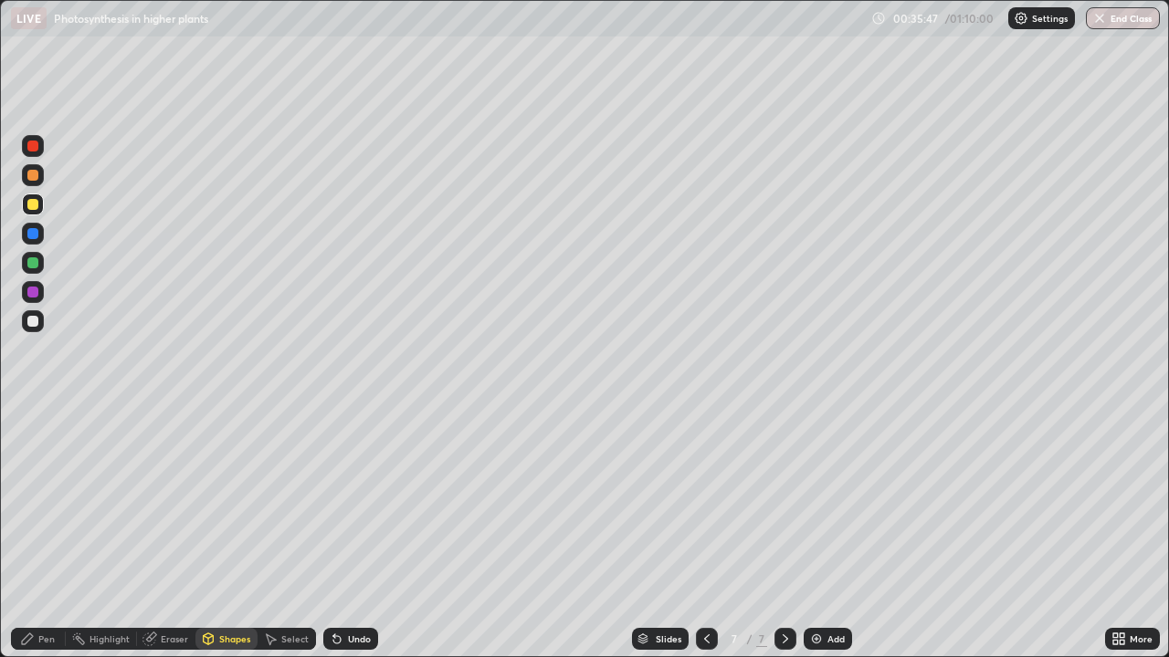
click at [27, 320] on div at bounding box center [32, 321] width 11 height 11
click at [47, 502] on div "Pen" at bounding box center [46, 639] width 16 height 9
click at [33, 205] on div at bounding box center [32, 204] width 11 height 11
click at [34, 172] on div at bounding box center [32, 175] width 11 height 11
click at [36, 320] on div at bounding box center [32, 321] width 11 height 11
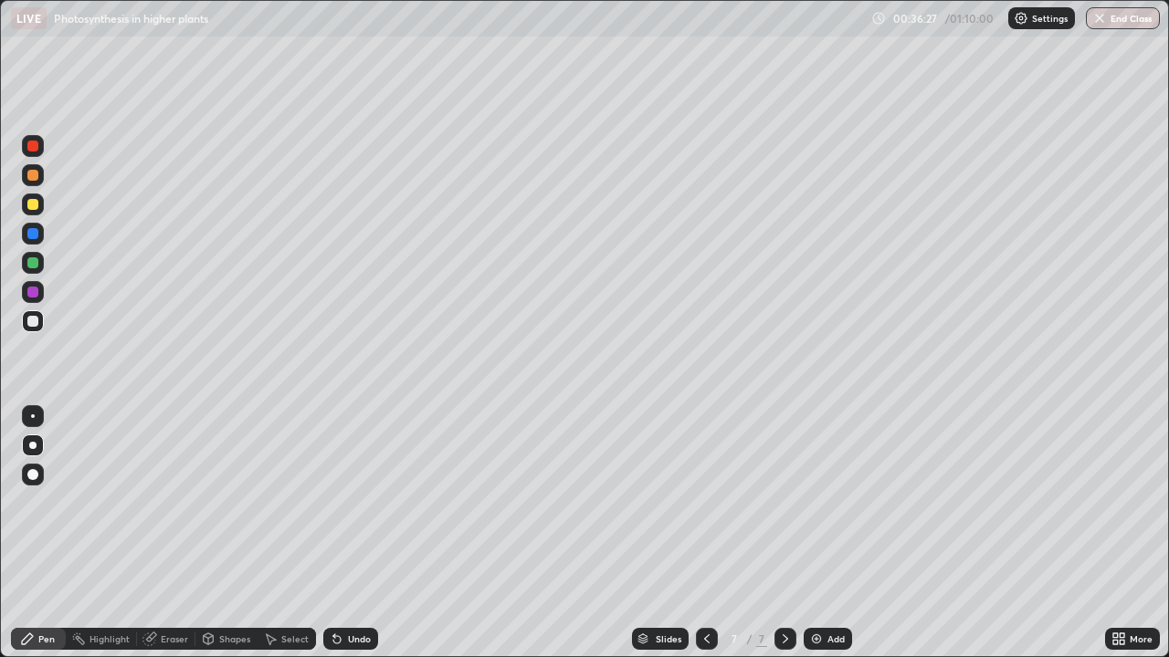
click at [34, 294] on div at bounding box center [32, 292] width 11 height 11
click at [37, 177] on div at bounding box center [32, 175] width 11 height 11
click at [33, 148] on div at bounding box center [32, 146] width 11 height 11
click at [33, 416] on div at bounding box center [33, 416] width 4 height 4
click at [37, 320] on div at bounding box center [32, 321] width 11 height 11
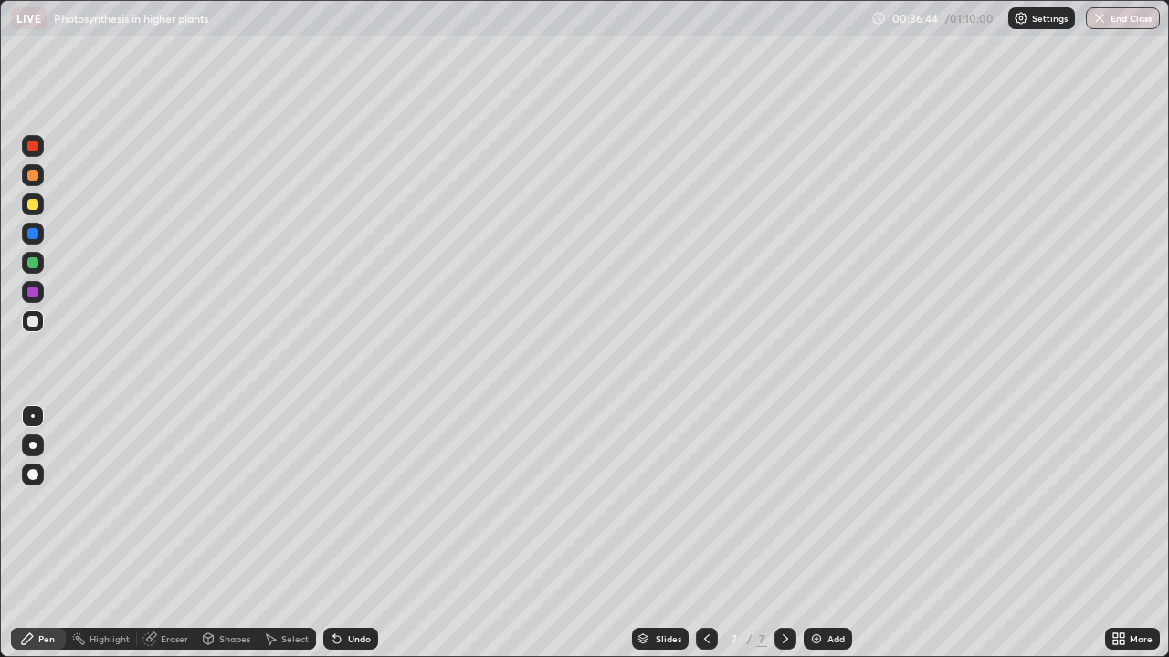
click at [33, 446] on div at bounding box center [32, 445] width 7 height 7
click at [34, 264] on div at bounding box center [32, 262] width 11 height 11
click at [34, 324] on div at bounding box center [32, 321] width 11 height 11
click at [222, 502] on div "Shapes" at bounding box center [234, 639] width 31 height 9
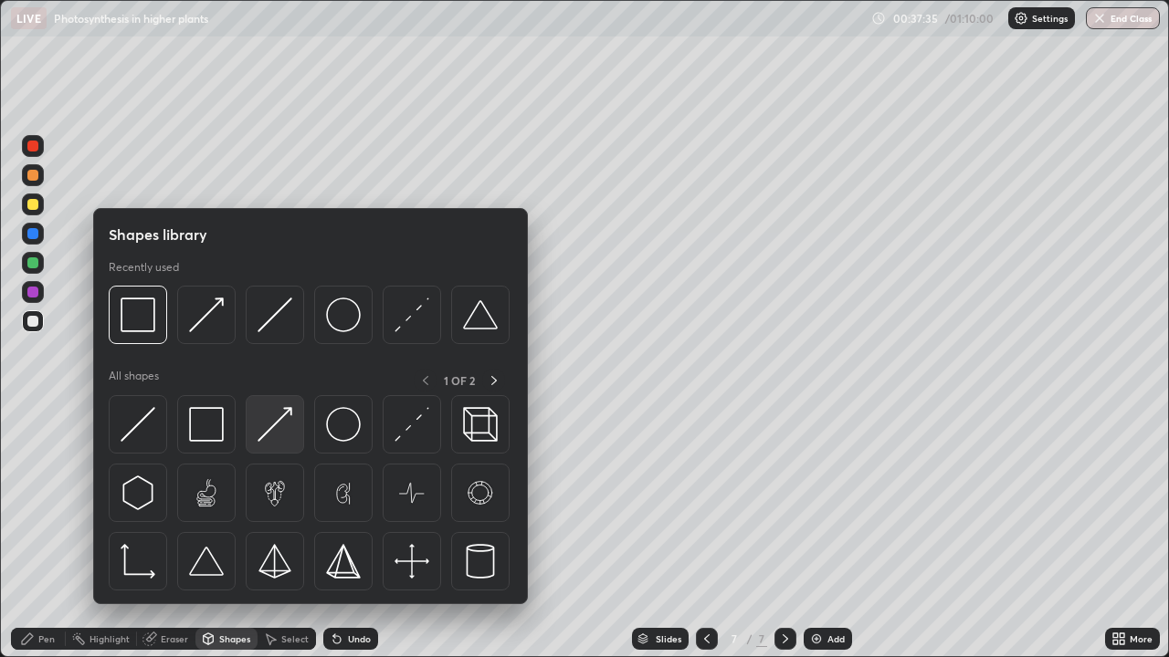
click at [283, 436] on img at bounding box center [274, 424] width 35 height 35
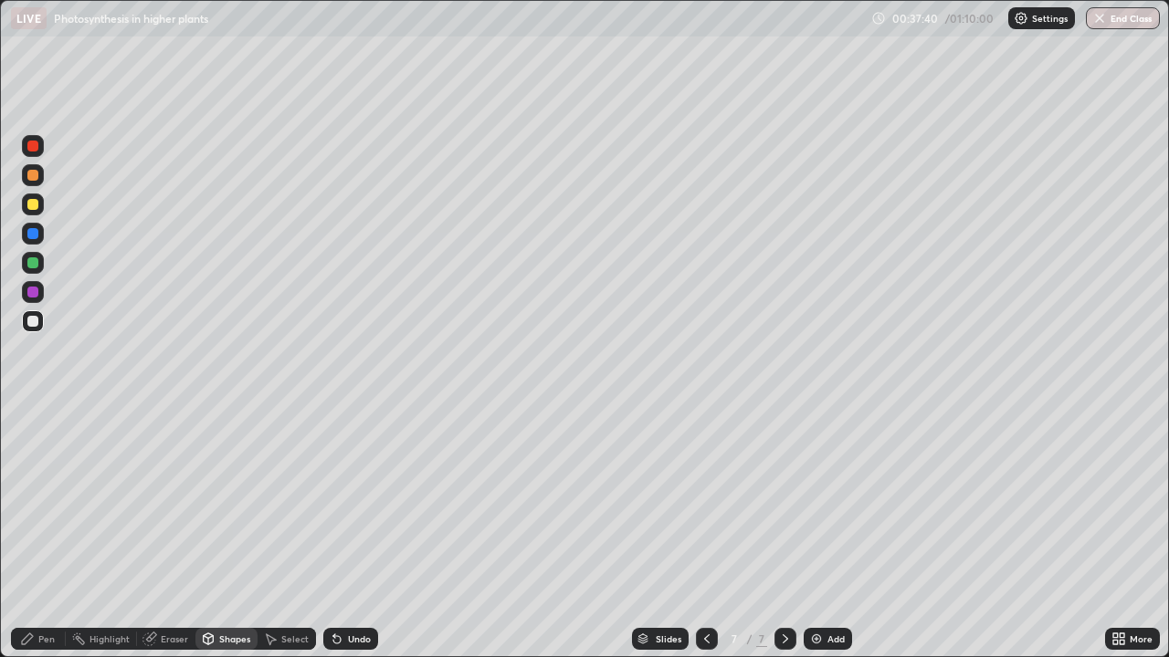
click at [45, 502] on div "Pen" at bounding box center [46, 639] width 16 height 9
click at [37, 324] on div at bounding box center [32, 321] width 11 height 11
click at [34, 176] on div at bounding box center [32, 175] width 11 height 11
click at [36, 311] on div at bounding box center [33, 321] width 22 height 22
click at [28, 262] on div at bounding box center [32, 262] width 11 height 11
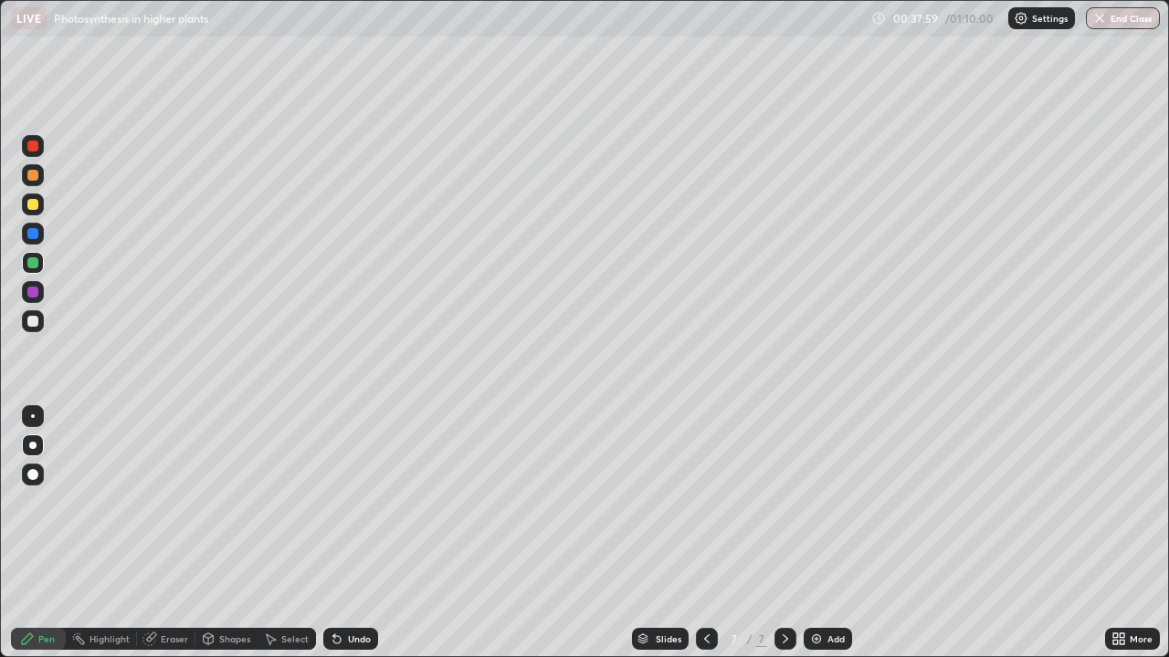
click at [33, 446] on div at bounding box center [32, 445] width 7 height 7
click at [34, 291] on div at bounding box center [32, 292] width 11 height 11
click at [33, 446] on div at bounding box center [32, 445] width 7 height 7
click at [33, 323] on div at bounding box center [32, 321] width 11 height 11
click at [38, 329] on div at bounding box center [33, 321] width 22 height 22
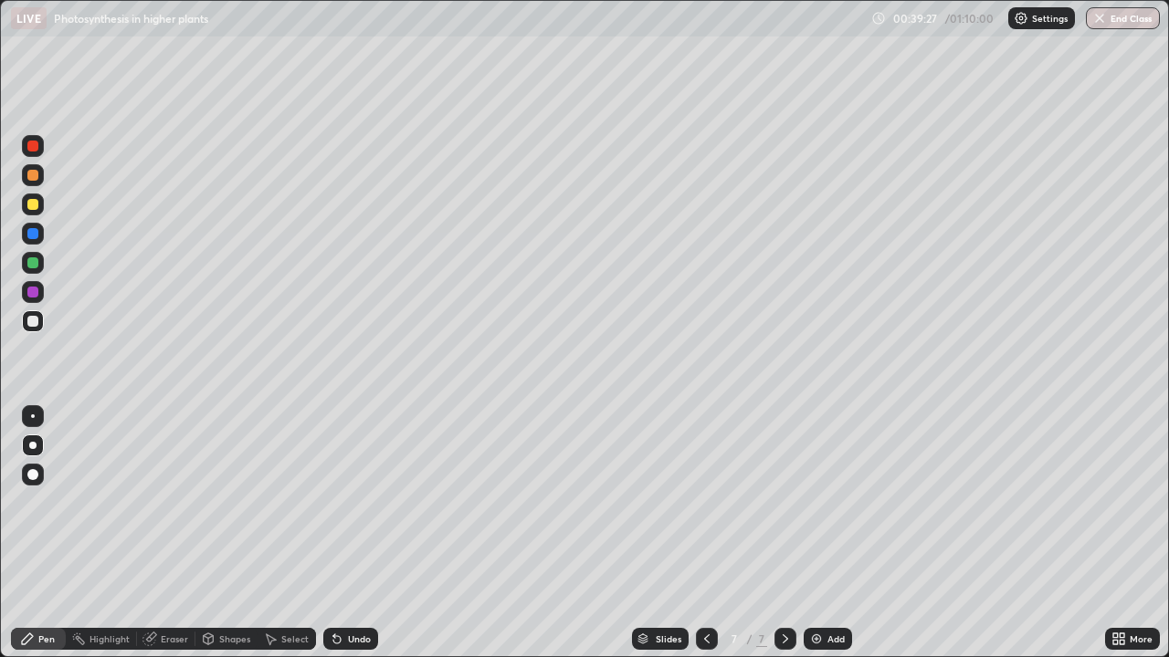
click at [32, 183] on div at bounding box center [33, 175] width 22 height 22
click at [33, 177] on div at bounding box center [32, 175] width 11 height 11
click at [33, 148] on div at bounding box center [32, 146] width 11 height 11
click at [33, 416] on div at bounding box center [33, 416] width 4 height 4
click at [28, 260] on div at bounding box center [32, 262] width 11 height 11
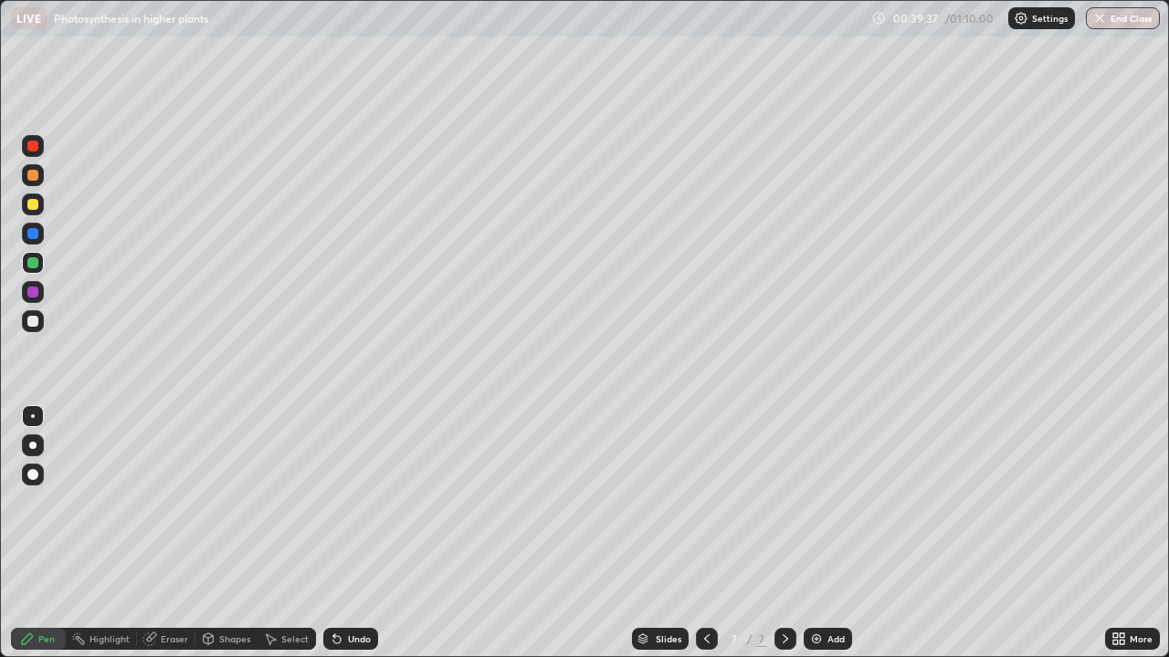
click at [36, 445] on div at bounding box center [32, 445] width 7 height 7
click at [32, 196] on div at bounding box center [33, 205] width 22 height 22
click at [228, 502] on div "Shapes" at bounding box center [234, 639] width 31 height 9
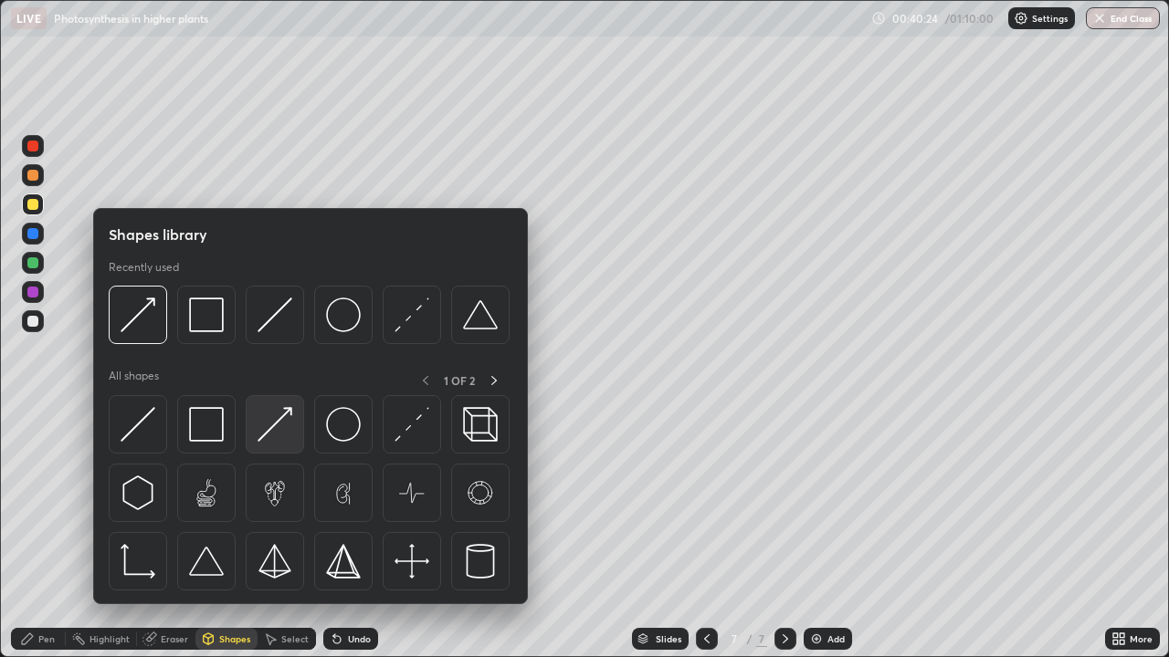
click at [271, 449] on div at bounding box center [275, 424] width 58 height 58
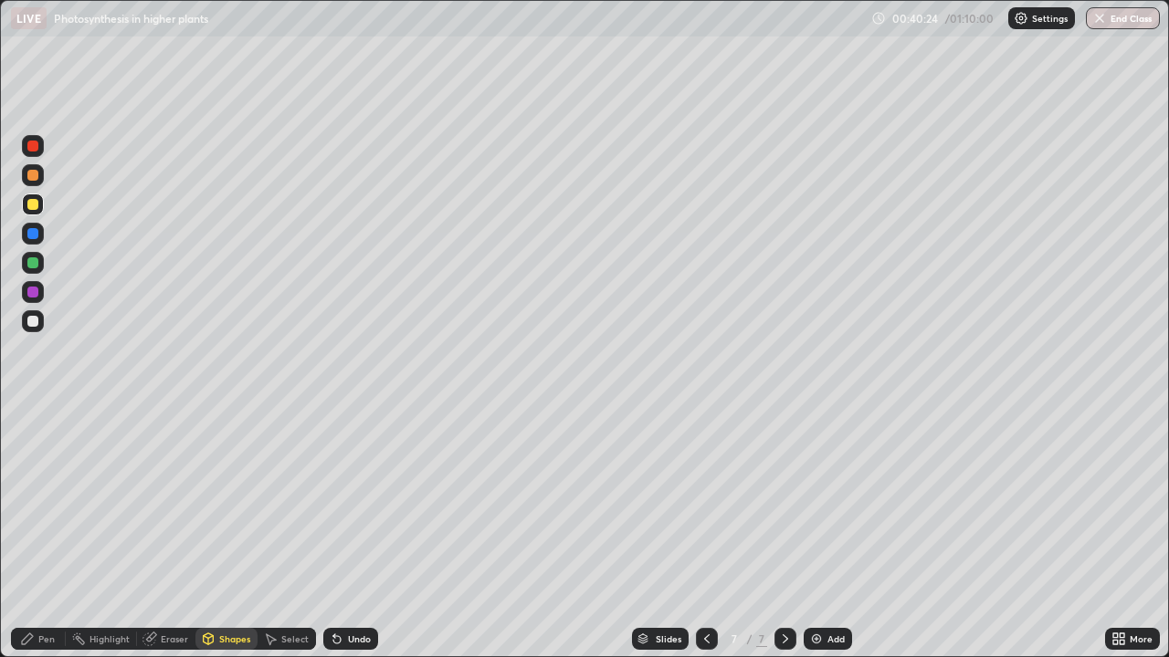
click at [34, 322] on div at bounding box center [32, 321] width 11 height 11
click at [32, 323] on div at bounding box center [32, 321] width 11 height 11
click at [366, 502] on div "Undo" at bounding box center [359, 639] width 23 height 9
click at [52, 502] on div "Pen" at bounding box center [46, 639] width 16 height 9
click at [47, 502] on div "Pen" at bounding box center [46, 639] width 16 height 9
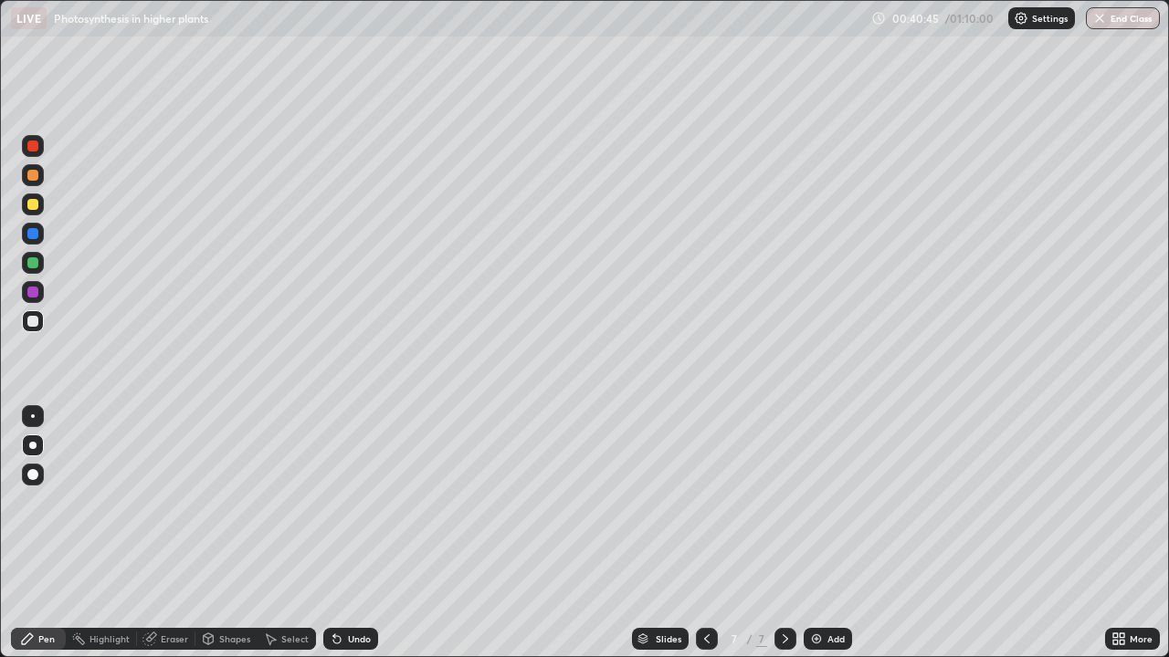
click at [40, 322] on div at bounding box center [33, 321] width 22 height 22
click at [32, 205] on div at bounding box center [32, 204] width 11 height 11
click at [33, 321] on div at bounding box center [32, 321] width 11 height 11
click at [34, 184] on div at bounding box center [33, 175] width 22 height 22
click at [34, 266] on div at bounding box center [32, 262] width 11 height 11
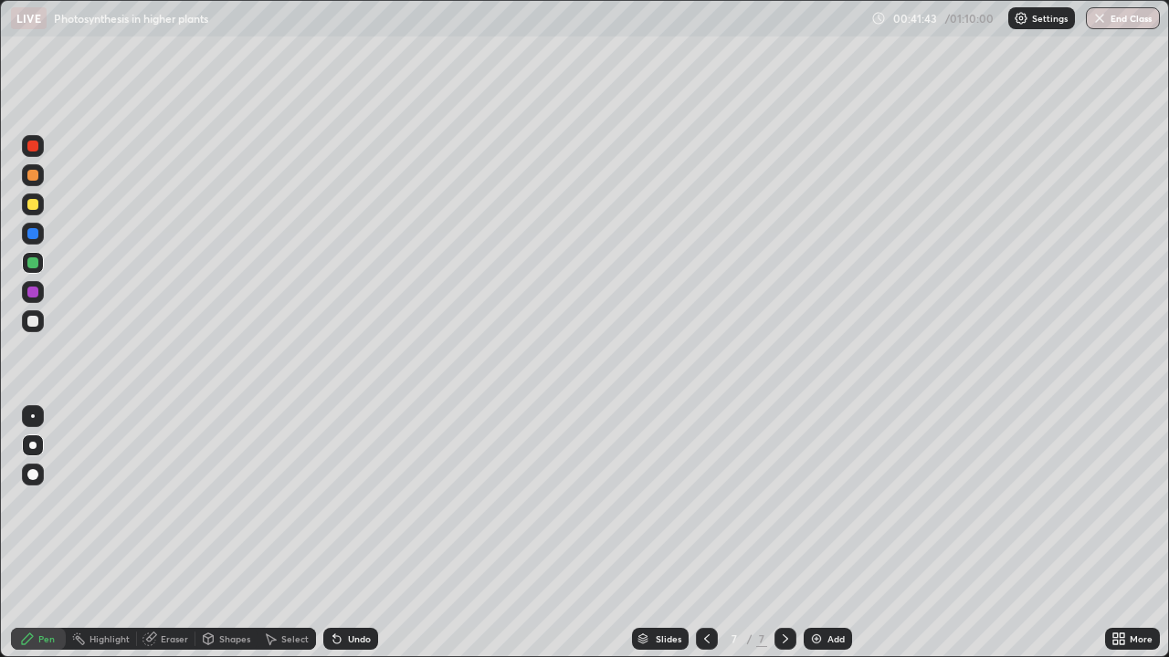
click at [35, 179] on div at bounding box center [32, 175] width 11 height 11
click at [33, 416] on div at bounding box center [33, 416] width 4 height 4
click at [38, 269] on div at bounding box center [33, 263] width 22 height 22
click at [34, 297] on div at bounding box center [32, 292] width 11 height 11
click at [29, 330] on div at bounding box center [33, 321] width 22 height 22
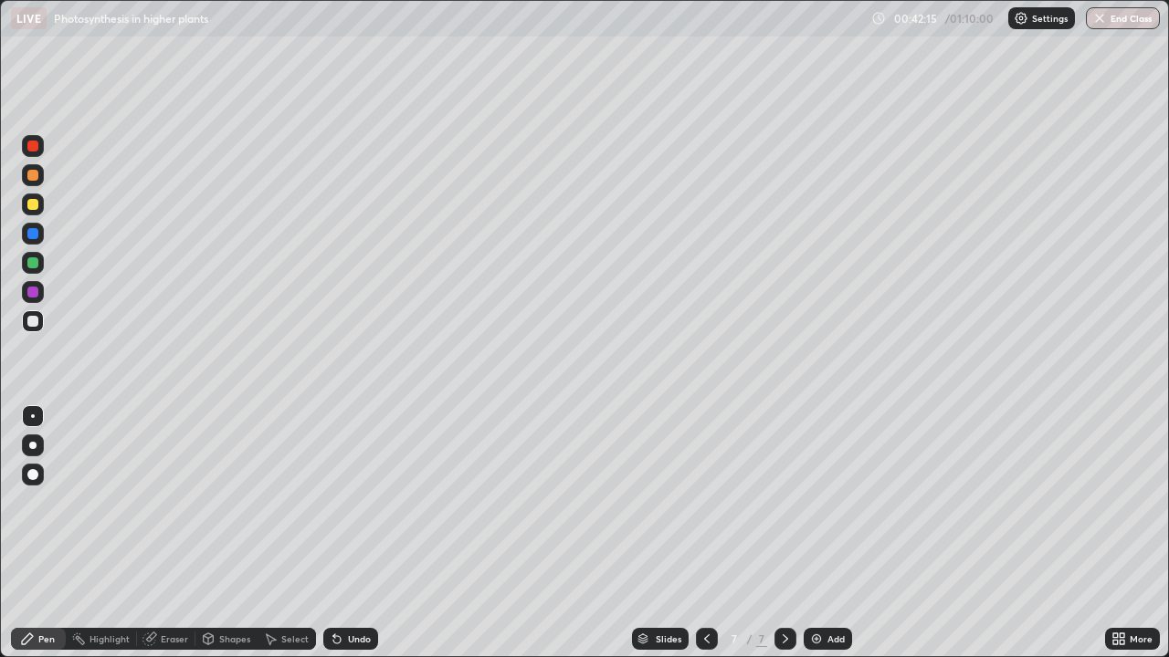
click at [42, 450] on div at bounding box center [33, 446] width 22 height 22
click at [825, 502] on div "Add" at bounding box center [827, 639] width 48 height 22
click at [34, 319] on div at bounding box center [32, 321] width 11 height 11
click at [33, 446] on div at bounding box center [32, 445] width 7 height 7
click at [349, 502] on div "Undo" at bounding box center [359, 639] width 23 height 9
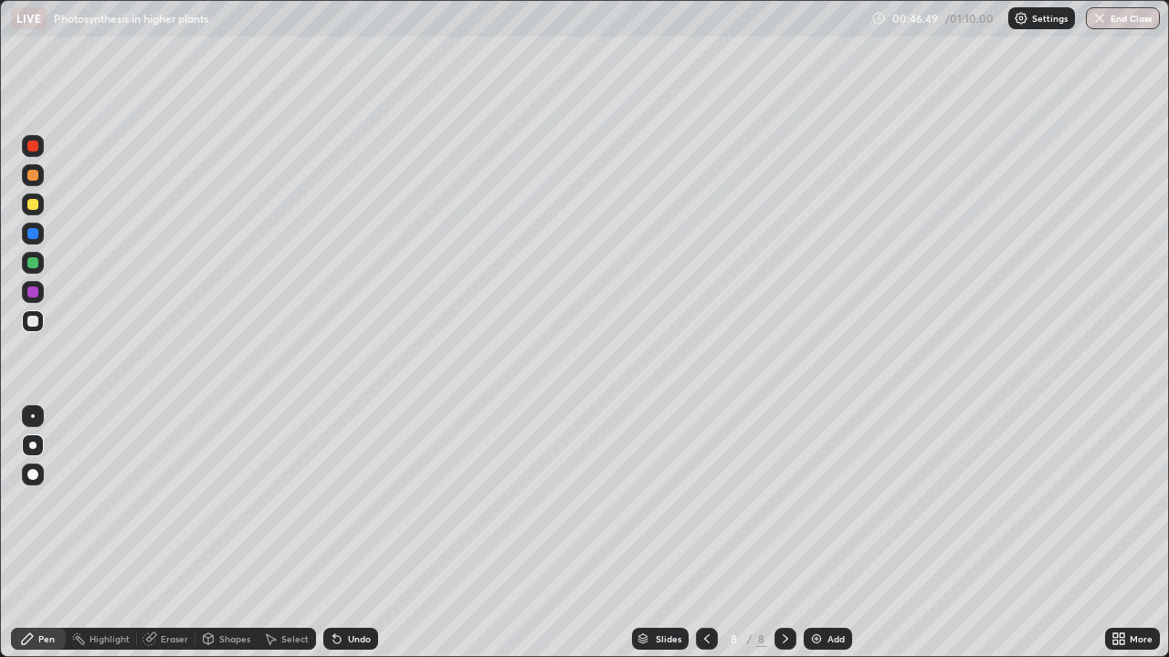
click at [226, 502] on div "Shapes" at bounding box center [226, 639] width 62 height 22
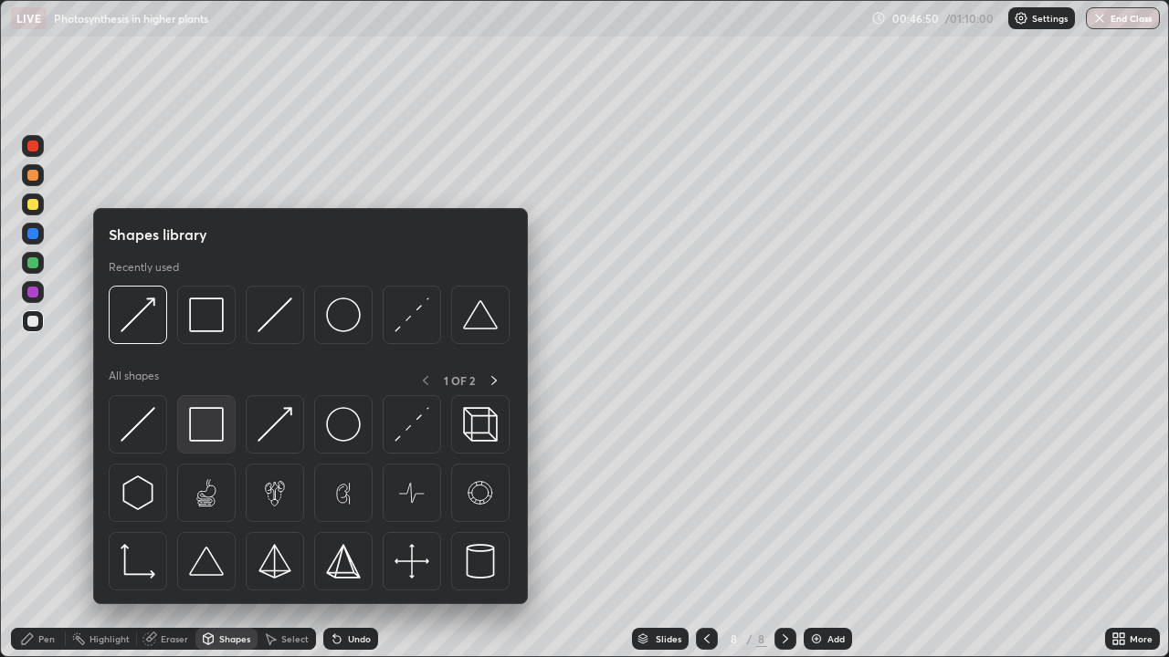
click at [212, 432] on img at bounding box center [206, 424] width 35 height 35
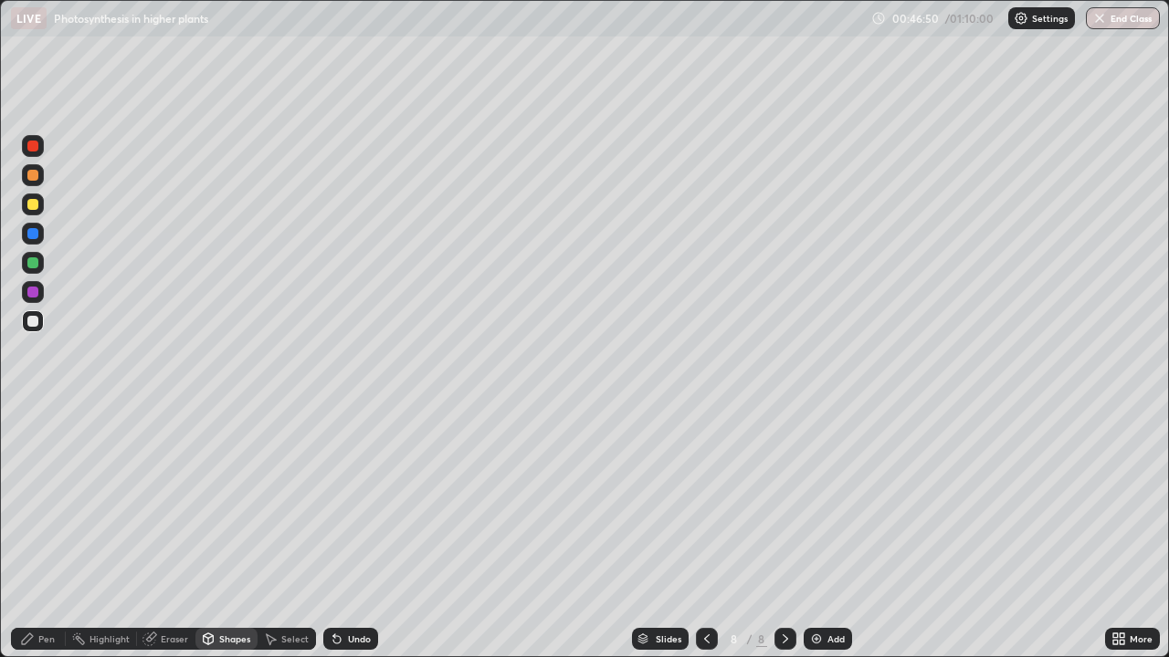
click at [36, 208] on div at bounding box center [32, 204] width 11 height 11
click at [50, 502] on div "Pen" at bounding box center [46, 639] width 16 height 9
click at [35, 322] on div at bounding box center [32, 321] width 11 height 11
click at [35, 180] on div at bounding box center [32, 175] width 11 height 11
click at [36, 262] on div at bounding box center [32, 262] width 11 height 11
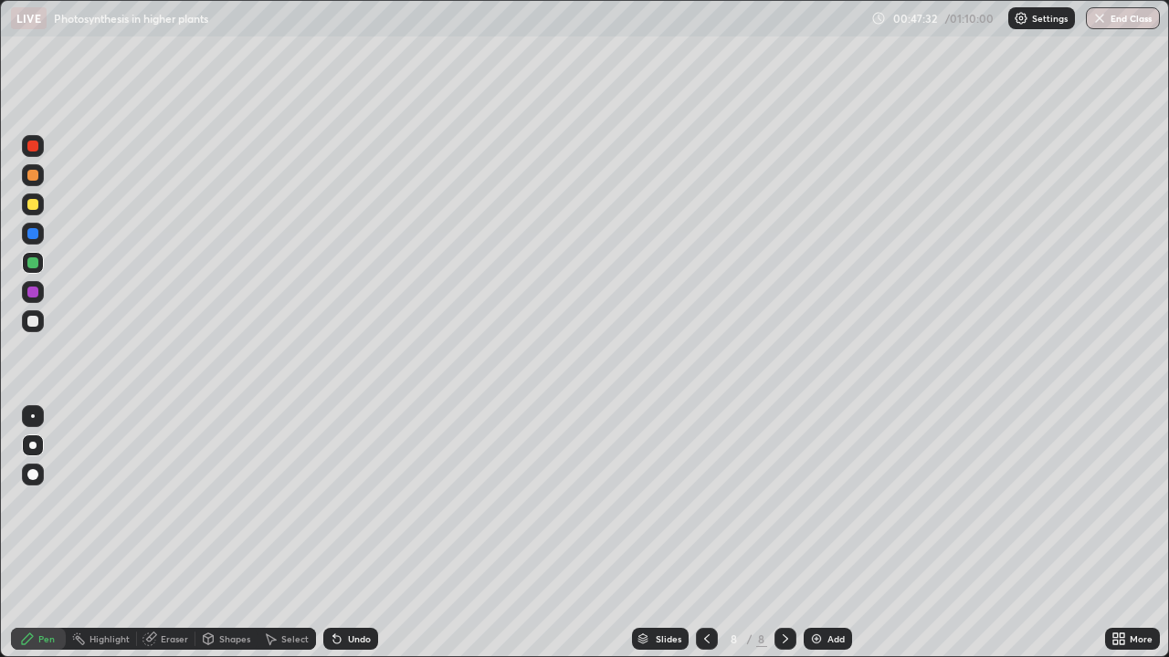
click at [34, 175] on div at bounding box center [32, 175] width 11 height 11
click at [29, 205] on div at bounding box center [32, 204] width 11 height 11
click at [37, 322] on div at bounding box center [32, 321] width 11 height 11
click at [246, 502] on div "Shapes" at bounding box center [234, 639] width 31 height 9
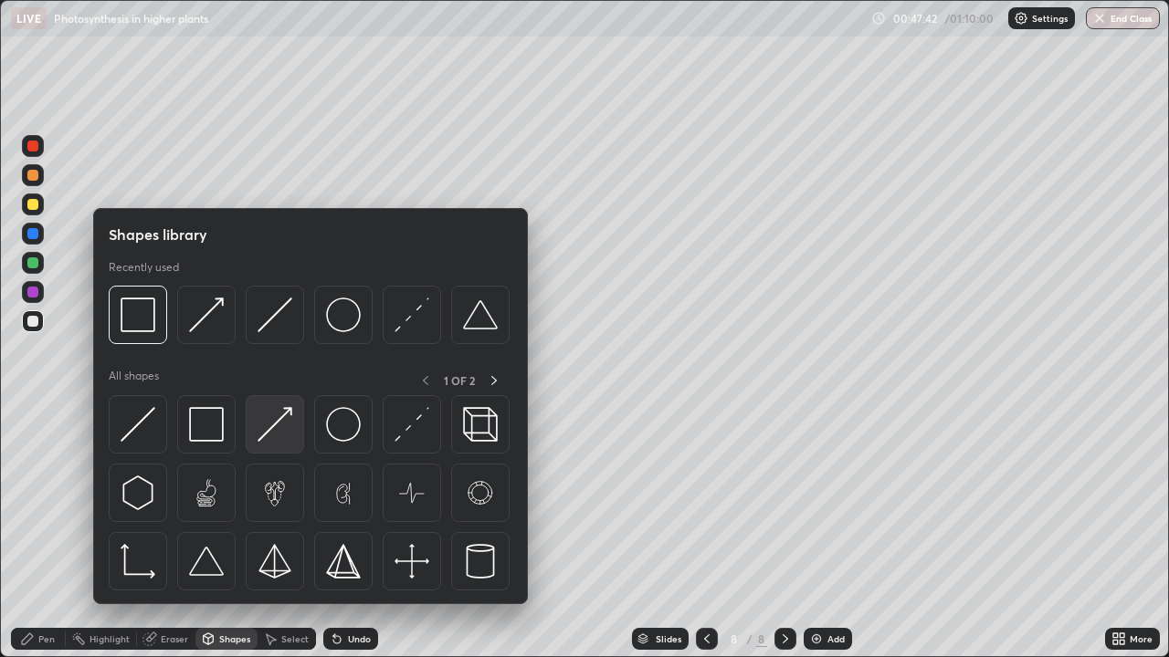
click at [272, 432] on img at bounding box center [274, 424] width 35 height 35
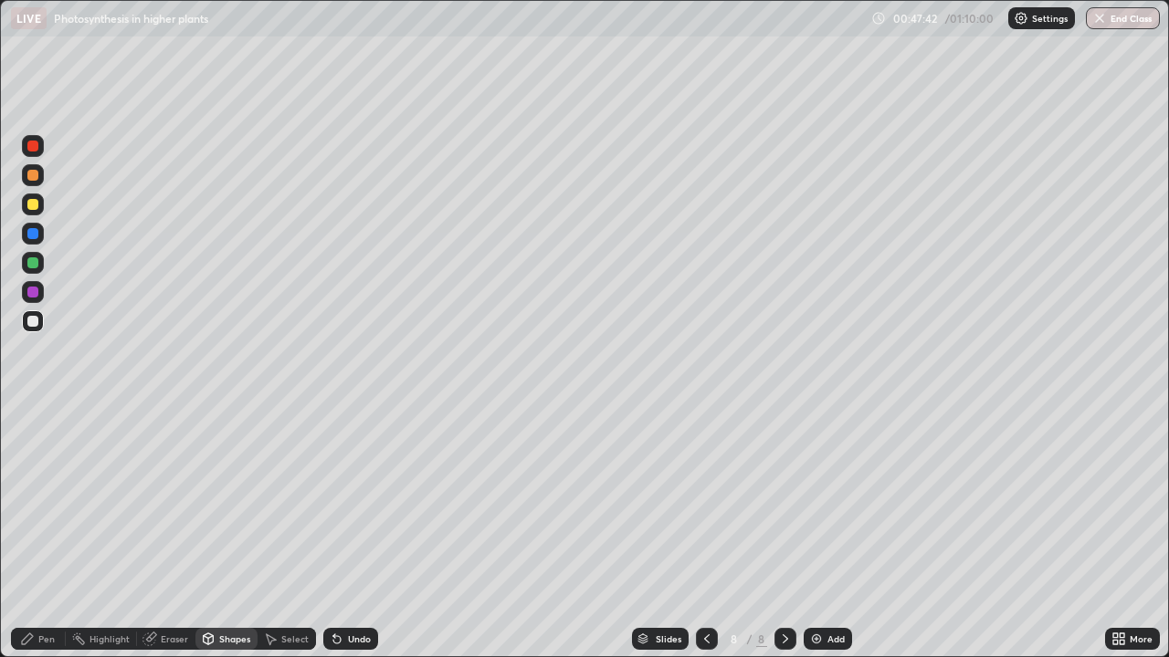
click at [36, 323] on div at bounding box center [32, 321] width 11 height 11
click at [27, 502] on icon at bounding box center [27, 639] width 11 height 11
click at [39, 185] on div at bounding box center [33, 175] width 22 height 22
click at [705, 502] on icon at bounding box center [706, 639] width 15 height 15
click at [775, 502] on div at bounding box center [785, 639] width 22 height 22
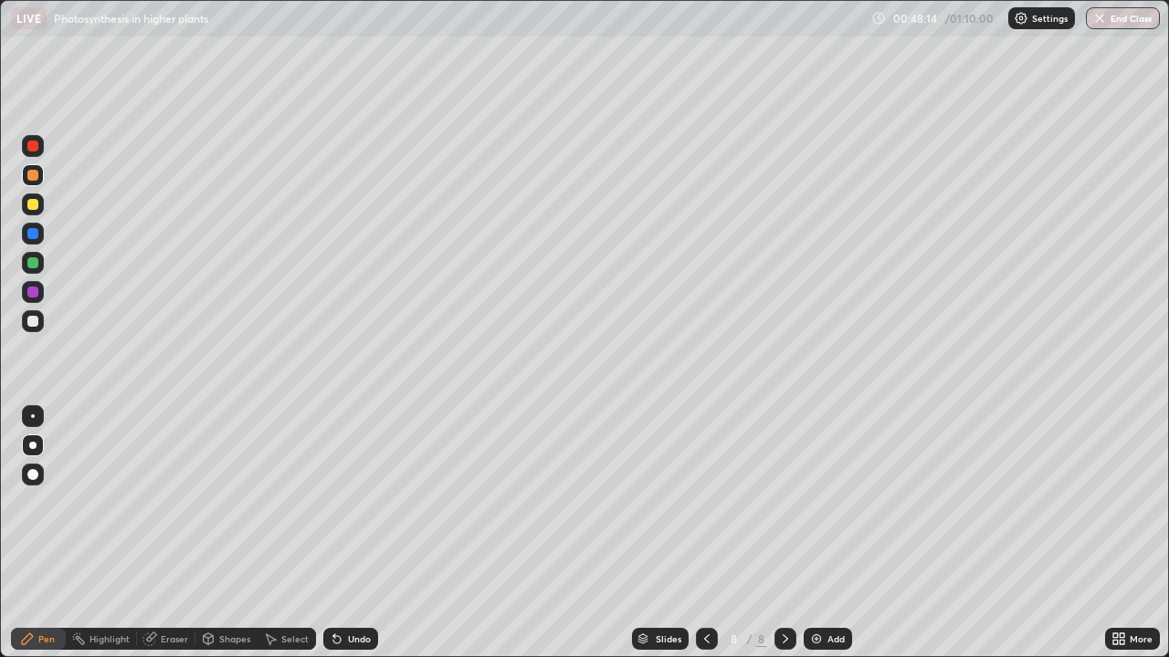
click at [31, 323] on div at bounding box center [32, 321] width 11 height 11
click at [33, 215] on div at bounding box center [33, 205] width 22 height 22
click at [31, 266] on div at bounding box center [32, 262] width 11 height 11
click at [34, 324] on div at bounding box center [32, 321] width 11 height 11
click at [33, 231] on div at bounding box center [32, 233] width 11 height 11
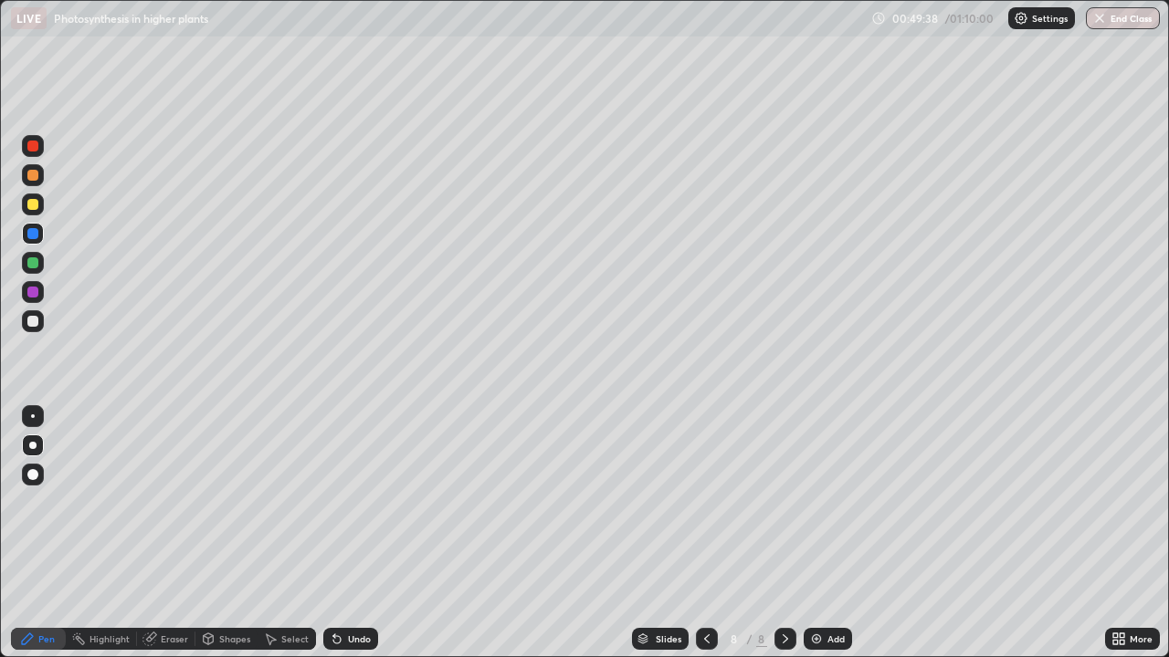
click at [34, 321] on div at bounding box center [32, 321] width 11 height 11
click at [31, 264] on div at bounding box center [32, 262] width 11 height 11
click at [39, 292] on div at bounding box center [33, 292] width 22 height 22
click at [27, 211] on div at bounding box center [33, 205] width 22 height 22
click at [36, 318] on div at bounding box center [32, 321] width 11 height 11
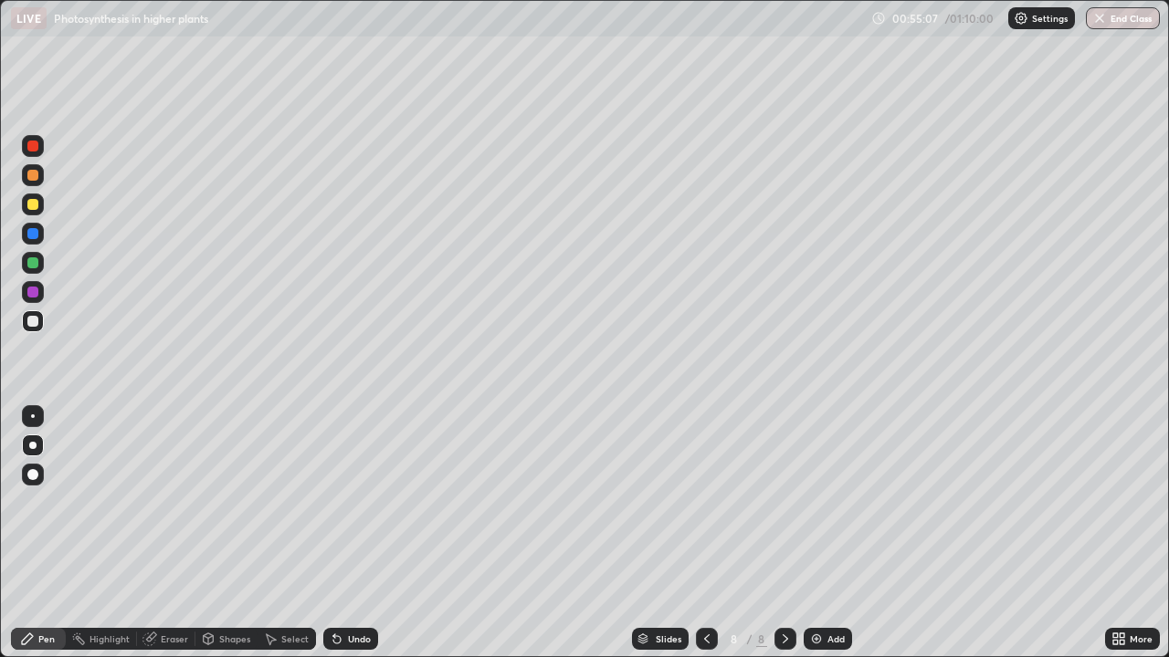
click at [832, 502] on div "Add" at bounding box center [835, 639] width 17 height 9
click at [33, 205] on div at bounding box center [32, 204] width 11 height 11
click at [32, 446] on div at bounding box center [32, 445] width 7 height 7
click at [229, 502] on div "Shapes" at bounding box center [234, 639] width 31 height 9
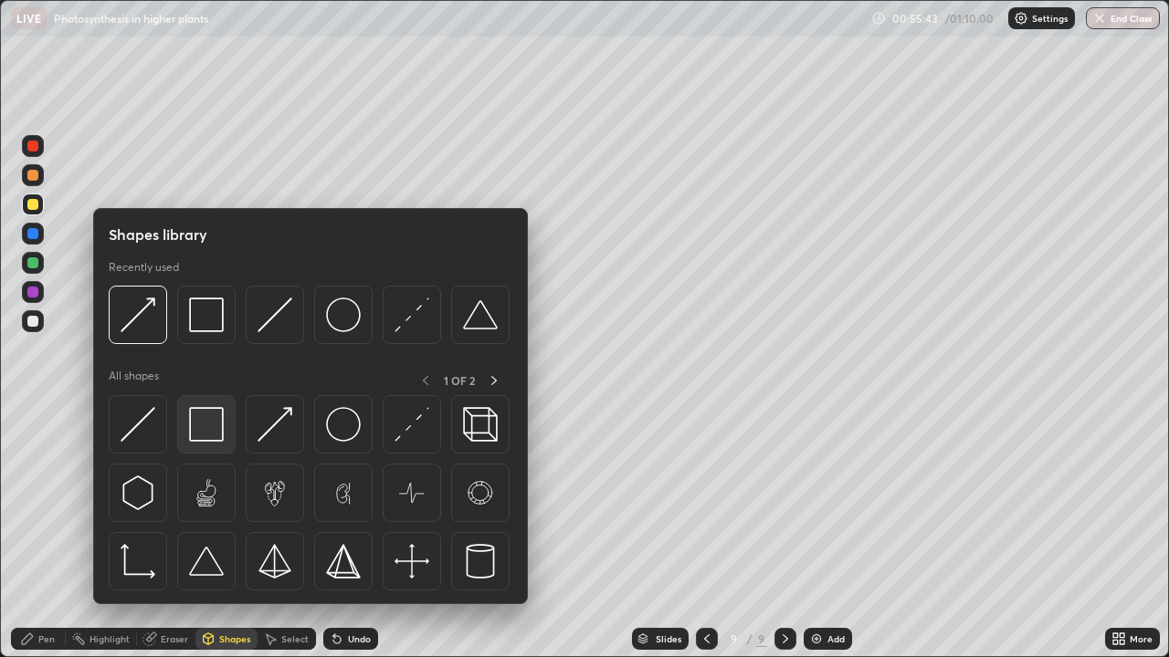
click at [216, 430] on img at bounding box center [206, 424] width 35 height 35
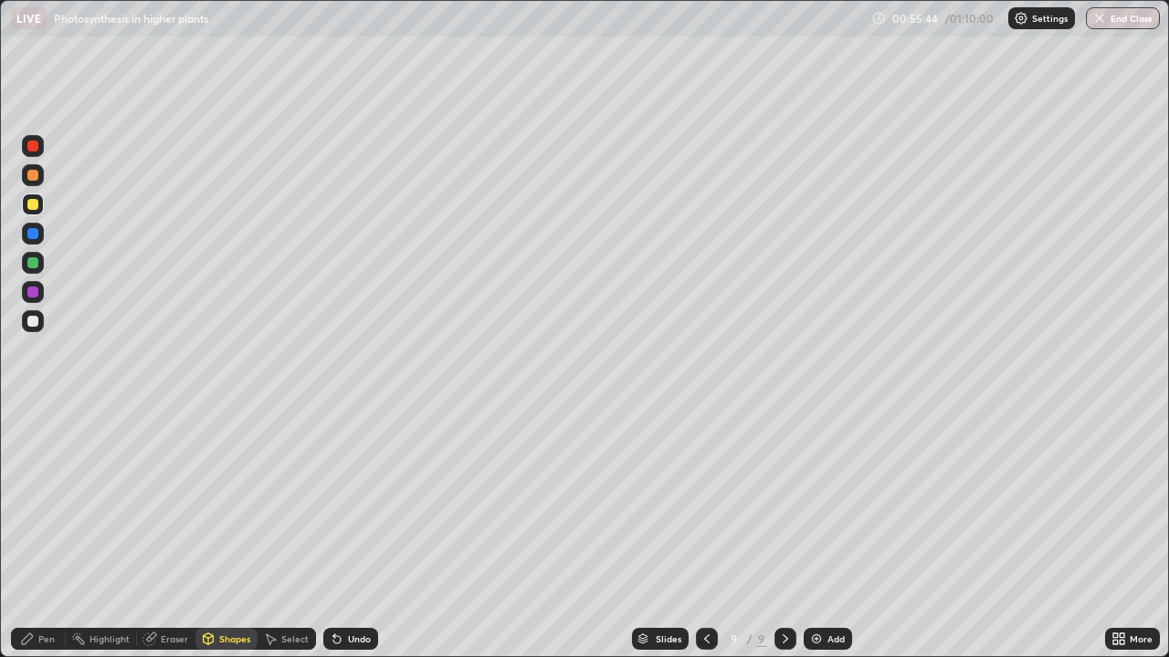
click at [36, 326] on div at bounding box center [32, 321] width 11 height 11
click at [46, 502] on div "Pen" at bounding box center [46, 639] width 16 height 9
click at [37, 326] on div at bounding box center [33, 321] width 22 height 22
click at [37, 178] on div at bounding box center [32, 175] width 11 height 11
click at [226, 502] on div "Shapes" at bounding box center [226, 639] width 62 height 22
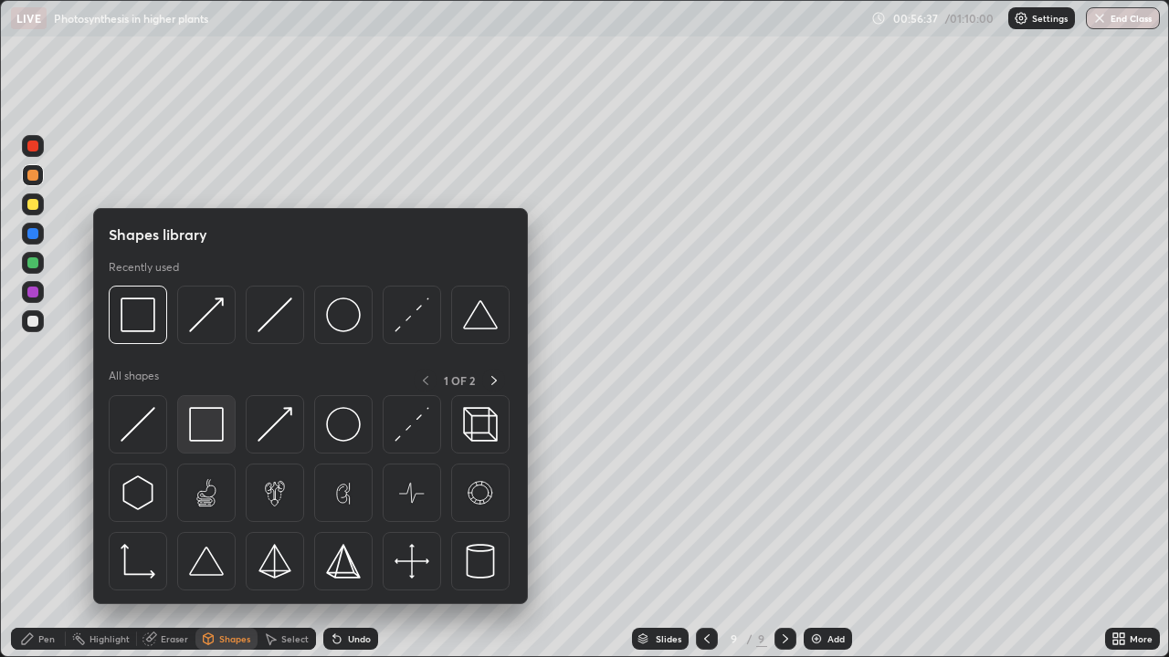
click at [221, 434] on img at bounding box center [206, 424] width 35 height 35
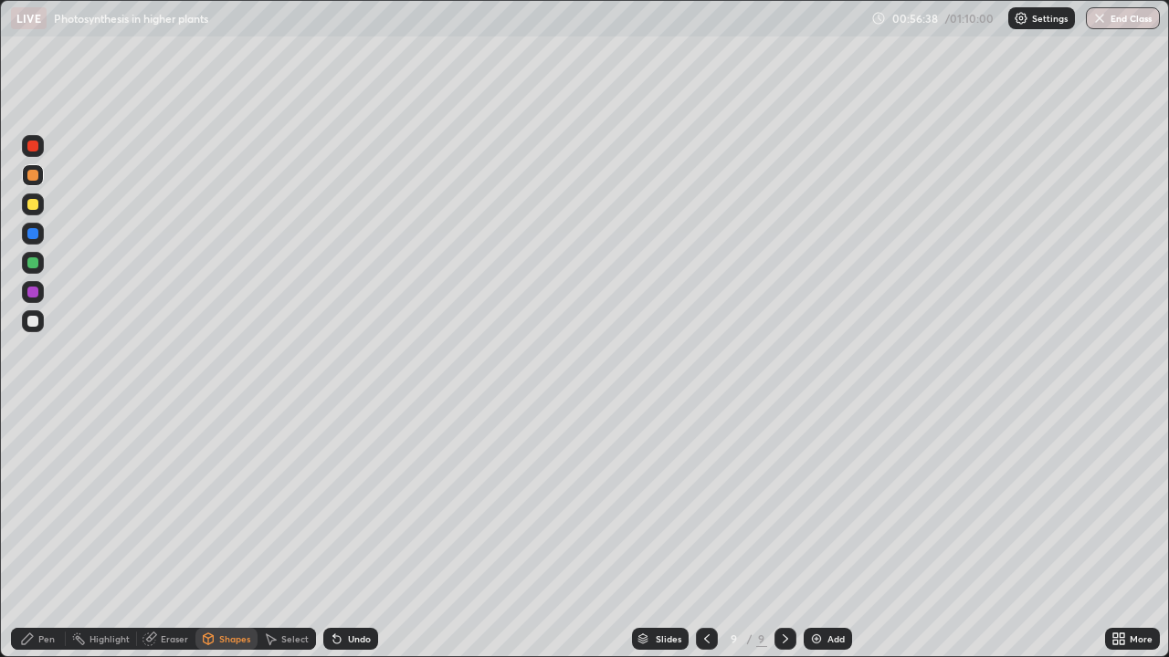
click at [37, 326] on div at bounding box center [33, 321] width 22 height 22
click at [46, 502] on div "Pen" at bounding box center [46, 639] width 16 height 9
click at [34, 325] on div at bounding box center [32, 321] width 11 height 11
click at [32, 238] on div at bounding box center [32, 233] width 11 height 11
click at [33, 264] on div at bounding box center [32, 262] width 11 height 11
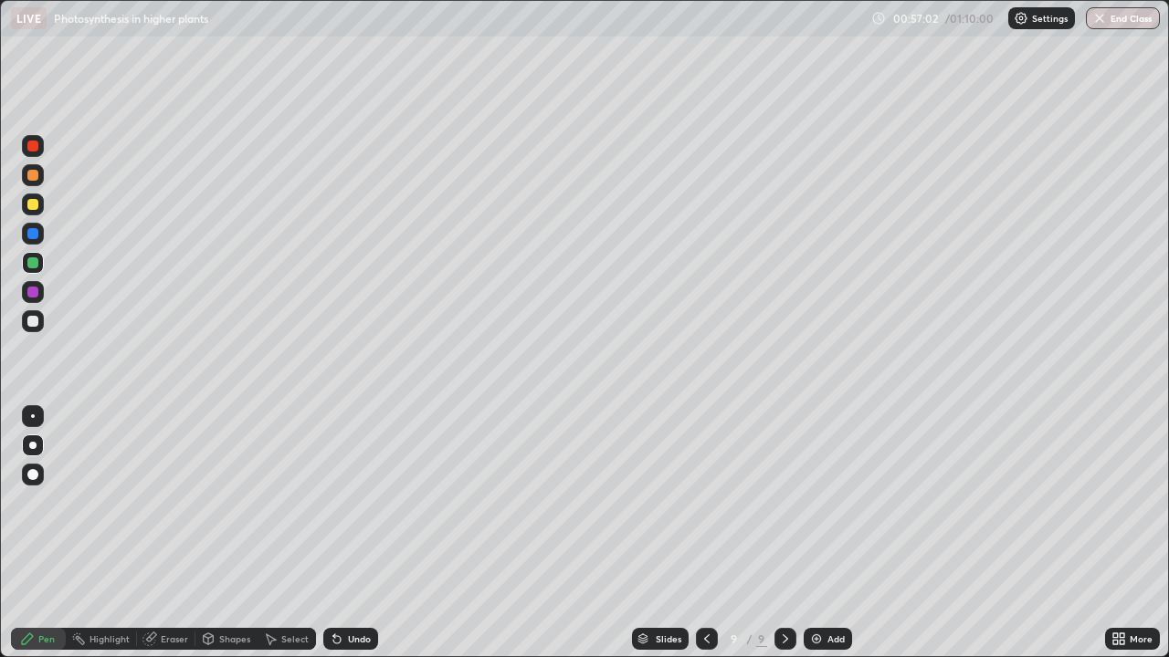
click at [162, 502] on div "Eraser" at bounding box center [174, 639] width 27 height 9
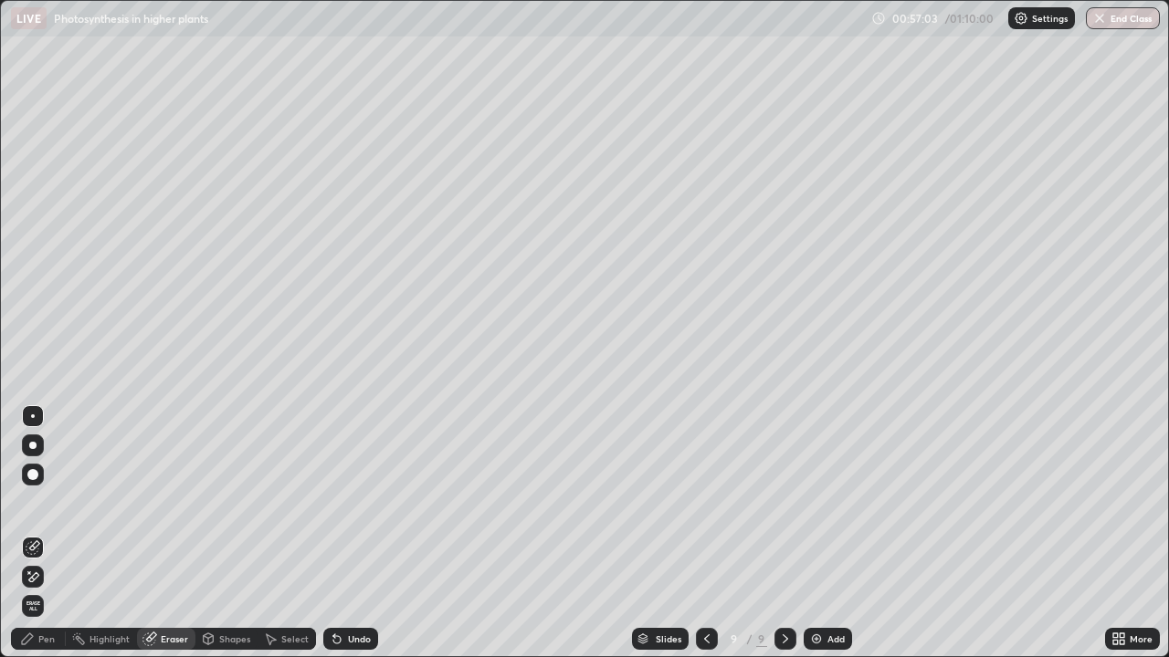
click at [34, 502] on icon at bounding box center [34, 576] width 10 height 9
click at [49, 502] on div "Pen" at bounding box center [46, 639] width 16 height 9
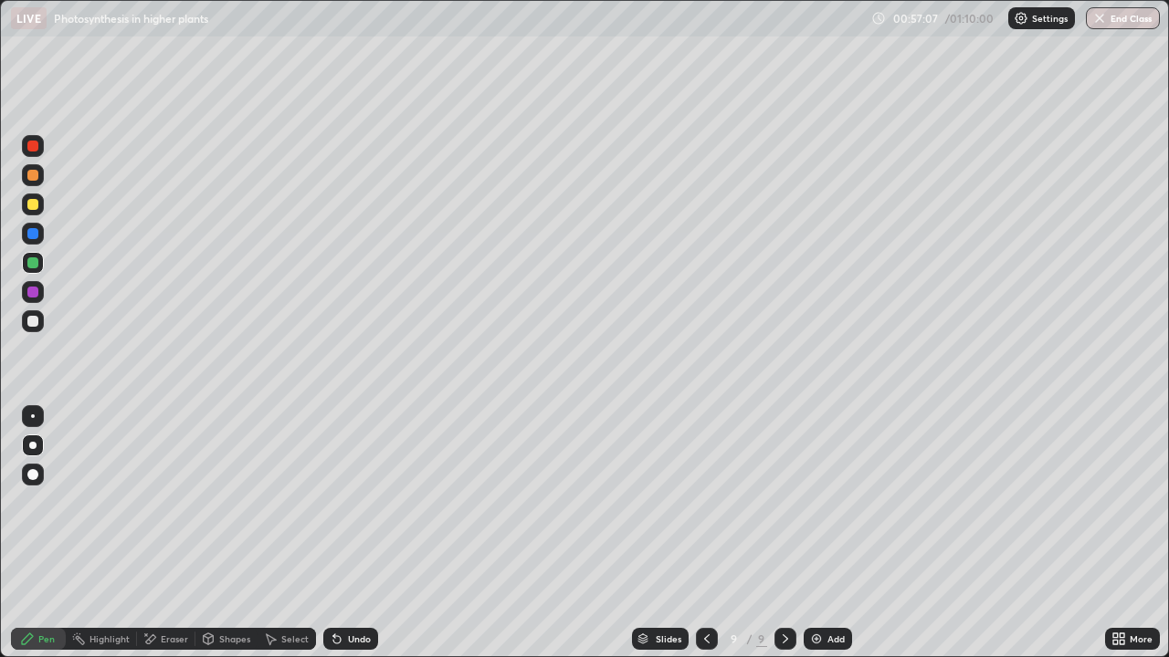
click at [35, 237] on div at bounding box center [32, 233] width 11 height 11
click at [34, 263] on div at bounding box center [32, 262] width 11 height 11
click at [37, 319] on div at bounding box center [32, 321] width 11 height 11
click at [175, 502] on div "Eraser" at bounding box center [166, 639] width 58 height 22
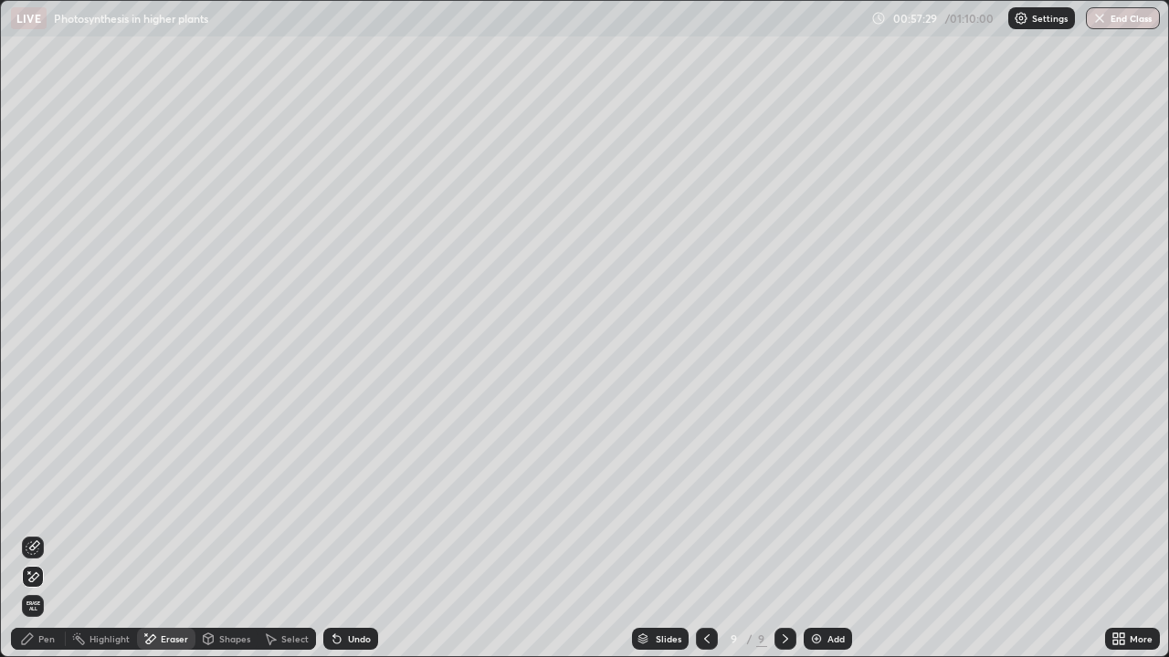
click at [34, 502] on icon at bounding box center [33, 578] width 15 height 16
click at [46, 502] on div "Pen" at bounding box center [46, 639] width 16 height 9
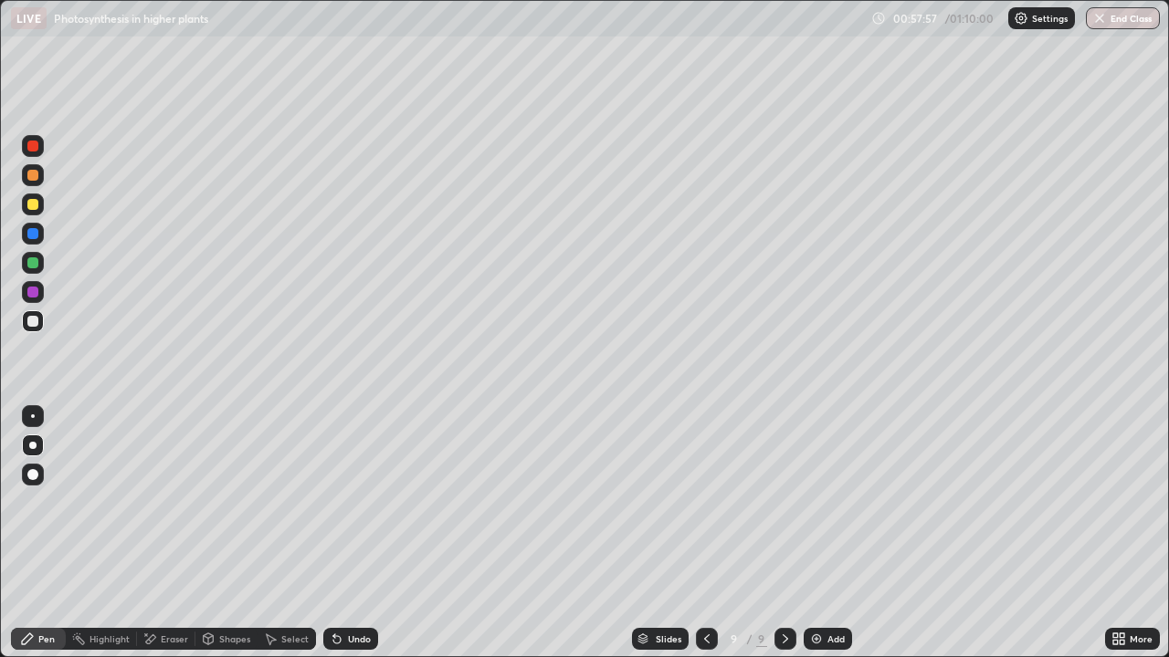
click at [29, 262] on div at bounding box center [32, 262] width 11 height 11
click at [34, 293] on div at bounding box center [32, 292] width 11 height 11
click at [29, 209] on div at bounding box center [33, 205] width 22 height 22
click at [226, 502] on div "Shapes" at bounding box center [234, 639] width 31 height 9
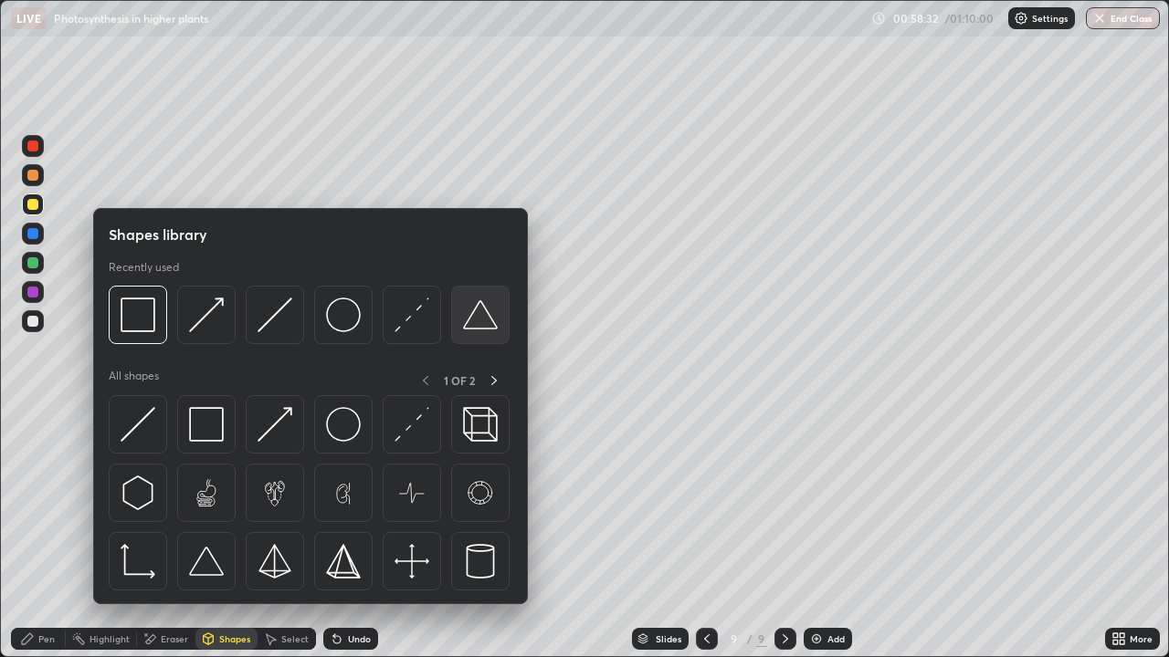
click at [470, 322] on img at bounding box center [480, 315] width 35 height 35
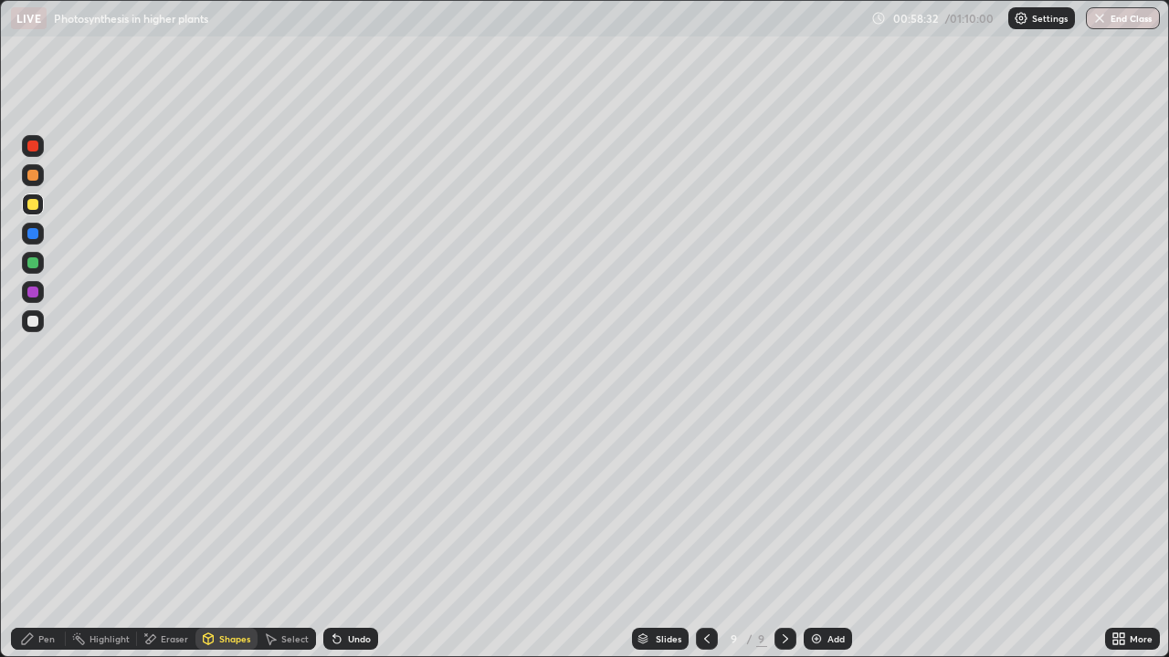
click at [30, 173] on div at bounding box center [32, 175] width 11 height 11
click at [44, 502] on div "Pen" at bounding box center [46, 639] width 16 height 9
click at [36, 323] on div at bounding box center [32, 321] width 11 height 11
click at [219, 502] on div "Shapes" at bounding box center [234, 639] width 31 height 9
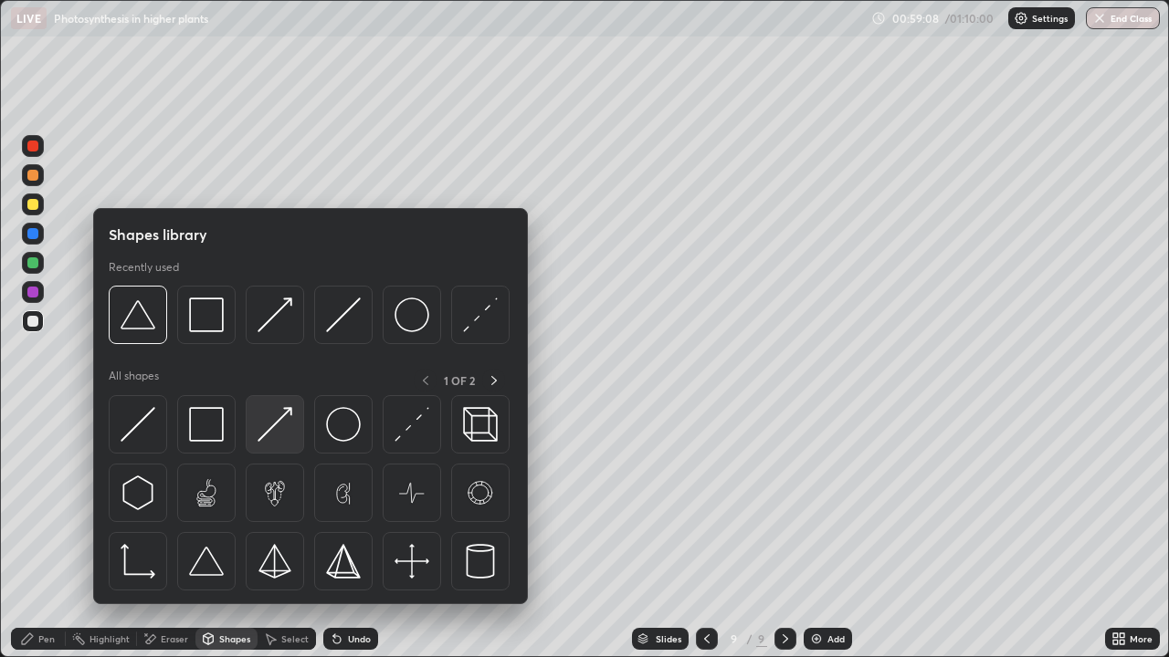
click at [268, 424] on img at bounding box center [274, 424] width 35 height 35
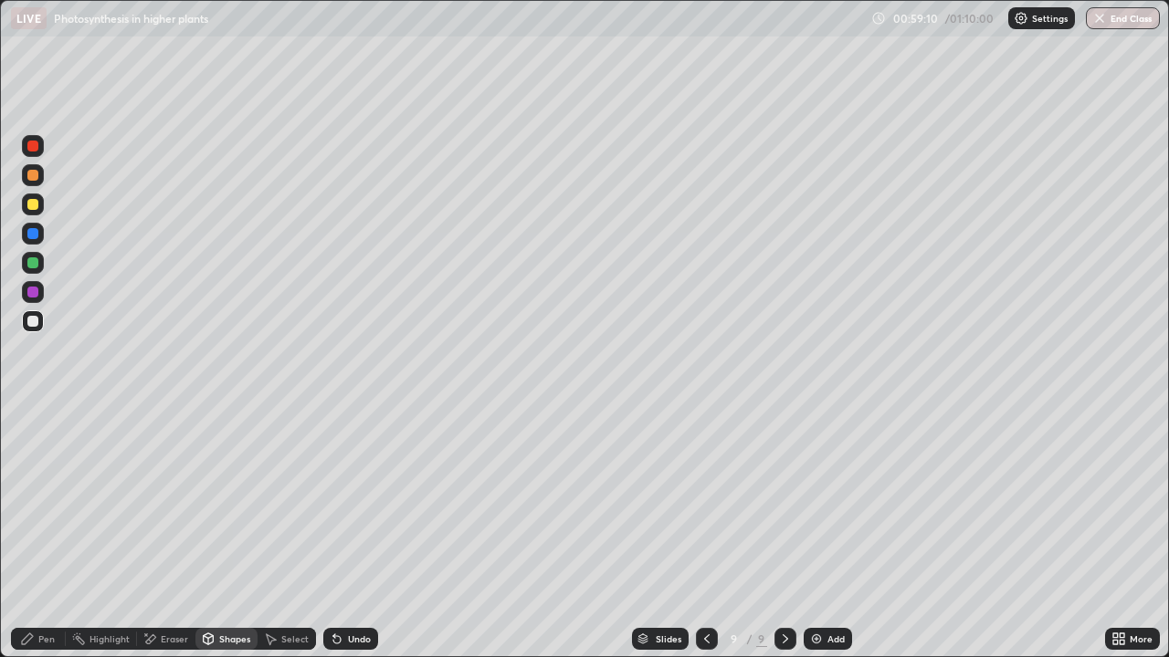
click at [37, 237] on div at bounding box center [33, 234] width 22 height 22
click at [34, 322] on div at bounding box center [32, 321] width 11 height 11
click at [226, 502] on div "Shapes" at bounding box center [234, 639] width 31 height 9
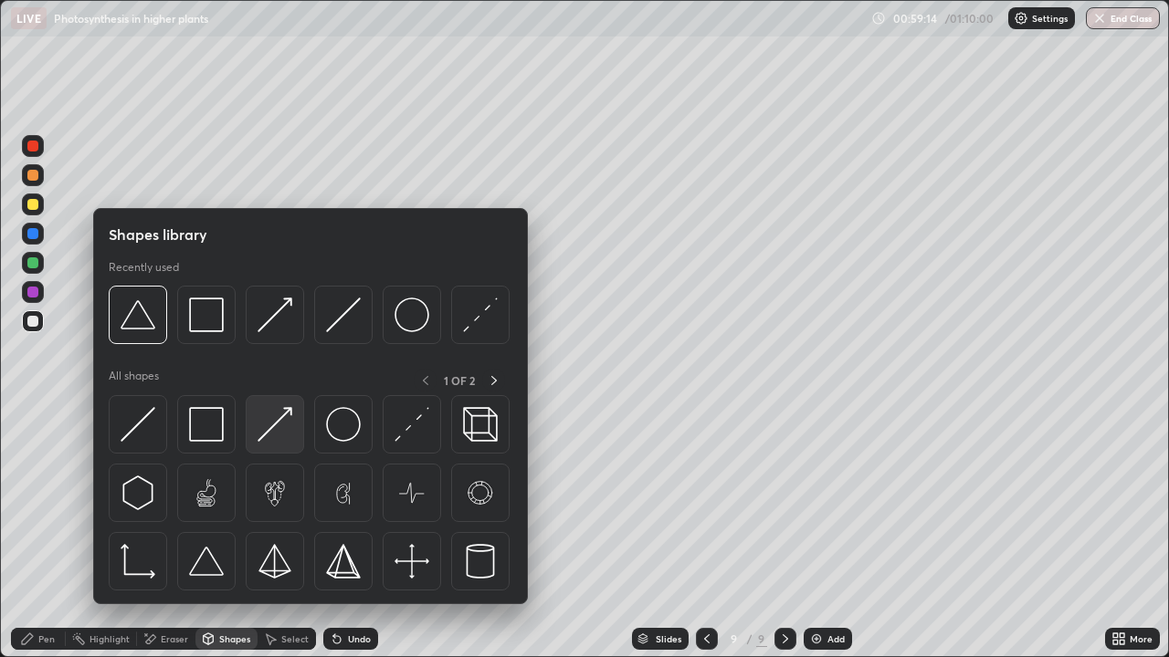
click at [278, 432] on img at bounding box center [274, 424] width 35 height 35
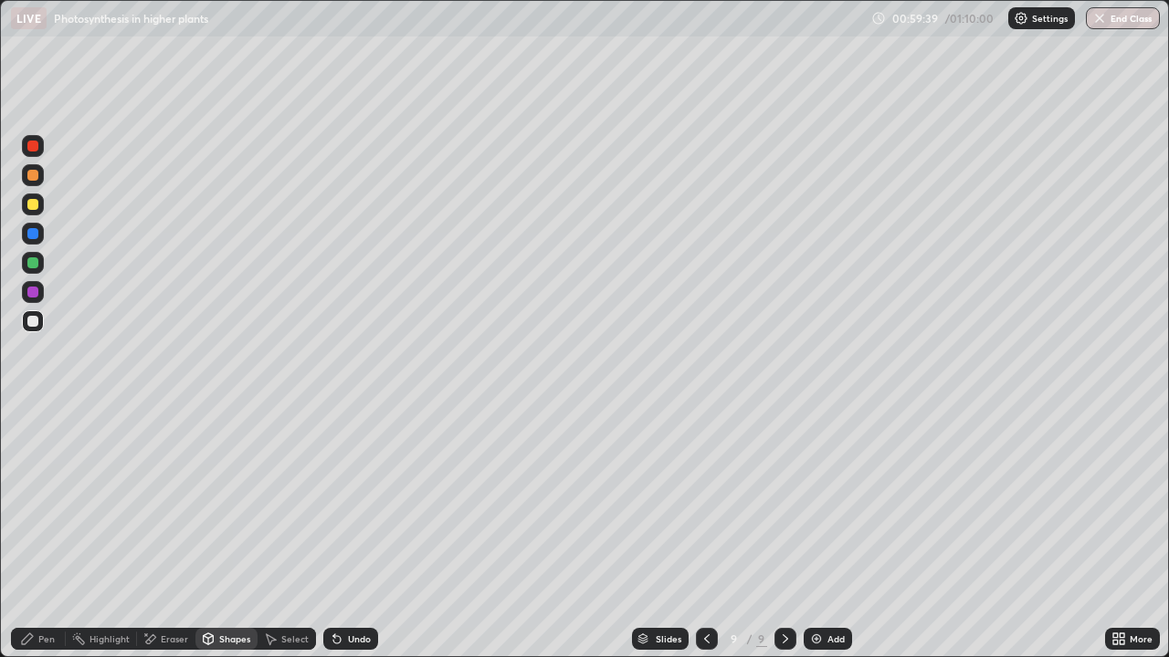
click at [32, 172] on div at bounding box center [32, 175] width 11 height 11
click at [39, 502] on div "Pen" at bounding box center [46, 639] width 16 height 9
click at [33, 205] on div at bounding box center [32, 204] width 11 height 11
click at [28, 325] on div at bounding box center [32, 321] width 11 height 11
click at [43, 502] on div "Pen" at bounding box center [46, 639] width 16 height 9
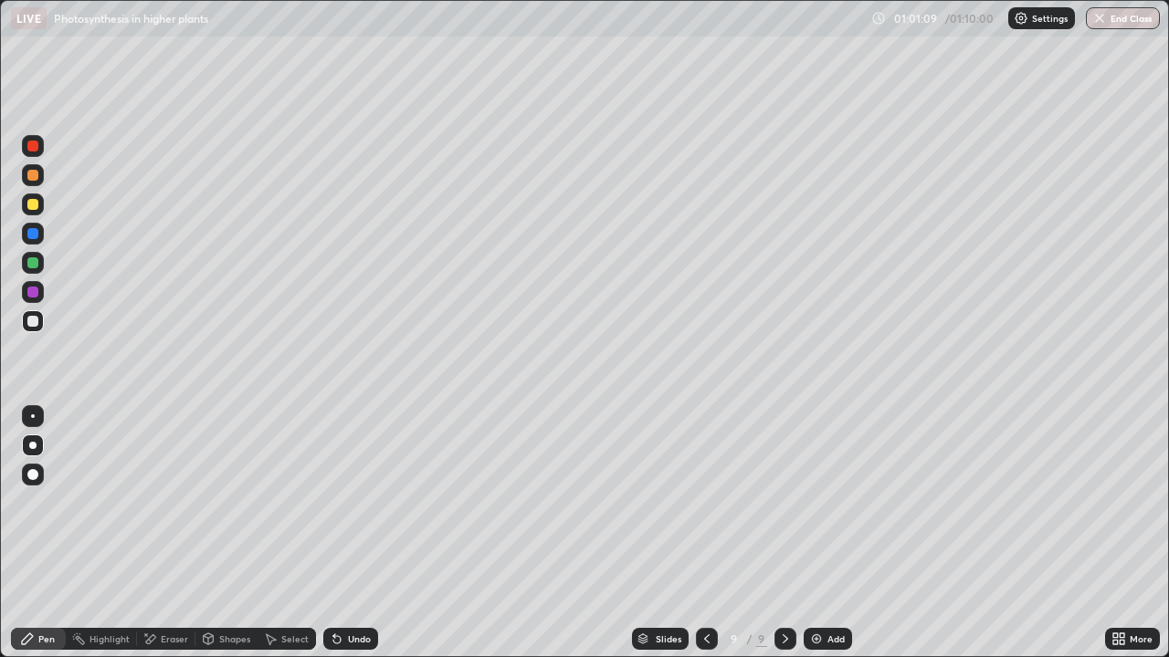
click at [232, 502] on div "Shapes" at bounding box center [234, 639] width 31 height 9
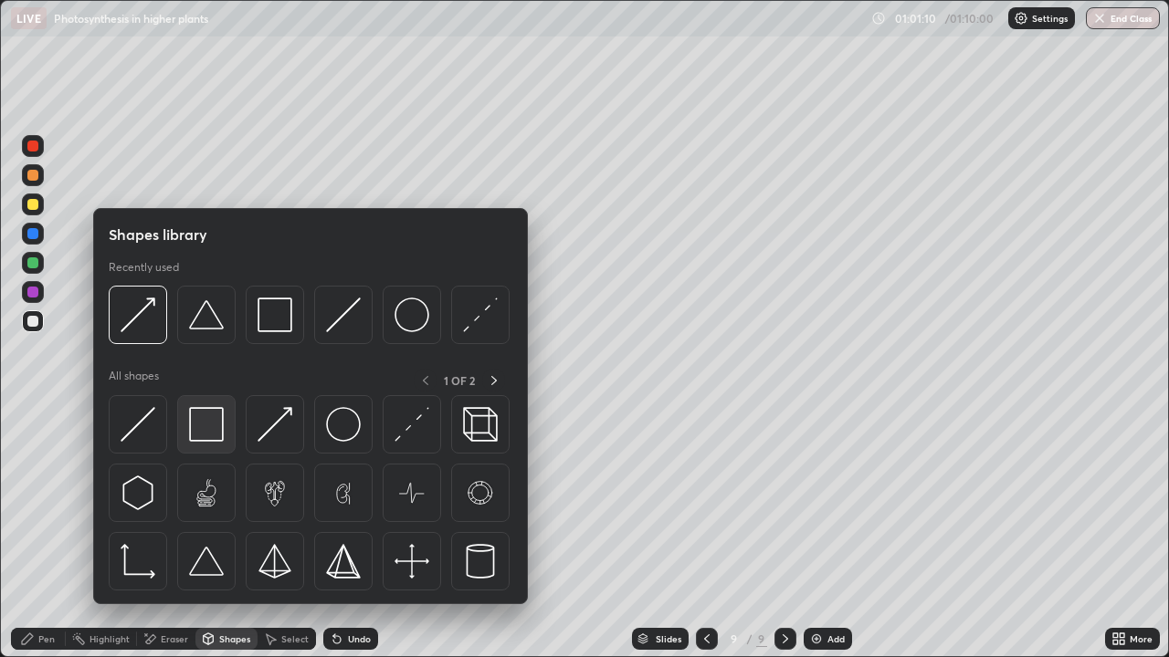
click at [214, 434] on img at bounding box center [206, 424] width 35 height 35
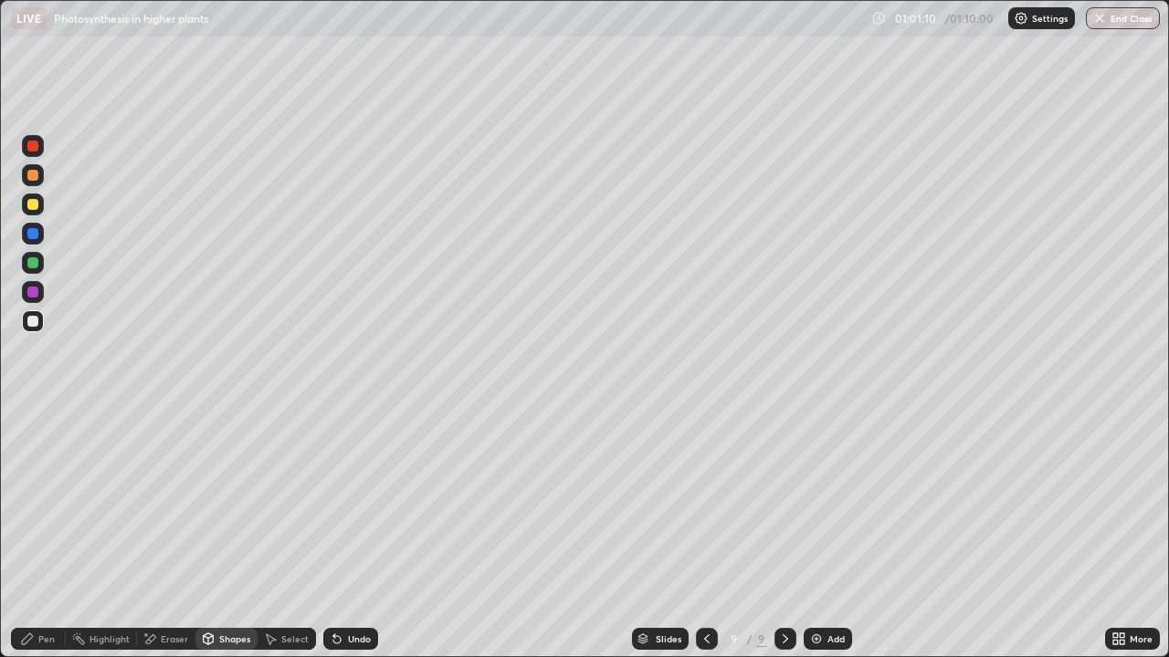
click at [32, 209] on div at bounding box center [32, 204] width 11 height 11
click at [44, 502] on div "Pen" at bounding box center [46, 639] width 16 height 9
click at [28, 326] on div at bounding box center [32, 321] width 11 height 11
click at [48, 502] on div "Pen" at bounding box center [46, 639] width 16 height 9
click at [240, 502] on div "Shapes" at bounding box center [234, 639] width 31 height 9
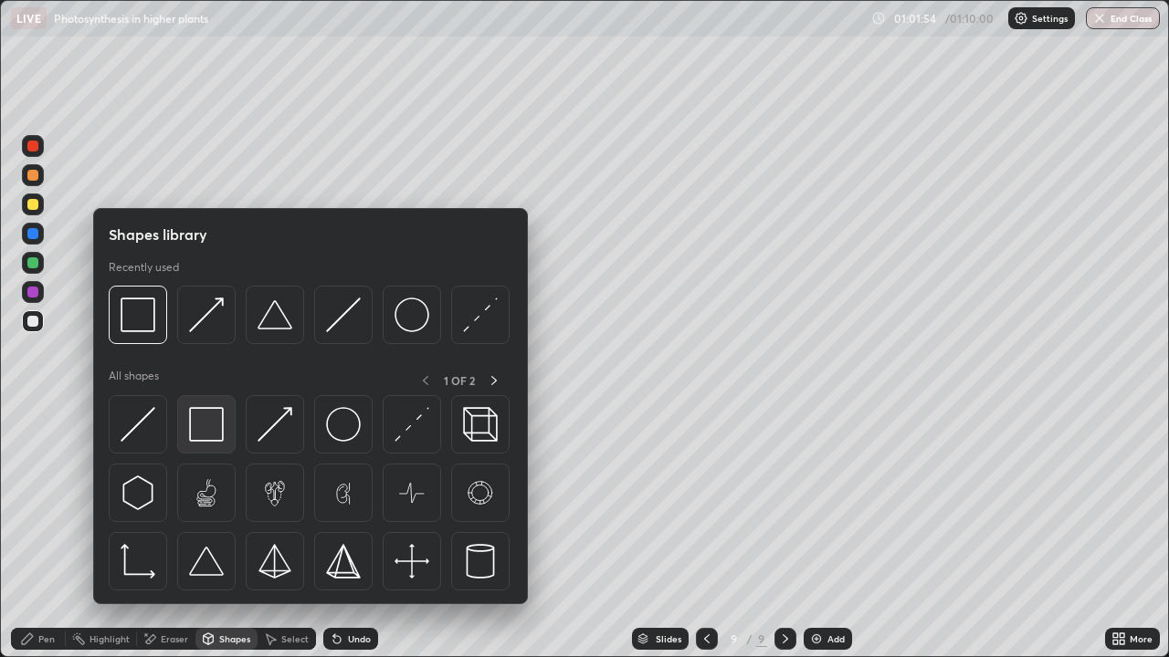
click at [216, 435] on img at bounding box center [206, 424] width 35 height 35
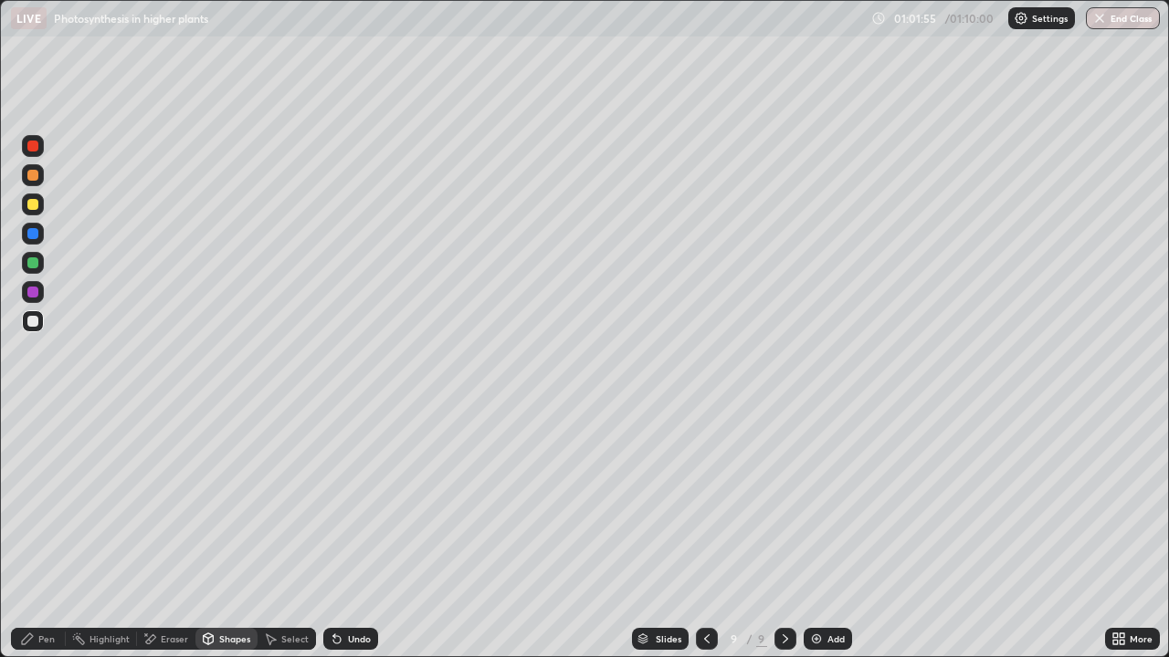
click at [27, 262] on div at bounding box center [32, 262] width 11 height 11
click at [32, 320] on div at bounding box center [32, 321] width 11 height 11
click at [1121, 24] on button "End Class" at bounding box center [1123, 18] width 74 height 22
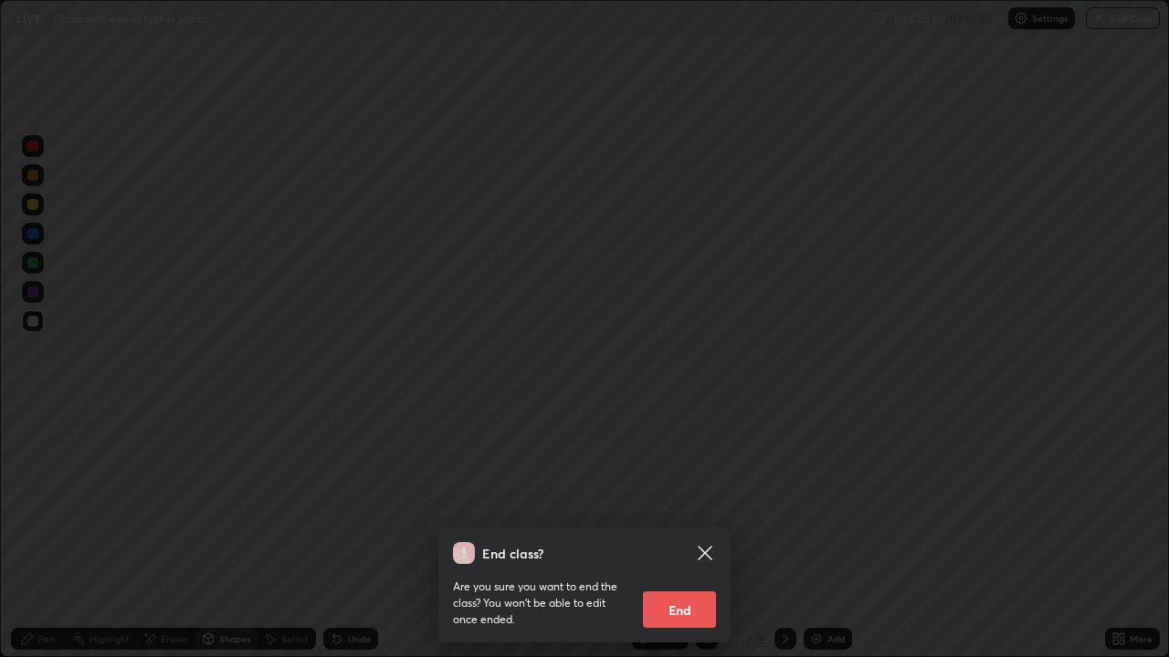
click at [708, 502] on icon at bounding box center [705, 553] width 22 height 22
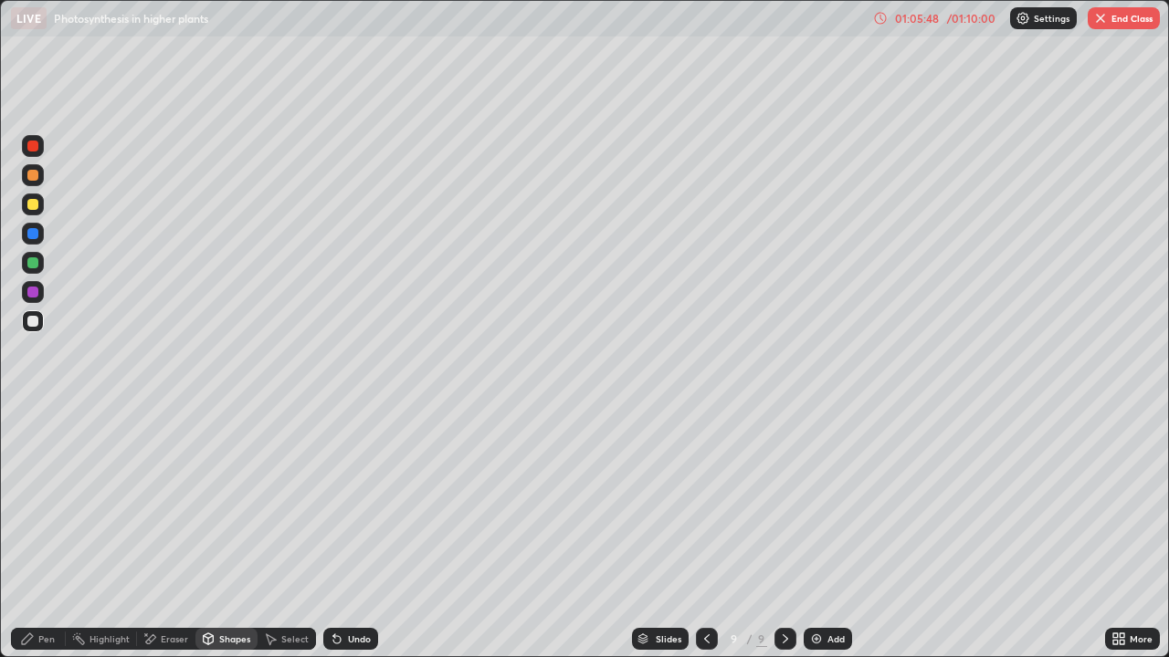
click at [1138, 24] on button "End Class" at bounding box center [1123, 18] width 72 height 22
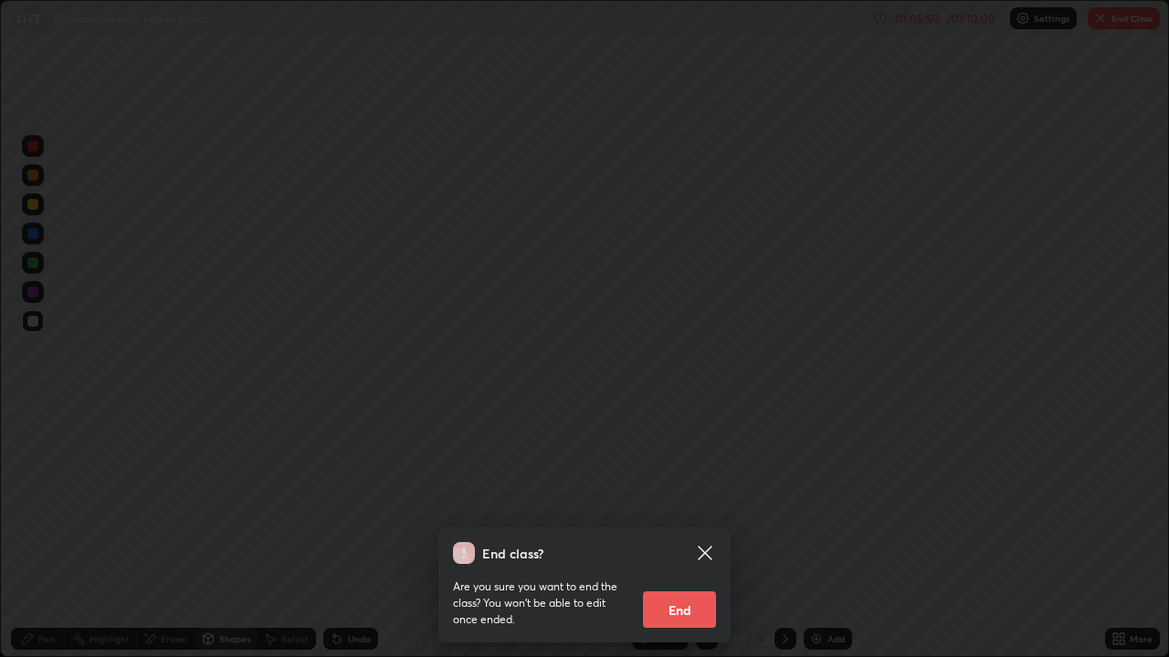
click at [692, 502] on button "End" at bounding box center [679, 610] width 73 height 37
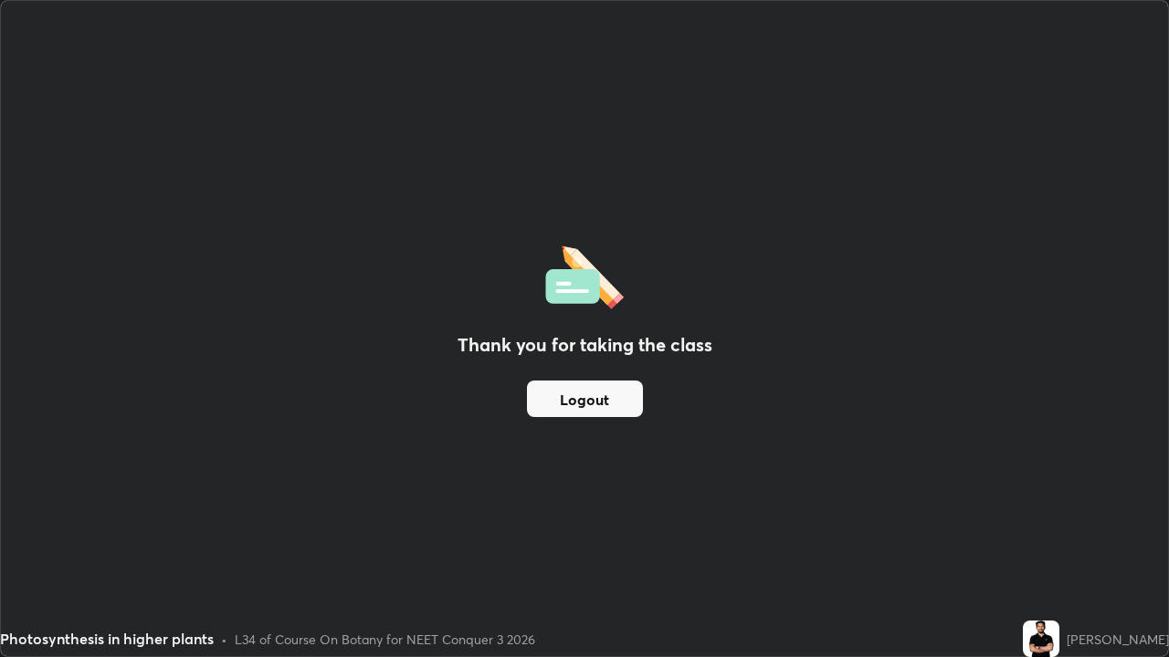
click at [626, 401] on button "Logout" at bounding box center [585, 399] width 116 height 37
